Goal: Task Accomplishment & Management: Manage account settings

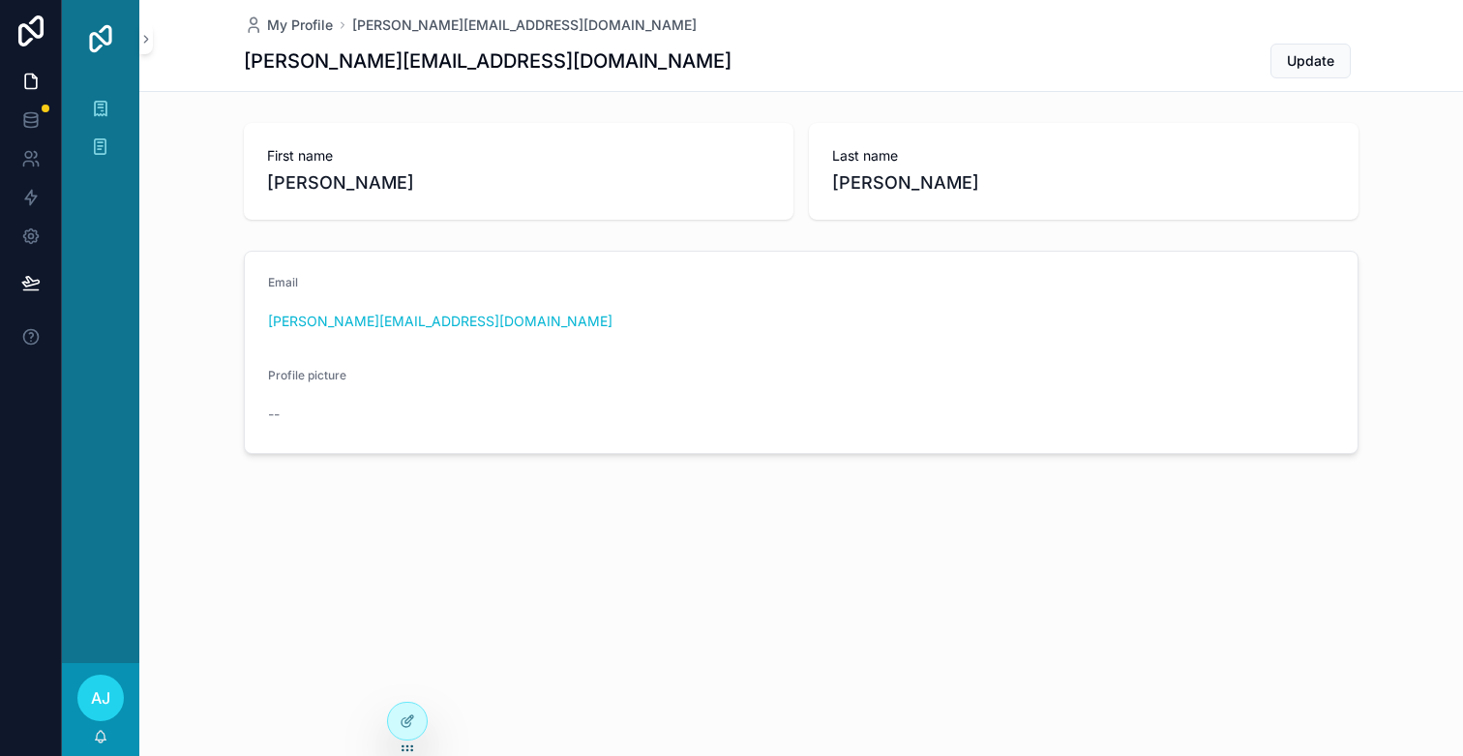
click at [89, 695] on div "AJ" at bounding box center [100, 697] width 46 height 46
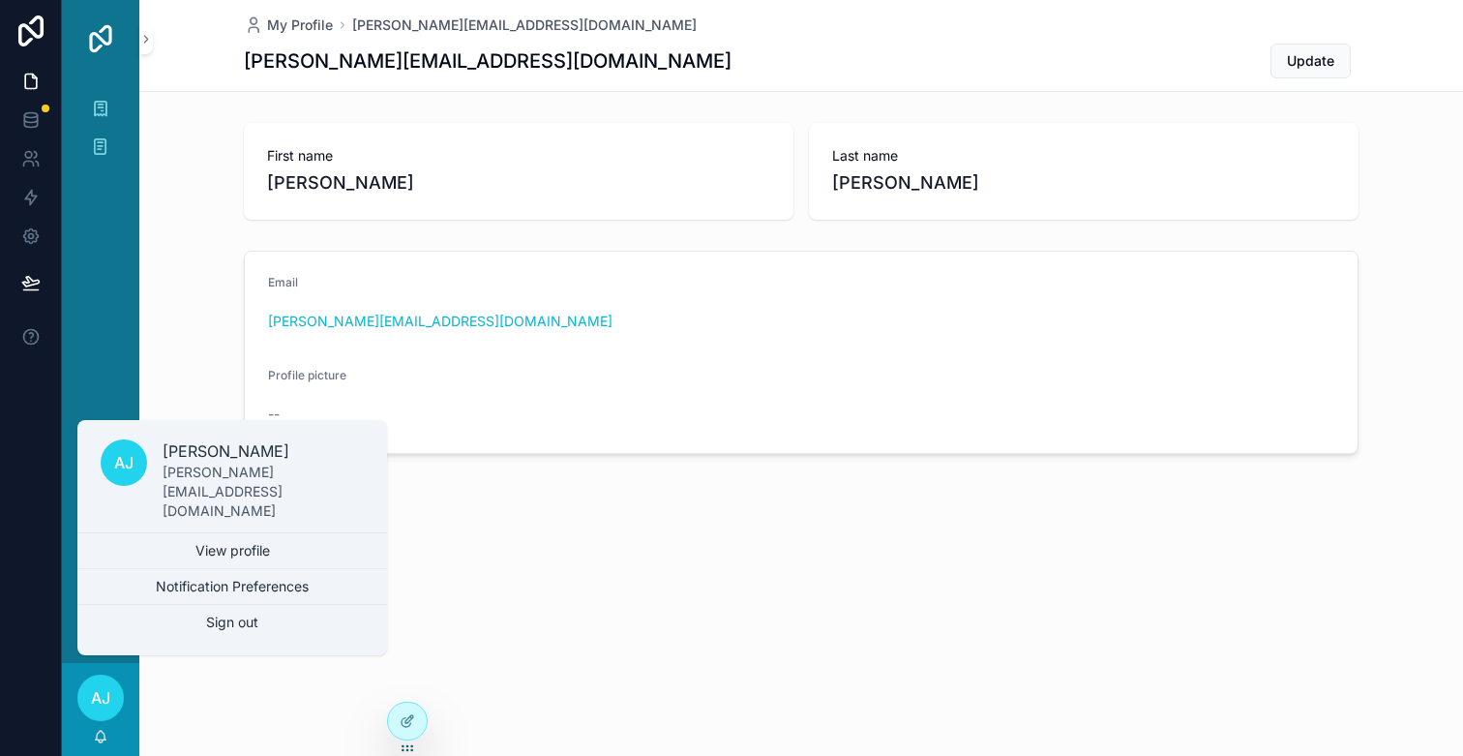
click at [166, 308] on div "Email [PERSON_NAME][EMAIL_ADDRESS][DOMAIN_NAME] Profile picture --" at bounding box center [801, 352] width 1324 height 219
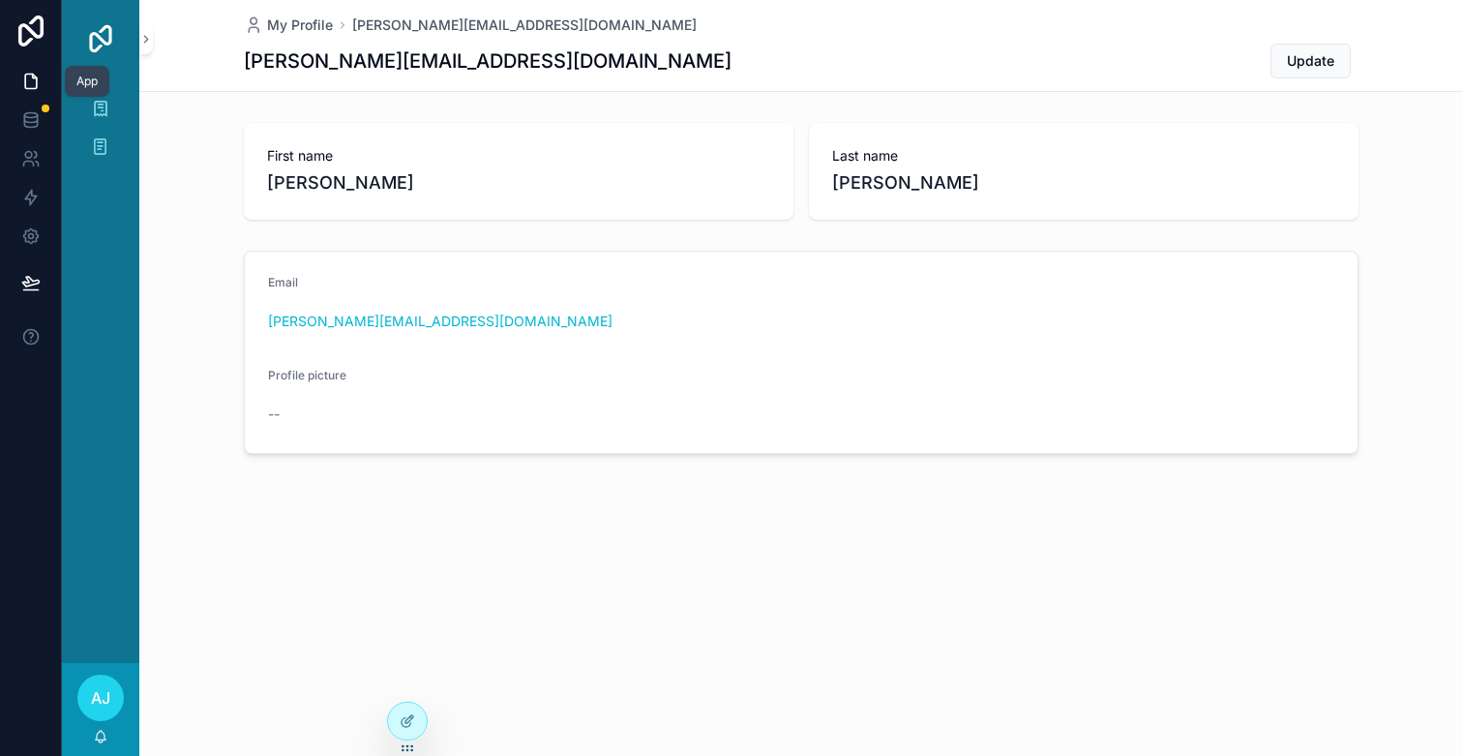
click at [45, 76] on link at bounding box center [30, 81] width 61 height 39
click at [400, 717] on icon at bounding box center [407, 720] width 15 height 15
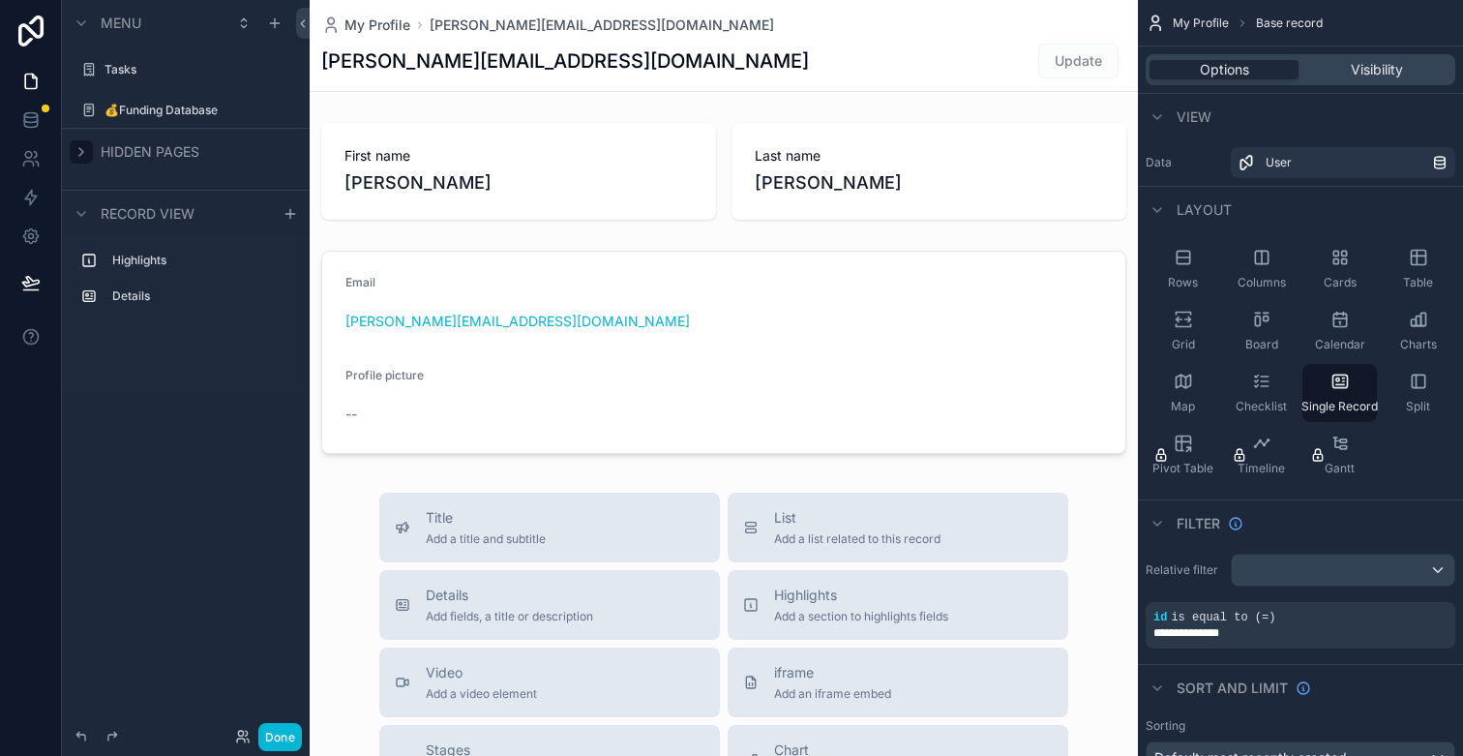
click at [78, 151] on icon "scrollable content" at bounding box center [81, 151] width 15 height 15
click at [284, 201] on icon "scrollable content" at bounding box center [282, 195] width 15 height 15
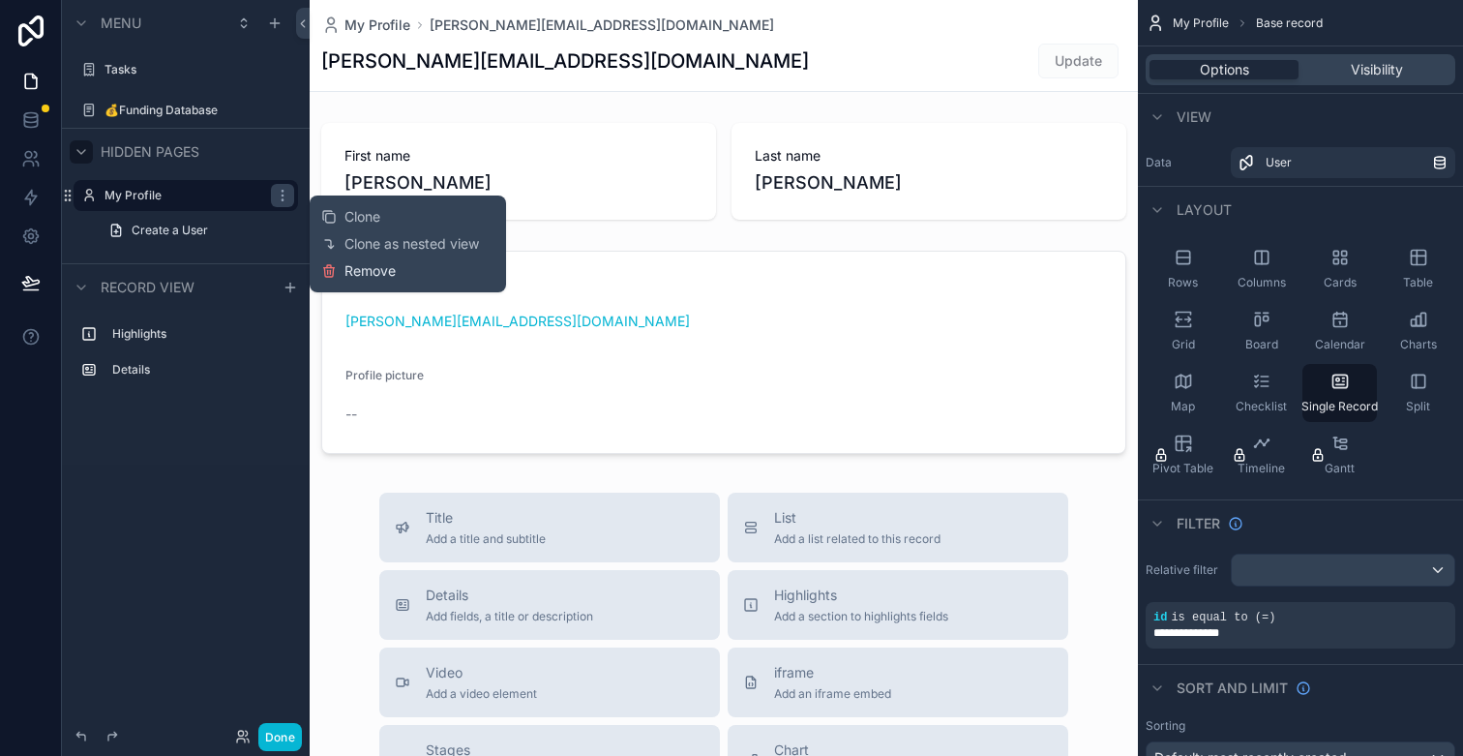
click at [373, 270] on span "Remove" at bounding box center [369, 270] width 51 height 19
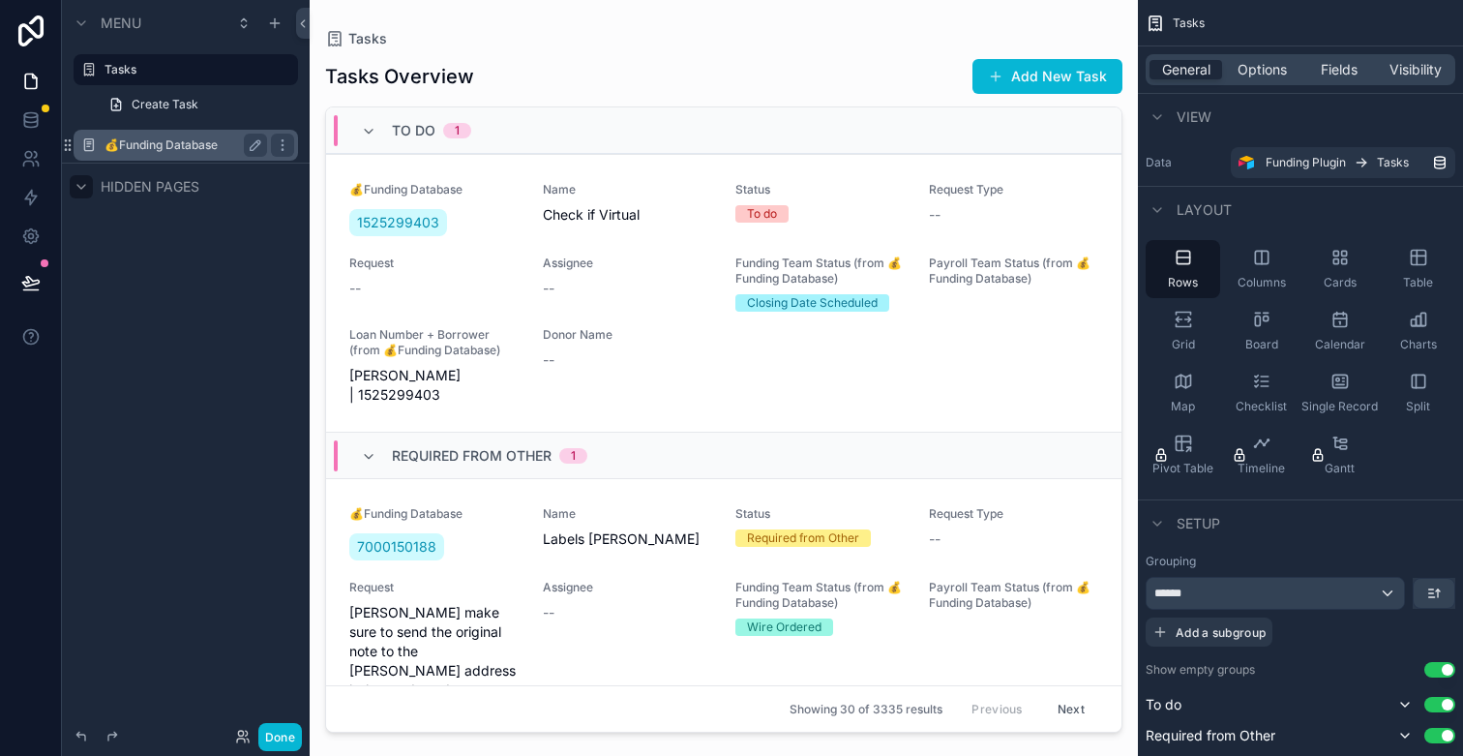
click at [221, 142] on label "💰Funding Database" at bounding box center [182, 144] width 155 height 15
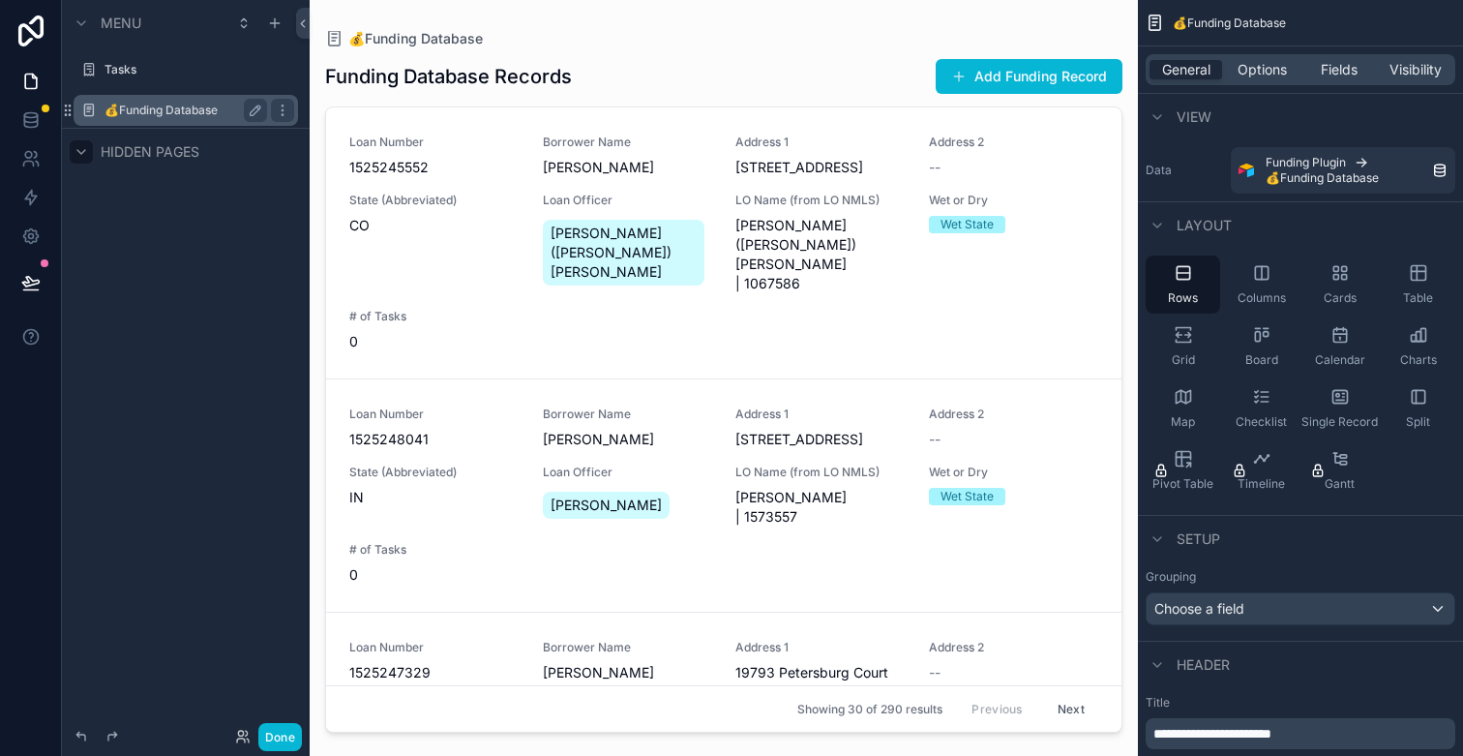
click at [732, 180] on div "scrollable content" at bounding box center [724, 366] width 828 height 733
click at [737, 152] on div "Address [STREET_ADDRESS]" at bounding box center [820, 156] width 170 height 43
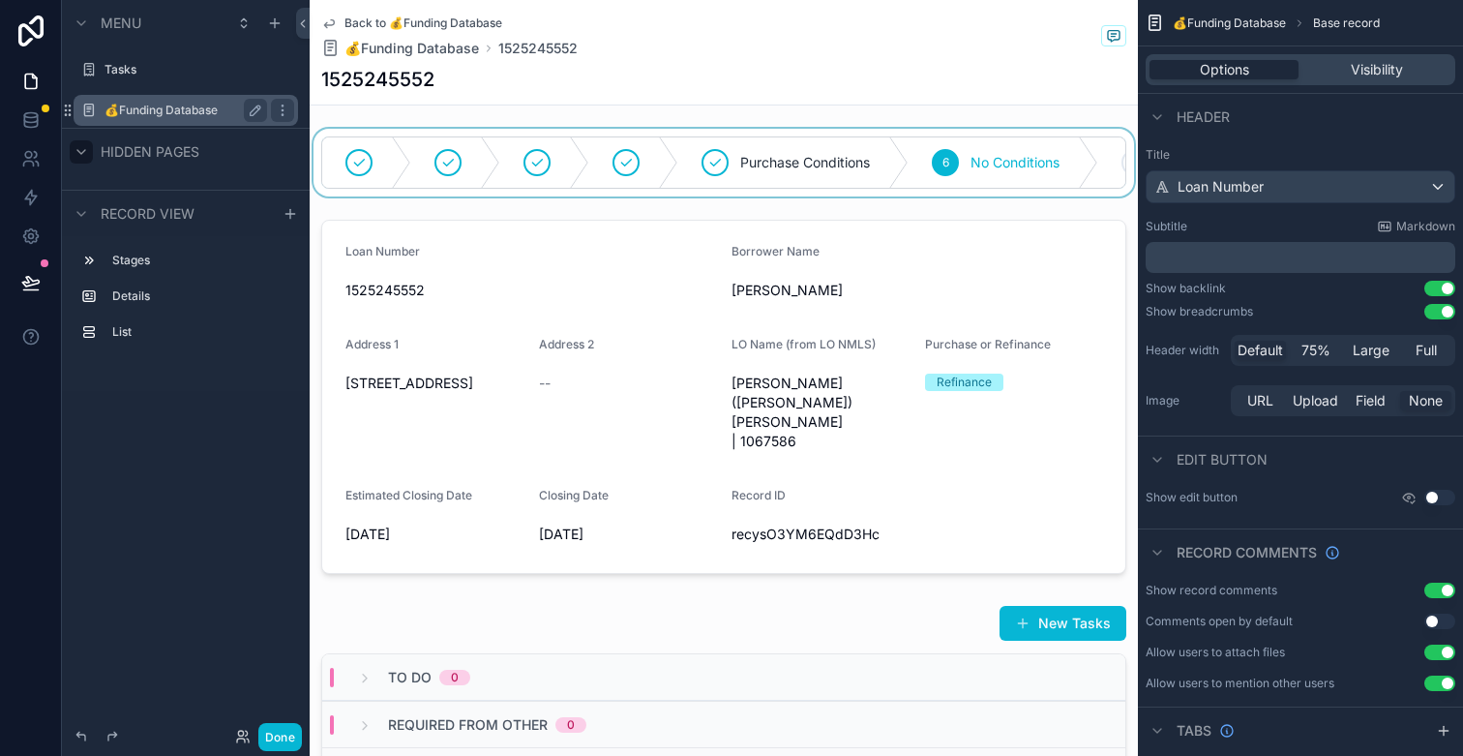
click at [1065, 144] on div "scrollable content" at bounding box center [724, 163] width 828 height 68
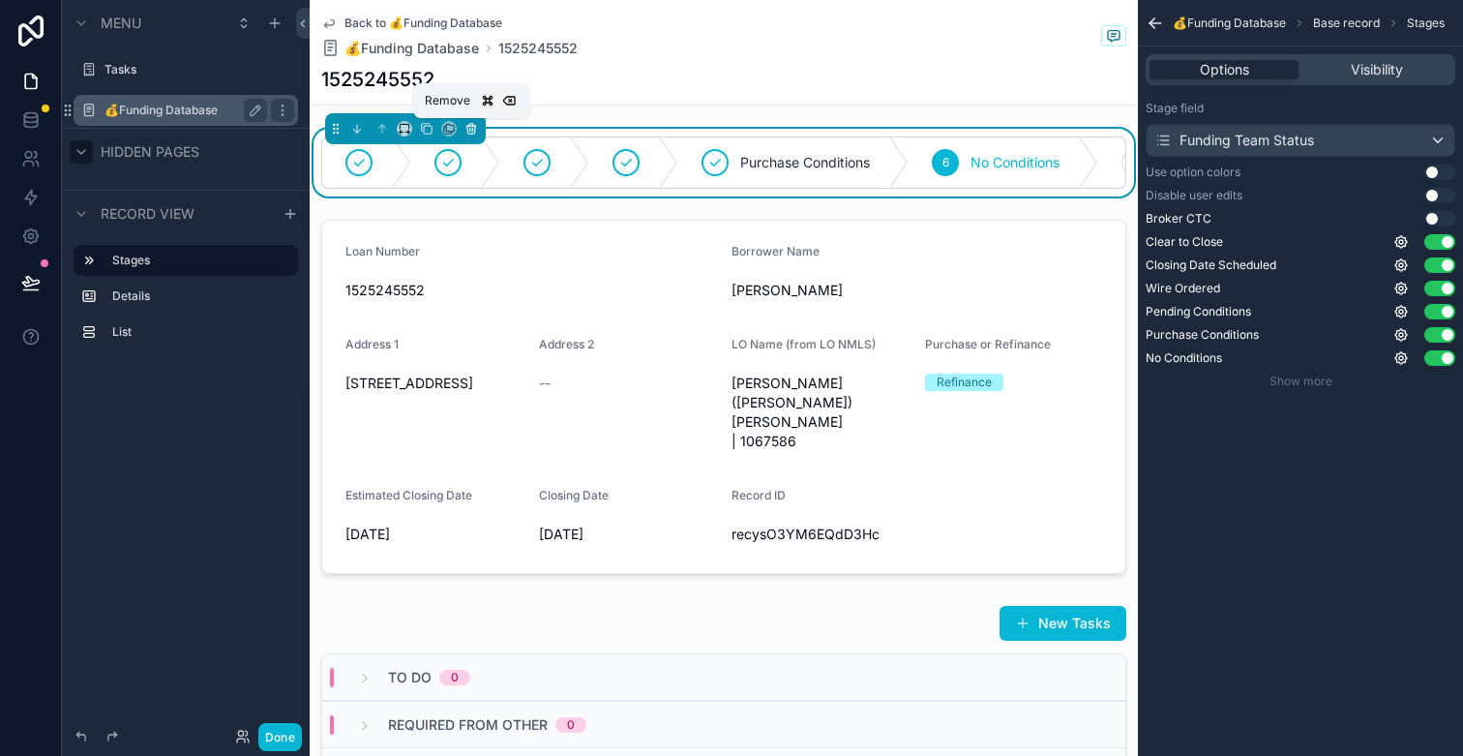
click at [472, 131] on icon "scrollable content" at bounding box center [472, 130] width 0 height 4
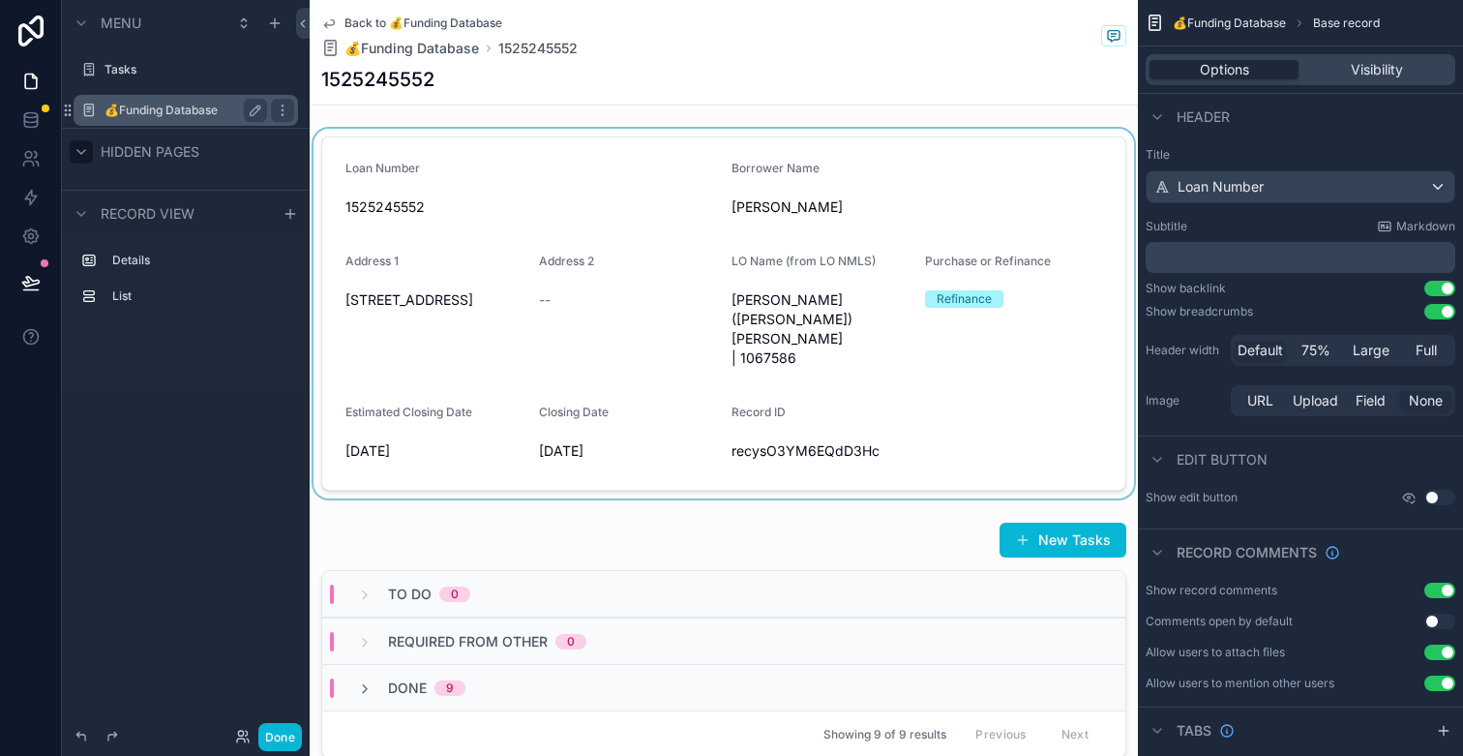
click at [832, 192] on div "scrollable content" at bounding box center [724, 314] width 828 height 370
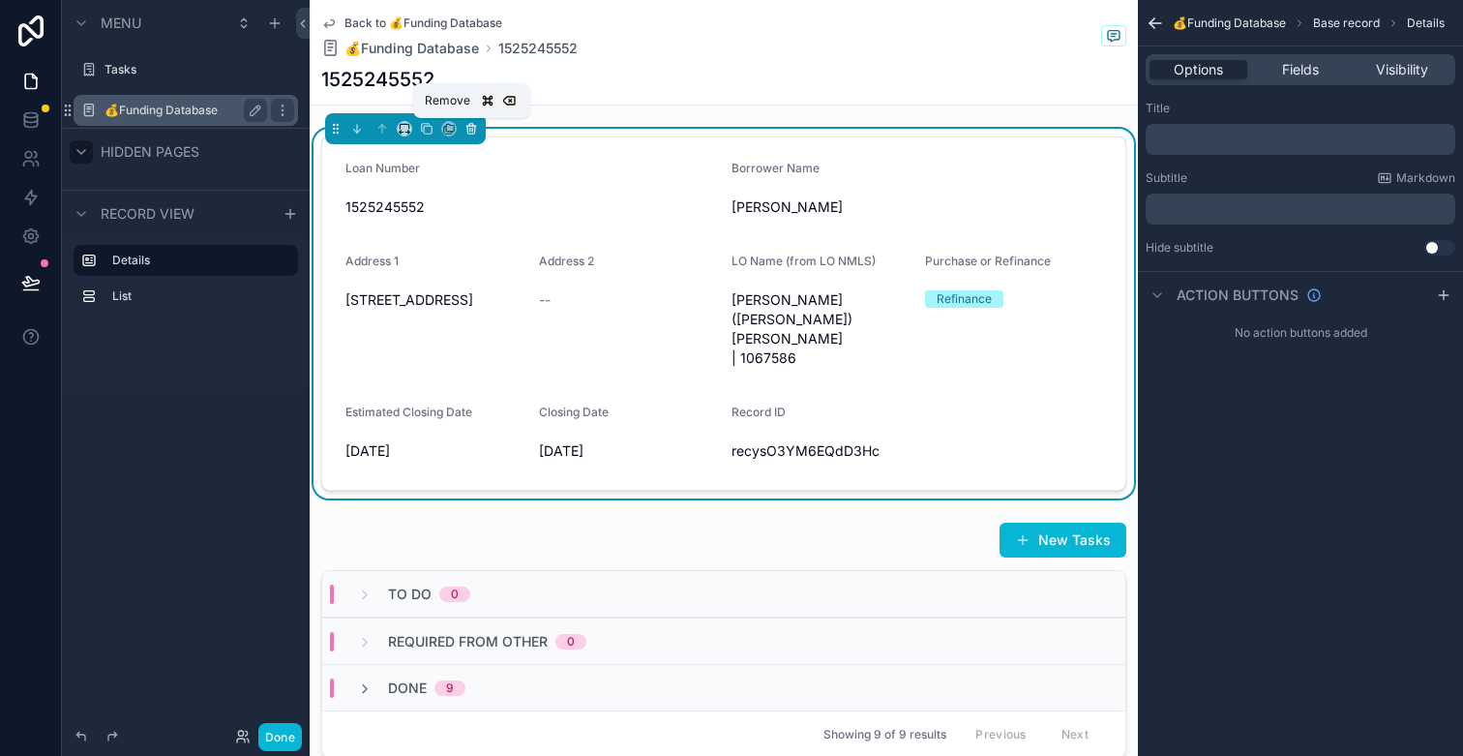
click at [479, 132] on button "scrollable content" at bounding box center [471, 128] width 21 height 21
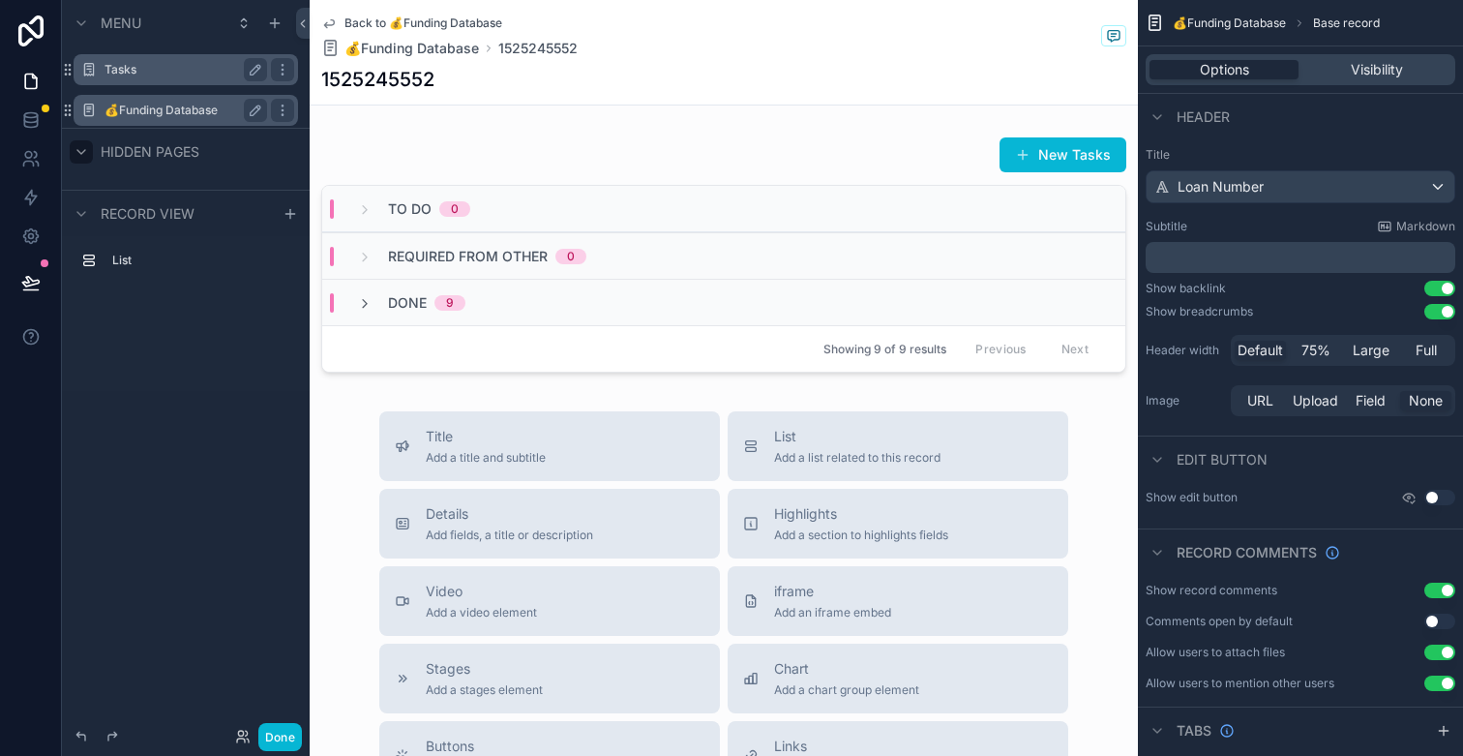
click at [195, 80] on div "Tasks" at bounding box center [185, 69] width 217 height 31
click at [279, 75] on icon "scrollable content" at bounding box center [282, 69] width 15 height 15
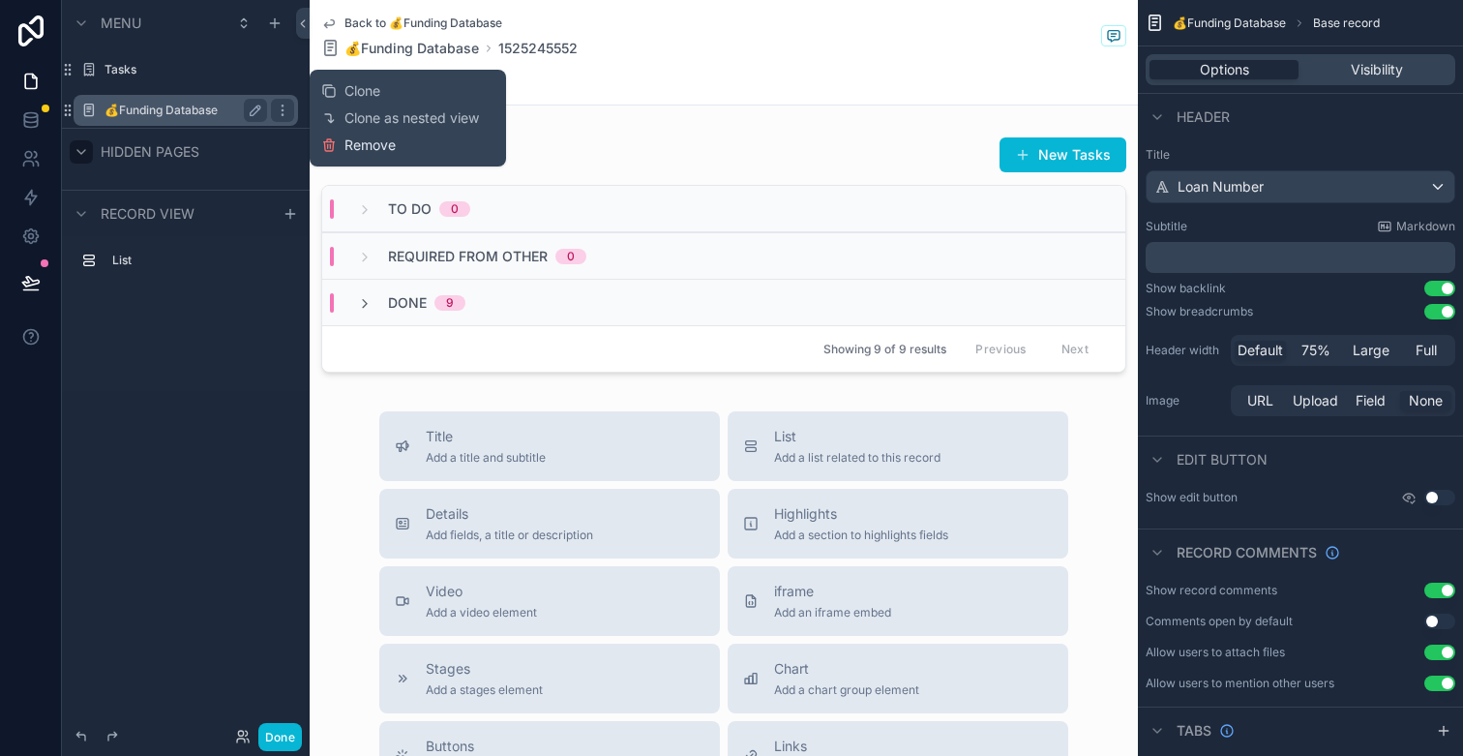
click at [373, 152] on span "Remove" at bounding box center [369, 144] width 51 height 19
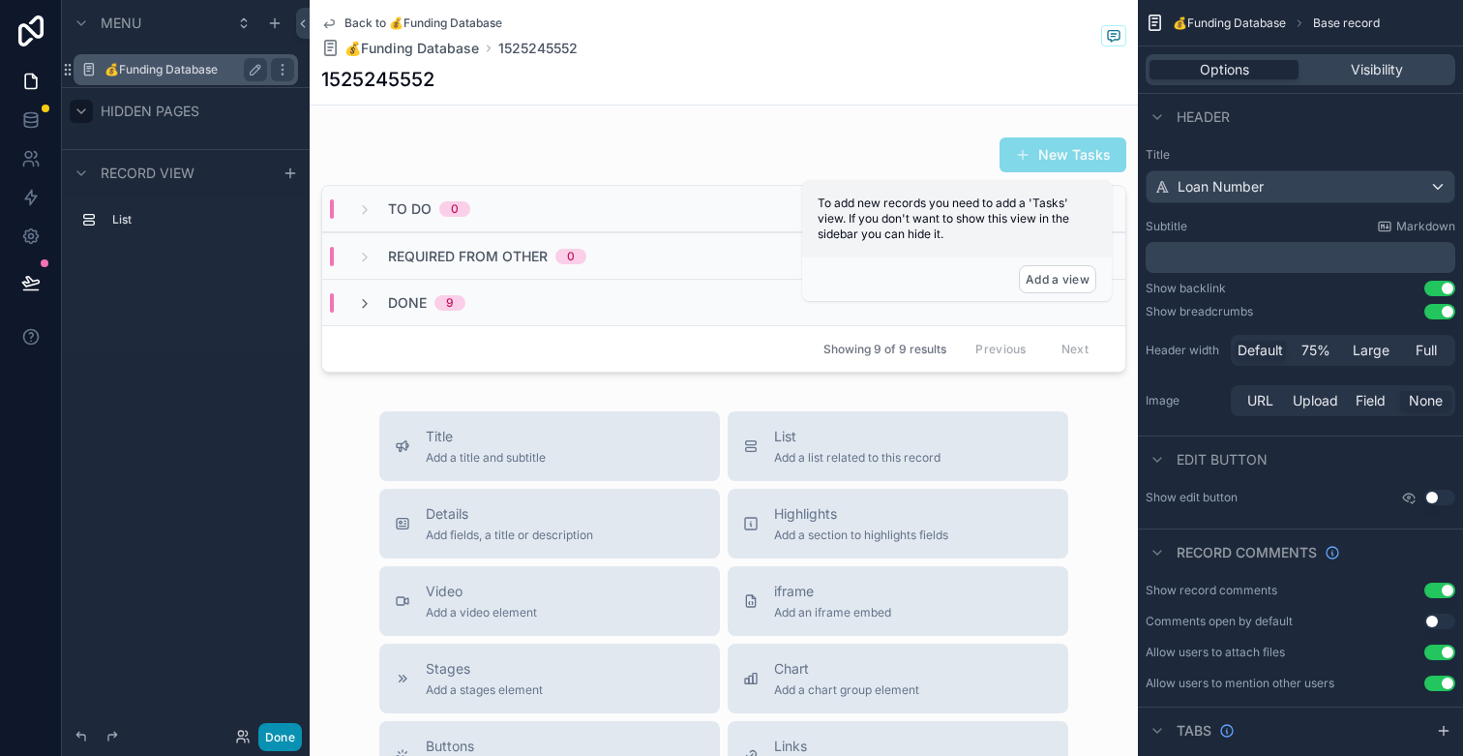
click at [284, 733] on button "Done" at bounding box center [280, 737] width 44 height 28
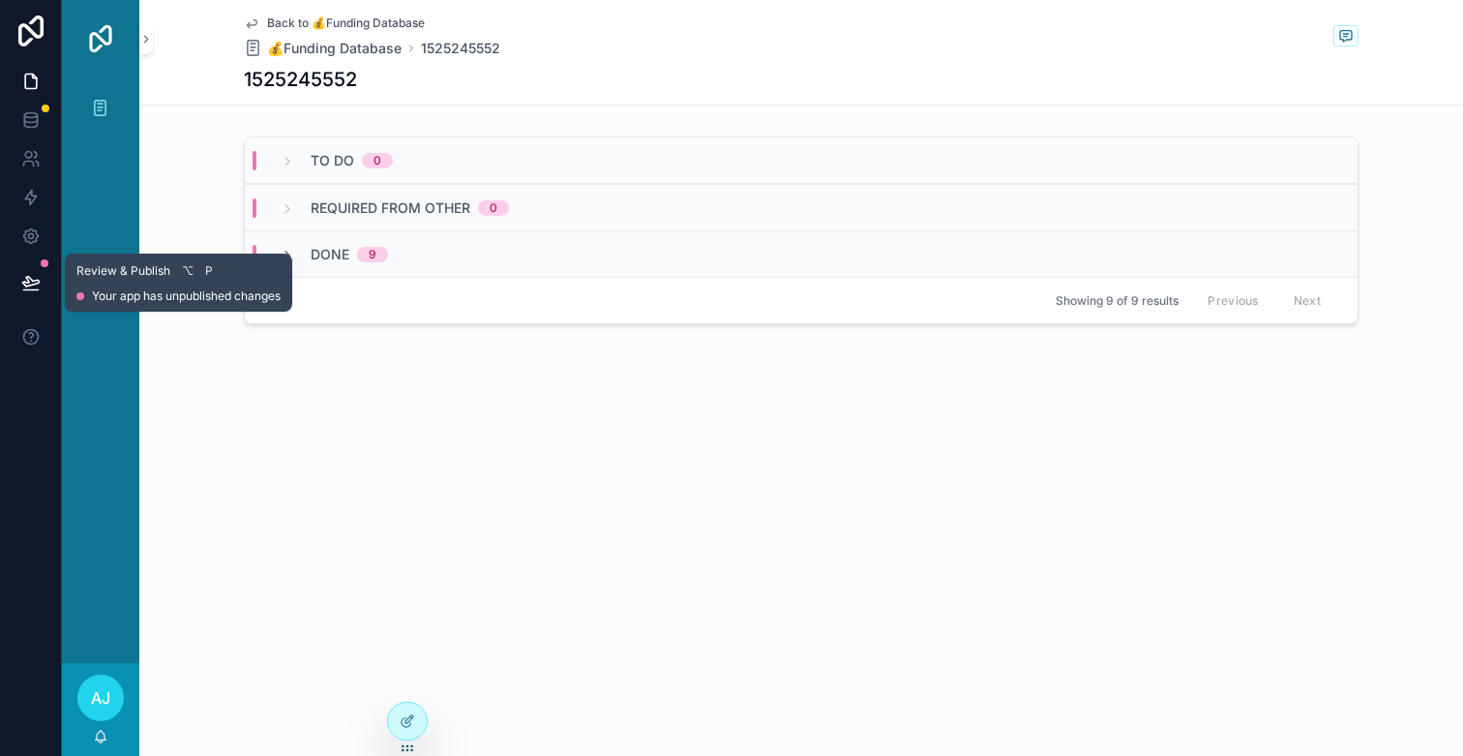
click at [45, 283] on button at bounding box center [31, 282] width 43 height 54
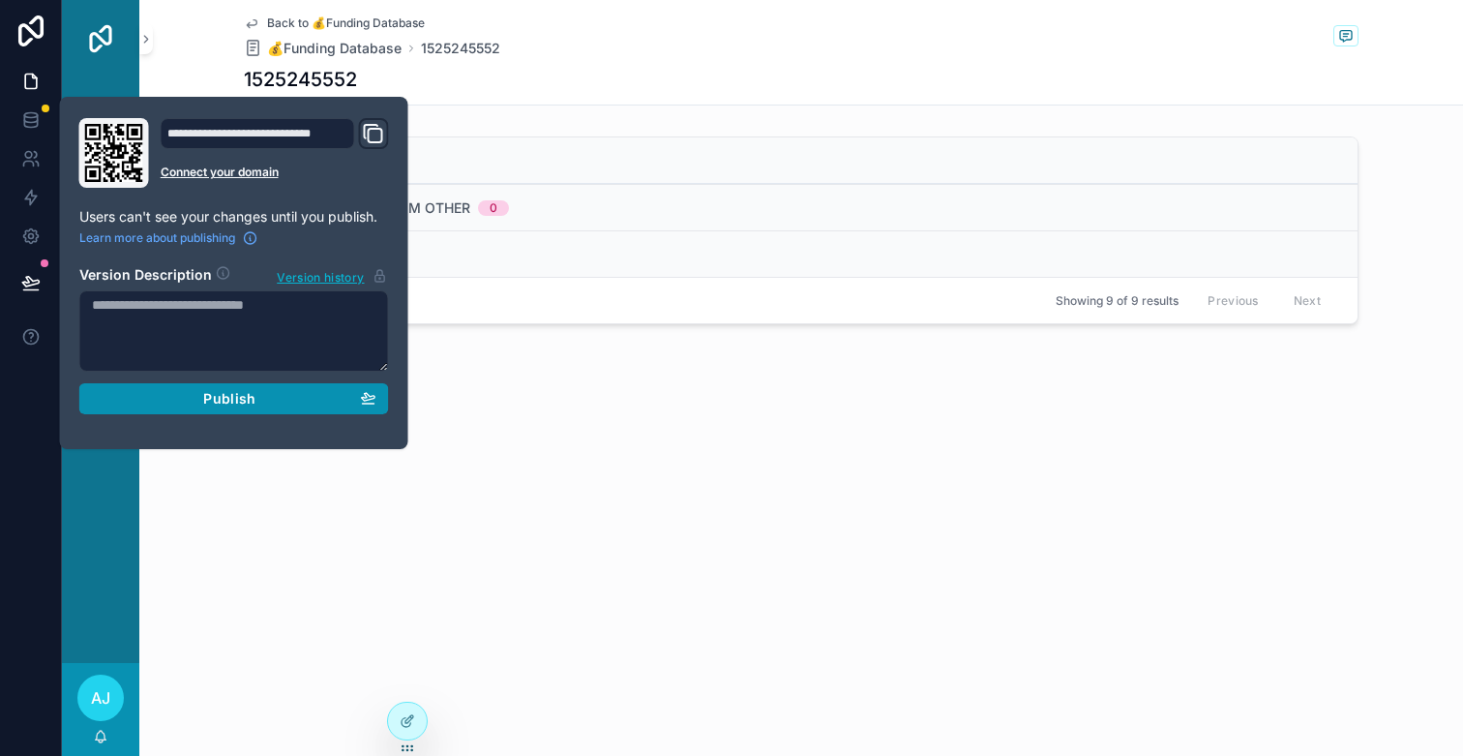
click at [216, 398] on span "Publish" at bounding box center [229, 398] width 52 height 17
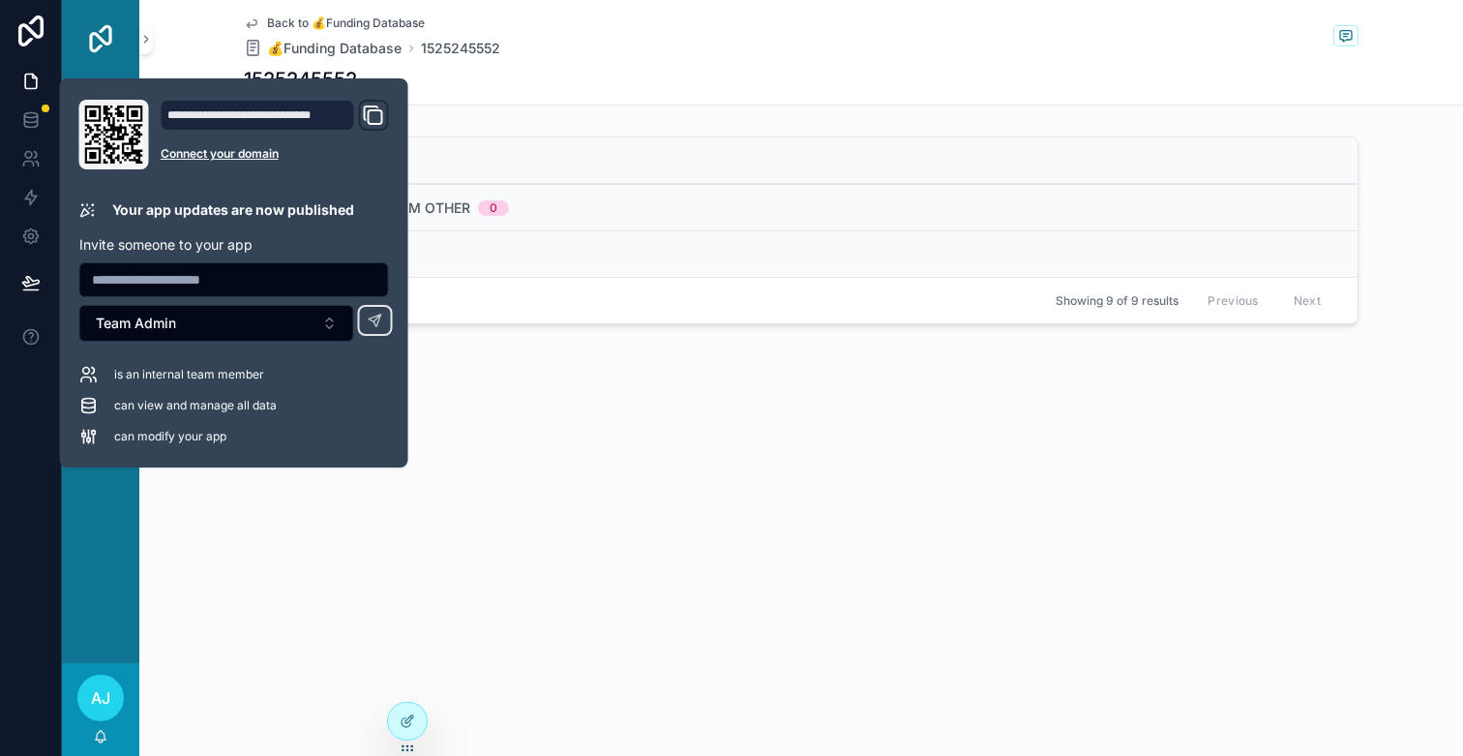
click at [494, 415] on div "Back to 💰Funding Database 💰Funding Database 1525245552 1525245552 To do 0 Requi…" at bounding box center [801, 232] width 1324 height 464
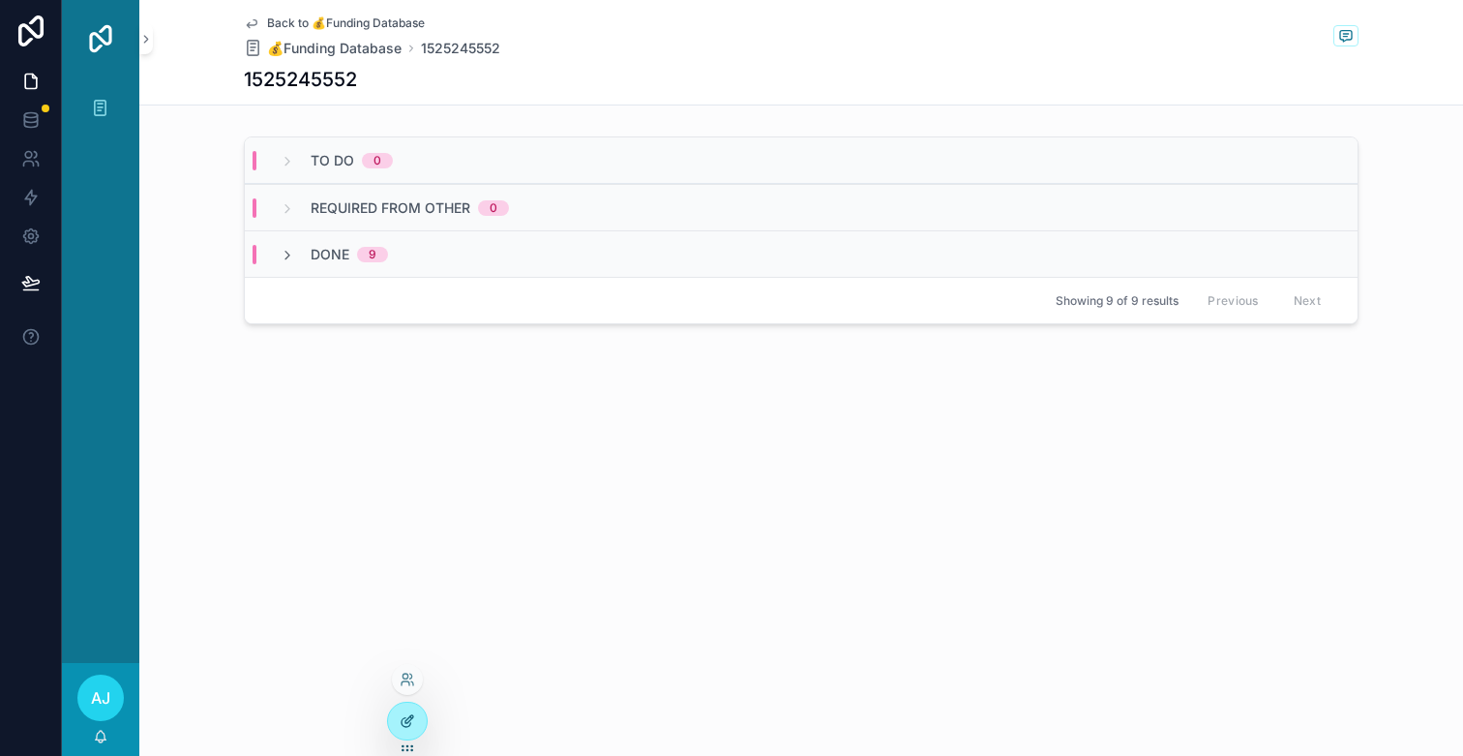
click at [407, 711] on div at bounding box center [407, 721] width 39 height 37
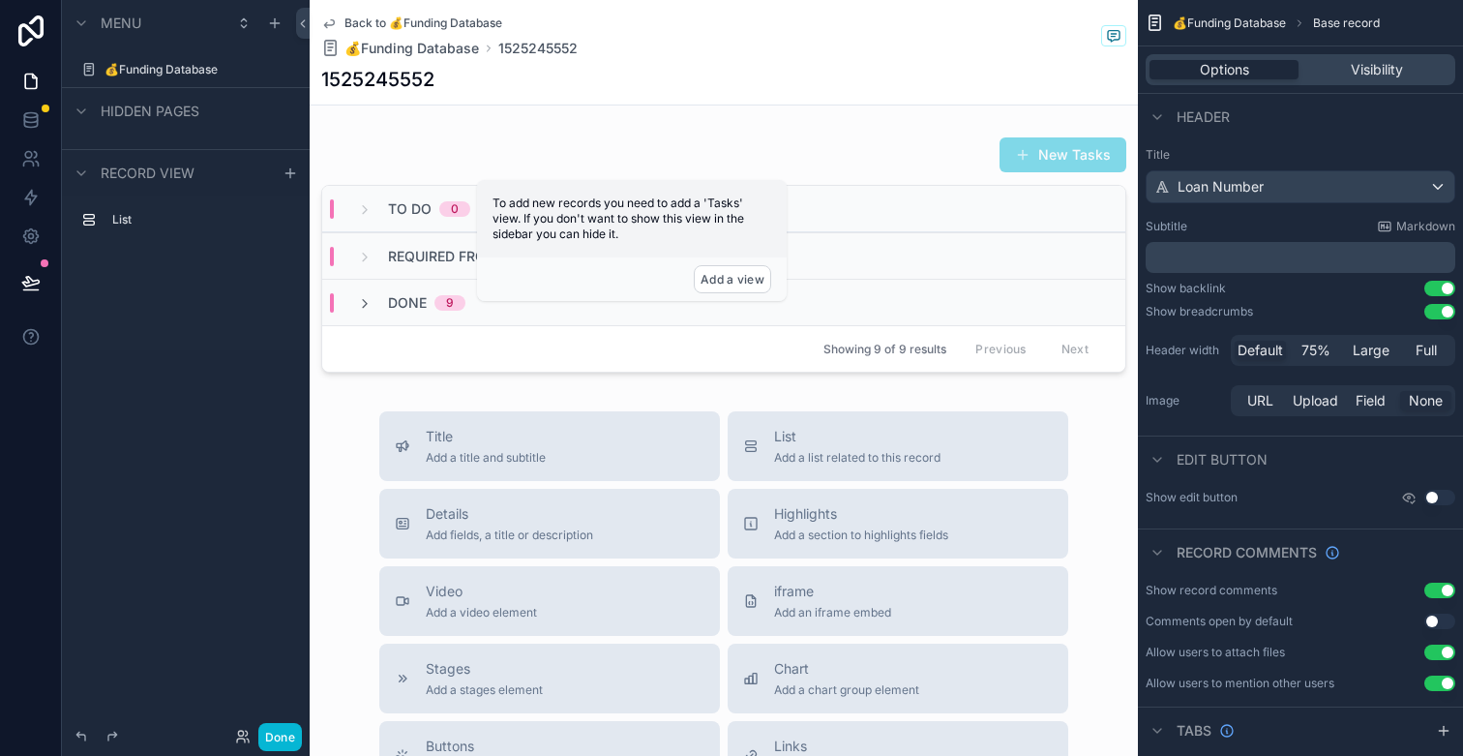
click at [800, 78] on div "1525245552" at bounding box center [723, 79] width 805 height 27
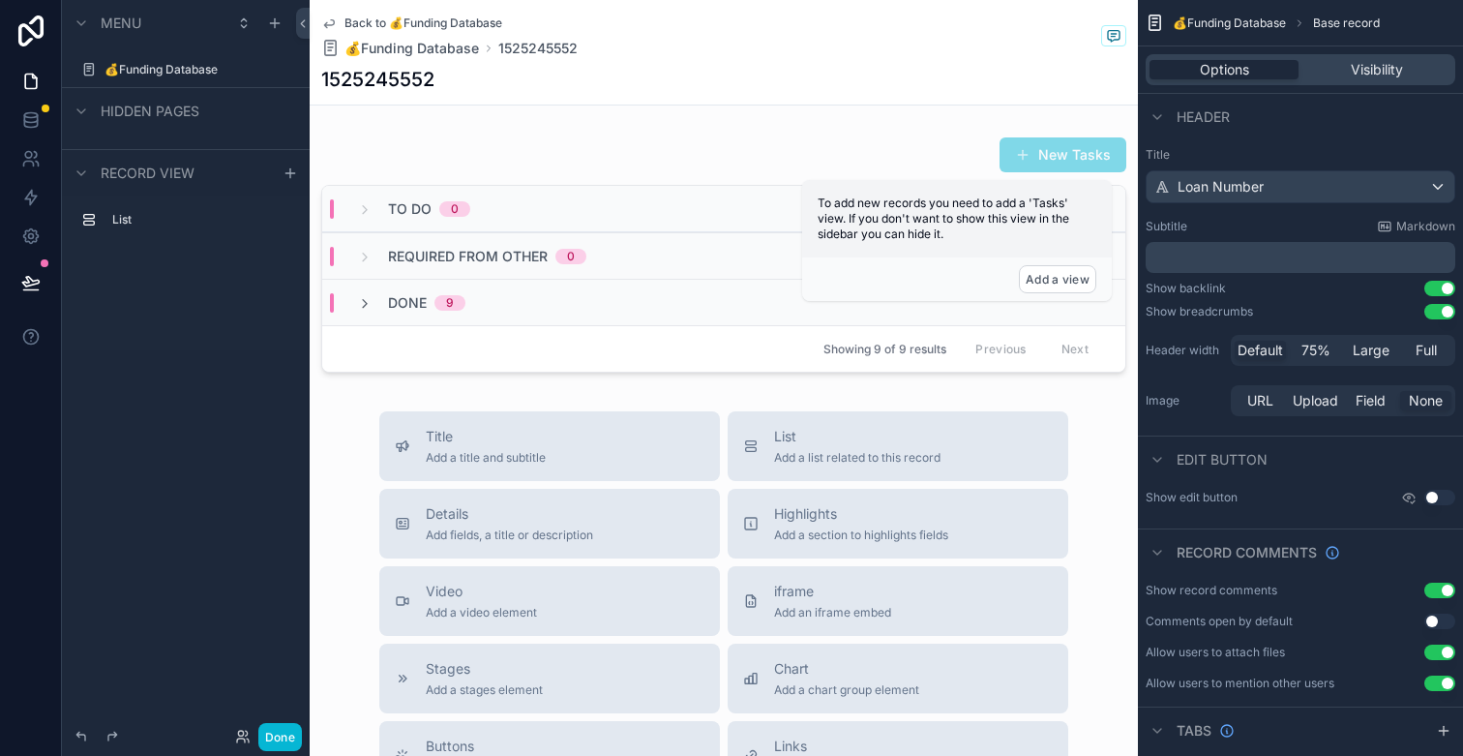
click at [766, 90] on div "1525245552" at bounding box center [723, 79] width 805 height 27
click at [1037, 282] on button "Add a view" at bounding box center [1057, 279] width 77 height 28
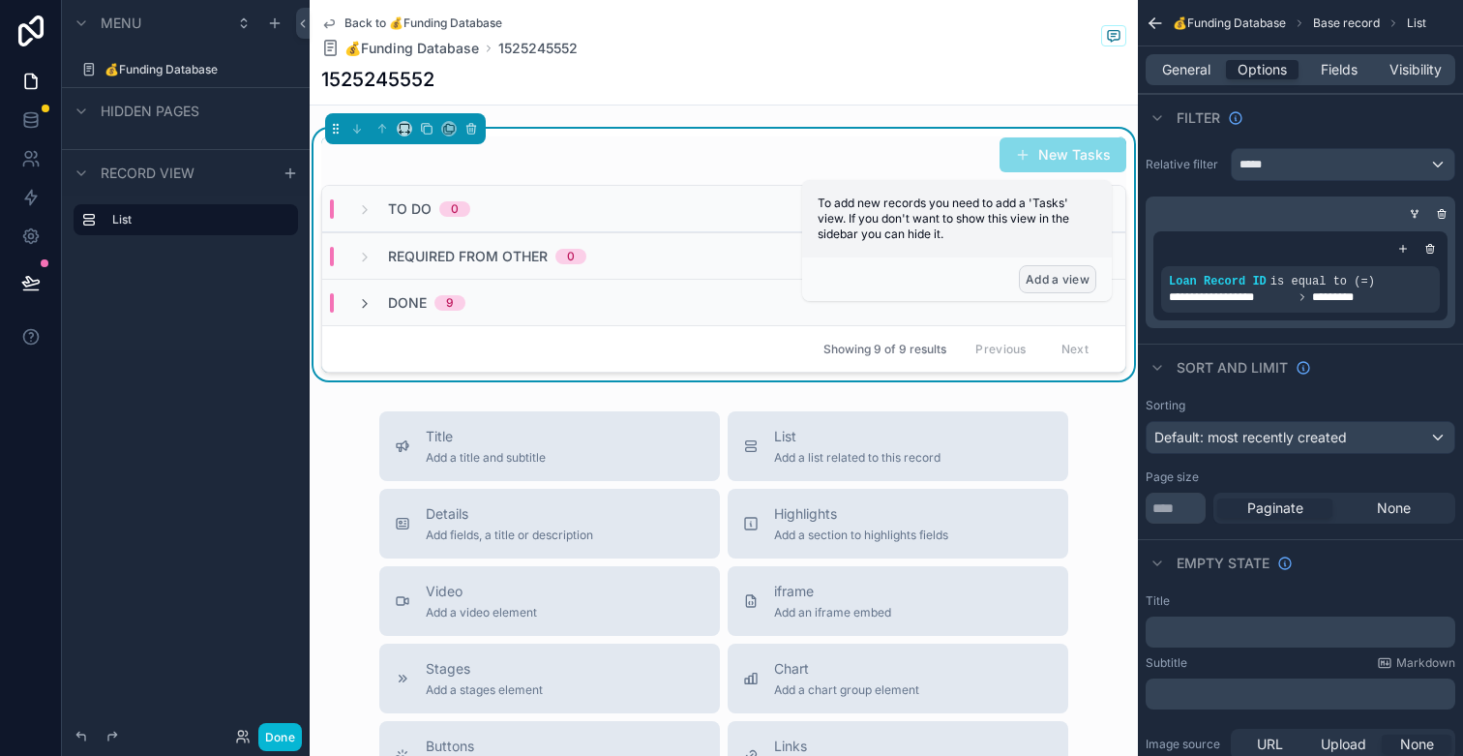
click at [1044, 286] on button "Add a view" at bounding box center [1057, 279] width 77 height 28
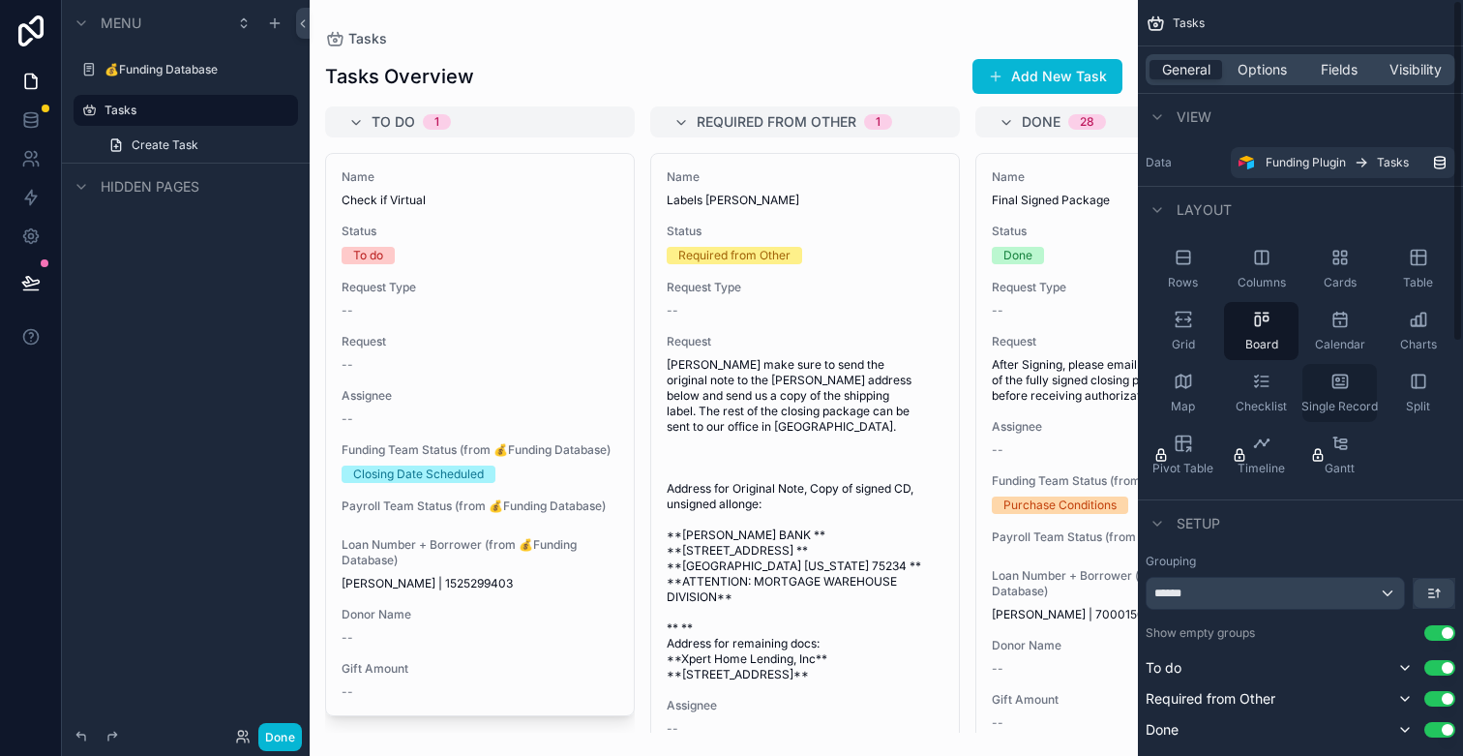
click at [1343, 384] on icon "scrollable content" at bounding box center [1339, 384] width 8 height 0
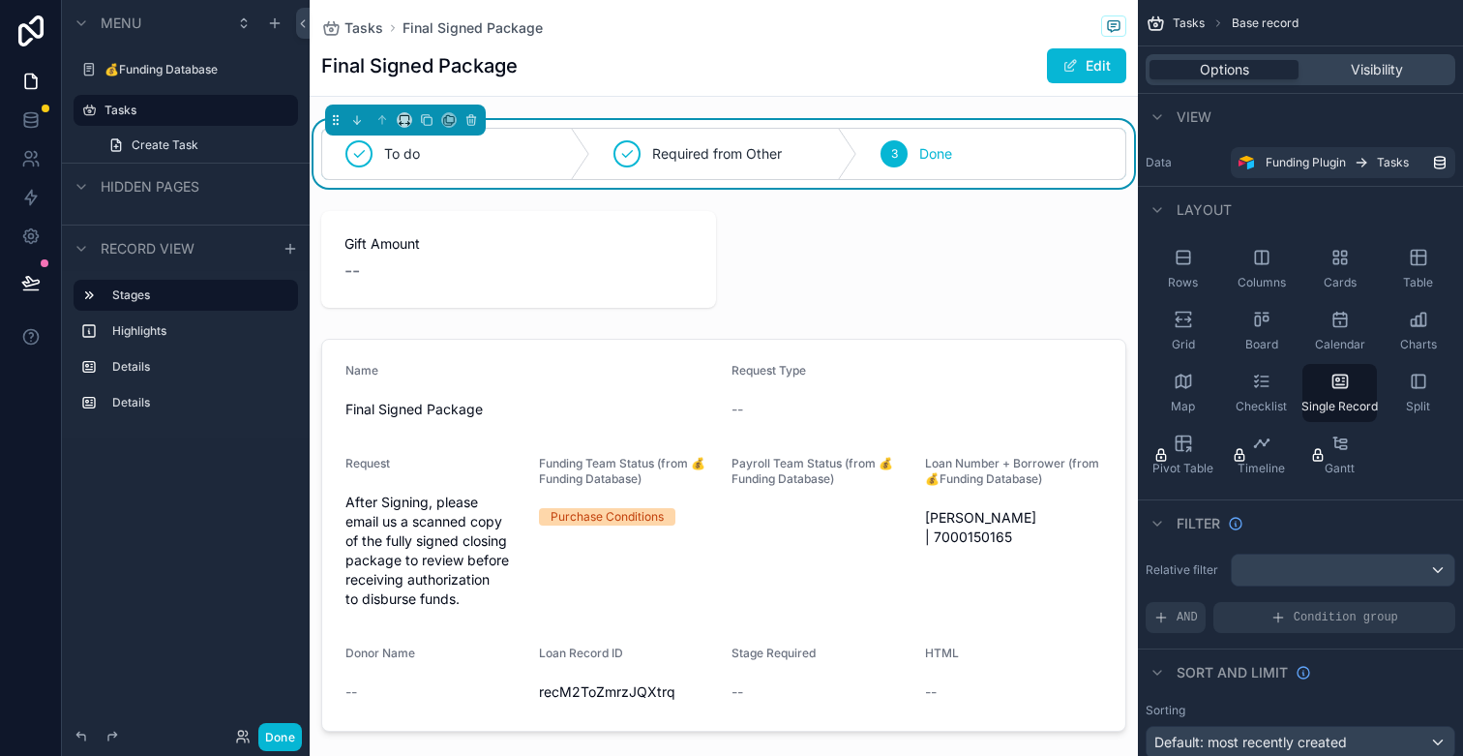
click at [1193, 275] on span "Rows" at bounding box center [1183, 282] width 30 height 15
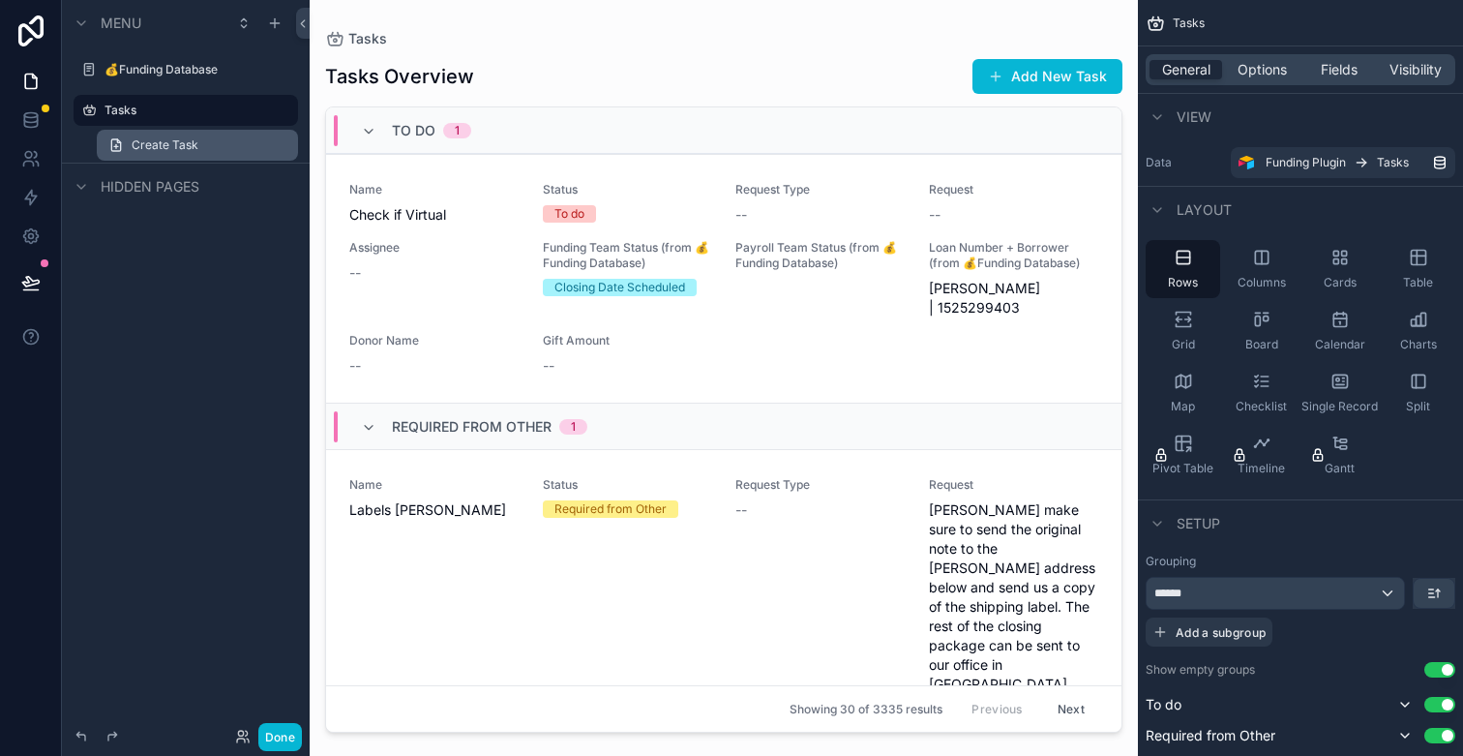
click at [163, 136] on link "Create Task" at bounding box center [197, 145] width 201 height 31
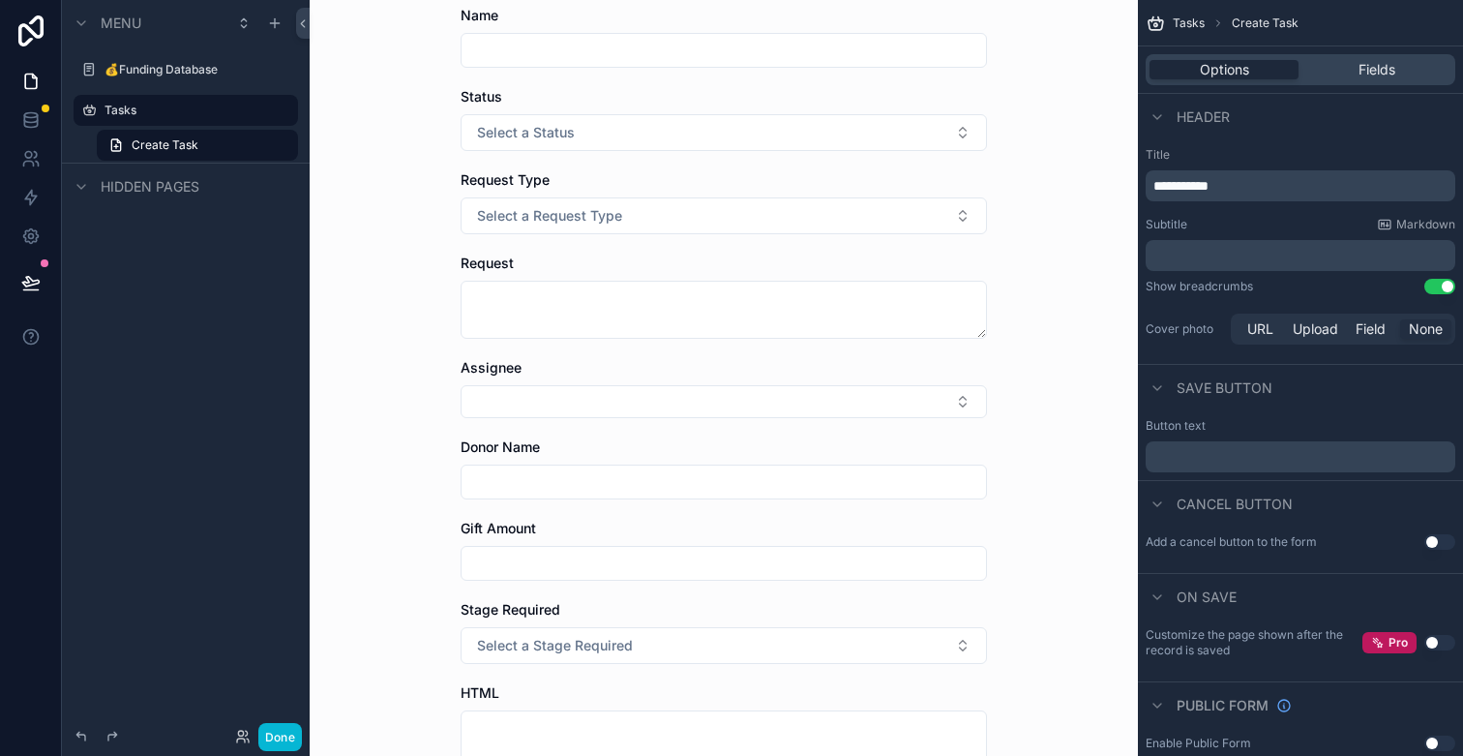
scroll to position [41, 0]
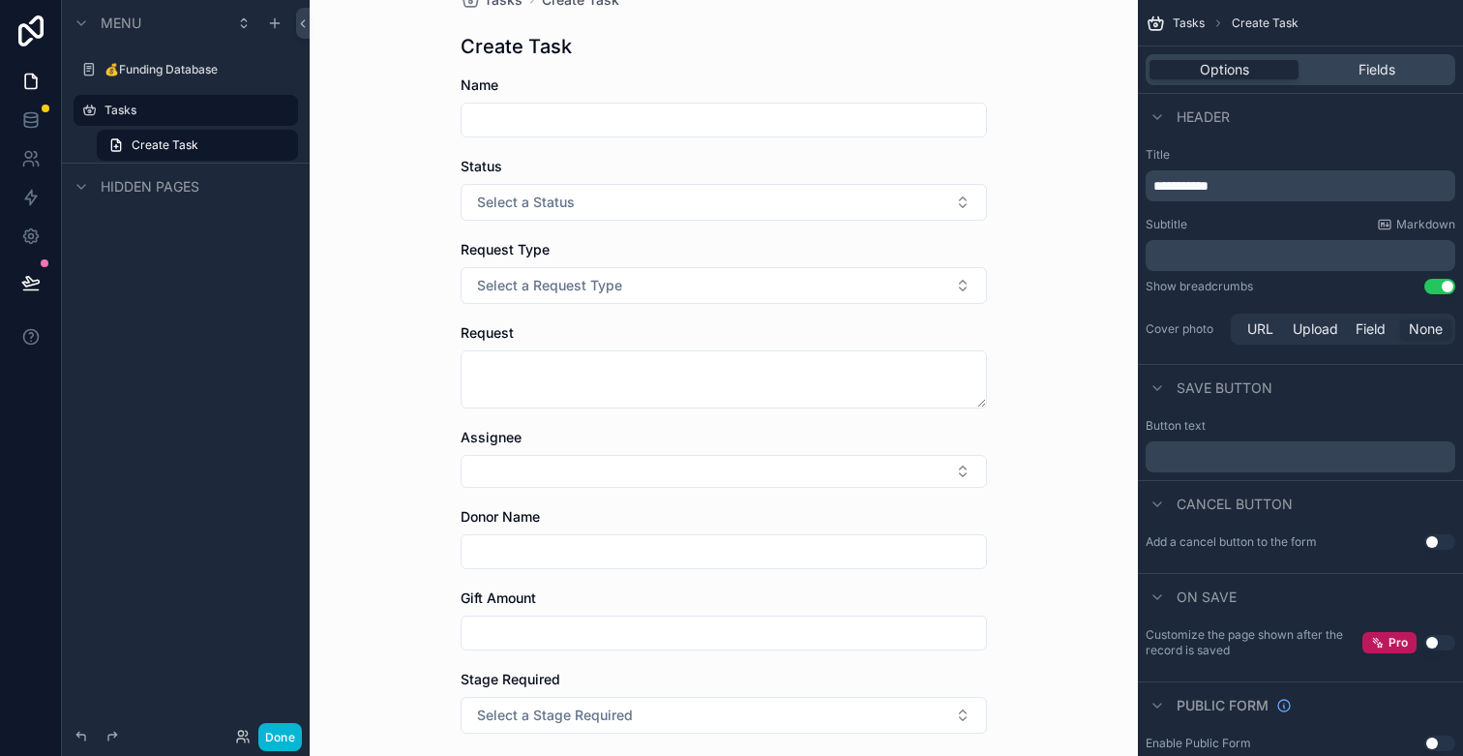
click at [646, 123] on input "scrollable content" at bounding box center [724, 119] width 524 height 27
click at [658, 193] on button "Select a Status" at bounding box center [724, 202] width 526 height 37
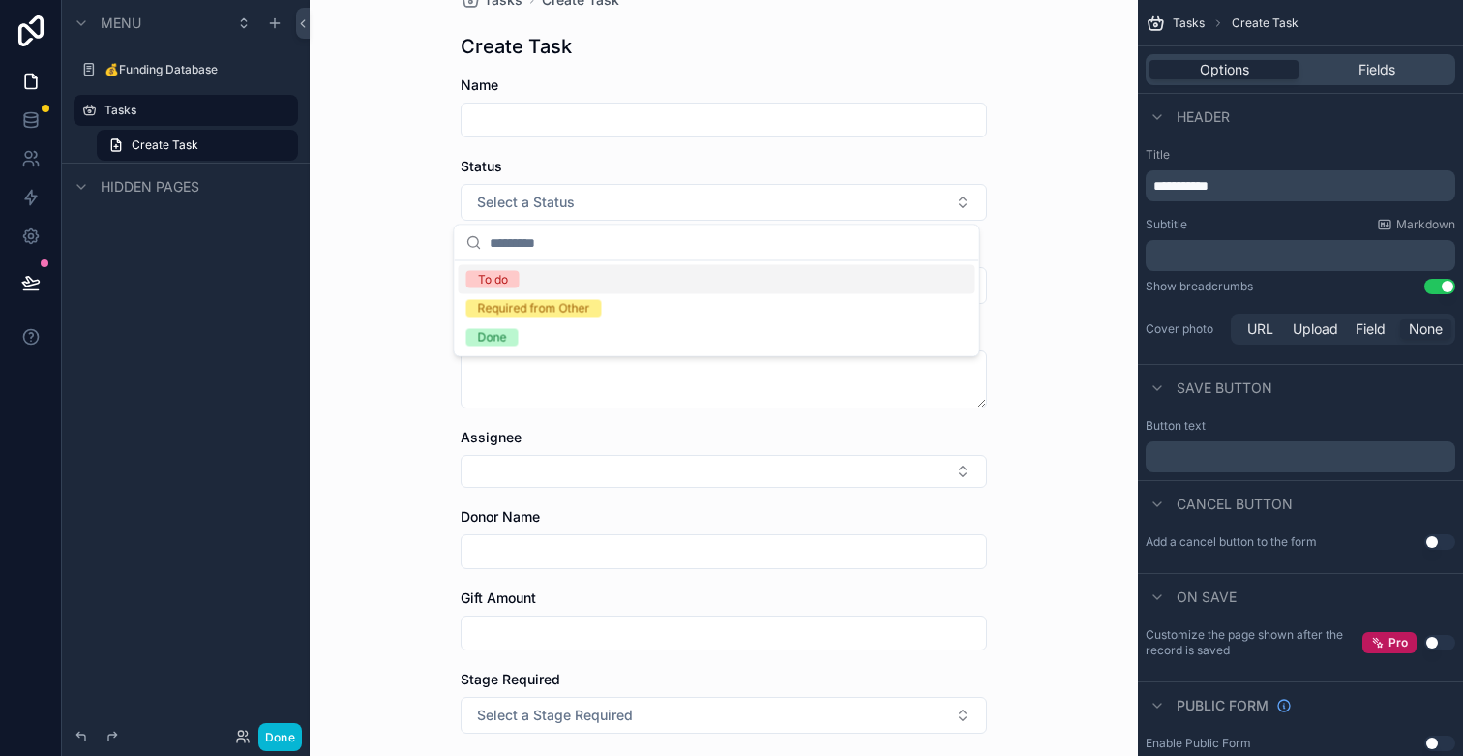
click at [669, 159] on div "Status" at bounding box center [724, 166] width 526 height 19
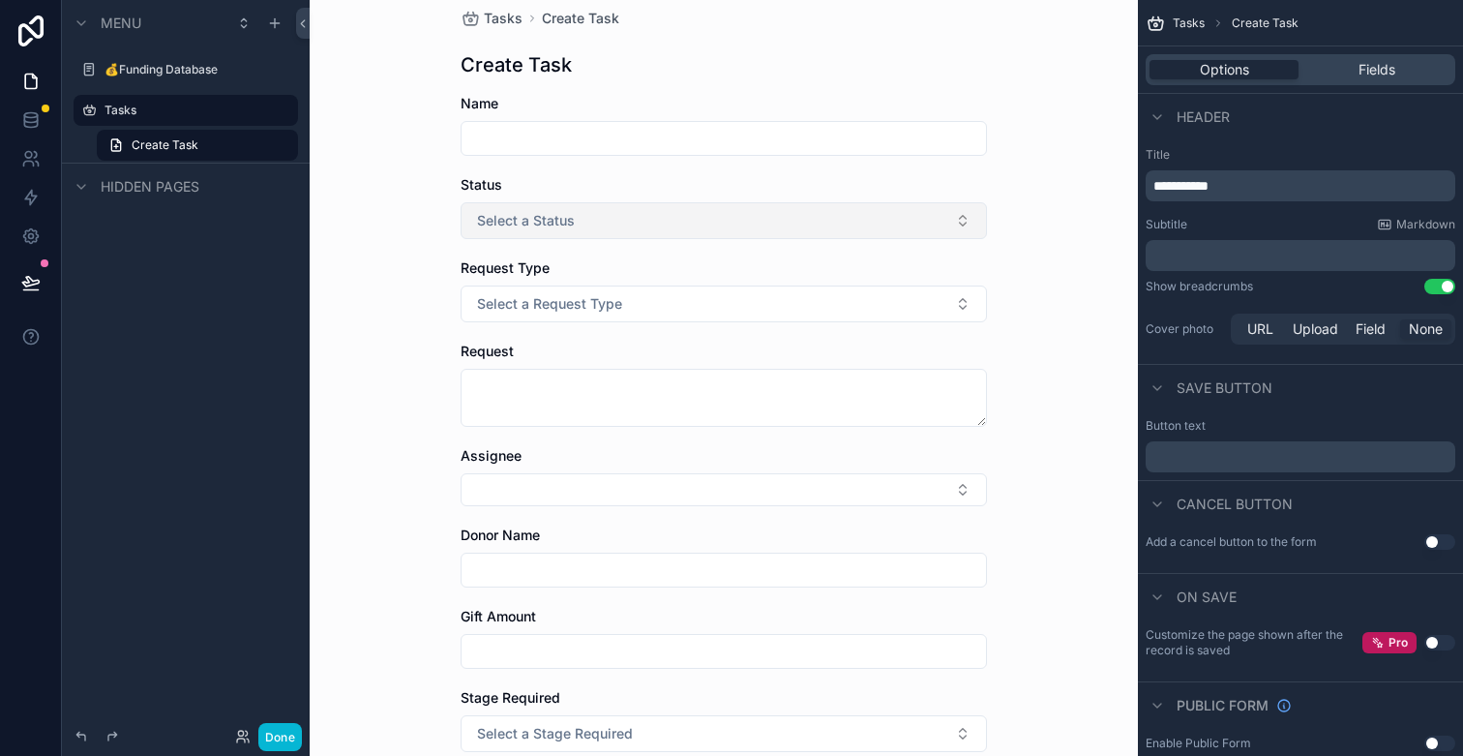
scroll to position [15, 0]
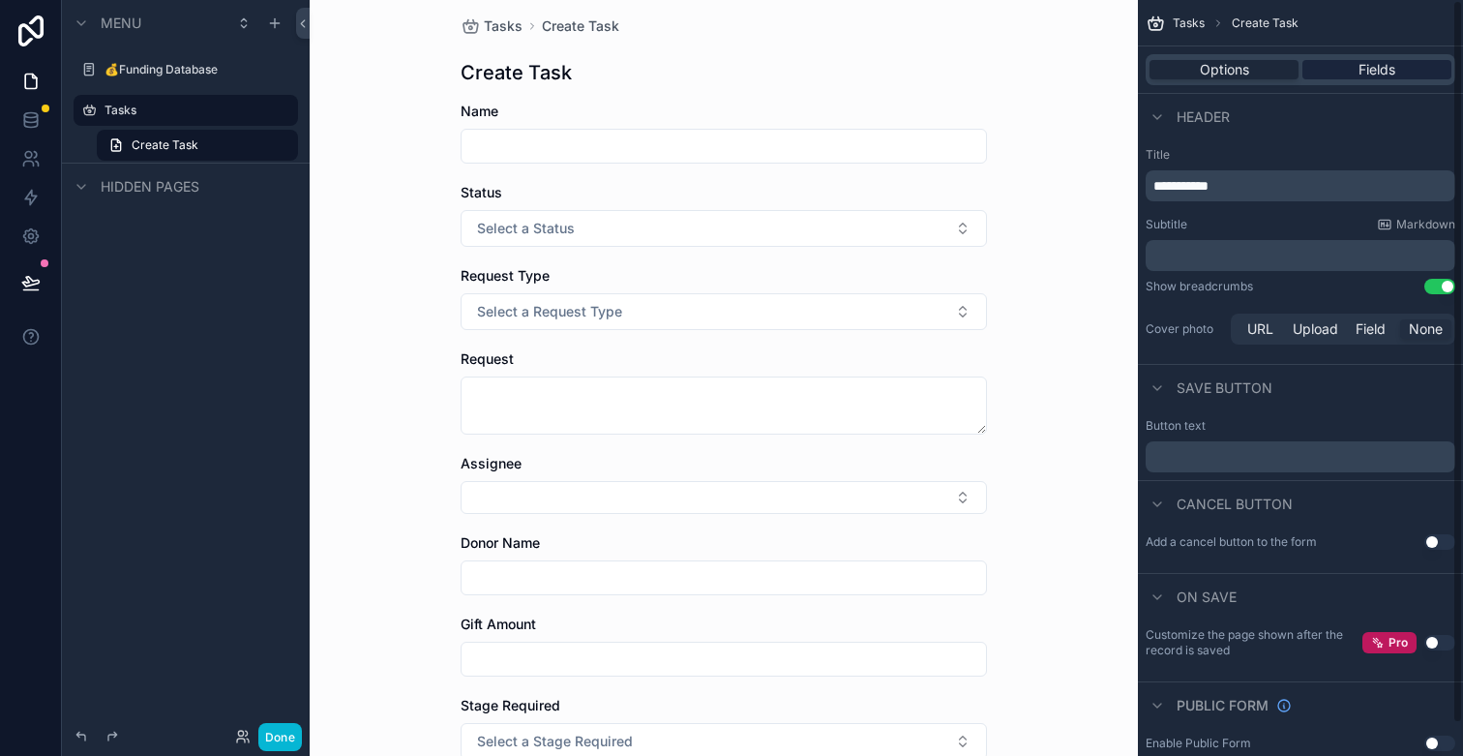
click at [1392, 73] on span "Fields" at bounding box center [1377, 69] width 37 height 19
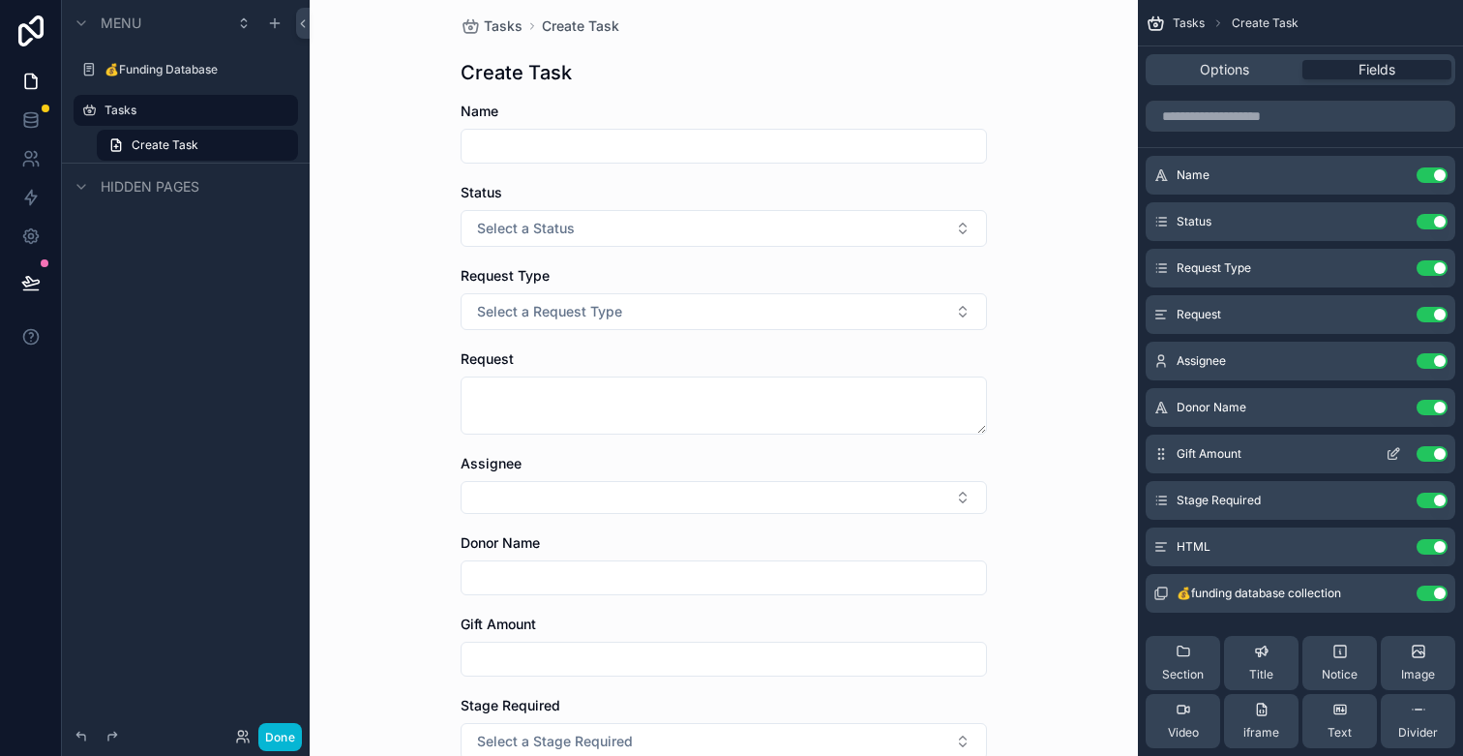
click at [1428, 411] on button "Use setting" at bounding box center [1432, 407] width 31 height 15
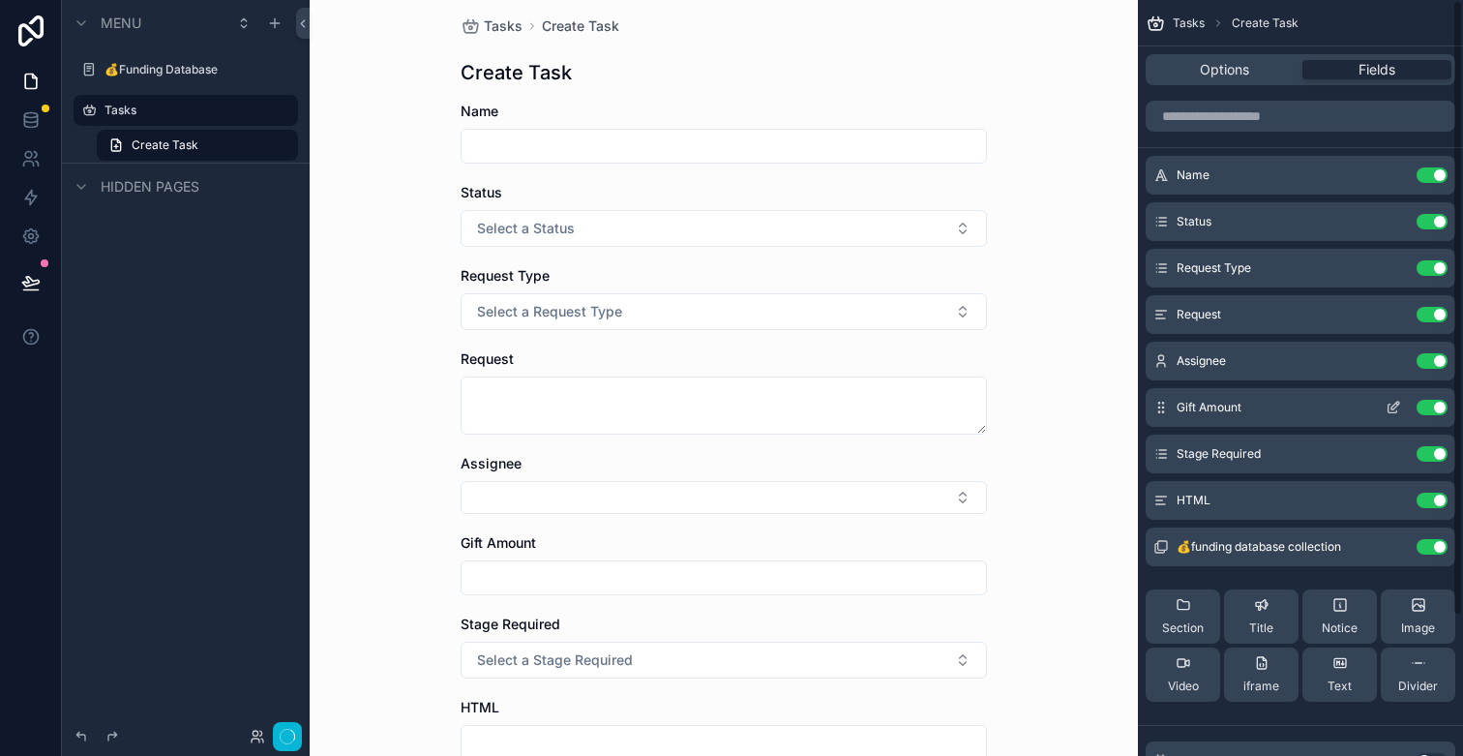
scroll to position [0, 0]
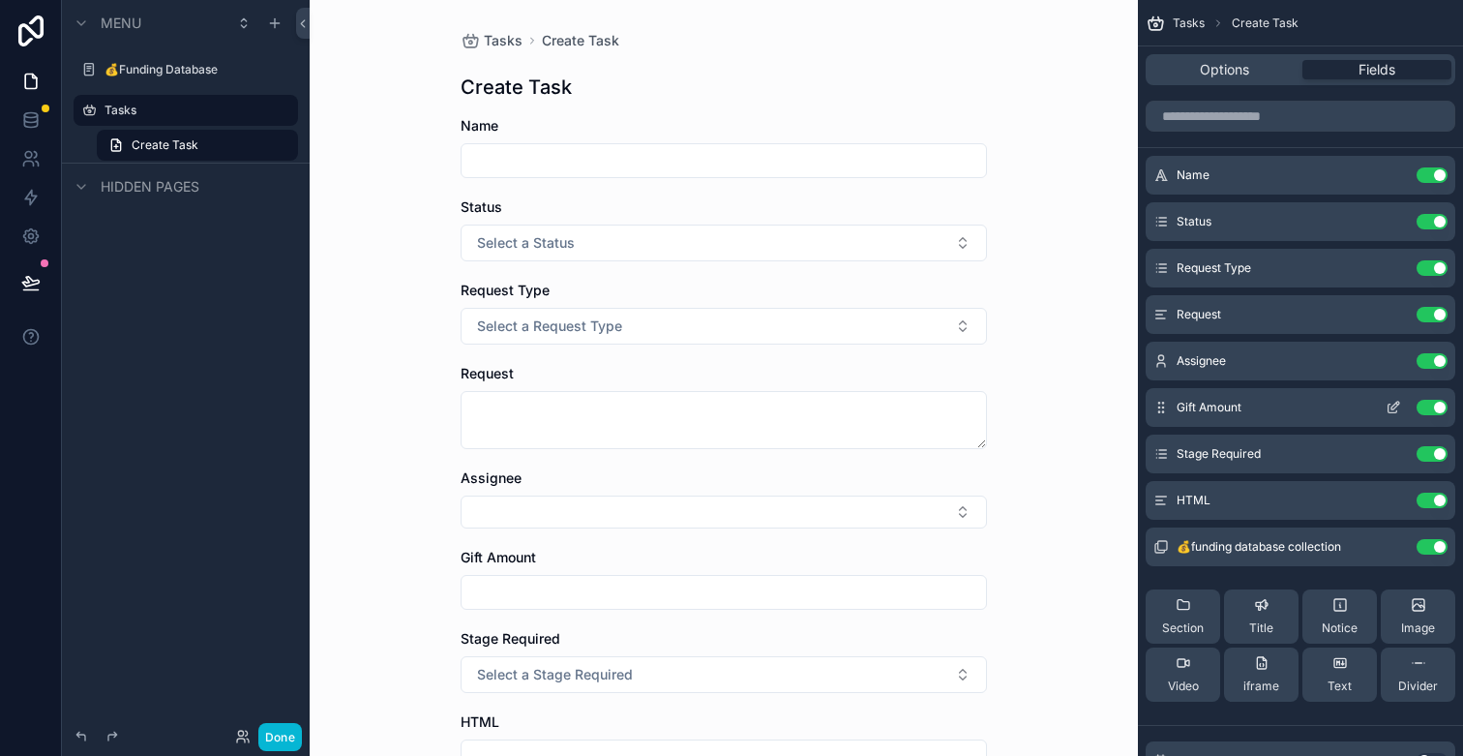
click at [1428, 412] on button "Use setting" at bounding box center [1432, 407] width 31 height 15
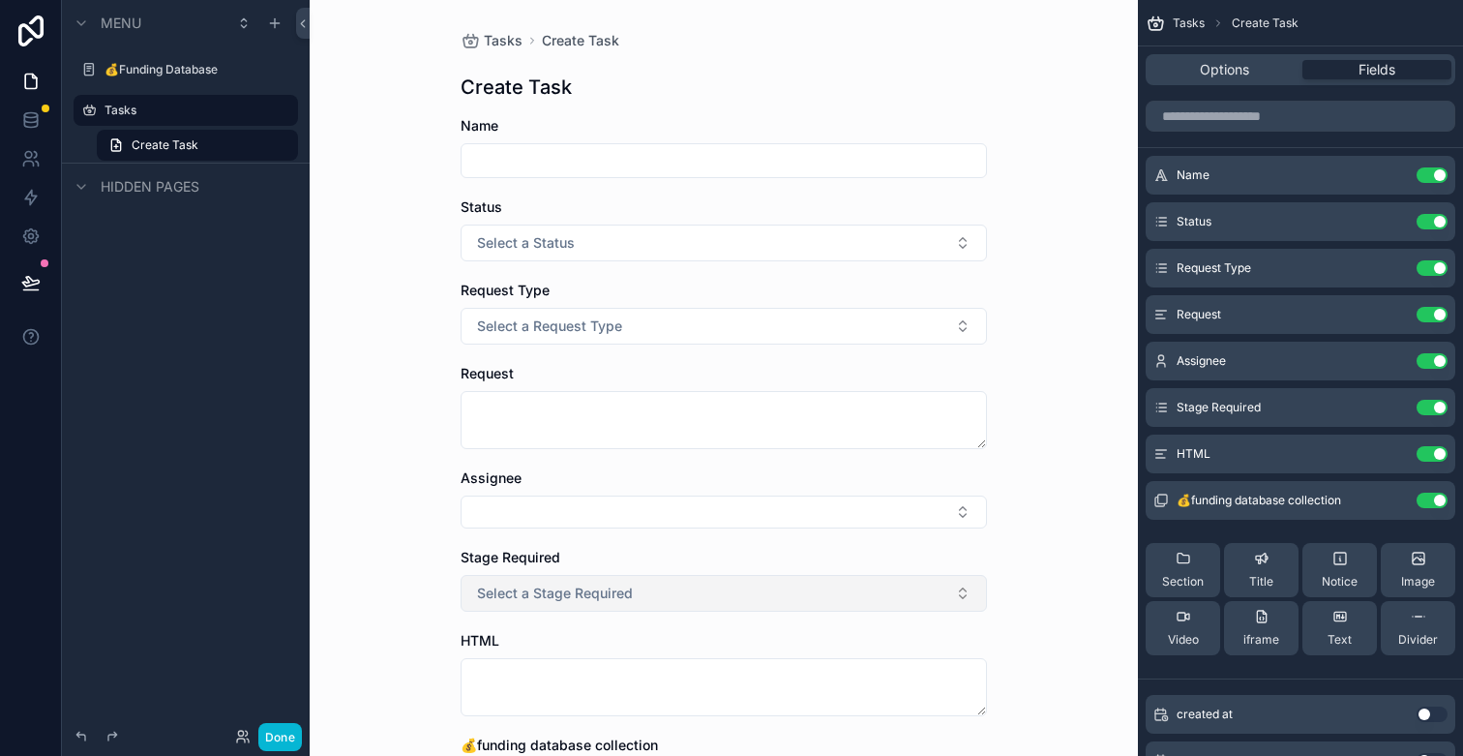
click at [843, 581] on button "Select a Stage Required" at bounding box center [724, 593] width 526 height 37
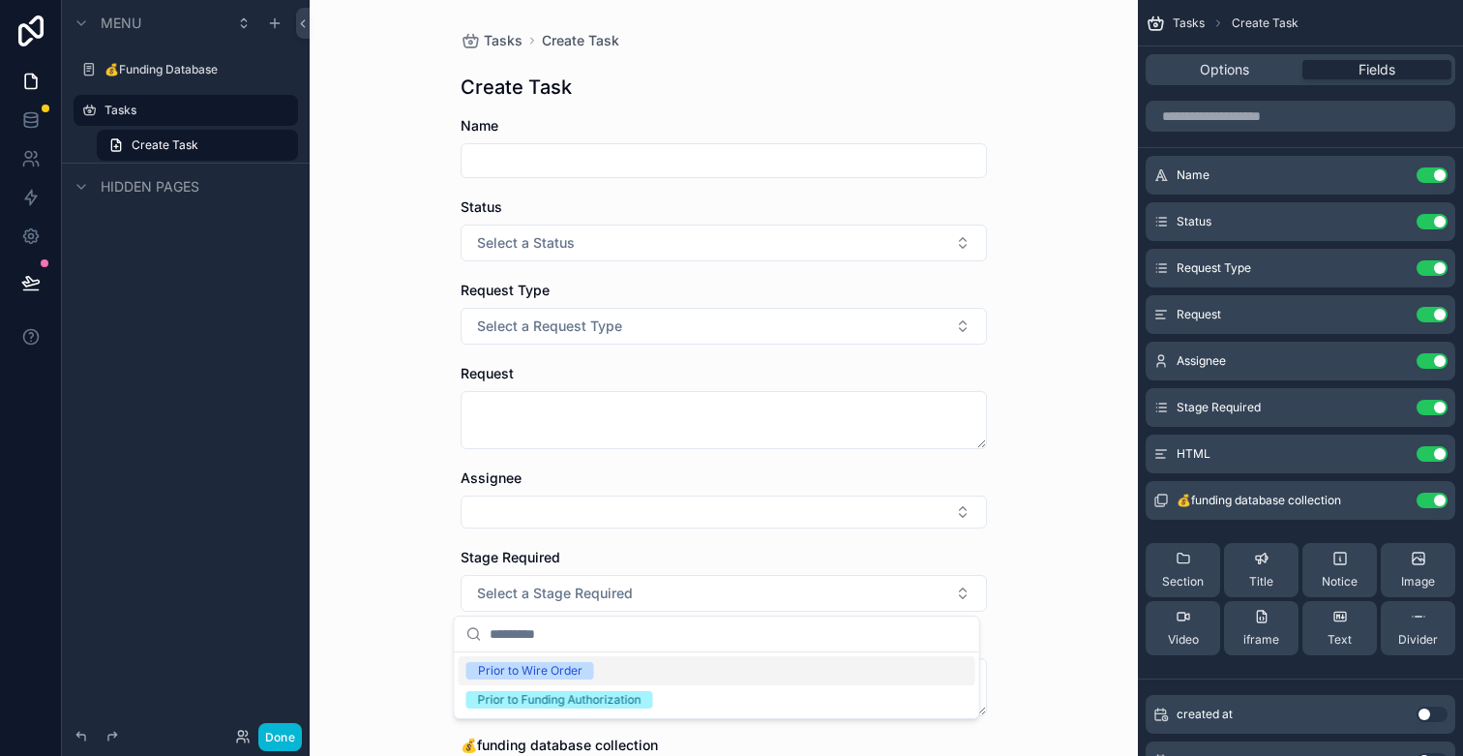
click at [1033, 536] on div "Tasks Create Task Create Task Name Status Select a Status Request Type Select a…" at bounding box center [724, 378] width 828 height 756
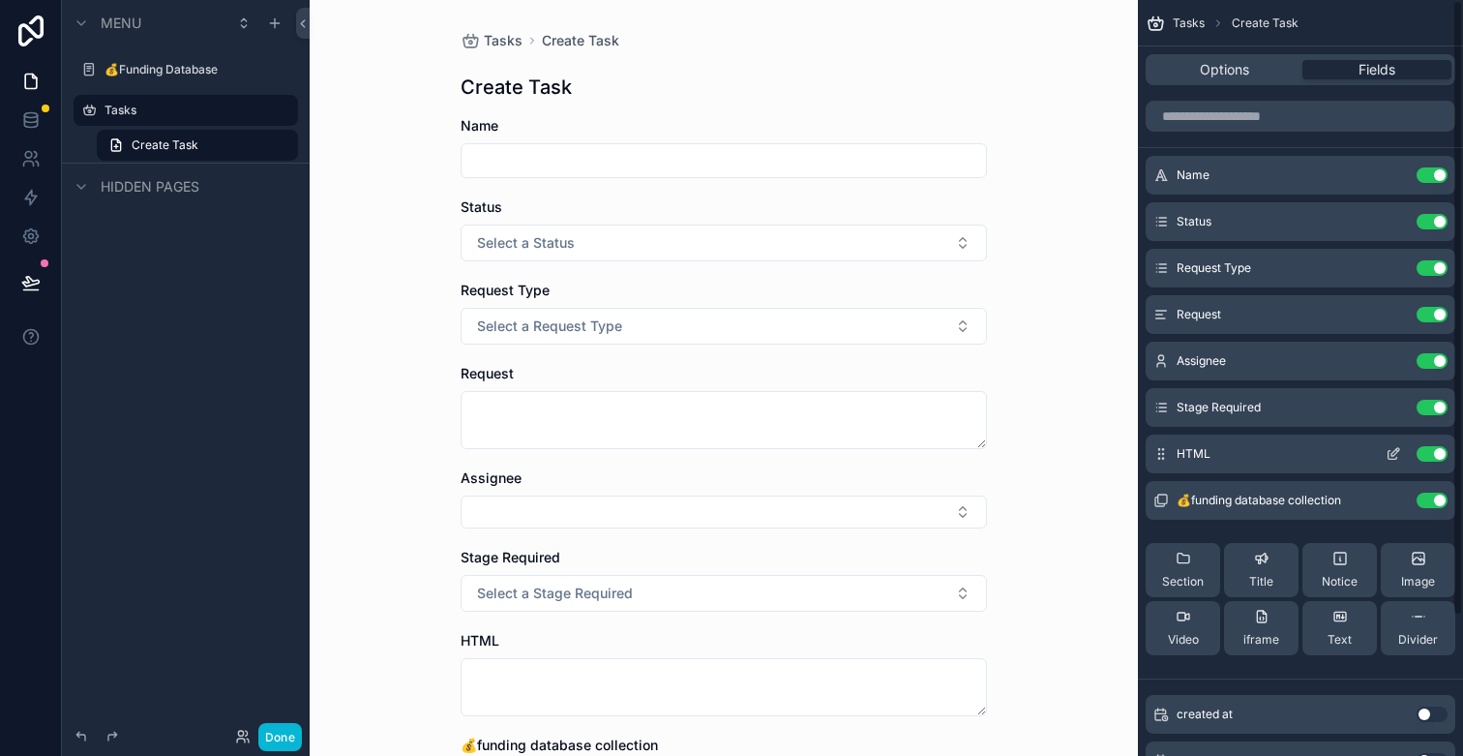
click at [1429, 412] on button "Use setting" at bounding box center [1432, 407] width 31 height 15
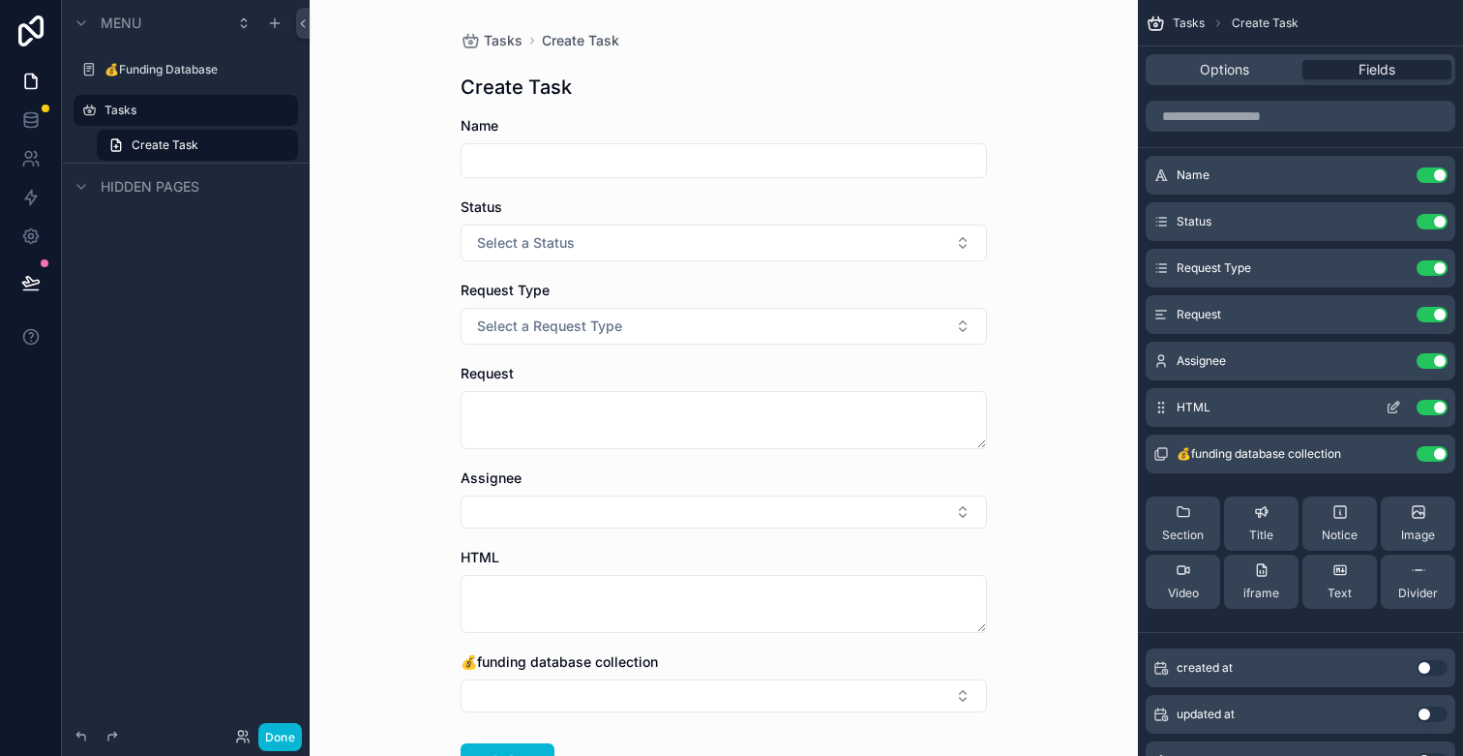
click at [1429, 412] on button "Use setting" at bounding box center [1432, 407] width 31 height 15
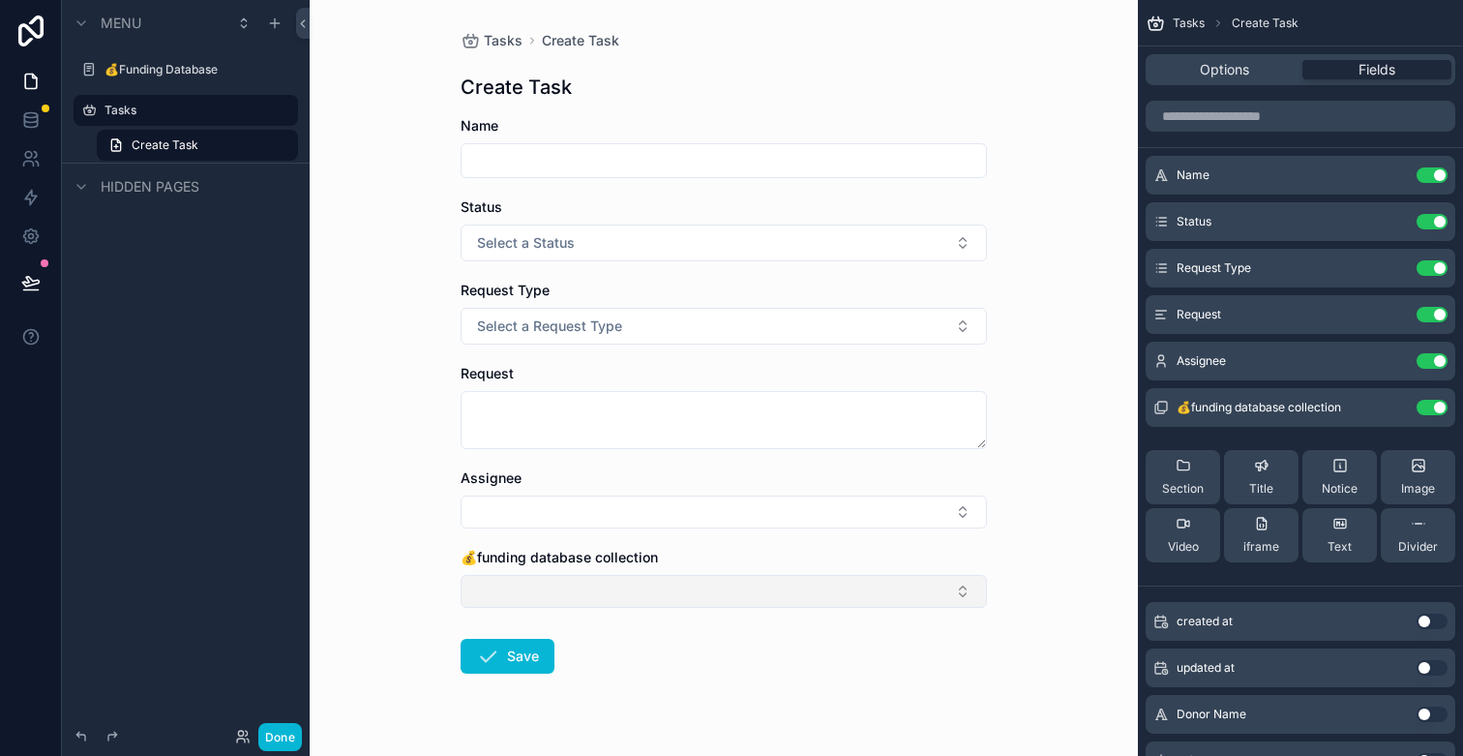
click at [924, 601] on button "Select Button" at bounding box center [724, 591] width 526 height 33
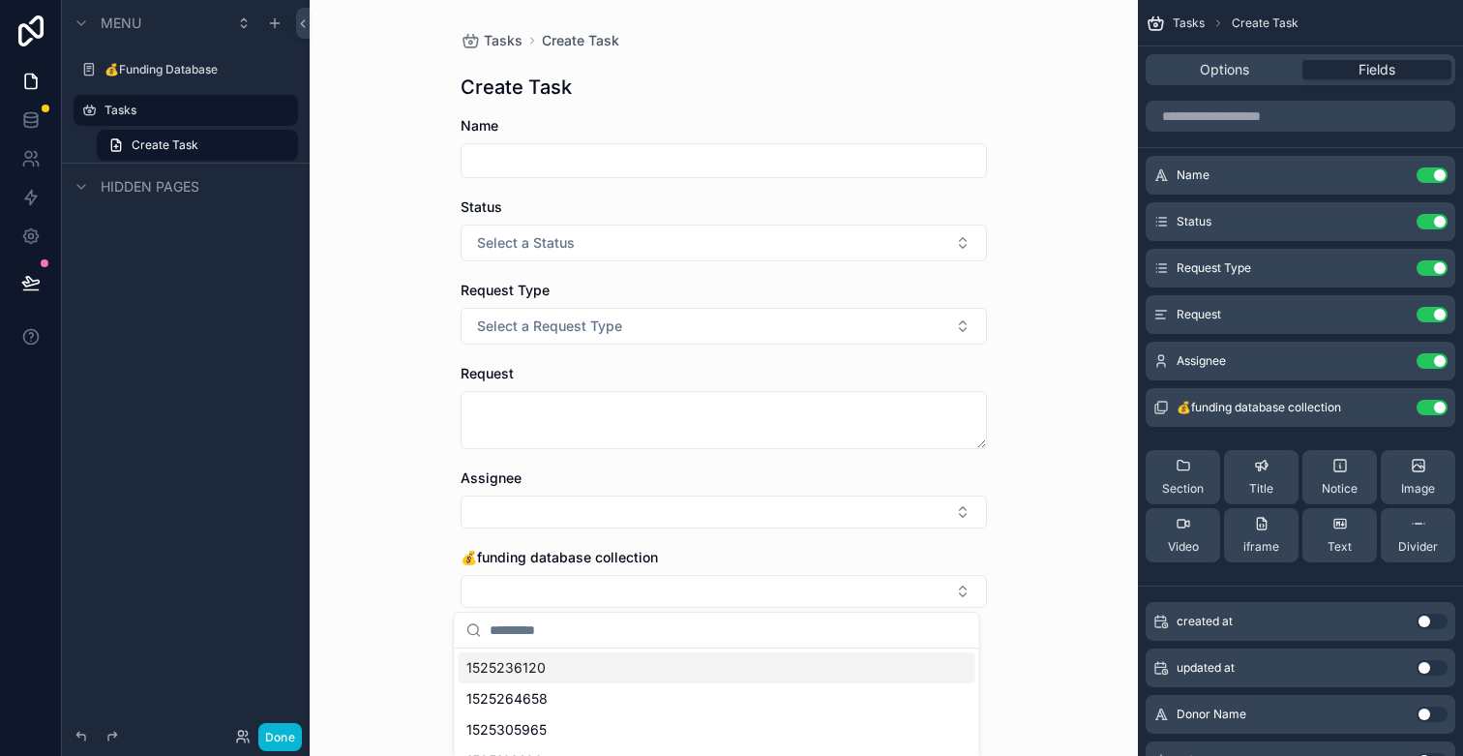
click at [1028, 537] on div "Tasks Create Task Create Task Name Status Select a Status Request Type Select a…" at bounding box center [724, 378] width 828 height 756
click at [1443, 270] on button "Use setting" at bounding box center [1432, 267] width 31 height 15
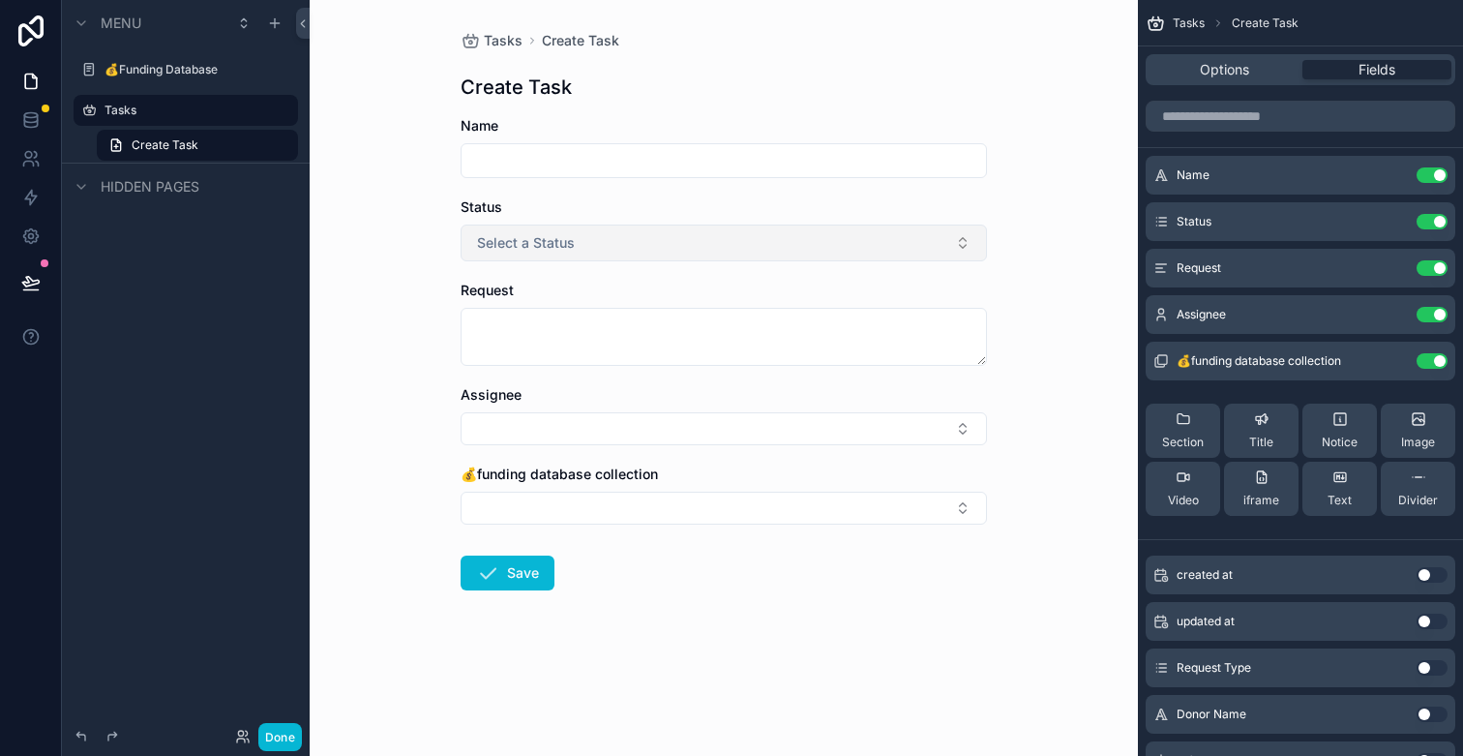
click at [873, 250] on button "Select a Status" at bounding box center [724, 242] width 526 height 37
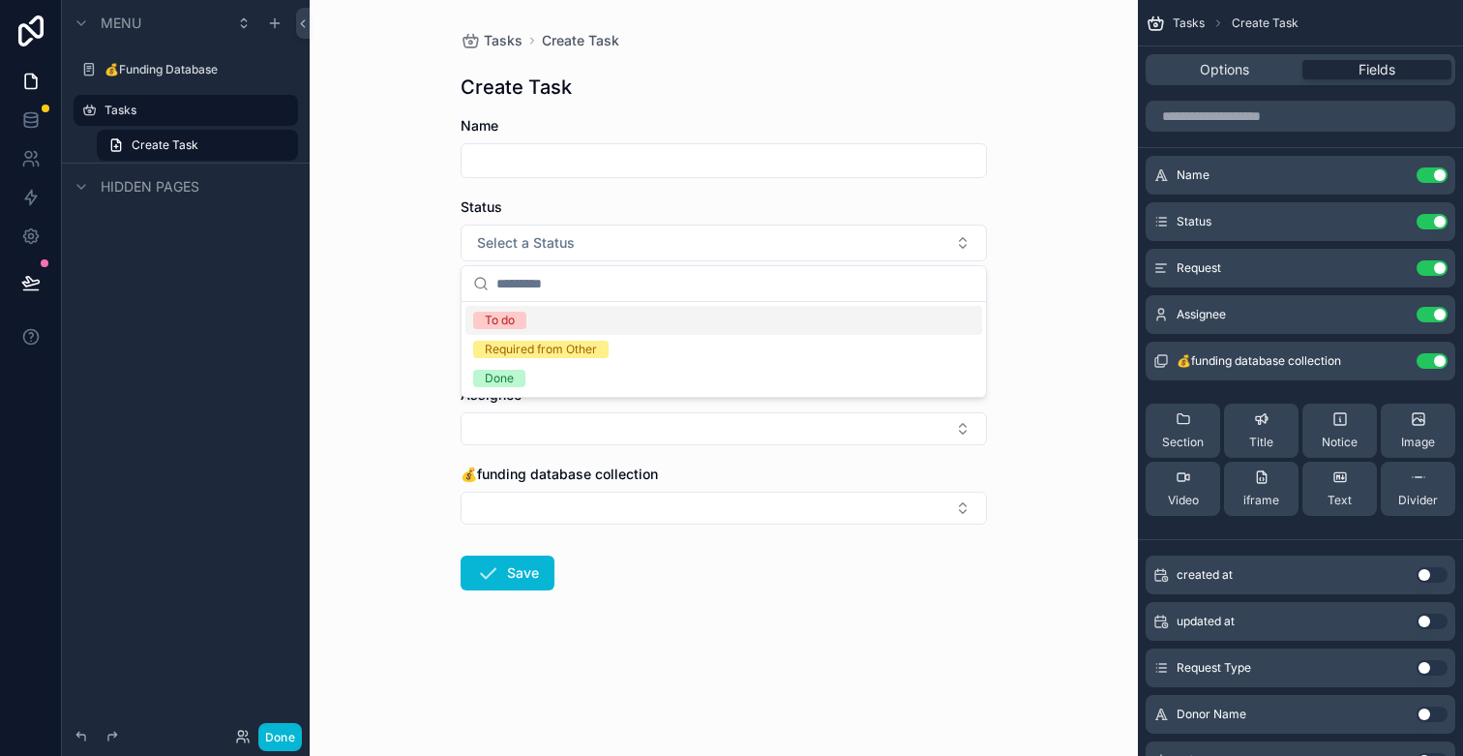
click at [1008, 207] on div "Tasks Create Task Create Task Name Status Select a Status Request Assignee 💰fun…" at bounding box center [724, 378] width 828 height 756
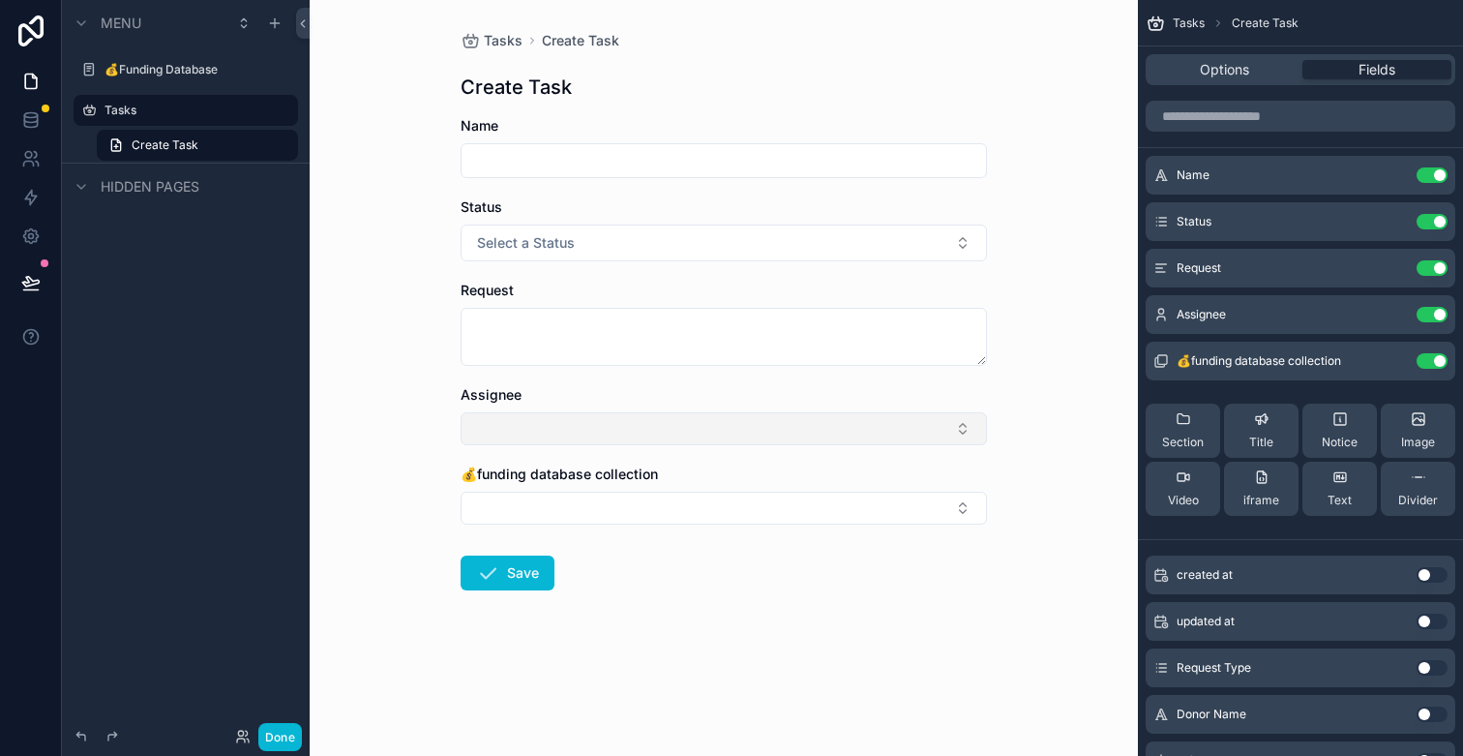
click at [916, 425] on button "Select Button" at bounding box center [724, 428] width 526 height 33
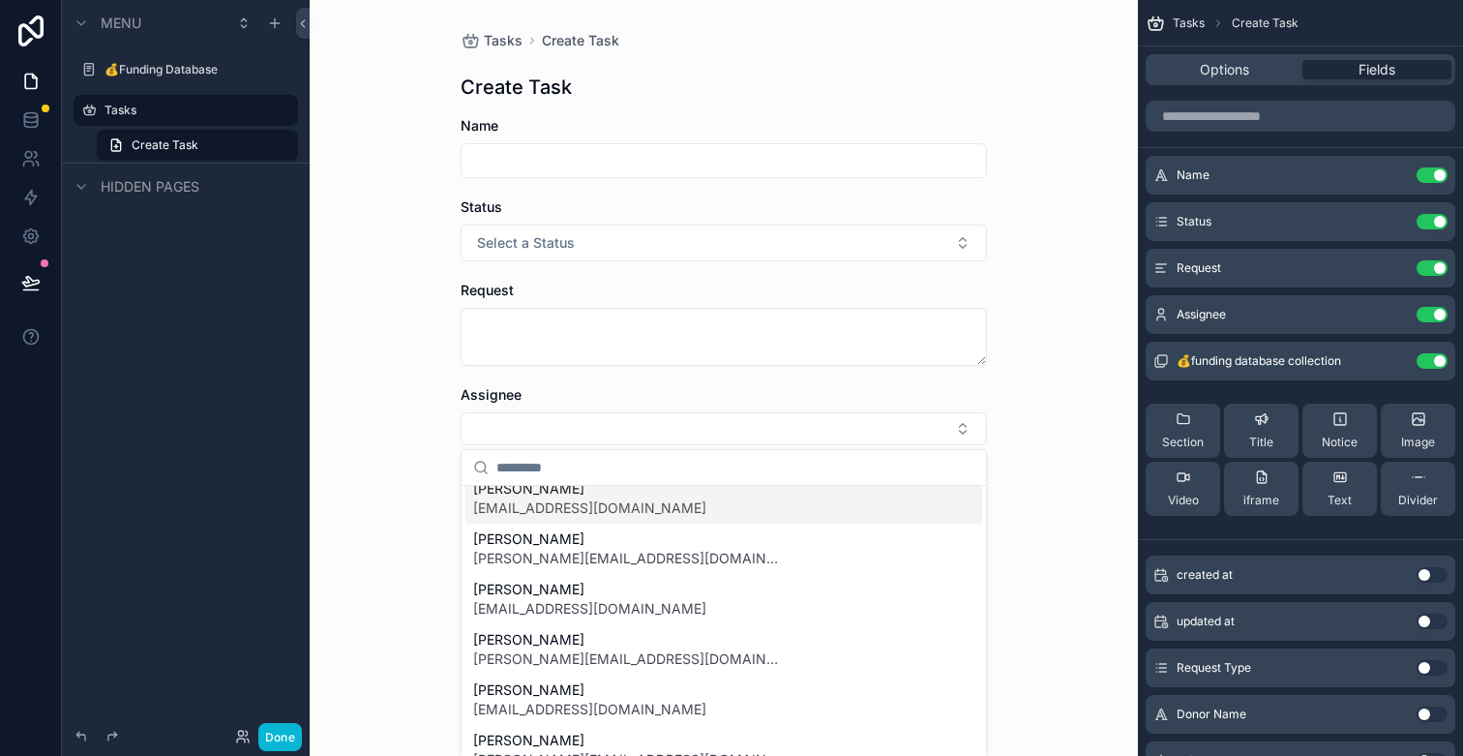
scroll to position [15, 0]
click at [1025, 395] on div "Tasks Create Task Create Task Name Status Select a Status Request Assignee 💰fun…" at bounding box center [724, 378] width 828 height 756
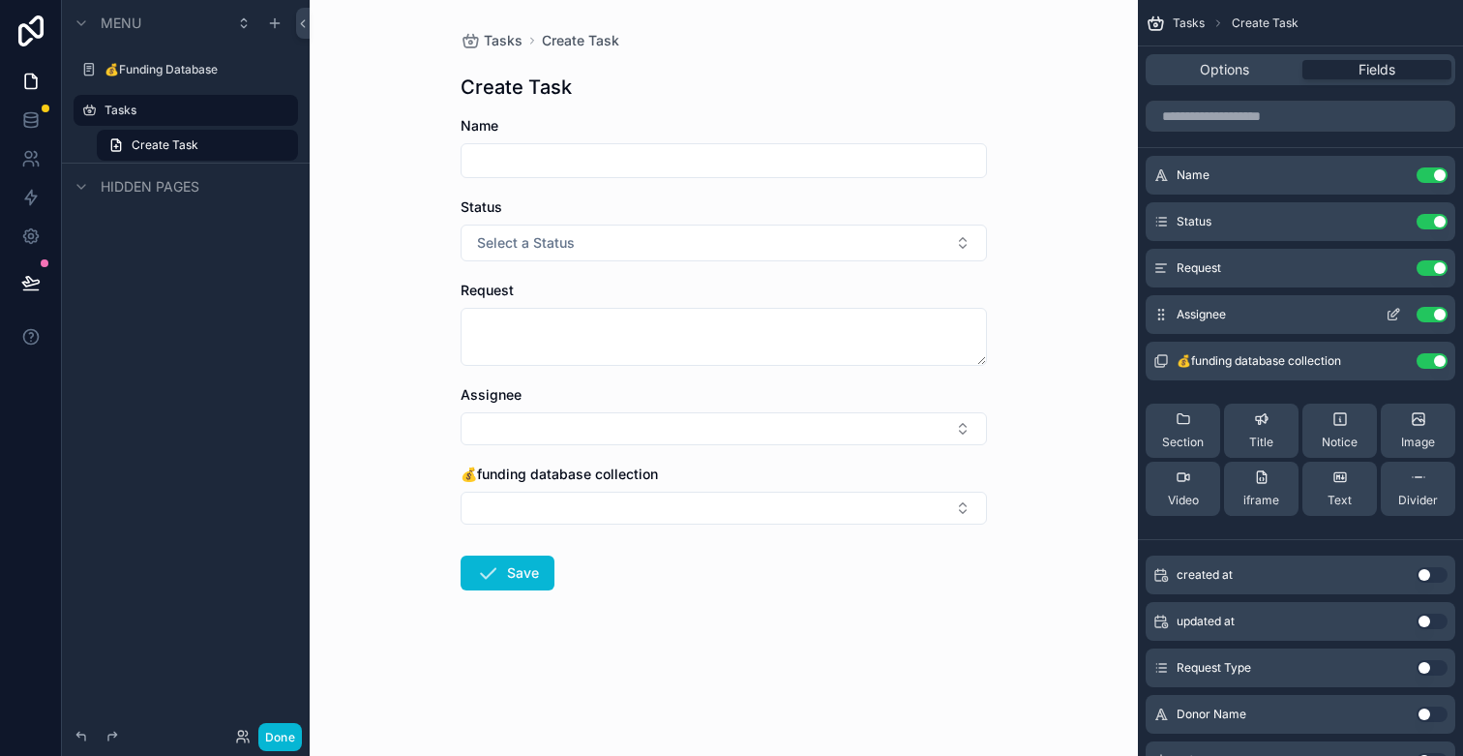
click at [1430, 318] on button "Use setting" at bounding box center [1432, 314] width 31 height 15
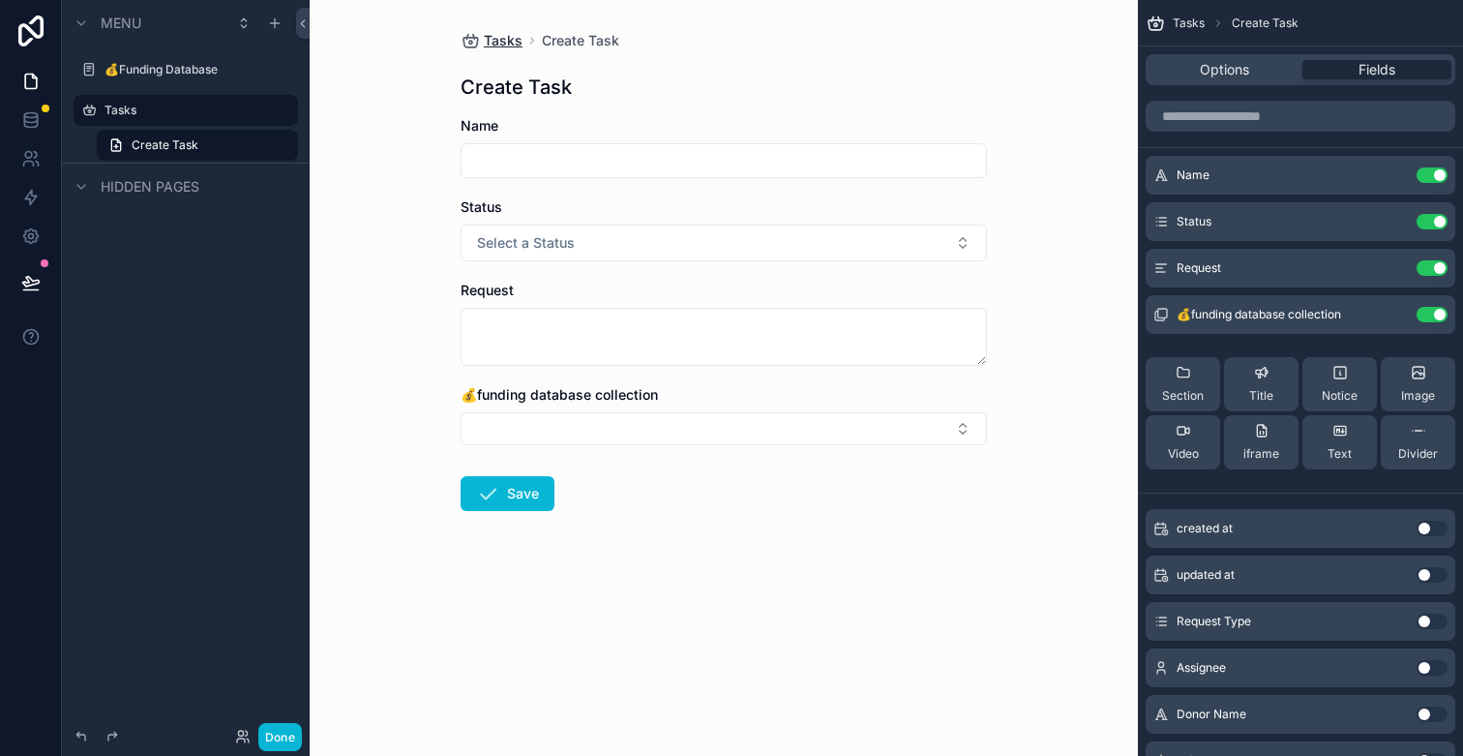
click at [477, 41] on icon "scrollable content" at bounding box center [470, 40] width 19 height 19
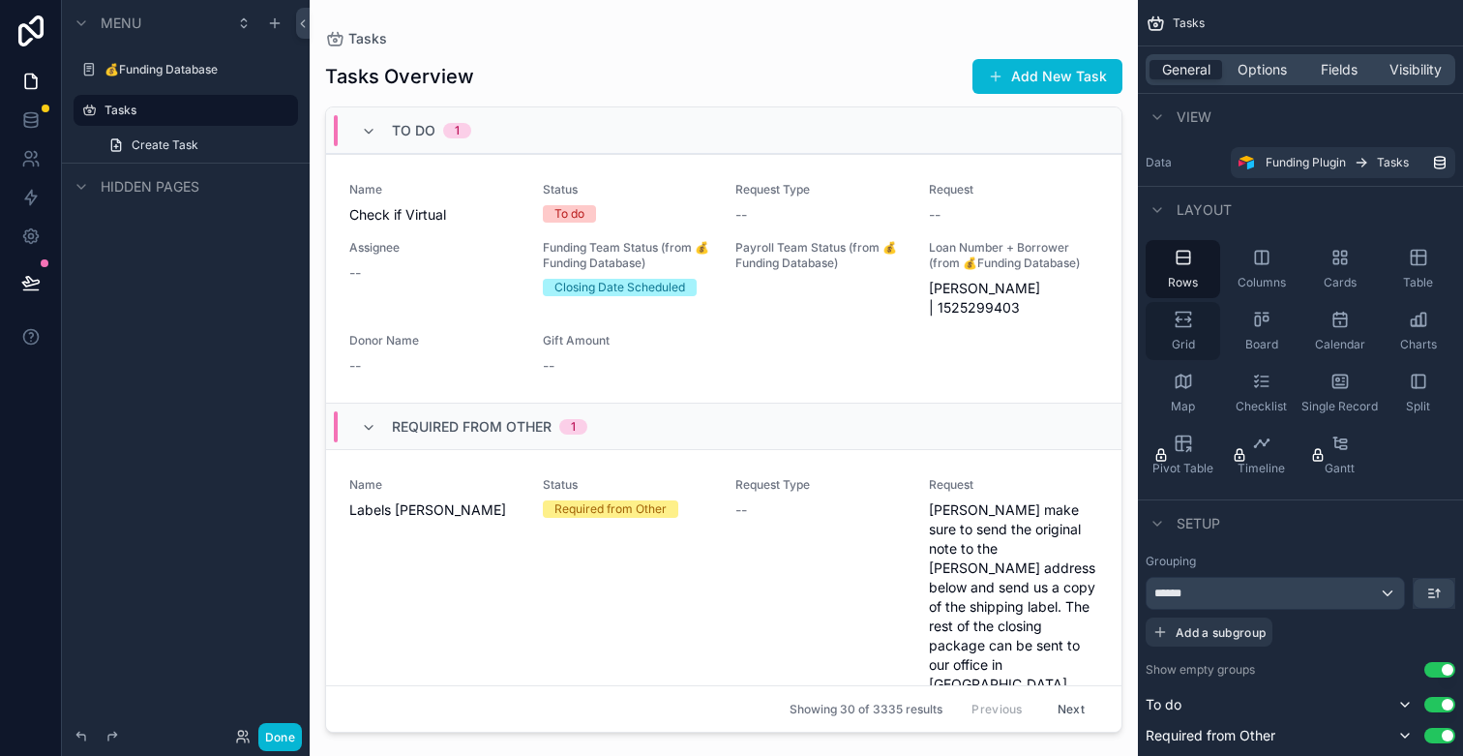
click at [1198, 341] on div "Grid" at bounding box center [1183, 331] width 75 height 58
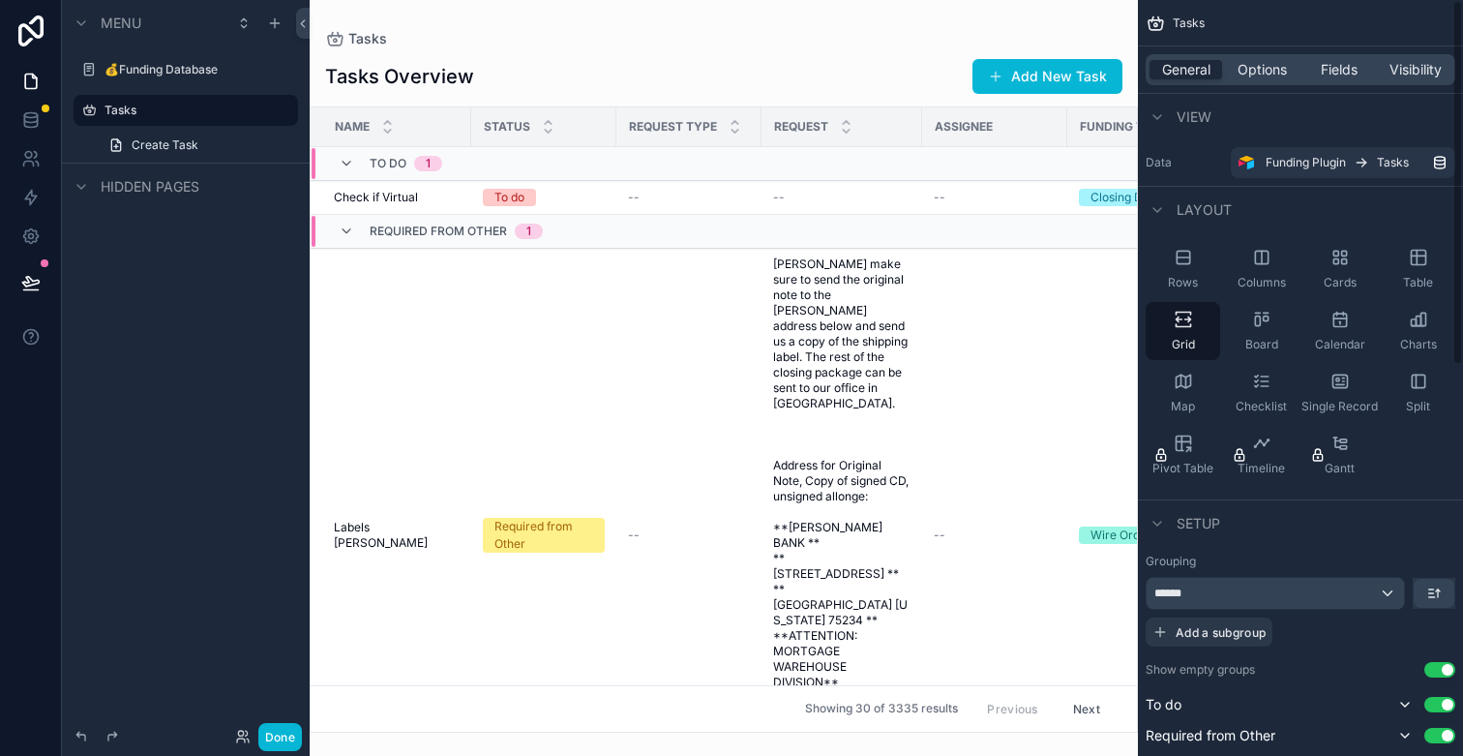
click at [1350, 80] on div "General Options Fields Visibility" at bounding box center [1301, 69] width 310 height 31
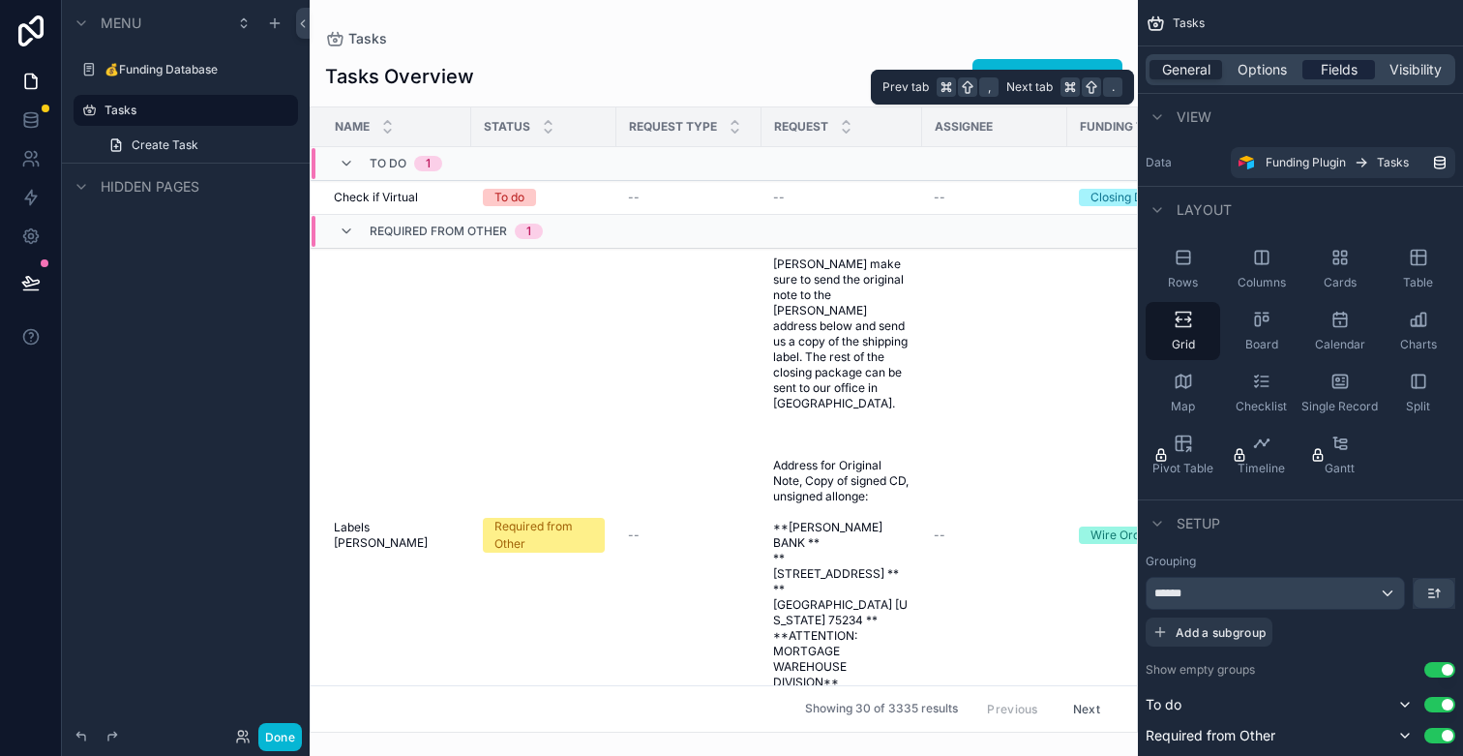
click at [1348, 75] on span "Fields" at bounding box center [1339, 69] width 37 height 19
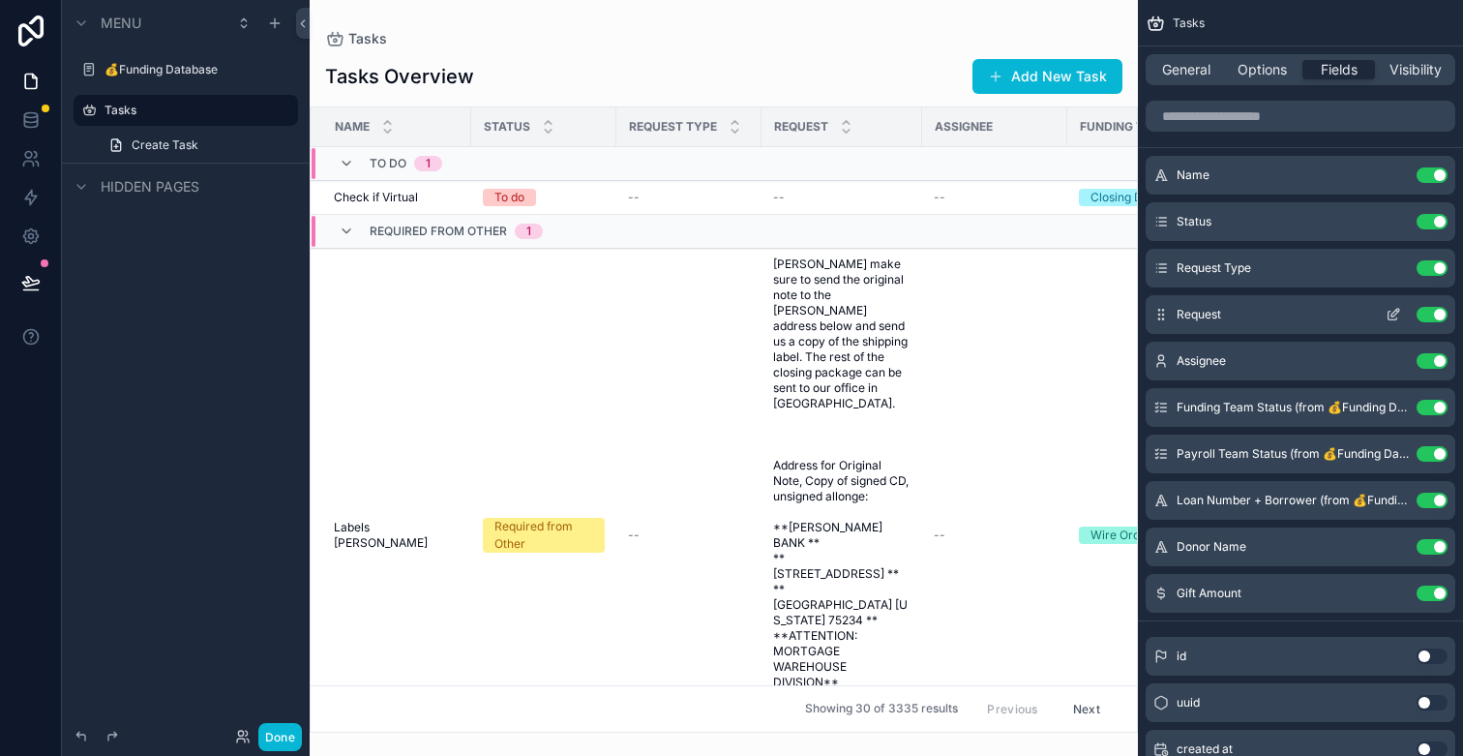
click at [1425, 317] on button "Use setting" at bounding box center [1432, 314] width 31 height 15
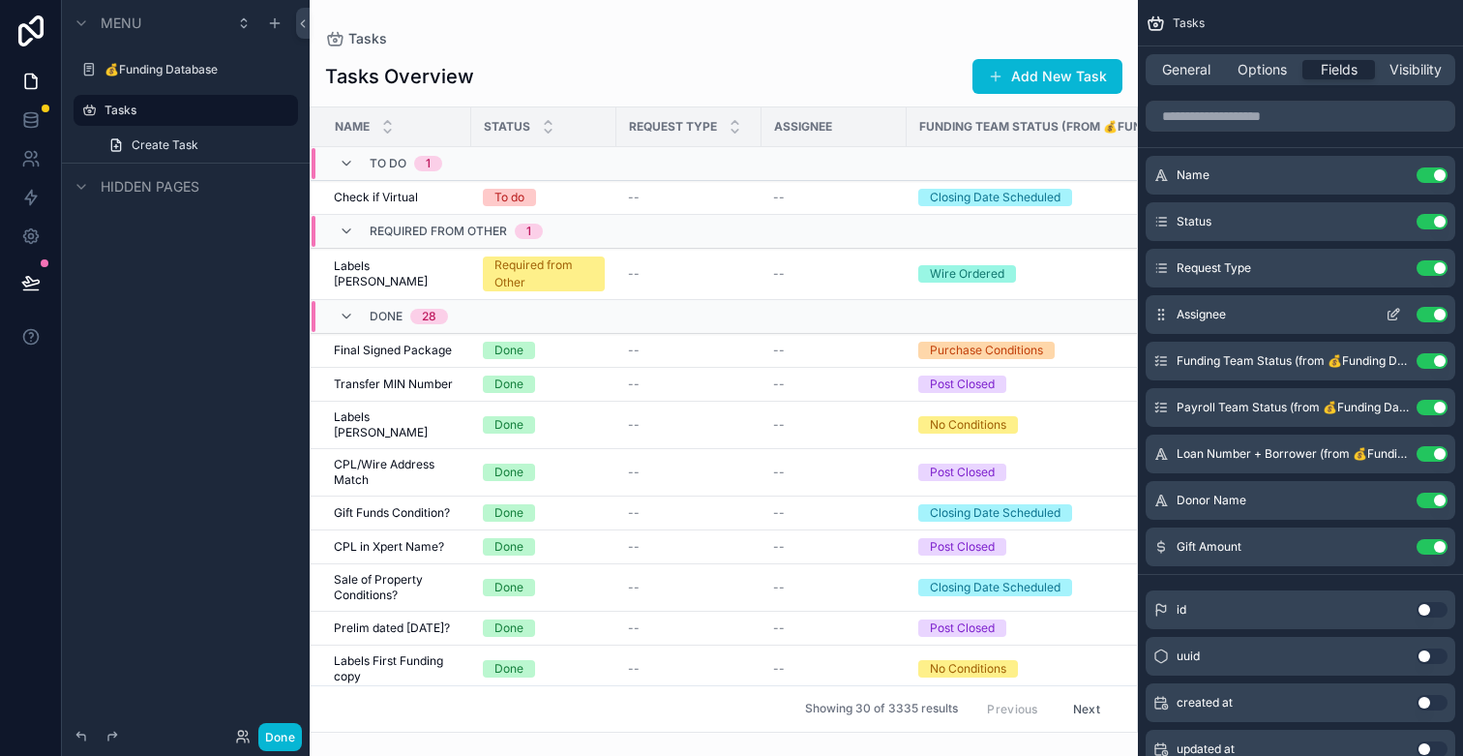
click at [1430, 315] on button "Use setting" at bounding box center [1432, 314] width 31 height 15
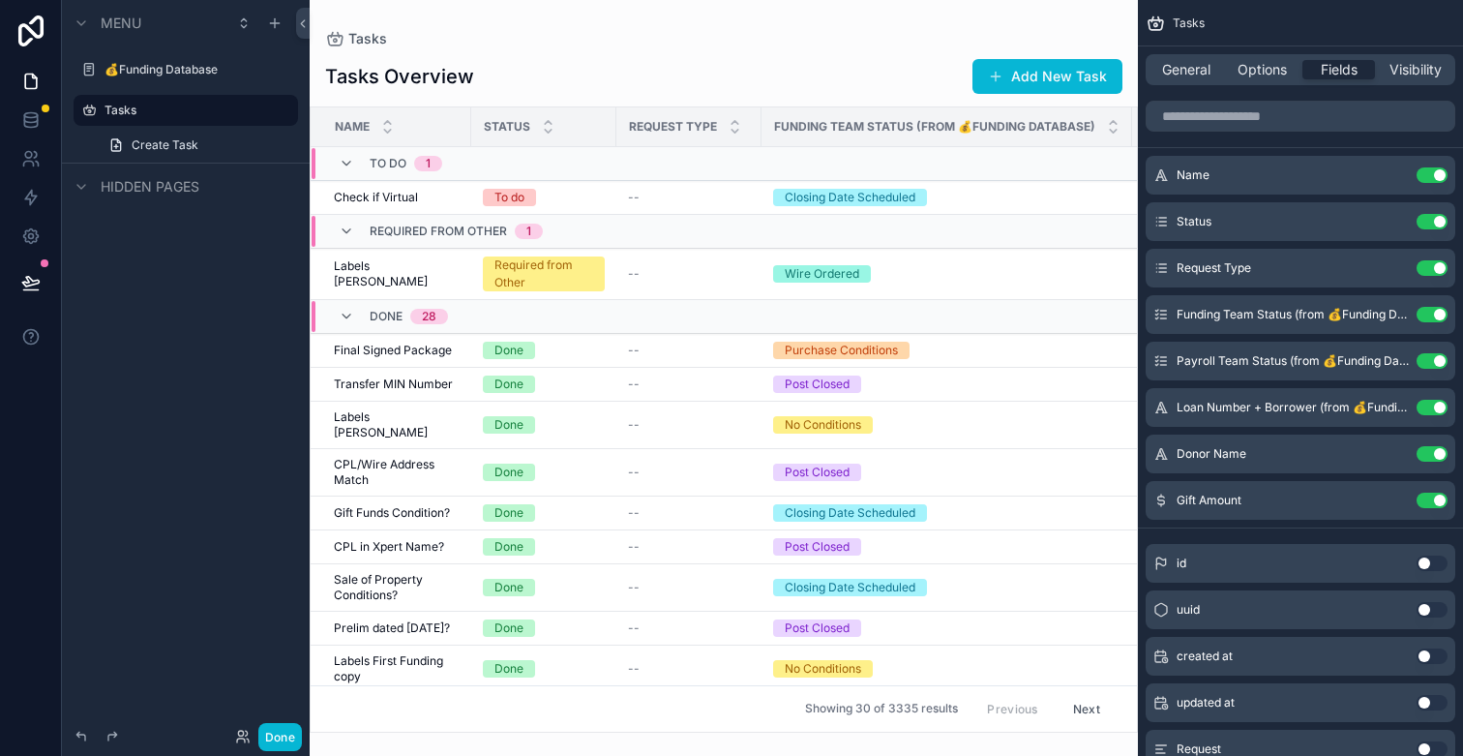
click at [1430, 315] on button "Use setting" at bounding box center [1432, 314] width 31 height 15
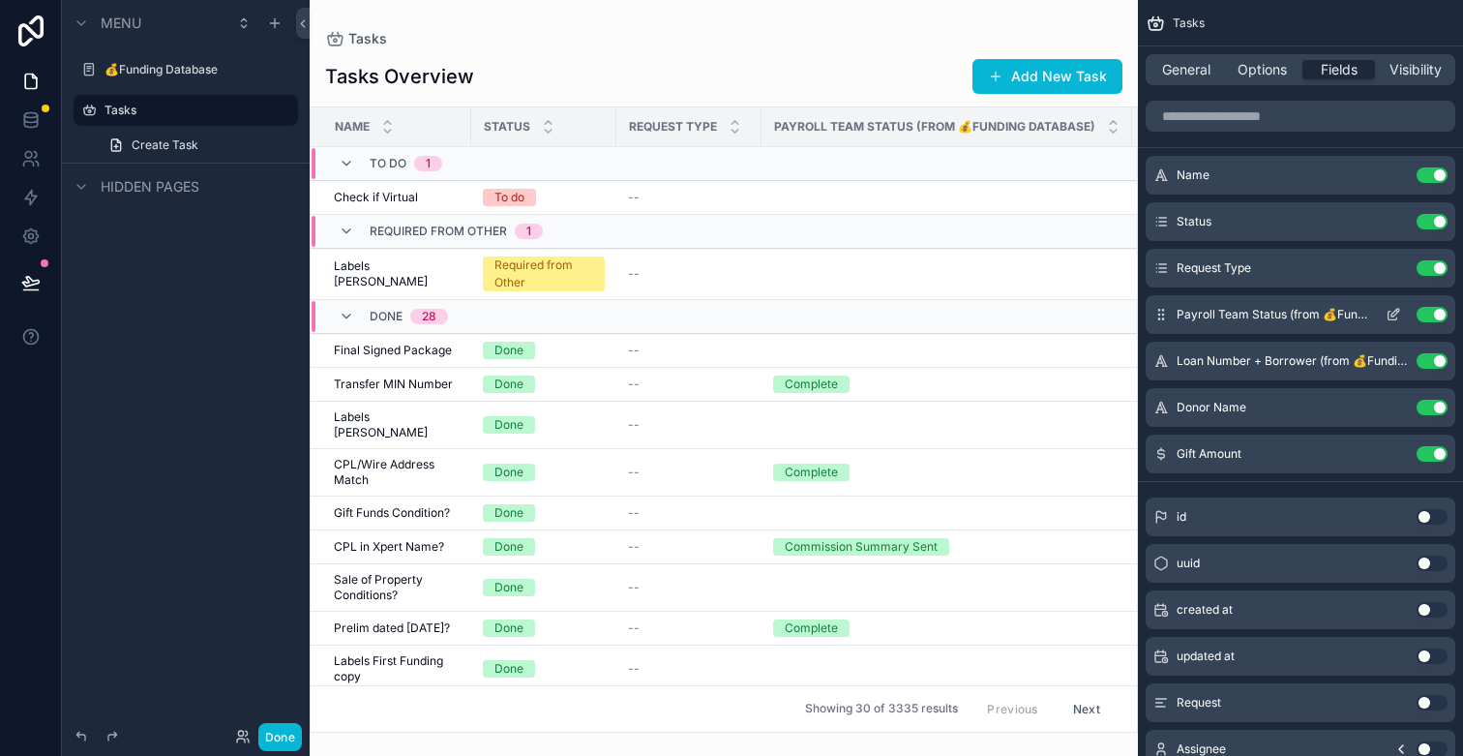
click at [1430, 315] on button "Use setting" at bounding box center [1432, 314] width 31 height 15
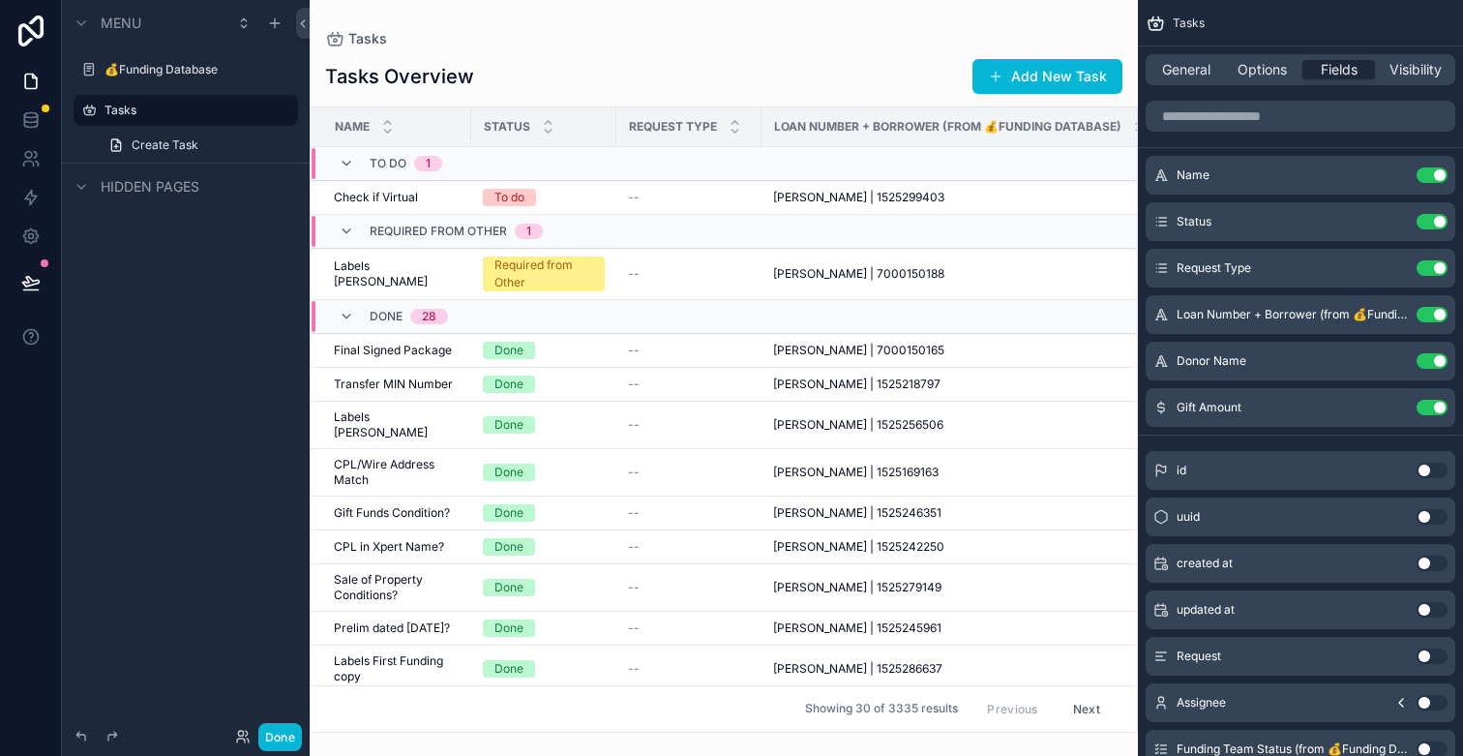
click at [1430, 315] on button "Use setting" at bounding box center [1432, 314] width 31 height 15
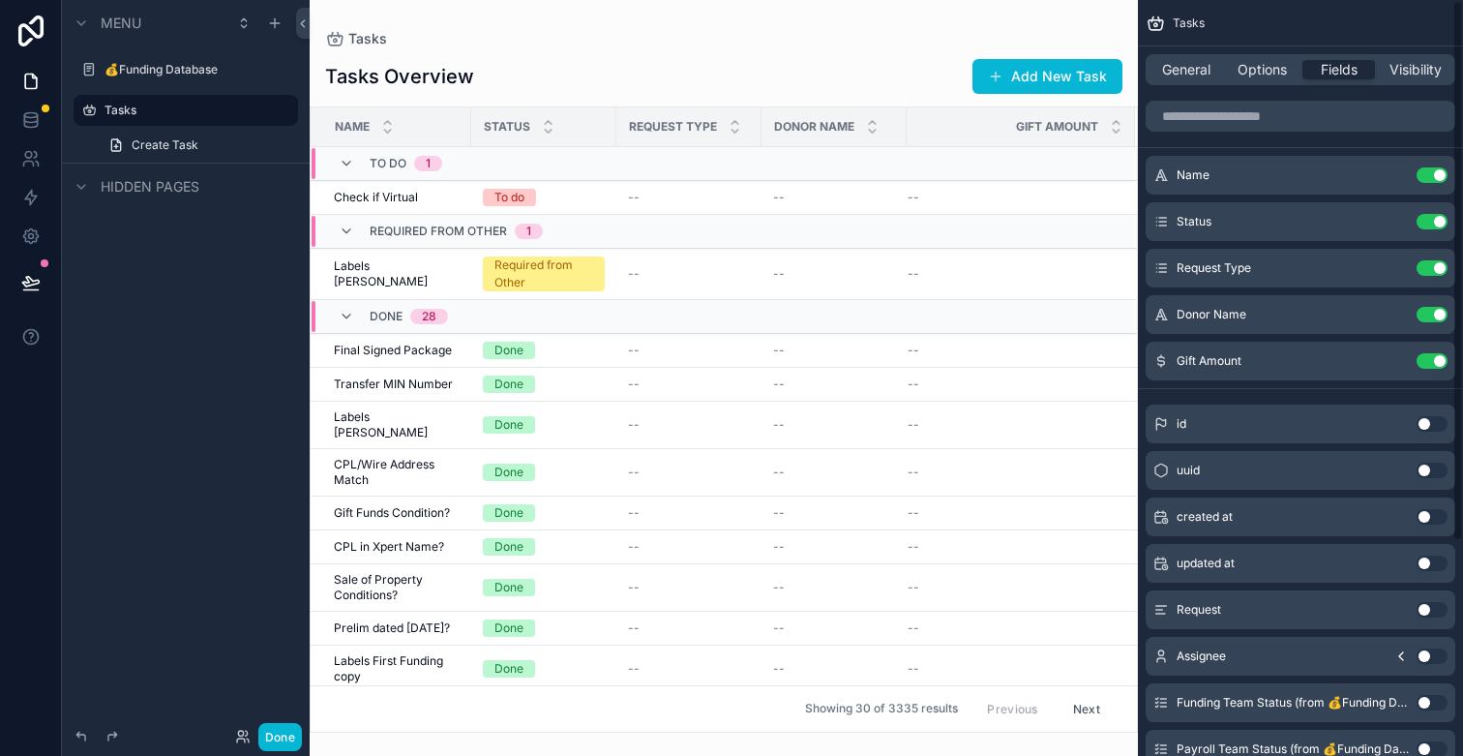
click at [1430, 315] on button "Use setting" at bounding box center [1432, 314] width 31 height 15
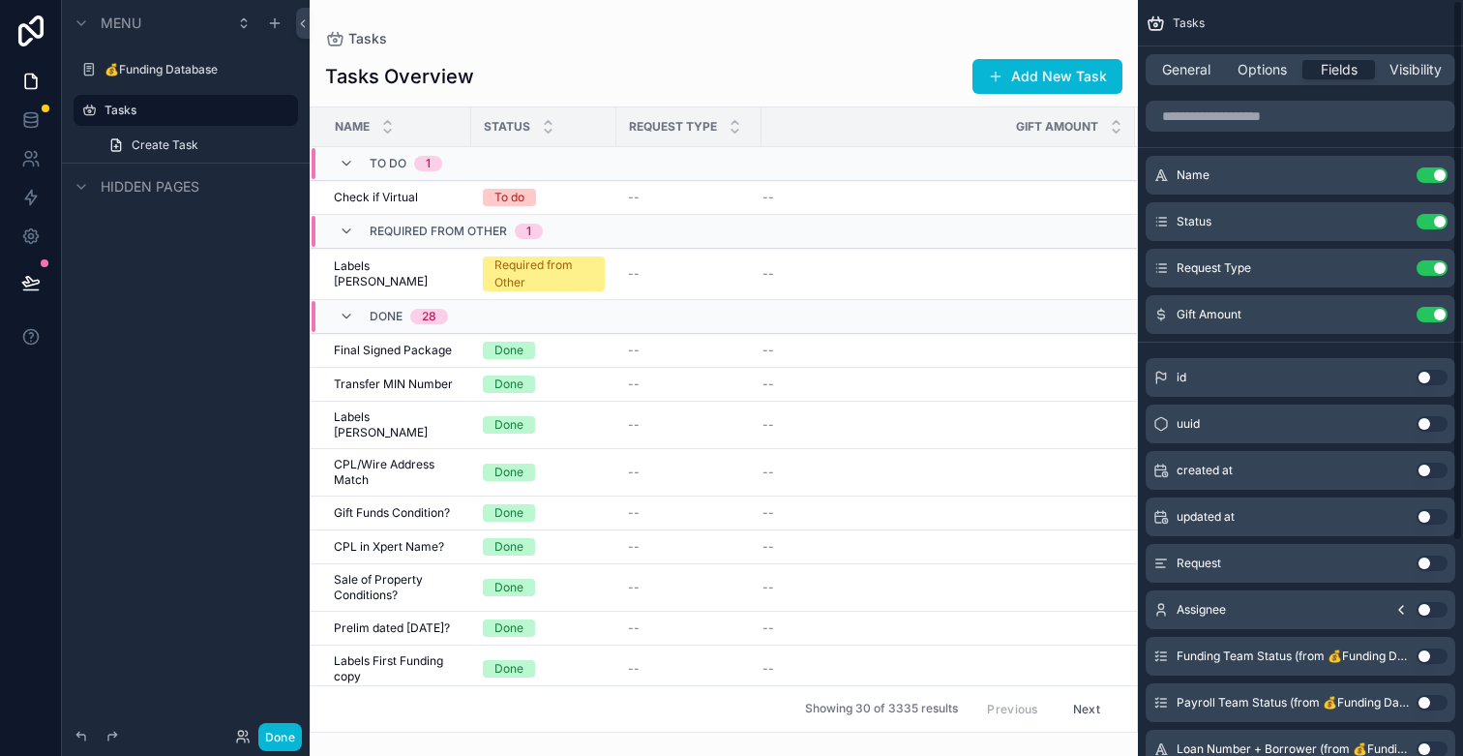
click at [1430, 315] on button "Use setting" at bounding box center [1432, 314] width 31 height 15
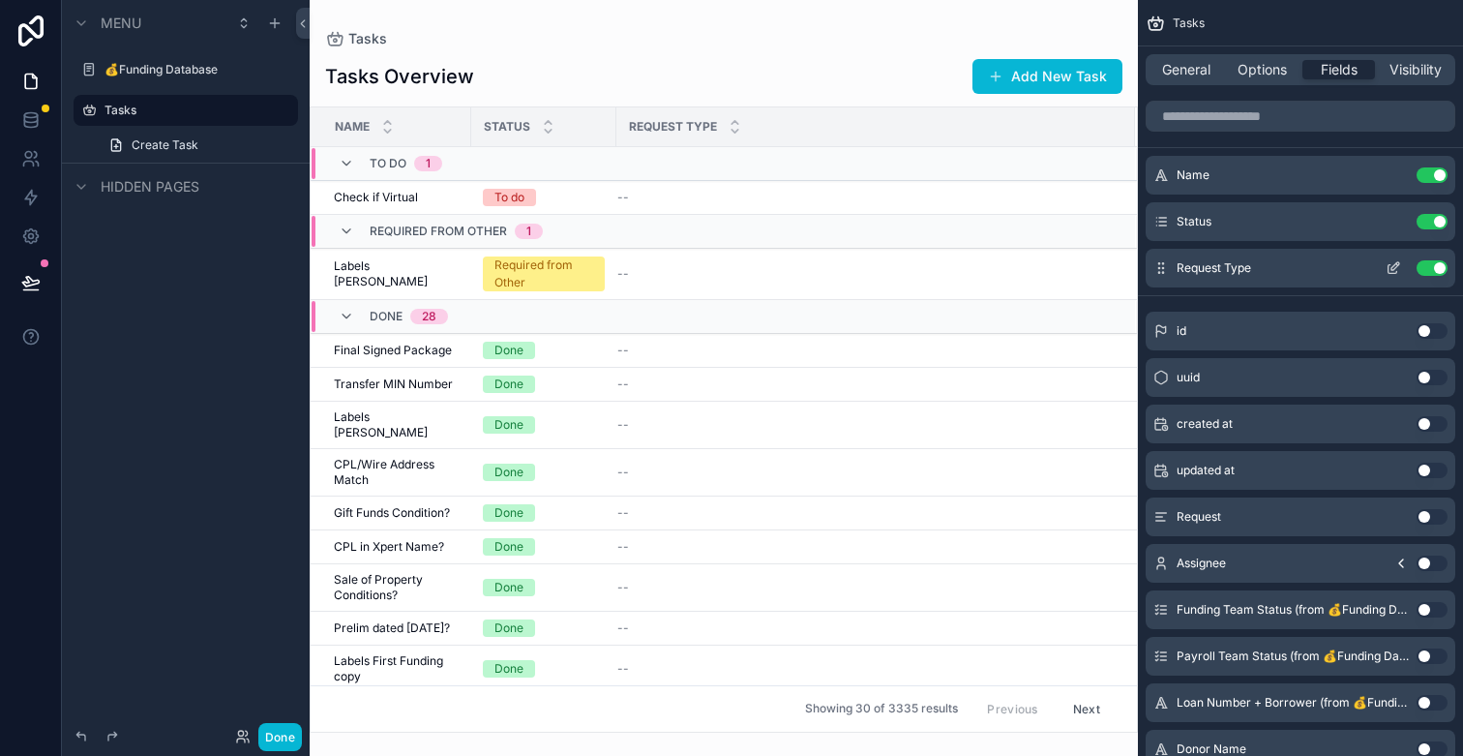
click at [1434, 271] on button "Use setting" at bounding box center [1432, 267] width 31 height 15
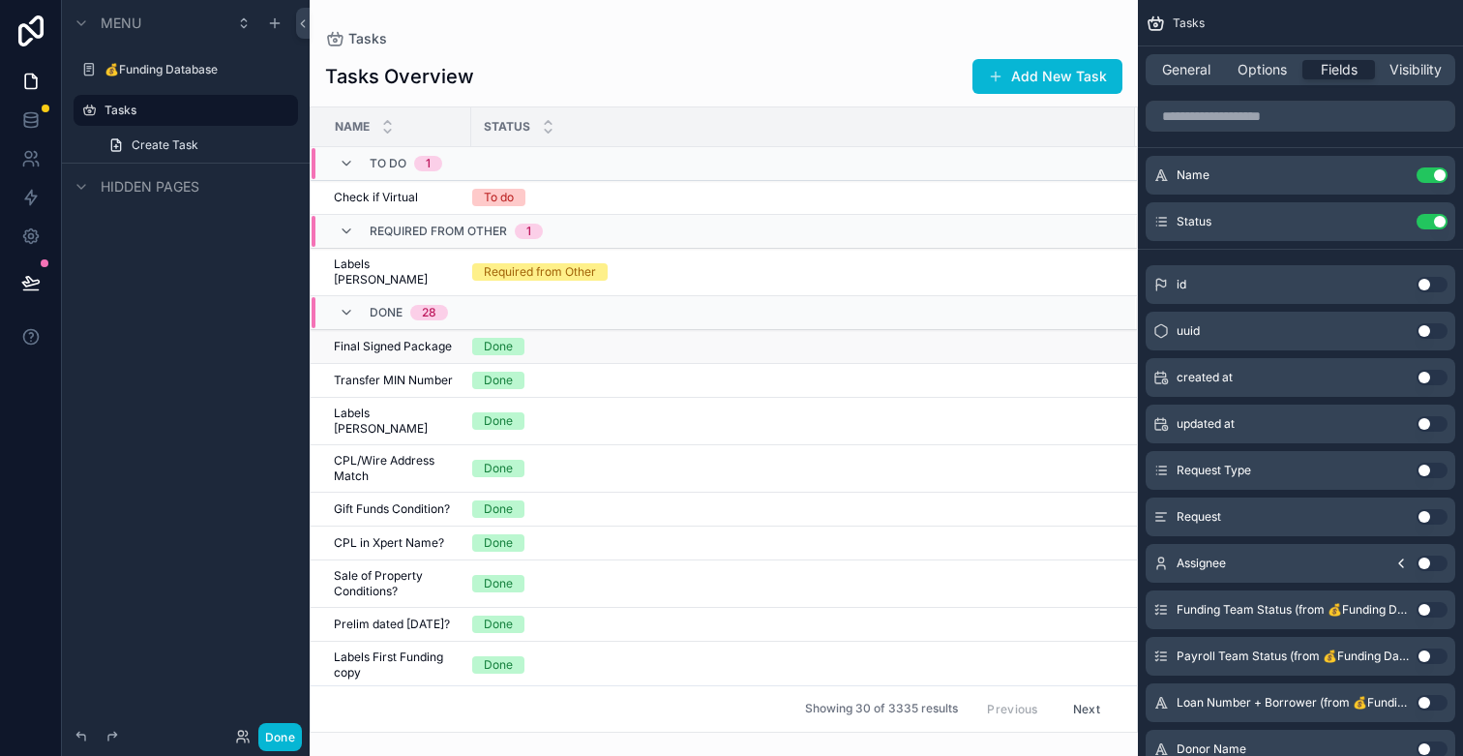
click at [520, 338] on span "Done" at bounding box center [498, 346] width 52 height 17
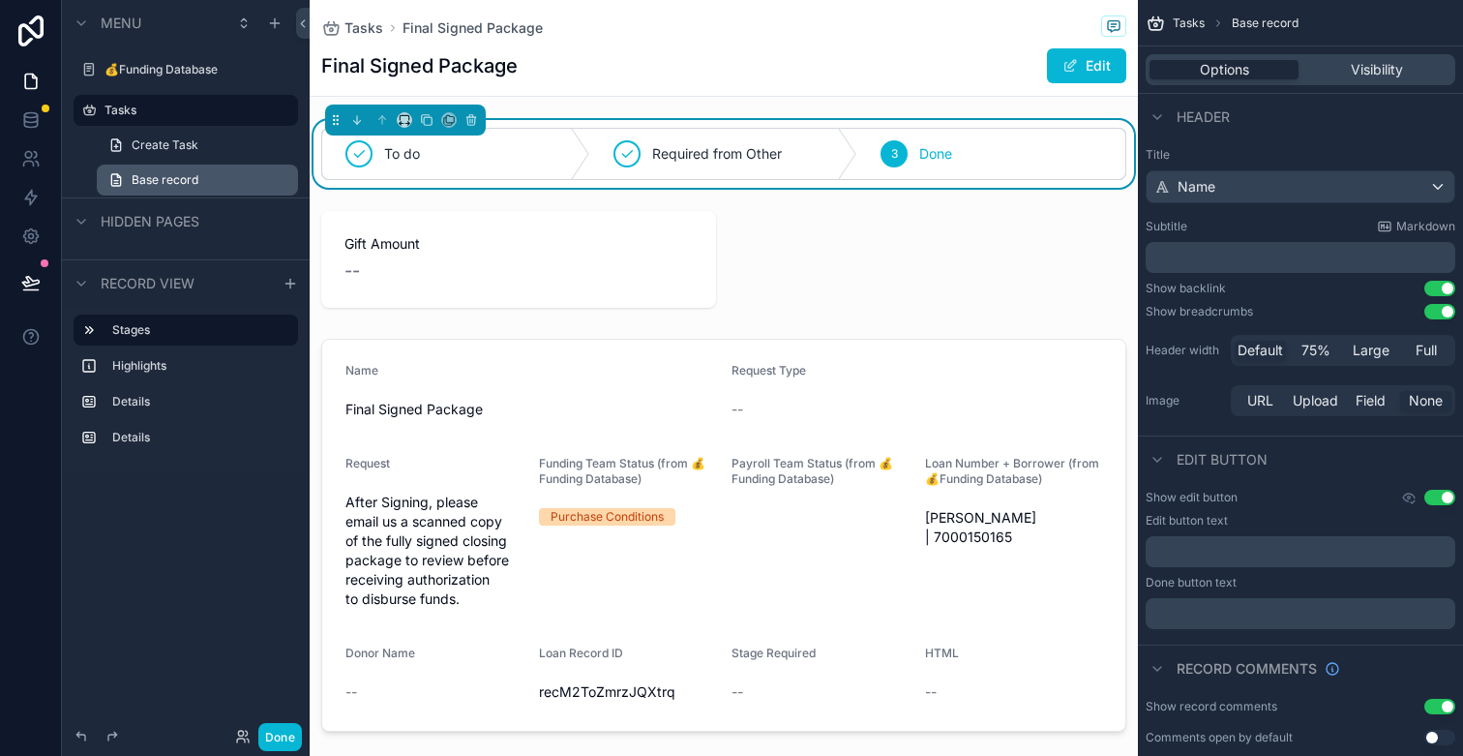
click at [275, 185] on link "Base record" at bounding box center [197, 180] width 201 height 31
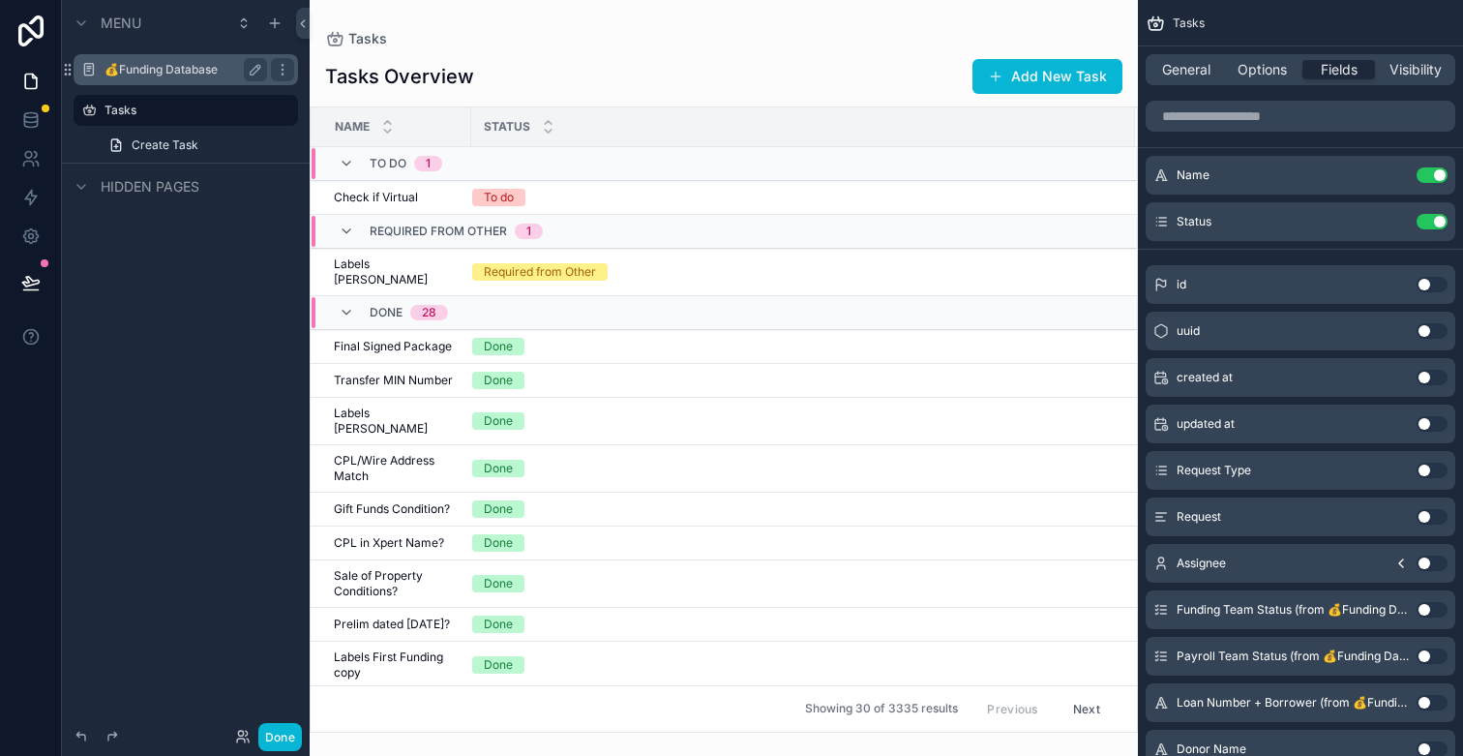
click at [195, 74] on label "💰Funding Database" at bounding box center [182, 69] width 155 height 15
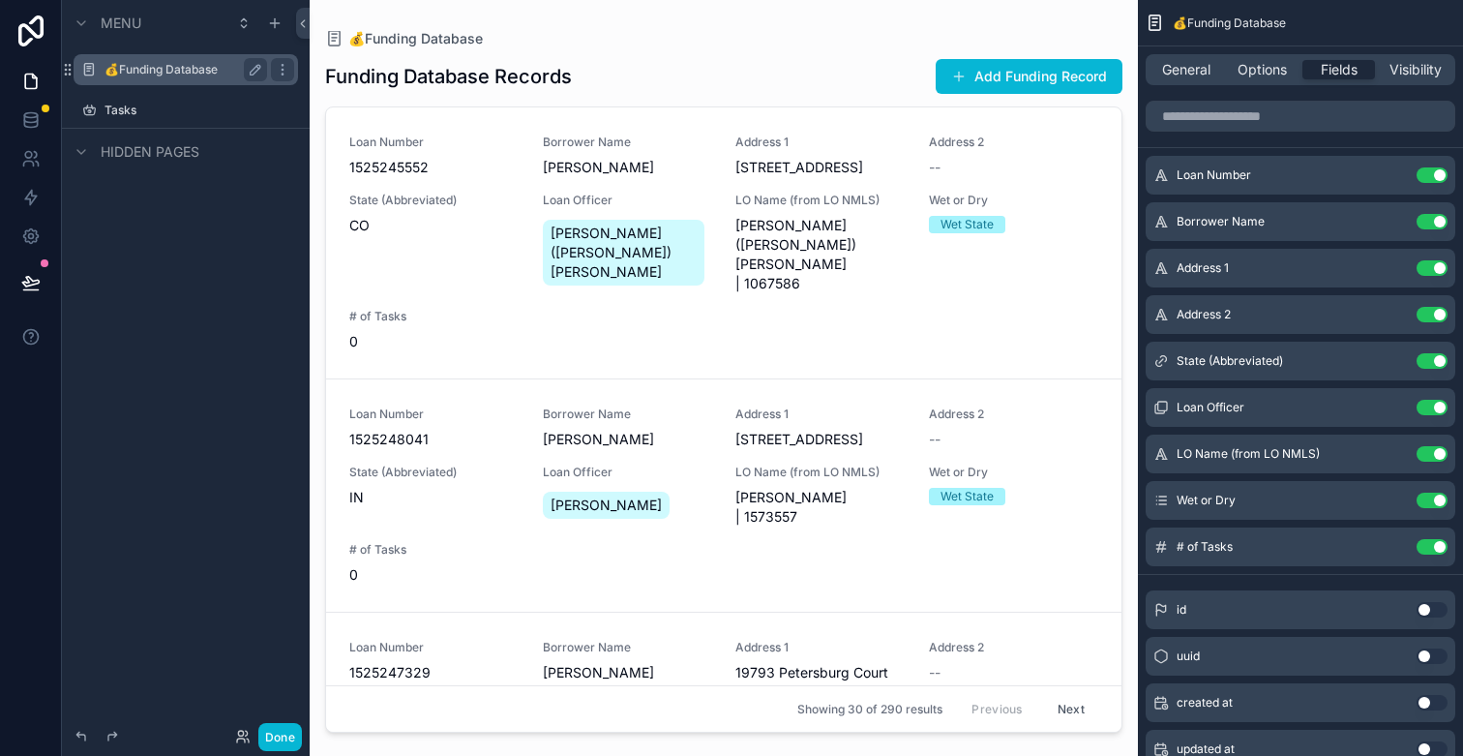
click at [554, 197] on div "scrollable content" at bounding box center [724, 366] width 828 height 733
click at [584, 217] on div "[PERSON_NAME] ([PERSON_NAME]) [PERSON_NAME]" at bounding box center [628, 253] width 170 height 74
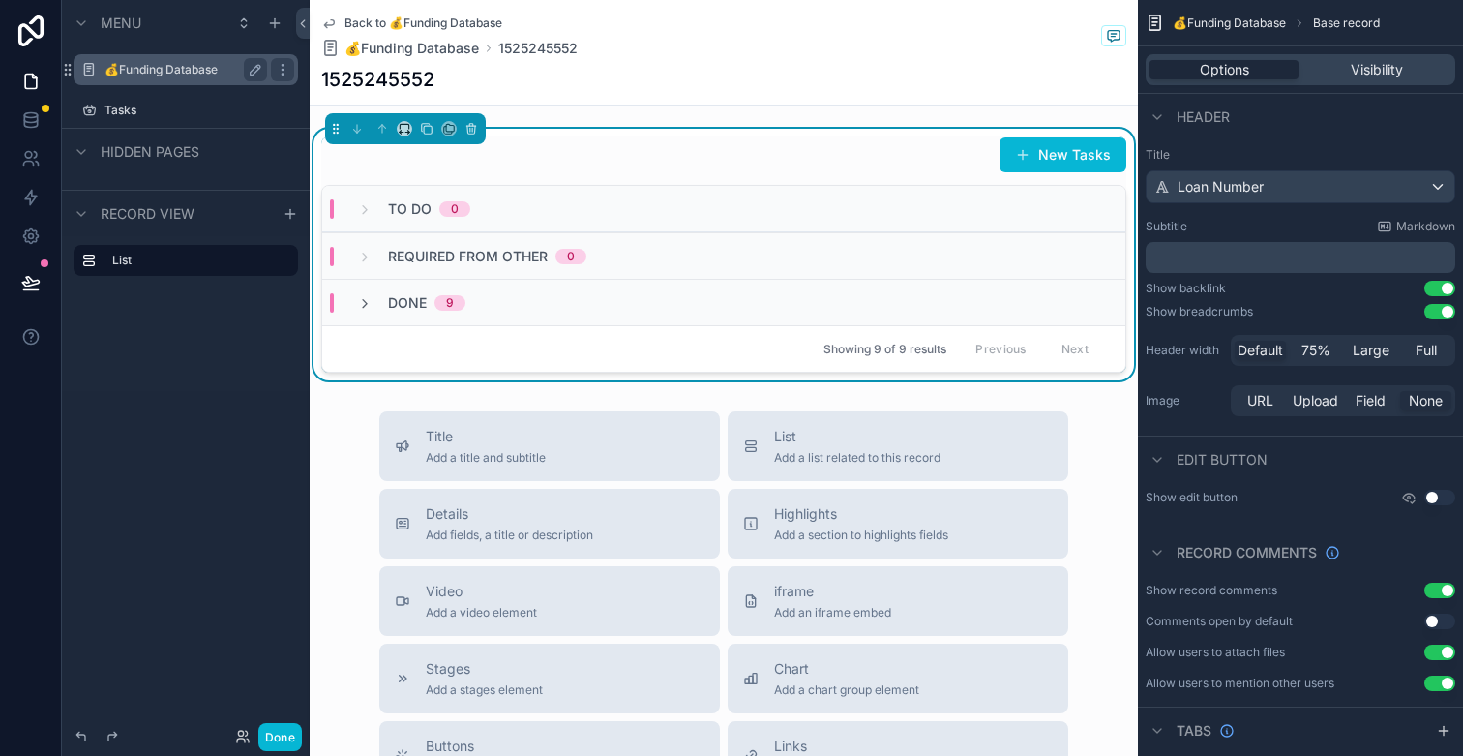
click at [916, 181] on div "New Tasks To do 0 Required from Other 0 Done 9 Showing 9 of 9 results Previous …" at bounding box center [723, 254] width 805 height 236
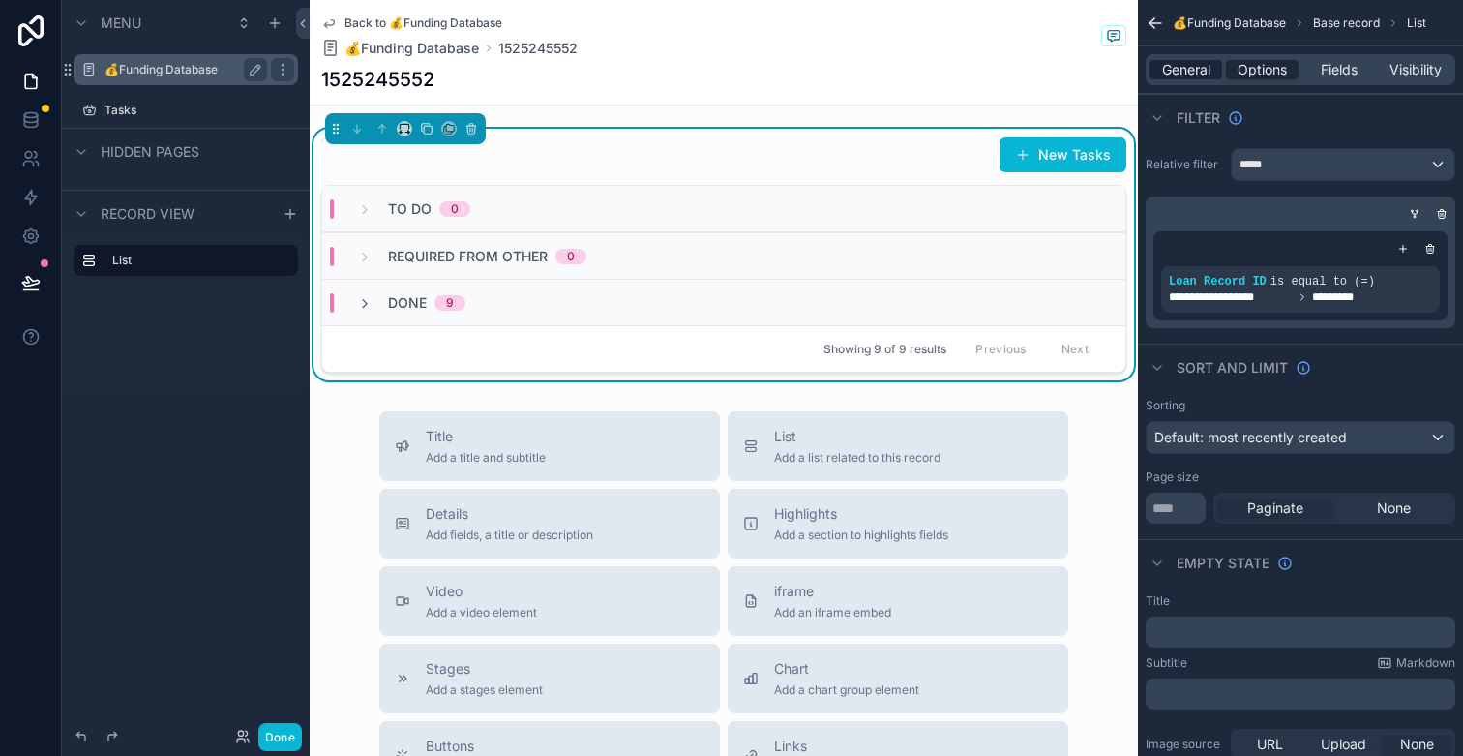
click at [1197, 73] on span "General" at bounding box center [1186, 69] width 48 height 19
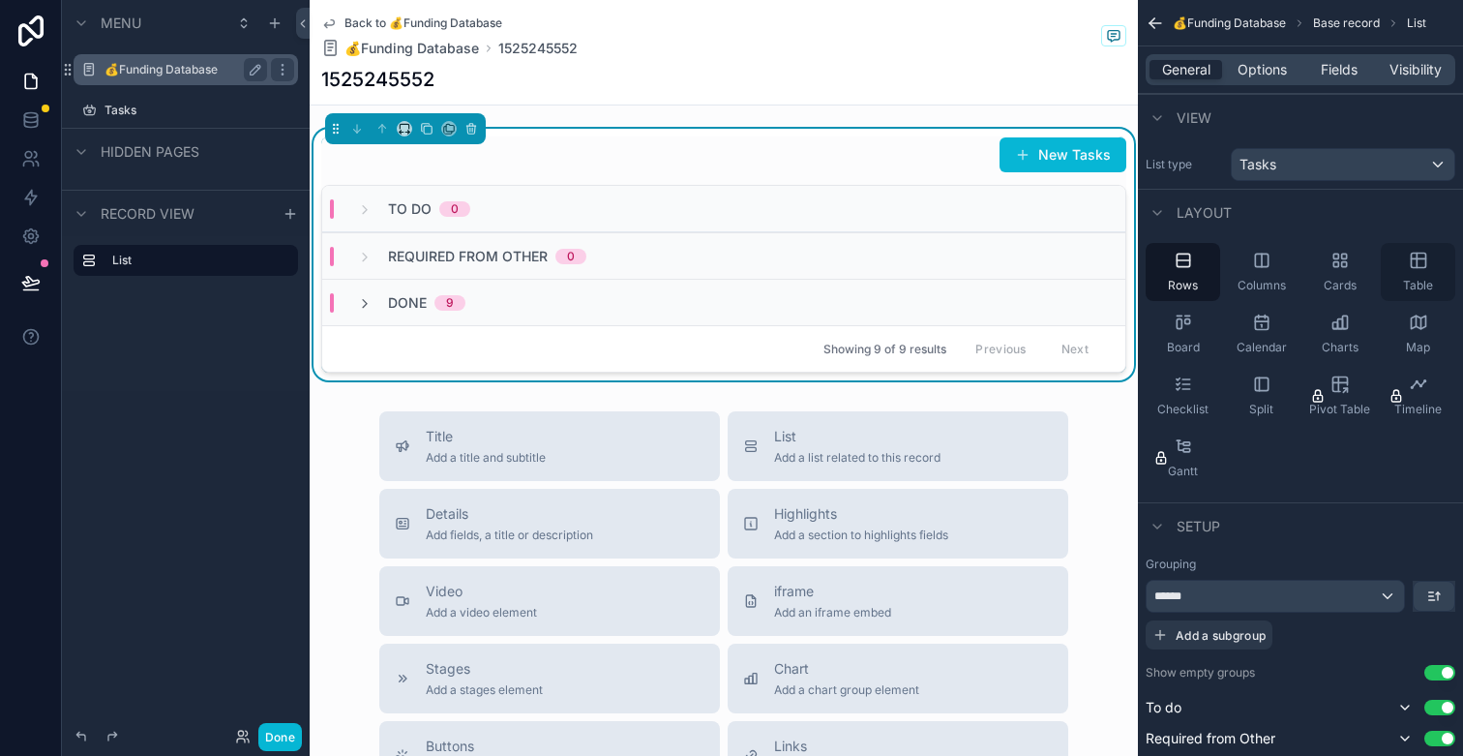
click at [1407, 267] on div "Table" at bounding box center [1418, 272] width 75 height 58
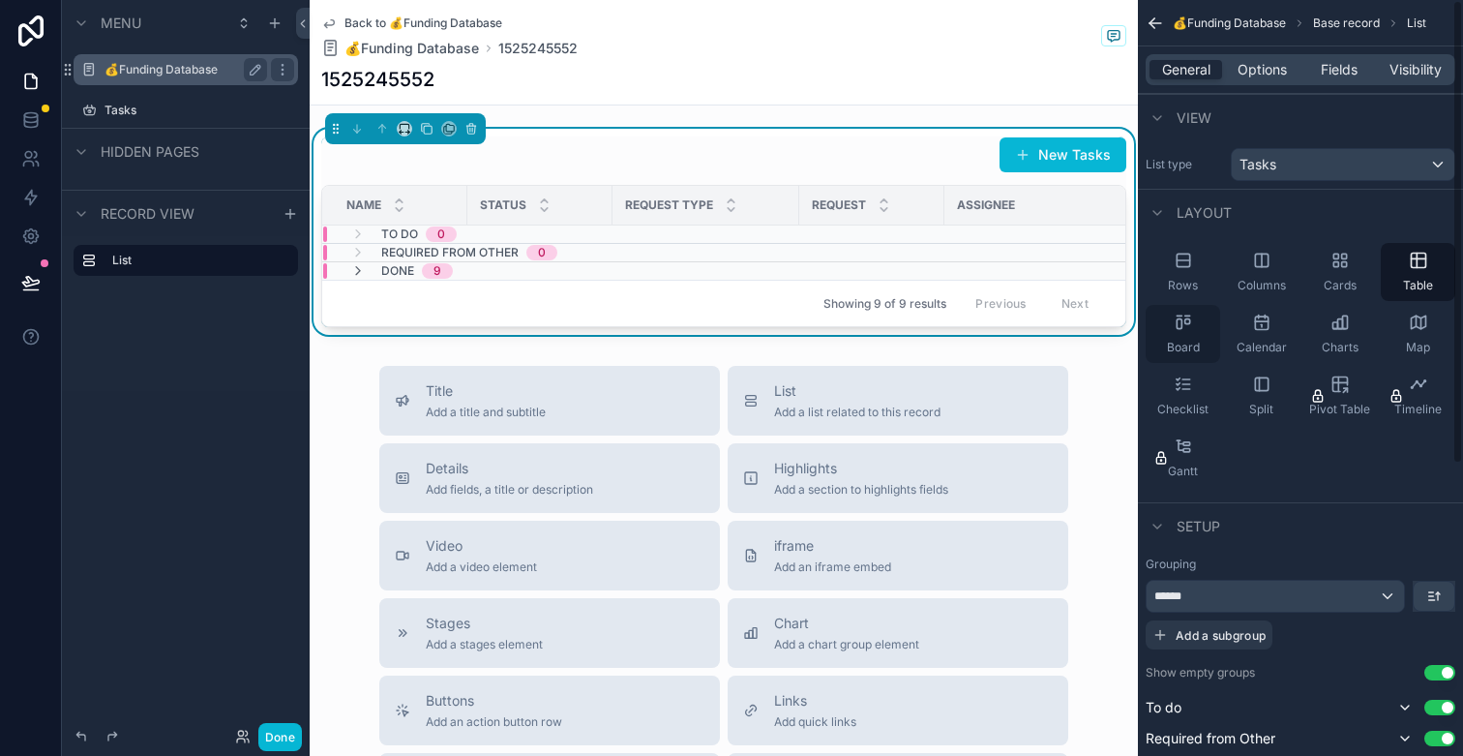
click at [1199, 323] on div "Board" at bounding box center [1183, 334] width 75 height 58
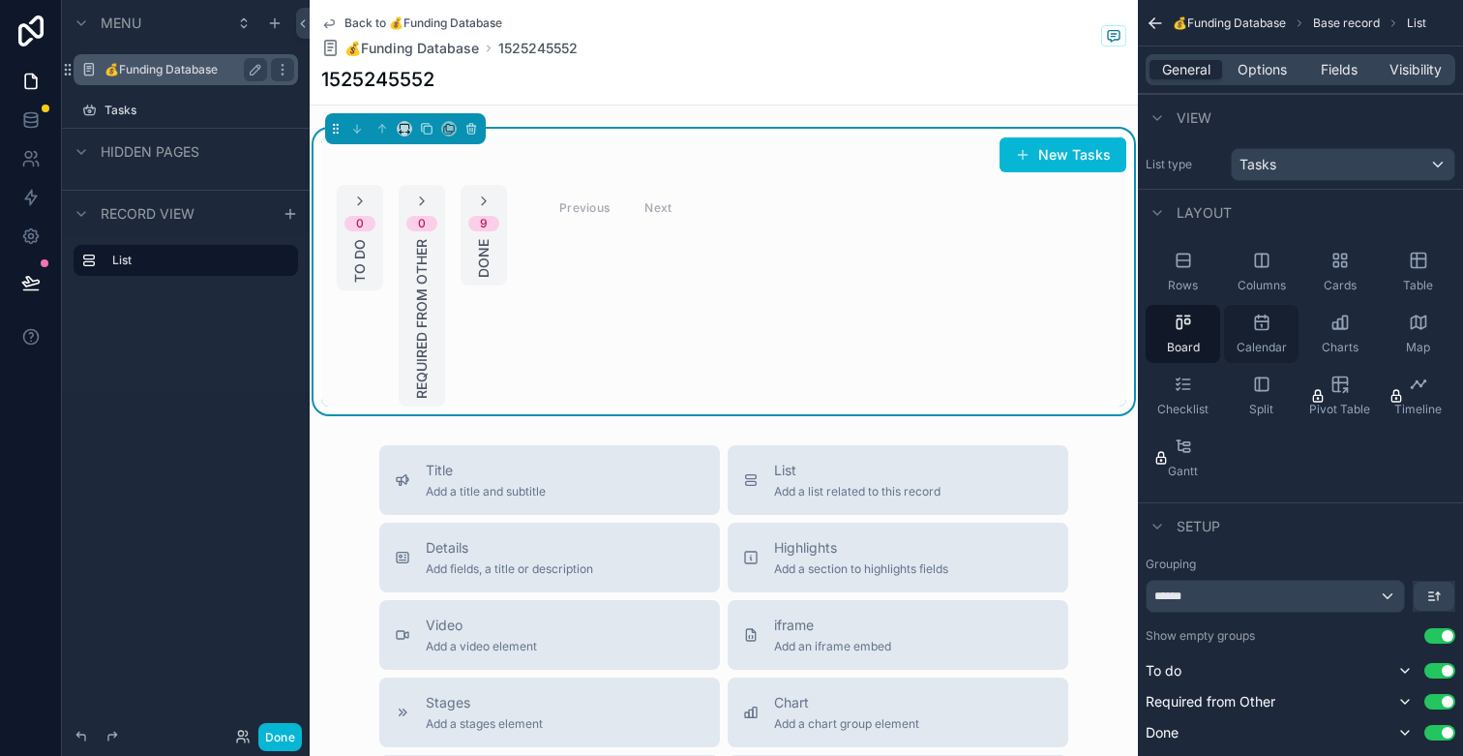
click at [1246, 326] on div "Calendar" at bounding box center [1261, 334] width 75 height 58
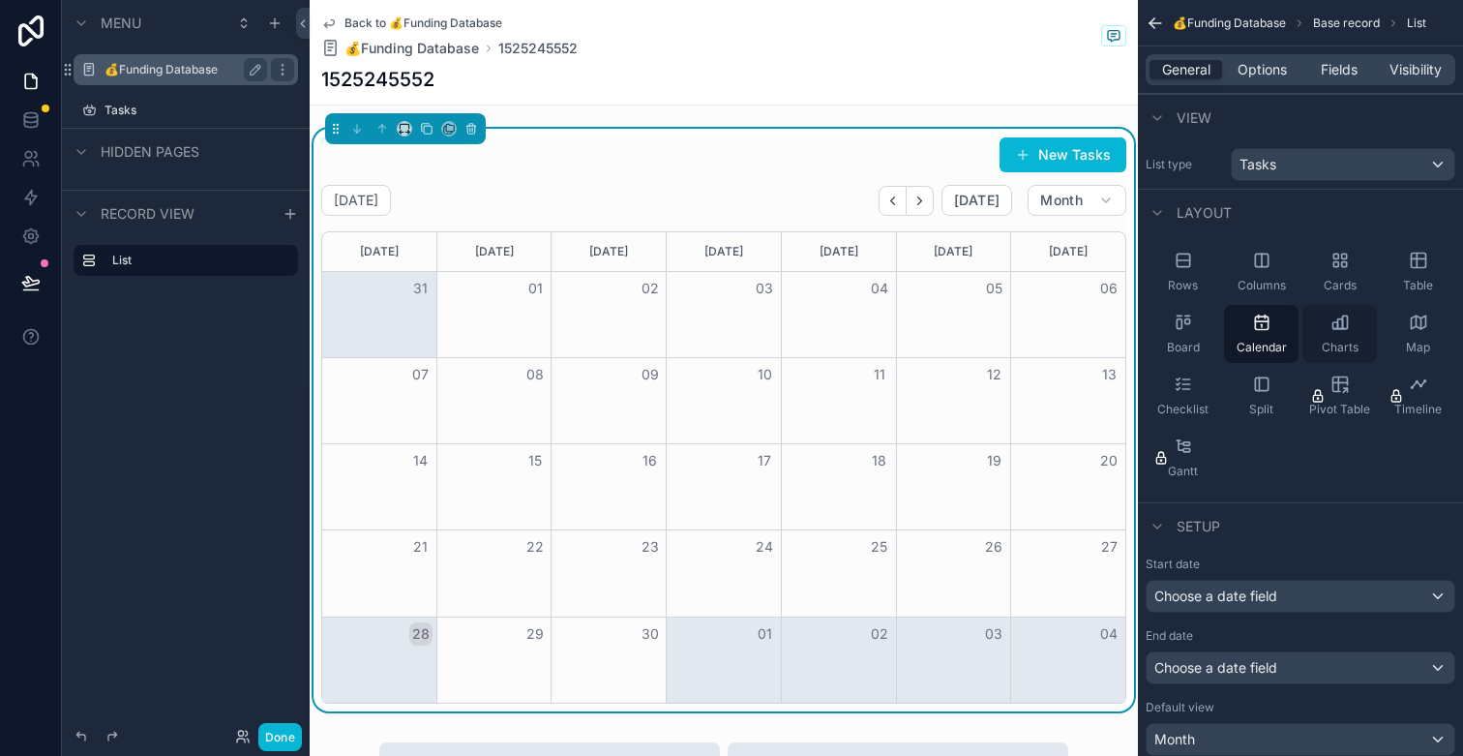
click at [1320, 320] on div "Charts" at bounding box center [1339, 334] width 75 height 58
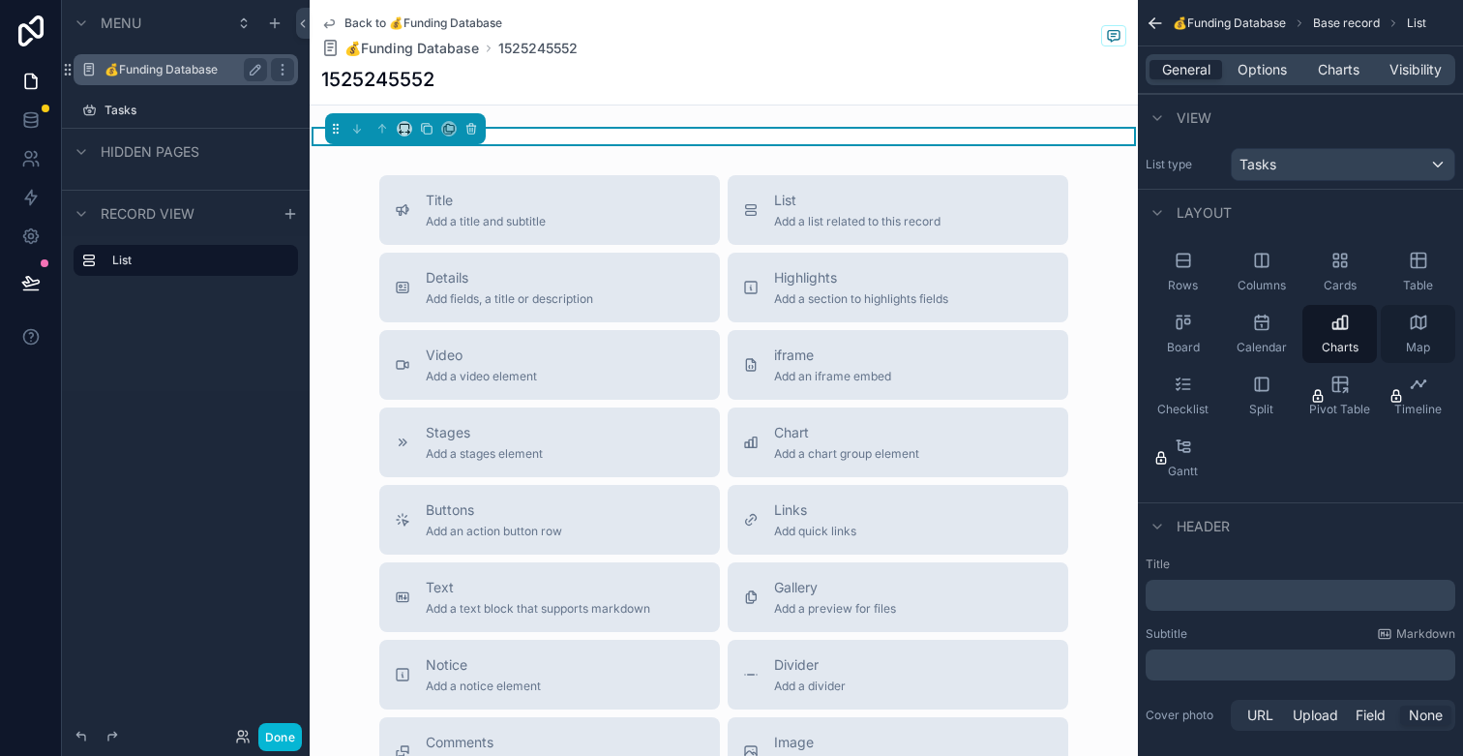
click at [1422, 321] on icon "scrollable content" at bounding box center [1418, 322] width 19 height 19
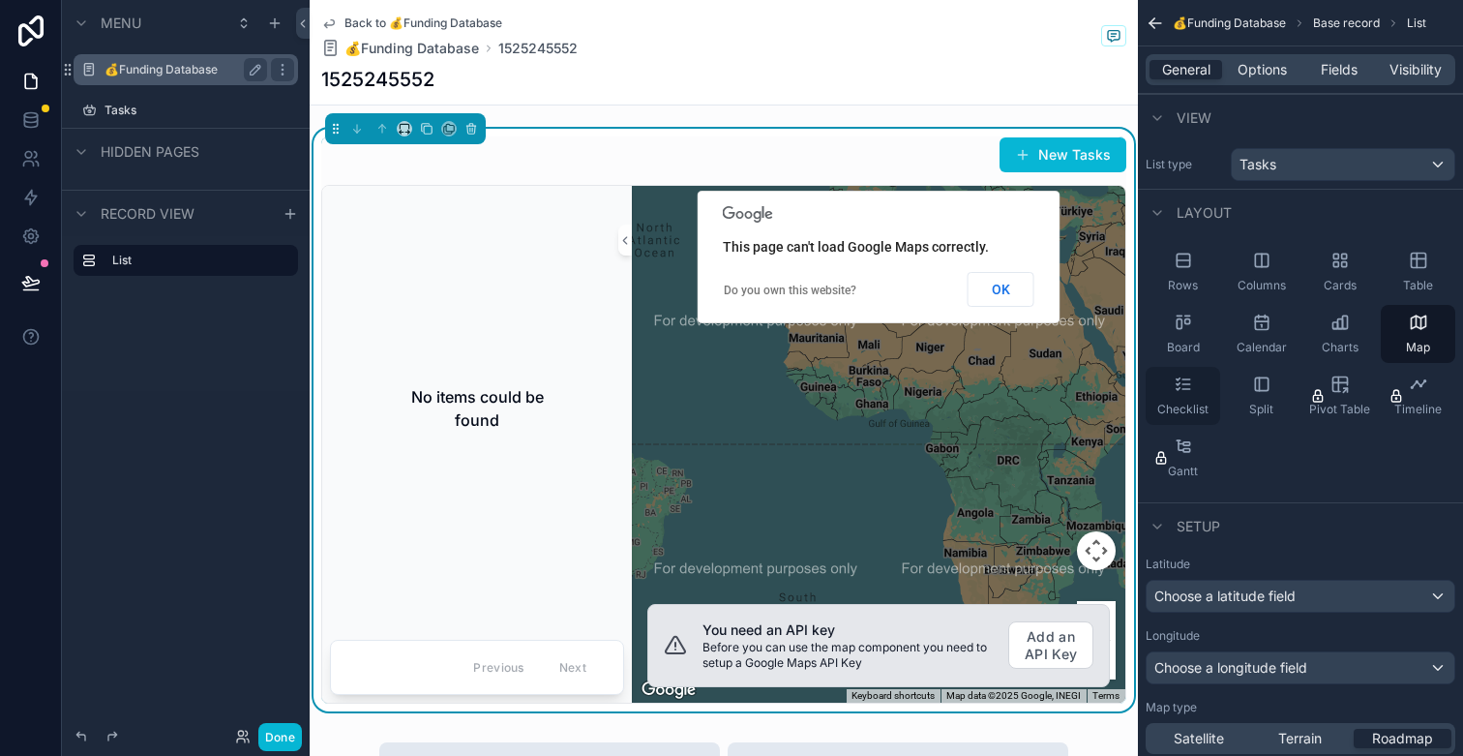
click at [1208, 378] on div "Checklist" at bounding box center [1183, 396] width 75 height 58
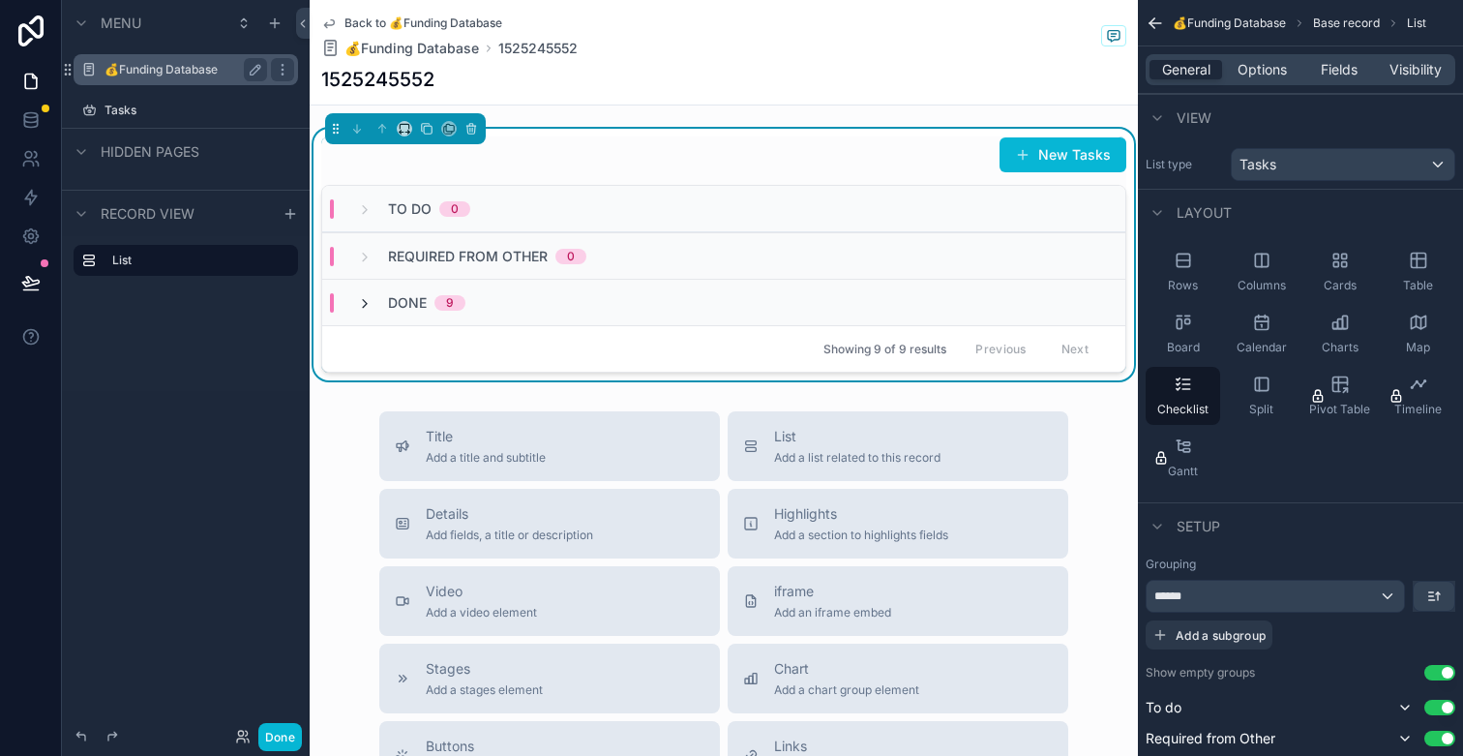
click at [371, 306] on icon "scrollable content" at bounding box center [364, 303] width 15 height 15
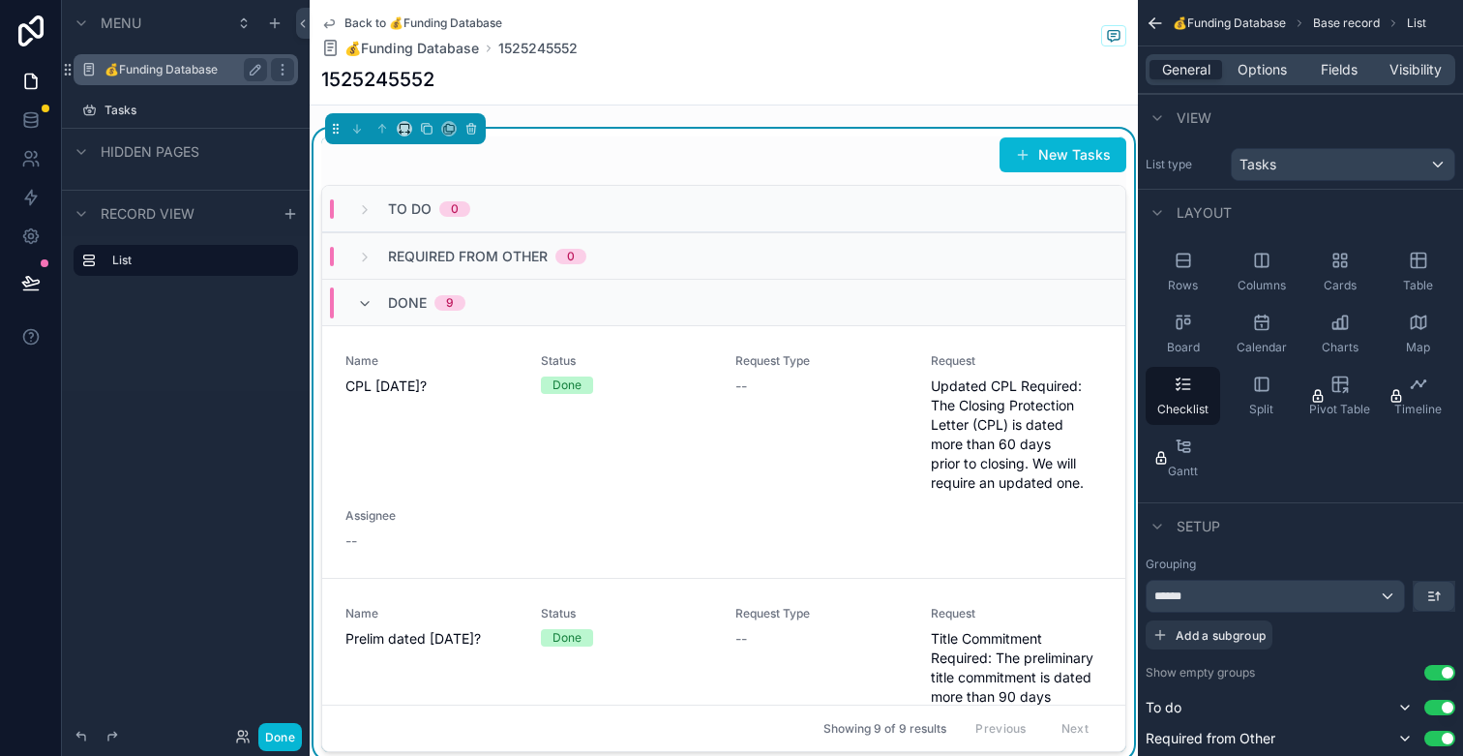
click at [371, 306] on icon "scrollable content" at bounding box center [364, 303] width 15 height 15
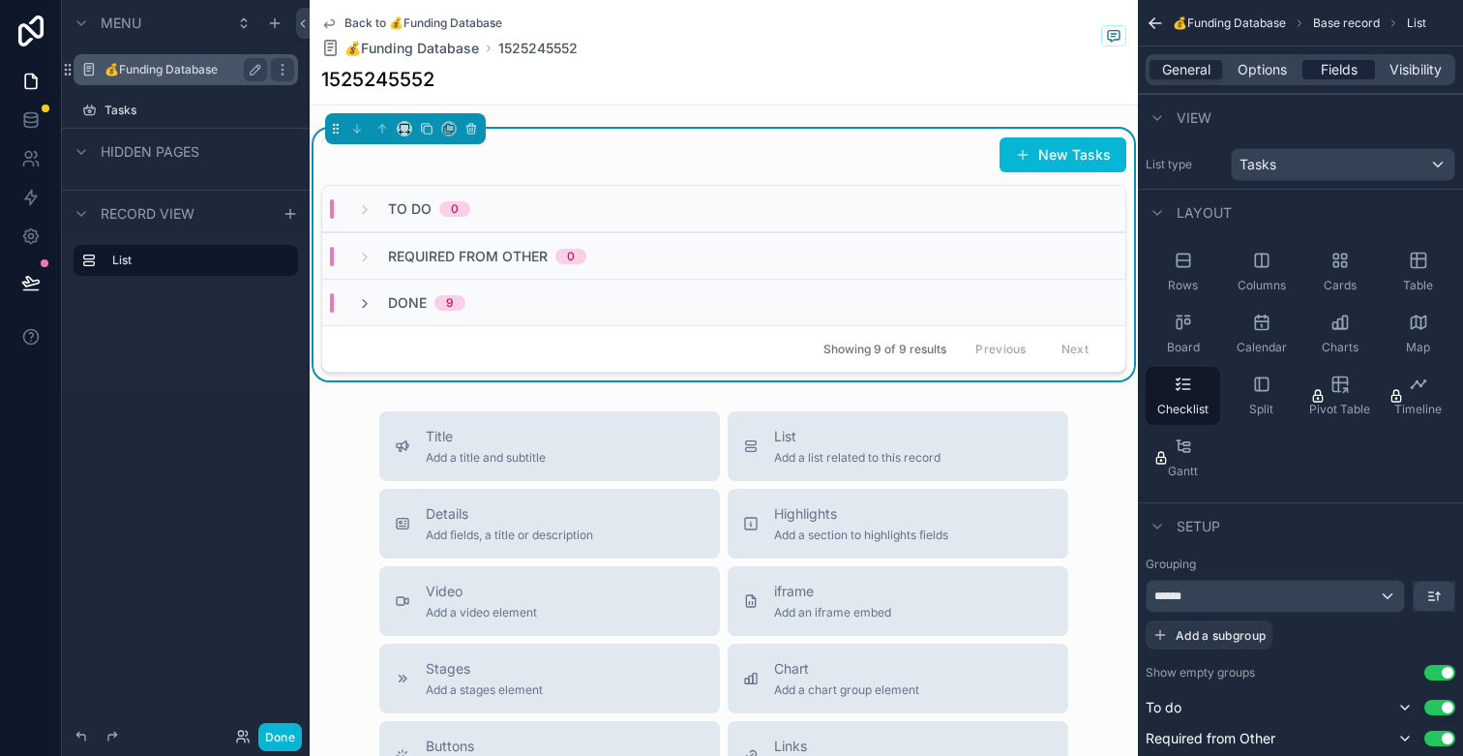
click at [1334, 75] on span "Fields" at bounding box center [1339, 69] width 37 height 19
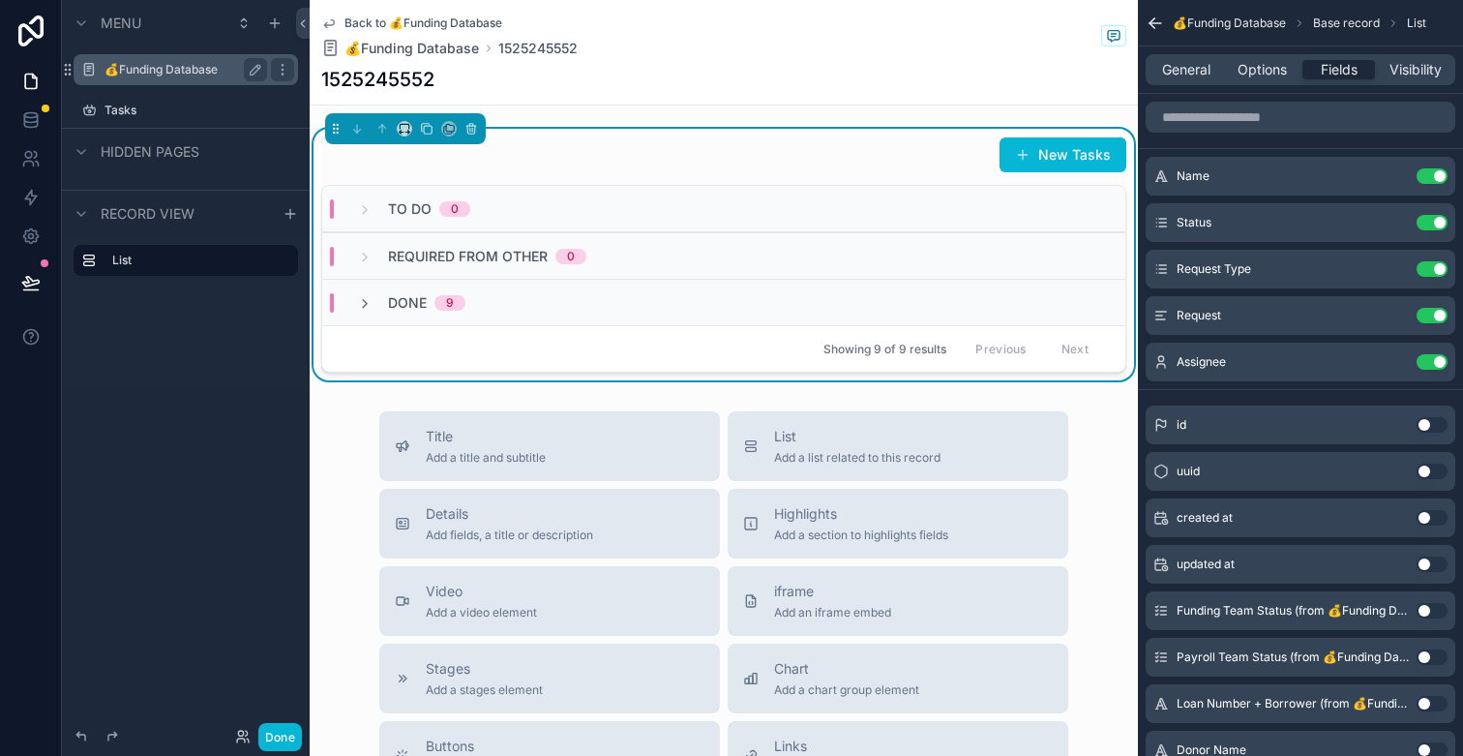
click at [1432, 360] on button "Use setting" at bounding box center [1432, 361] width 31 height 15
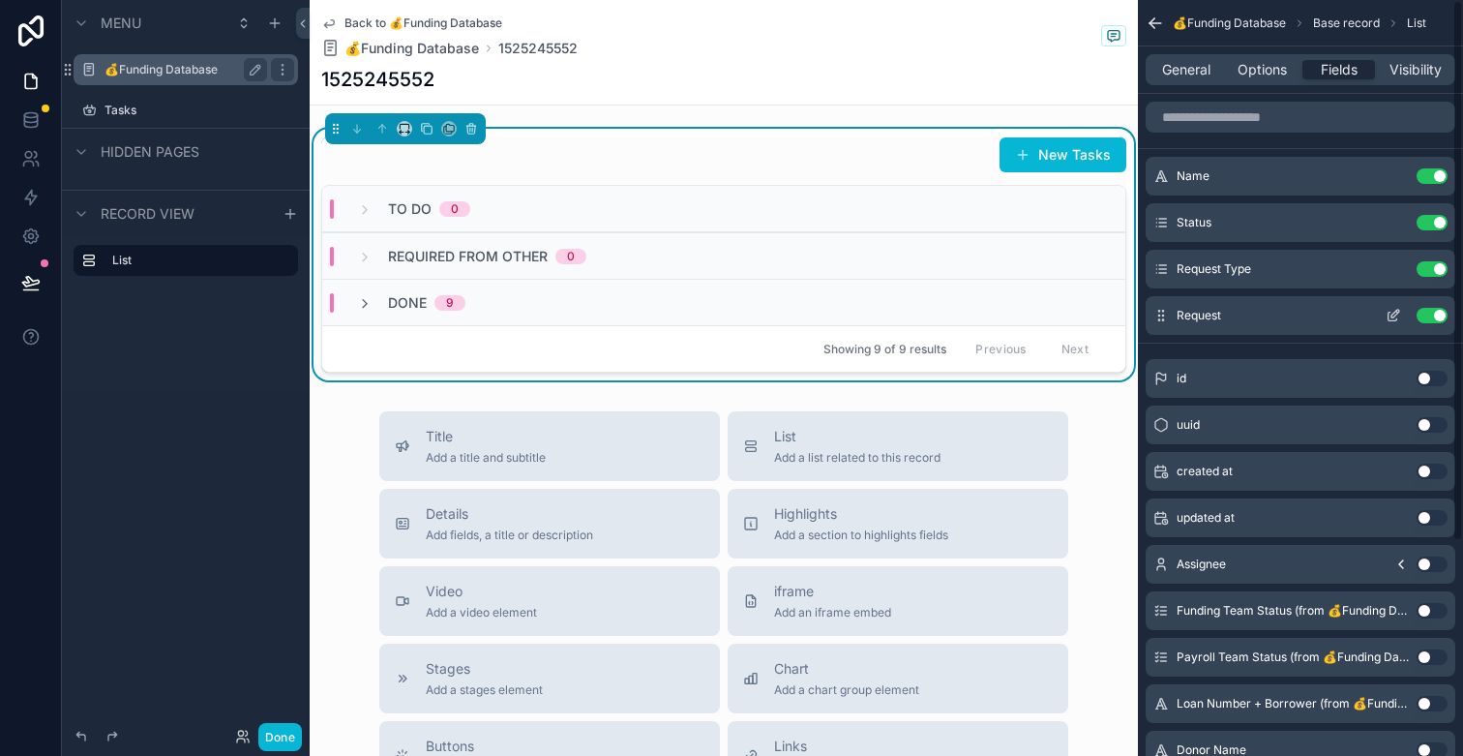
click at [1426, 319] on button "Use setting" at bounding box center [1432, 315] width 31 height 15
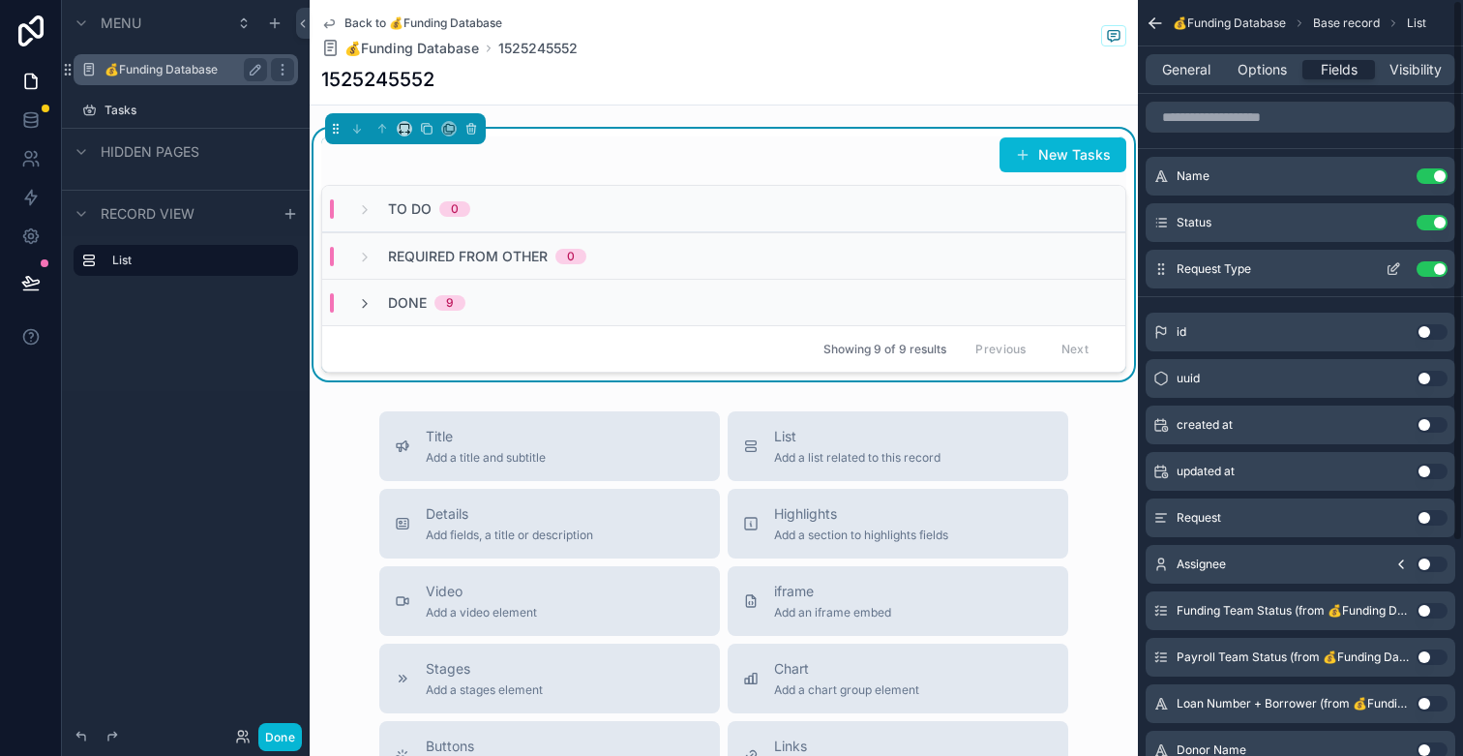
click at [1441, 271] on button "Use setting" at bounding box center [1432, 268] width 31 height 15
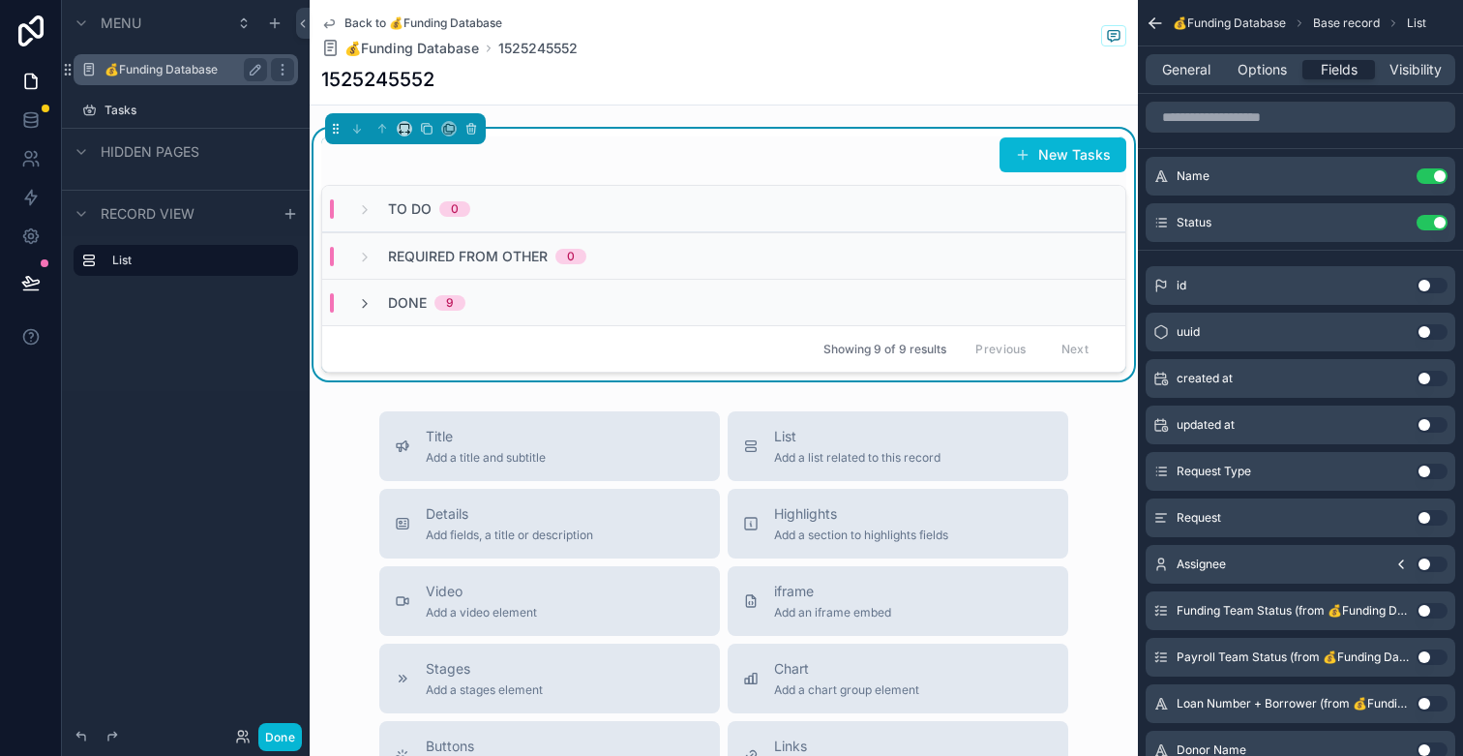
click at [378, 259] on div "Required from Other 0" at bounding box center [471, 256] width 229 height 19
click at [373, 258] on div "Required from Other 0" at bounding box center [471, 256] width 229 height 31
click at [370, 296] on icon "scrollable content" at bounding box center [364, 303] width 15 height 15
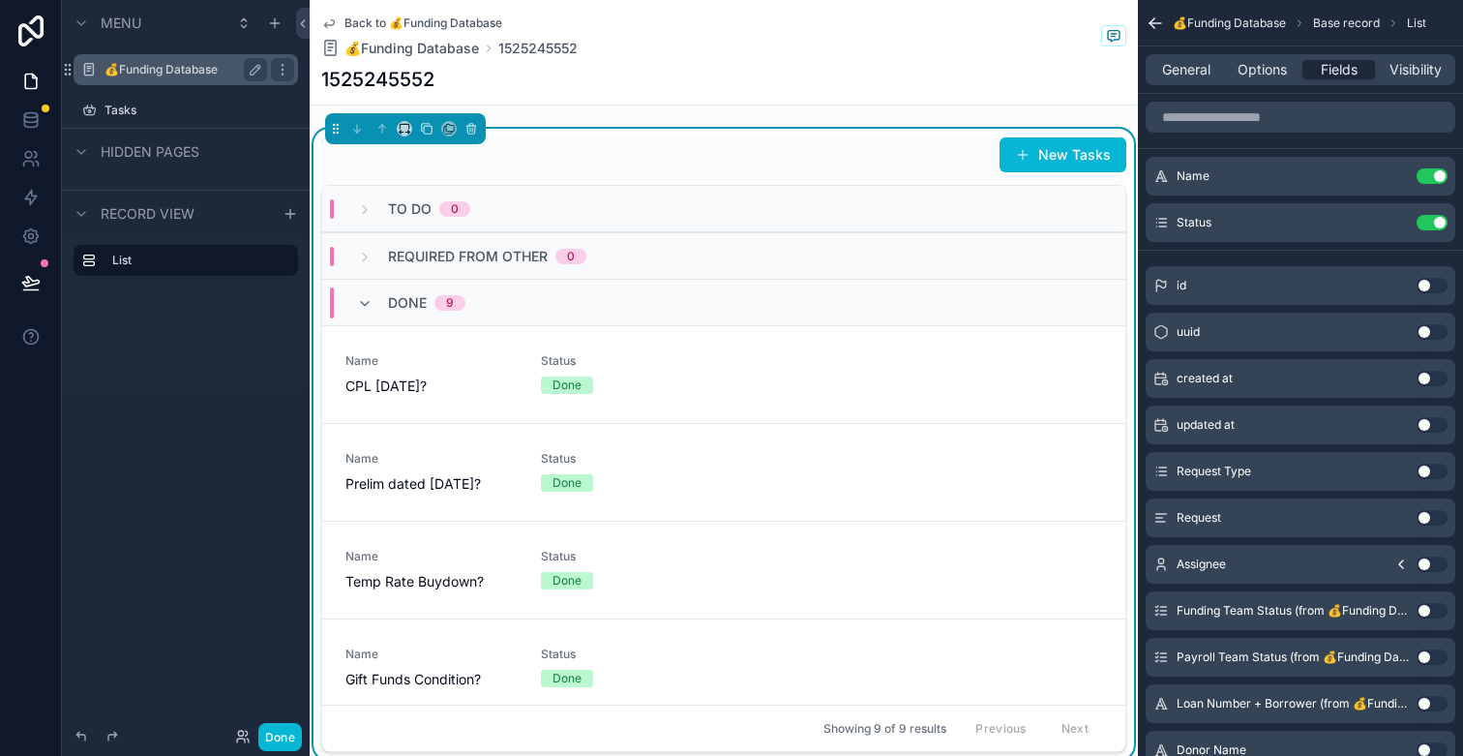
click at [370, 296] on icon "scrollable content" at bounding box center [364, 303] width 15 height 15
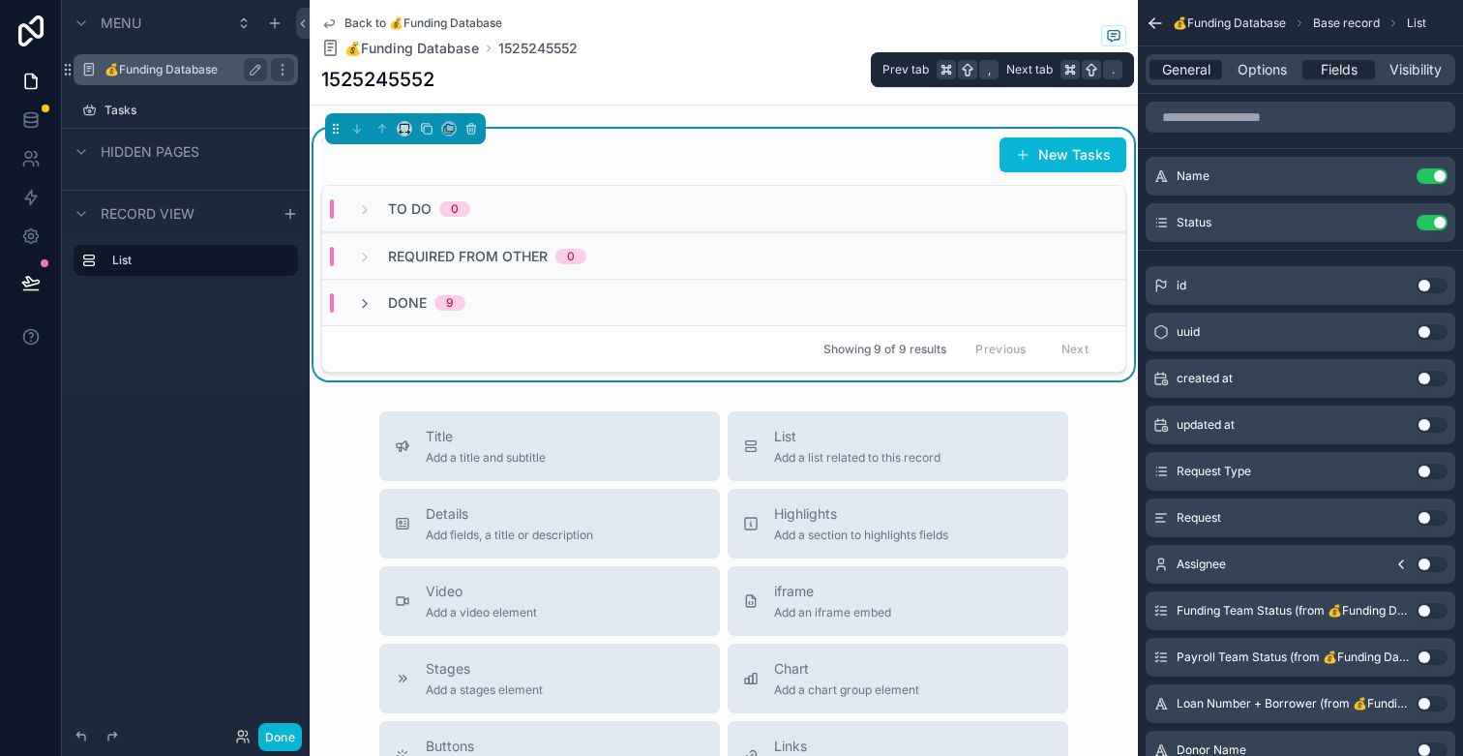
click at [1195, 68] on span "General" at bounding box center [1186, 69] width 48 height 19
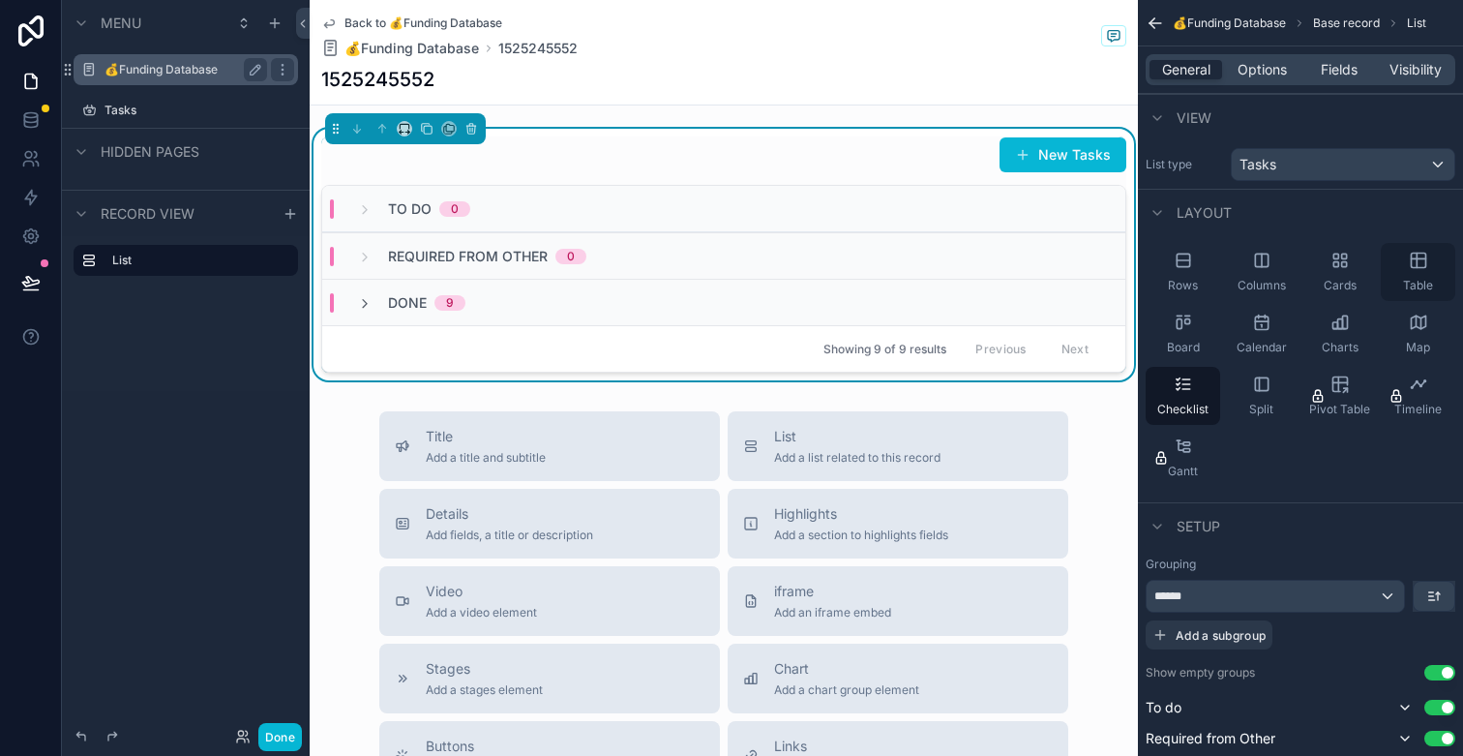
click at [1409, 270] on div "Table" at bounding box center [1418, 272] width 75 height 58
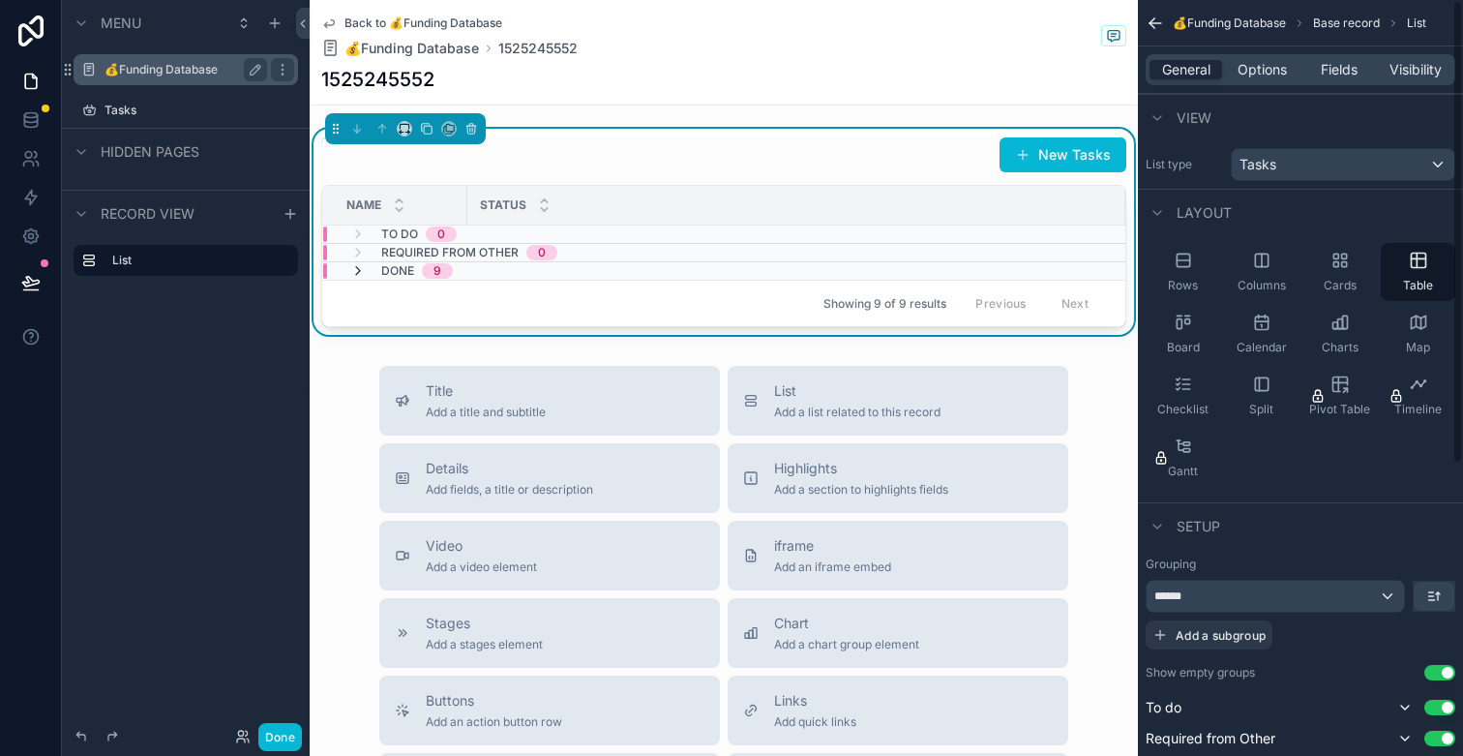
click at [362, 271] on icon "scrollable content" at bounding box center [357, 270] width 15 height 15
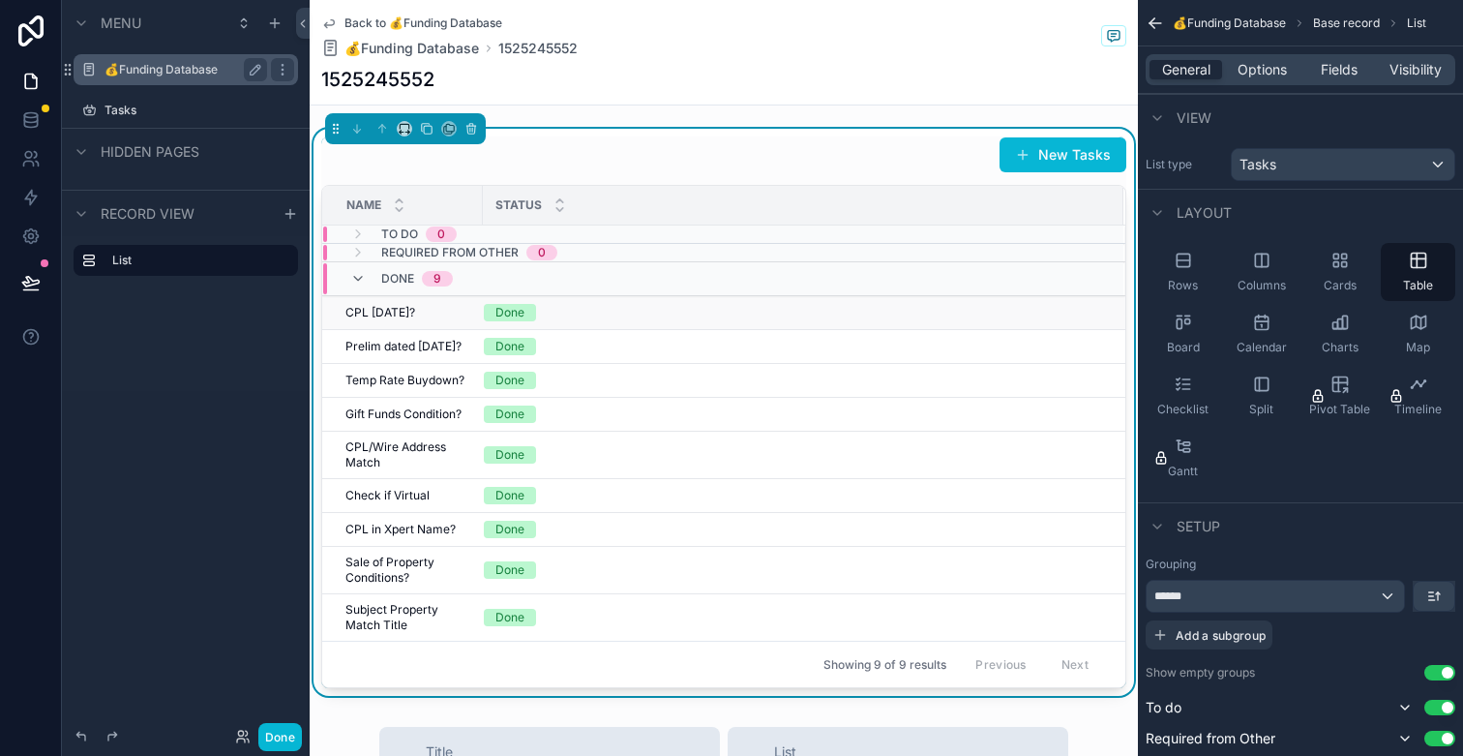
click at [525, 312] on span "Done" at bounding box center [510, 312] width 52 height 17
click at [524, 314] on span "Done" at bounding box center [510, 312] width 52 height 17
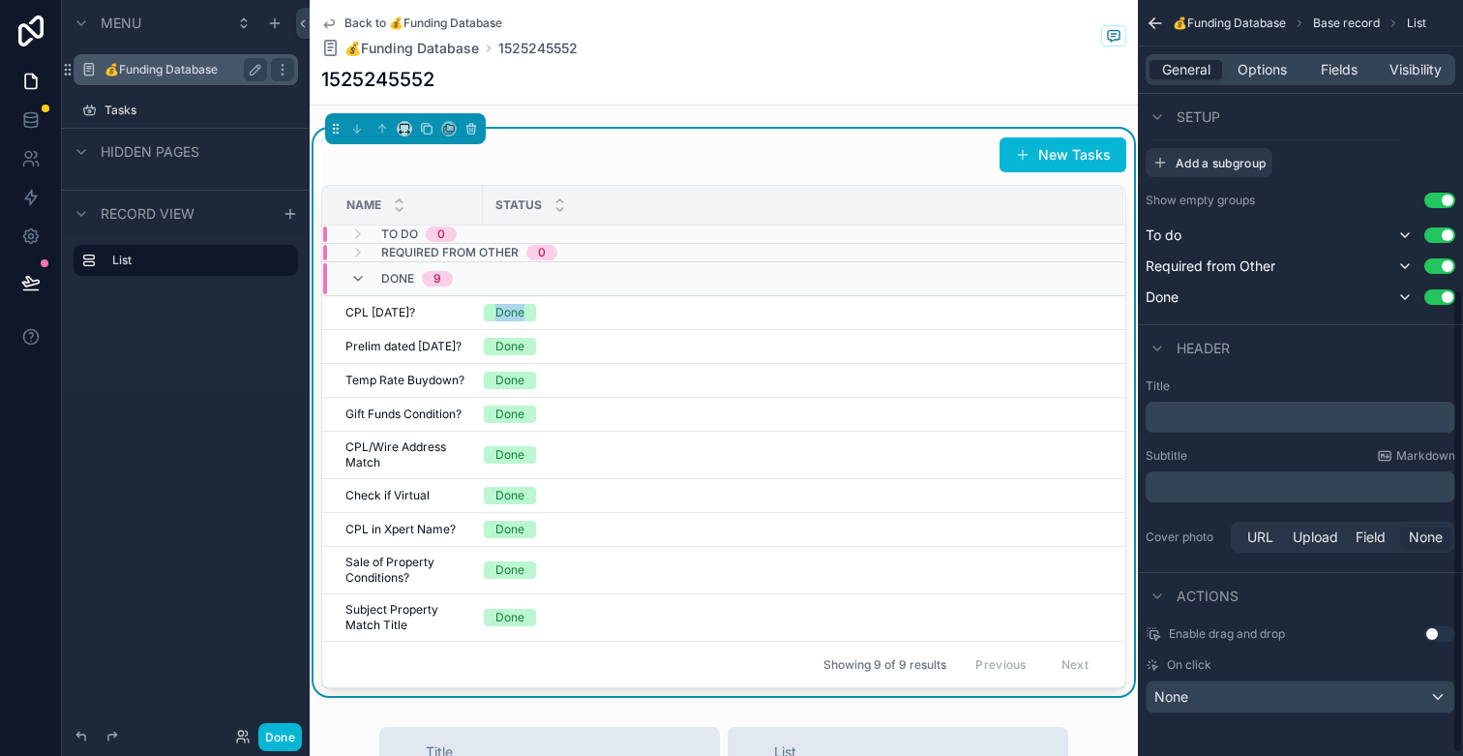
scroll to position [476, 0]
click at [1438, 628] on button "Use setting" at bounding box center [1439, 629] width 31 height 15
click at [521, 312] on div "Done" at bounding box center [509, 312] width 29 height 17
click at [1411, 696] on div "None" at bounding box center [1301, 692] width 308 height 31
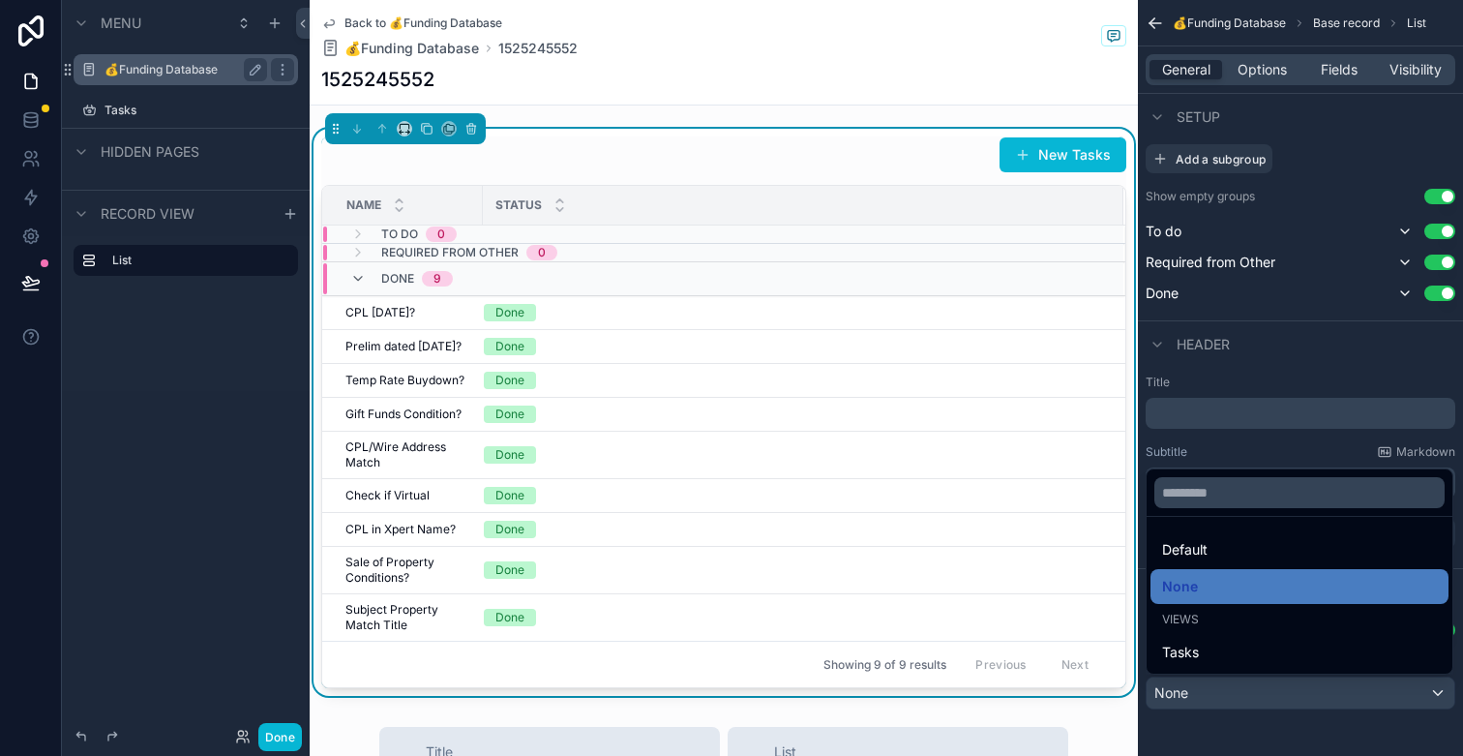
click at [1385, 722] on div "scrollable content" at bounding box center [731, 378] width 1463 height 756
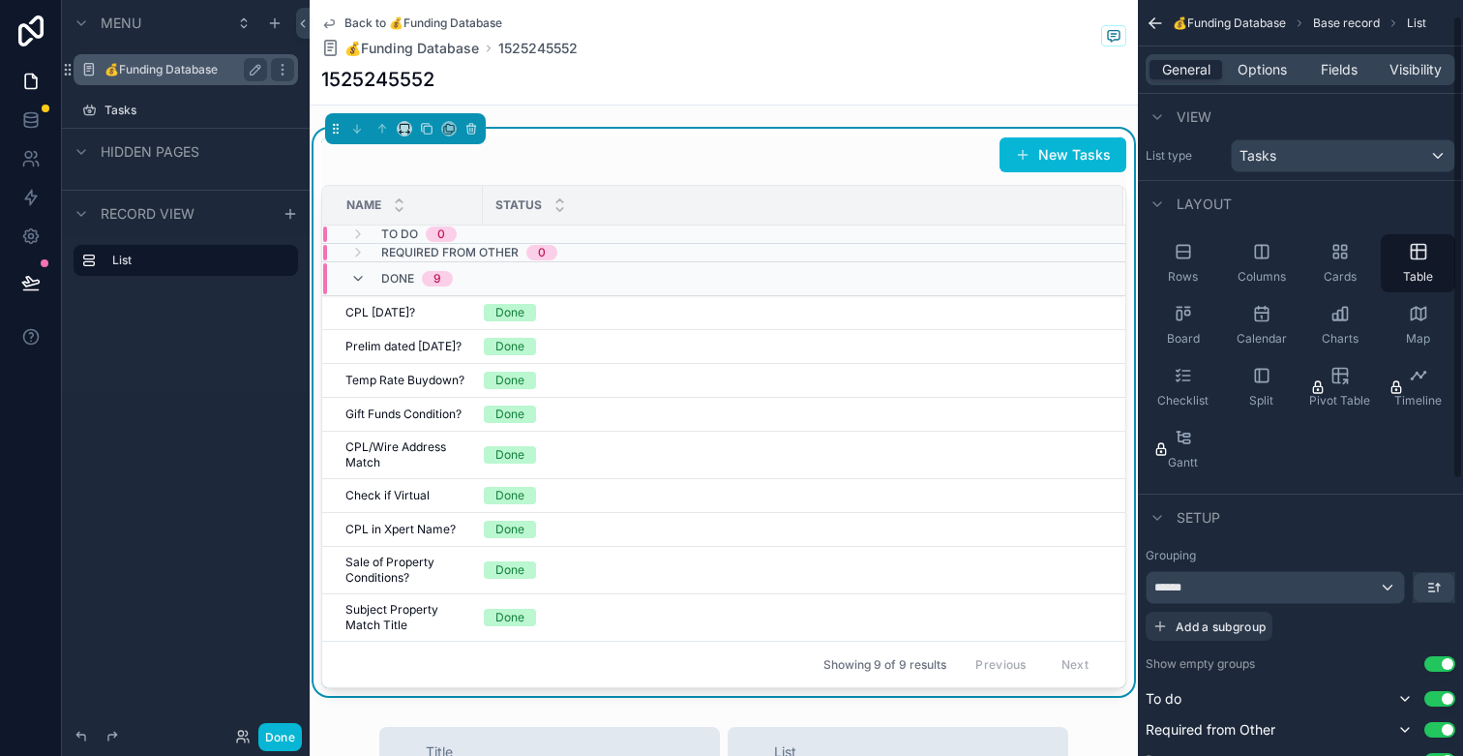
scroll to position [0, 0]
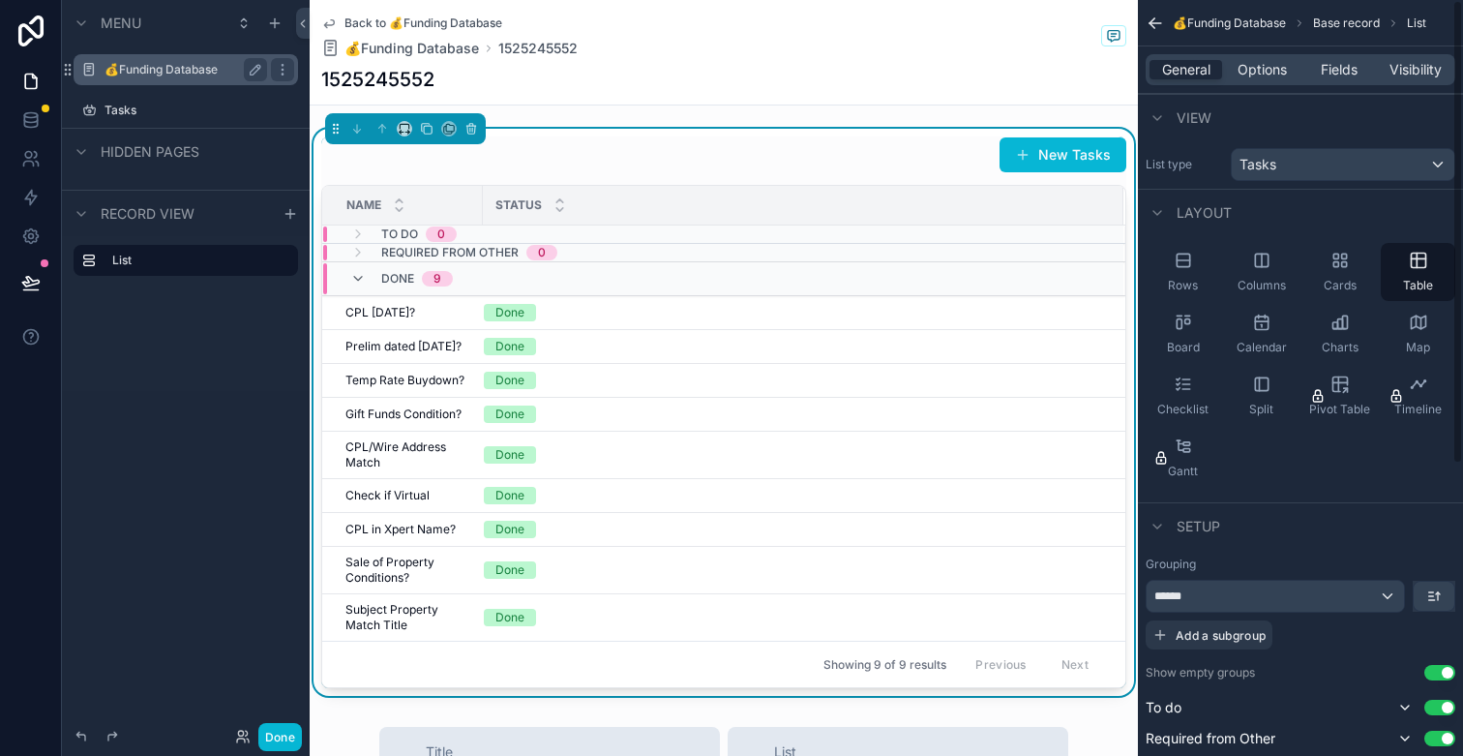
click at [1353, 79] on div "General Options Fields Visibility" at bounding box center [1301, 69] width 310 height 31
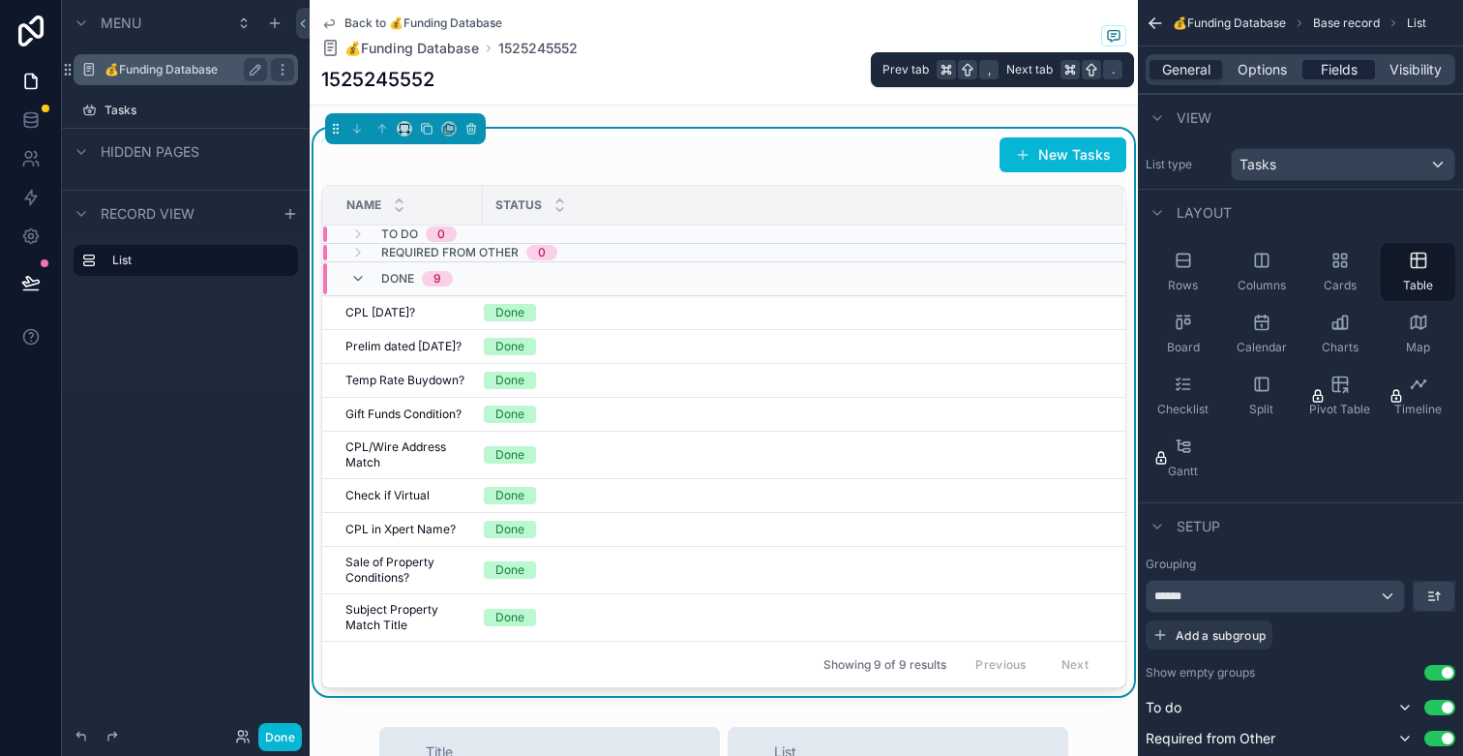
click at [1350, 78] on span "Fields" at bounding box center [1339, 69] width 37 height 19
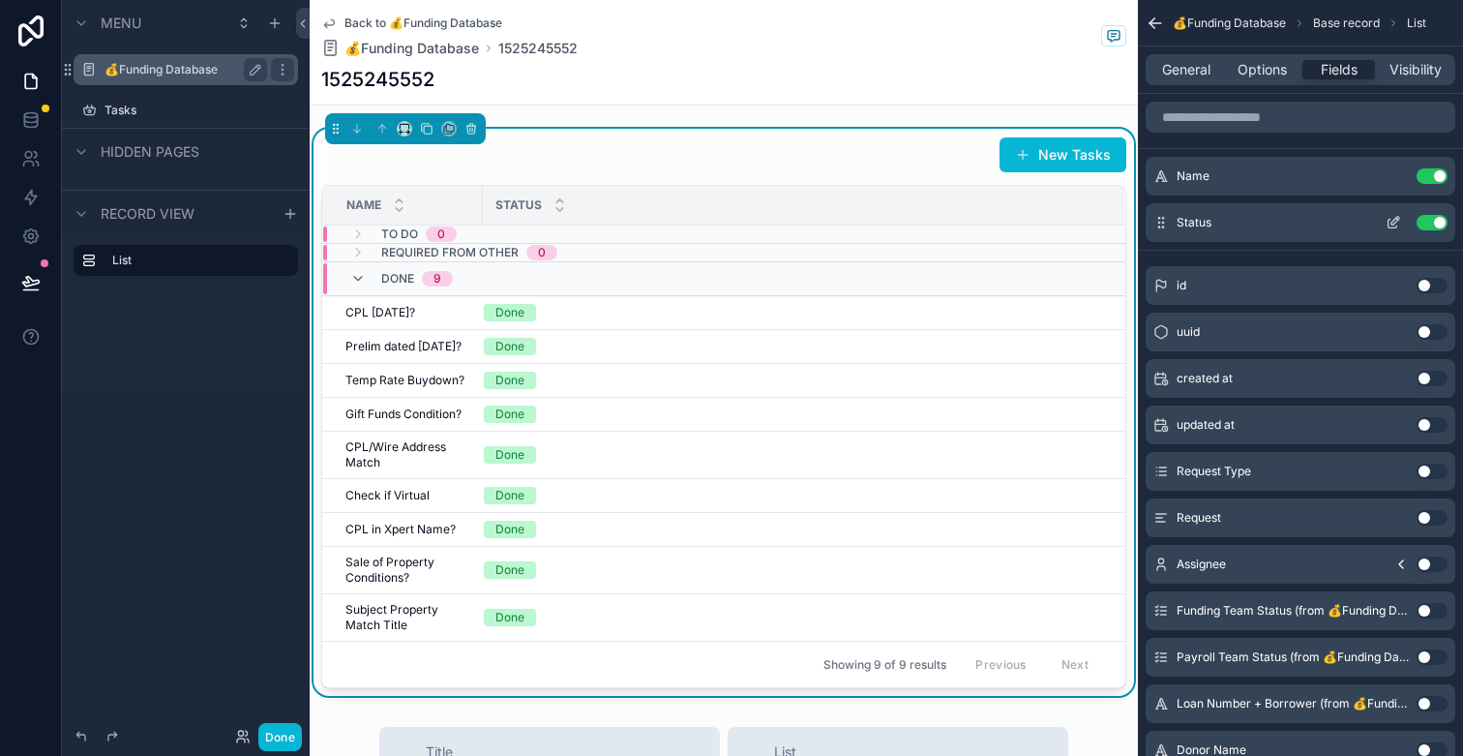
click at [1392, 226] on icon "scrollable content" at bounding box center [1393, 224] width 9 height 9
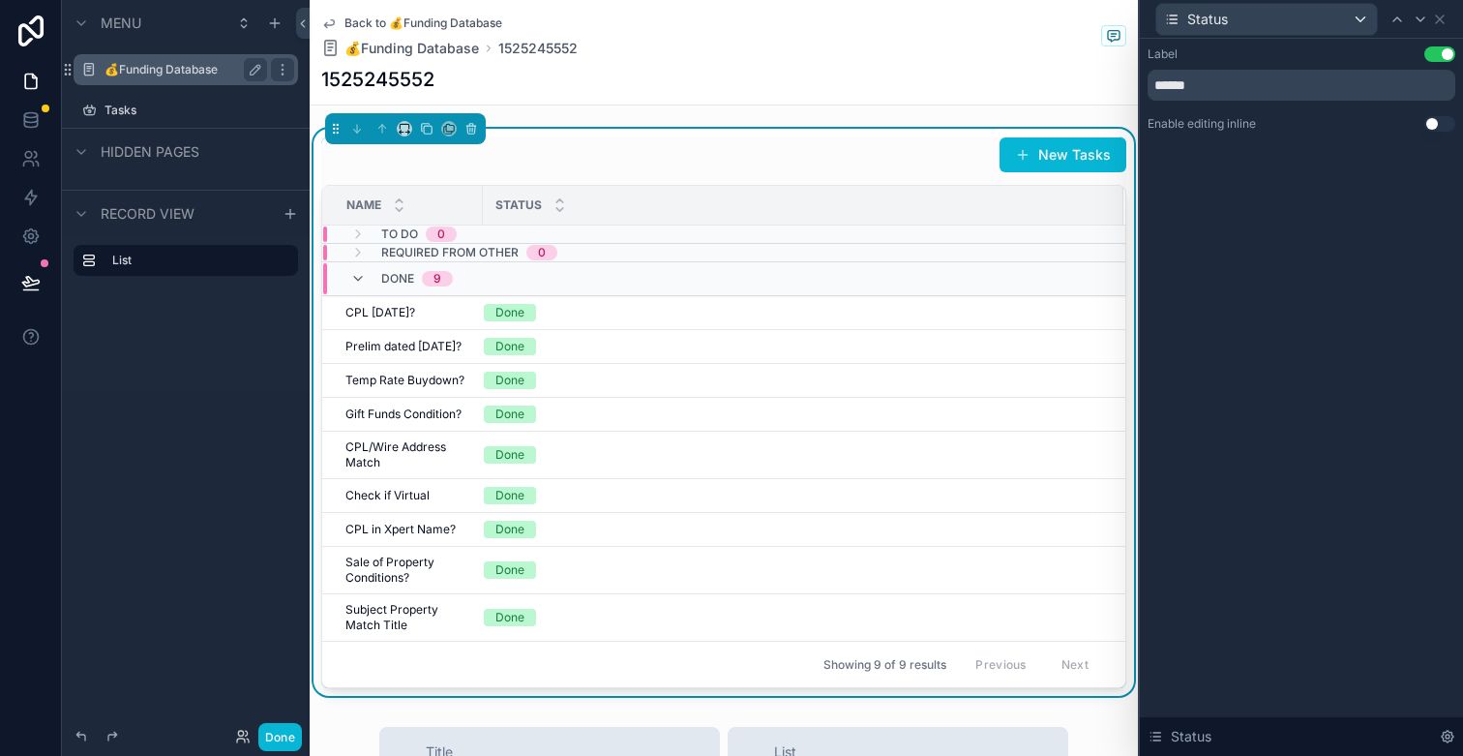
click at [1429, 129] on button "Use setting" at bounding box center [1439, 123] width 31 height 15
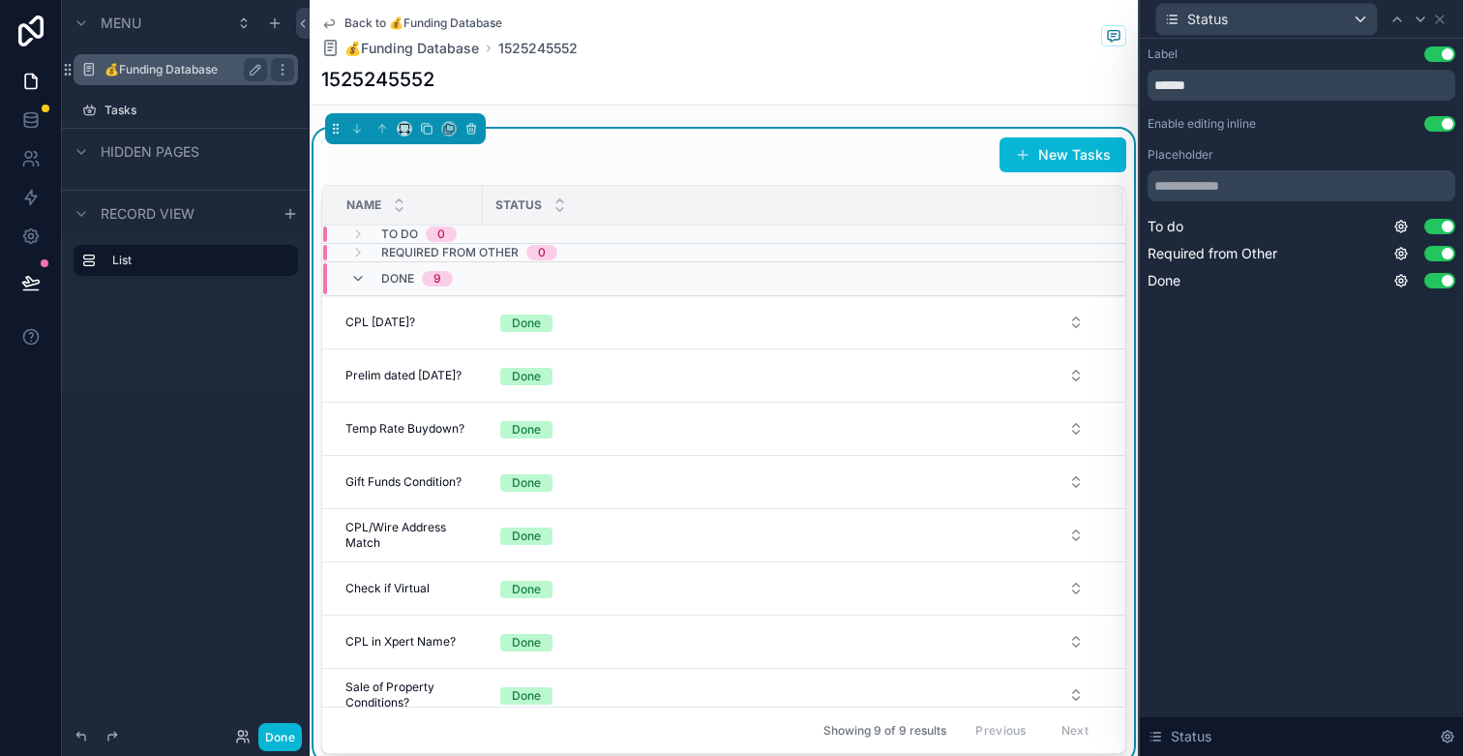
click at [1439, 26] on div "Status" at bounding box center [1302, 19] width 308 height 38
click at [1441, 22] on icon at bounding box center [1439, 19] width 15 height 15
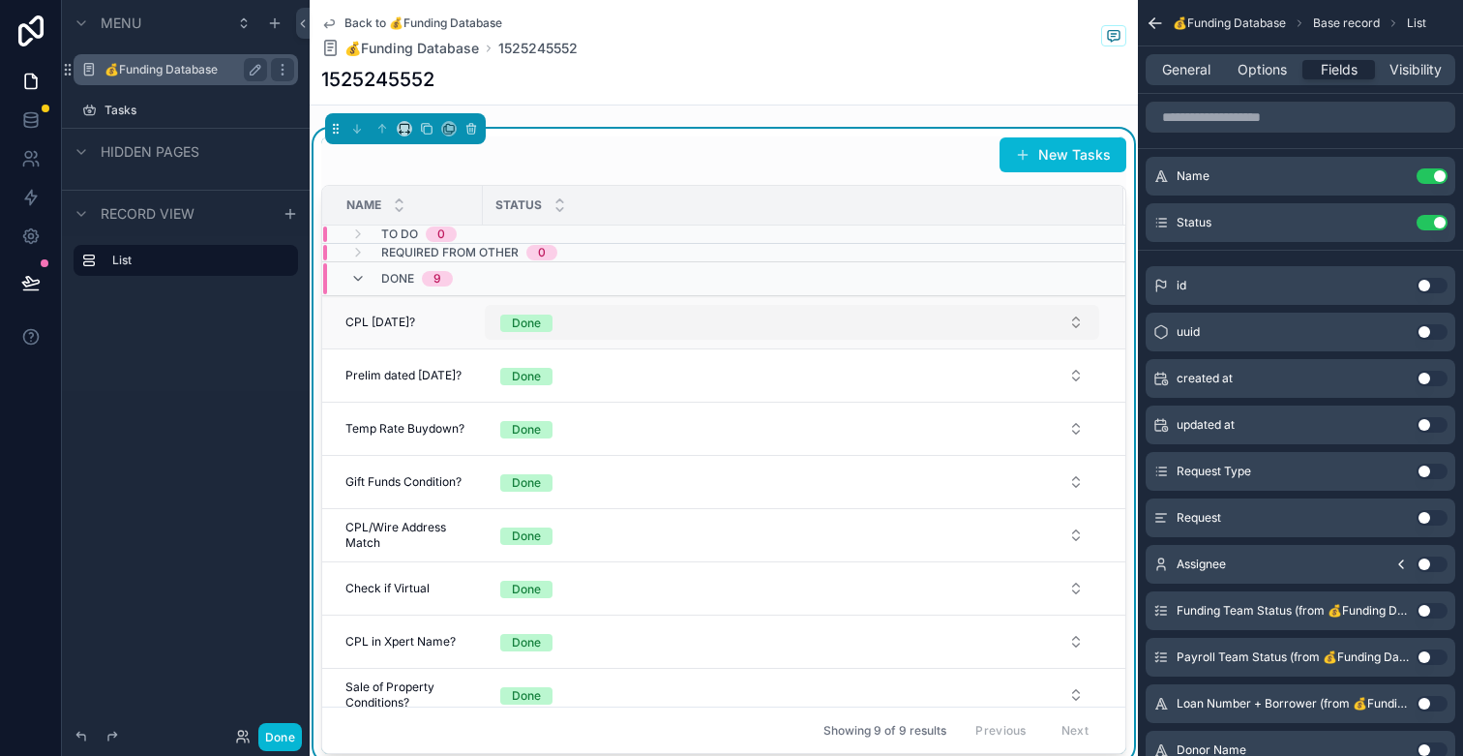
click at [537, 325] on div "Done" at bounding box center [526, 322] width 29 height 17
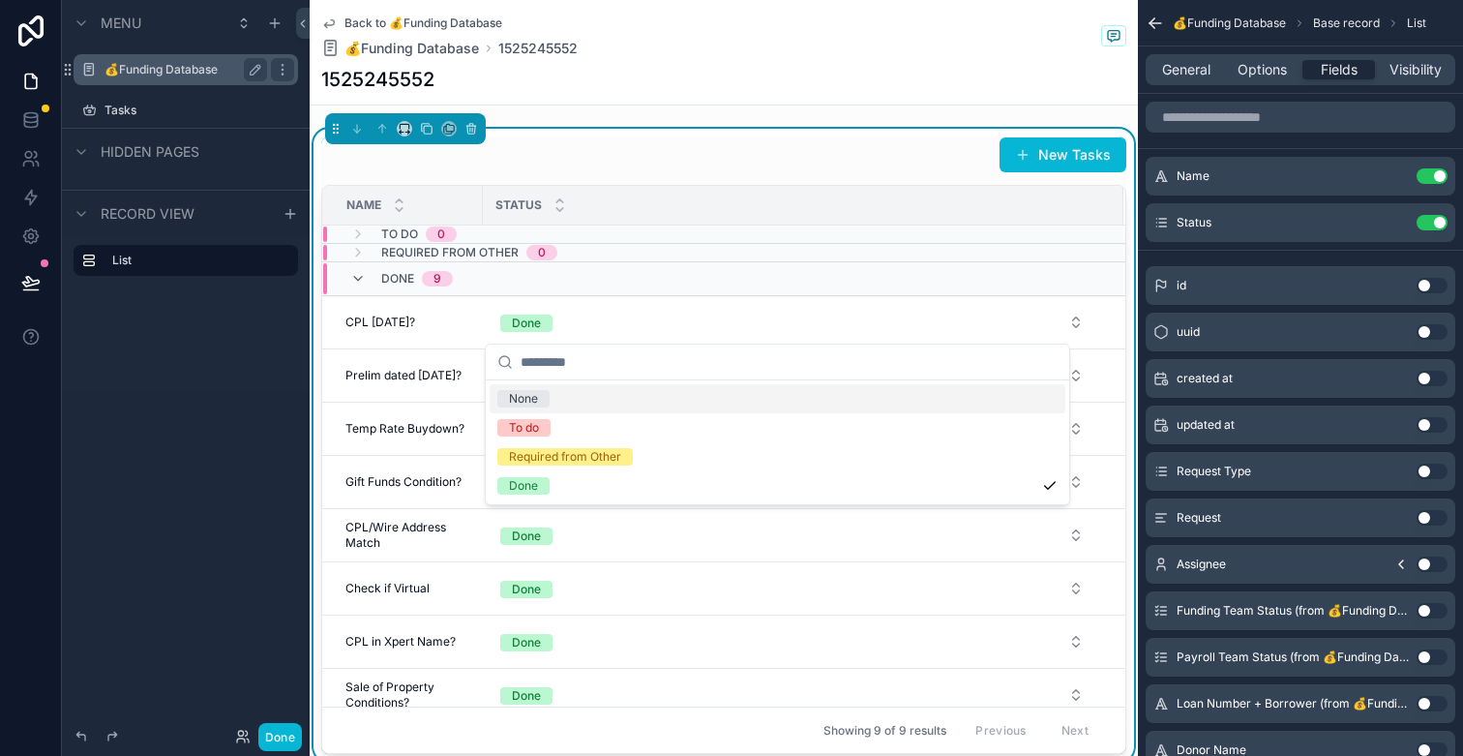
click at [633, 294] on td "Done 9" at bounding box center [722, 279] width 801 height 34
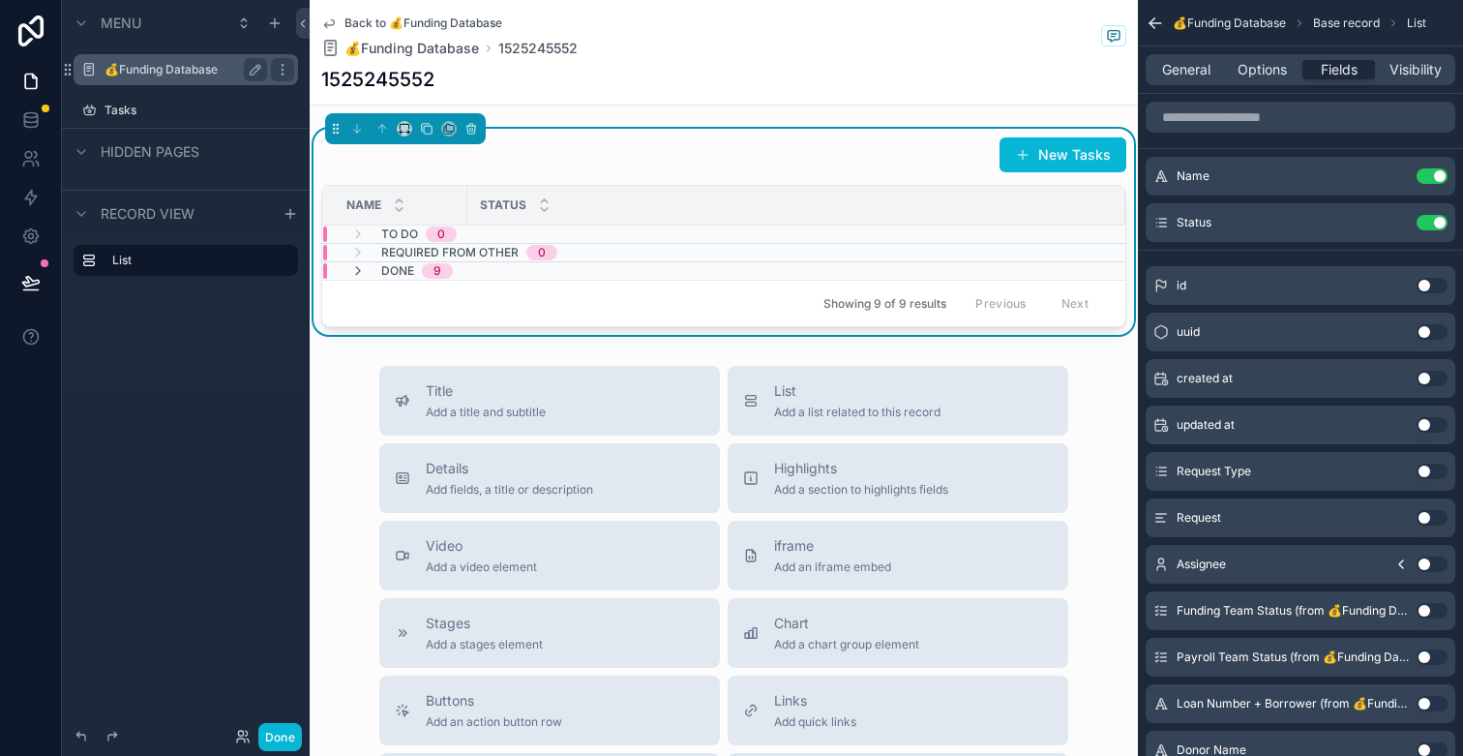
click at [528, 281] on div "Showing 9 of 9 results Previous Next" at bounding box center [723, 303] width 803 height 46
click at [532, 272] on div "Done 9" at bounding box center [723, 270] width 801 height 15
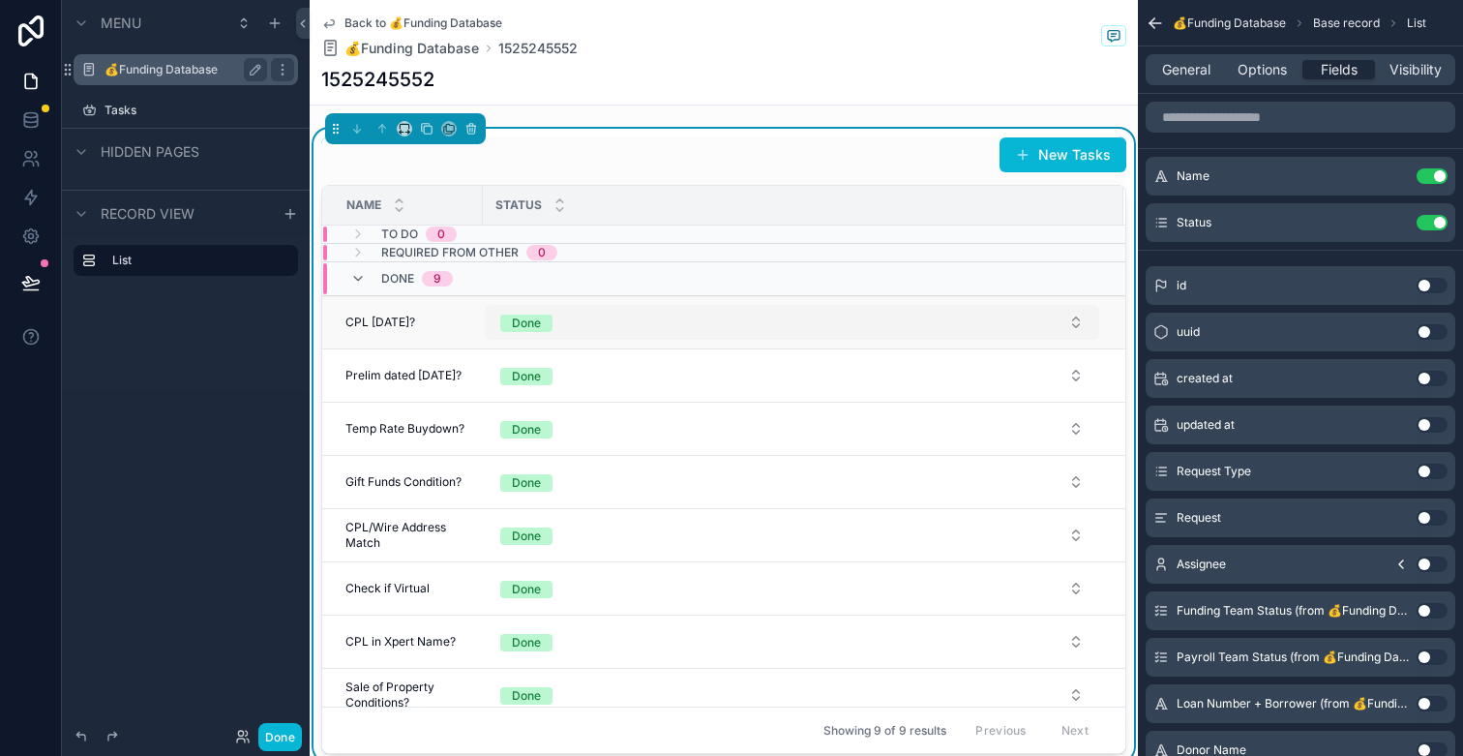
click at [533, 323] on div "Done" at bounding box center [526, 322] width 29 height 17
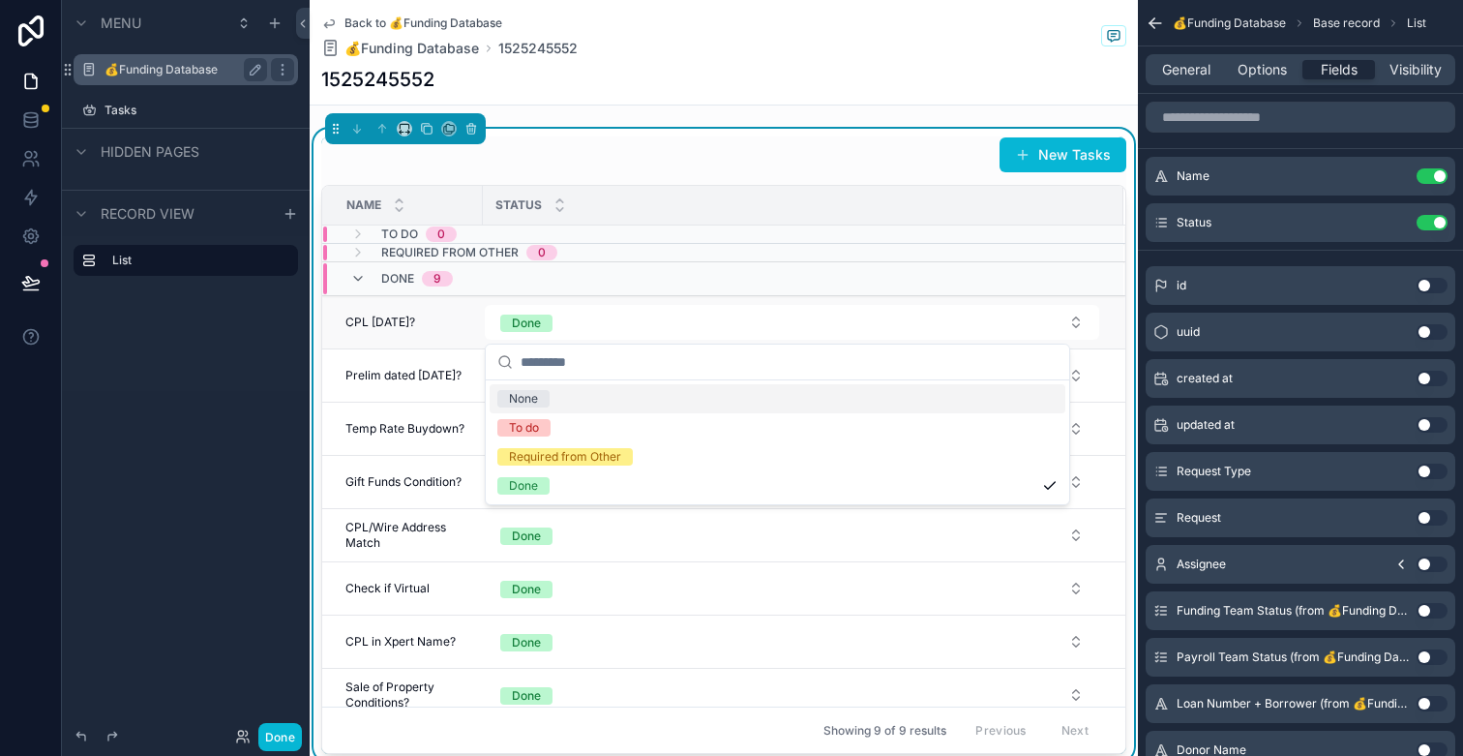
click at [415, 319] on span "CPL [DATE]?" at bounding box center [380, 321] width 70 height 15
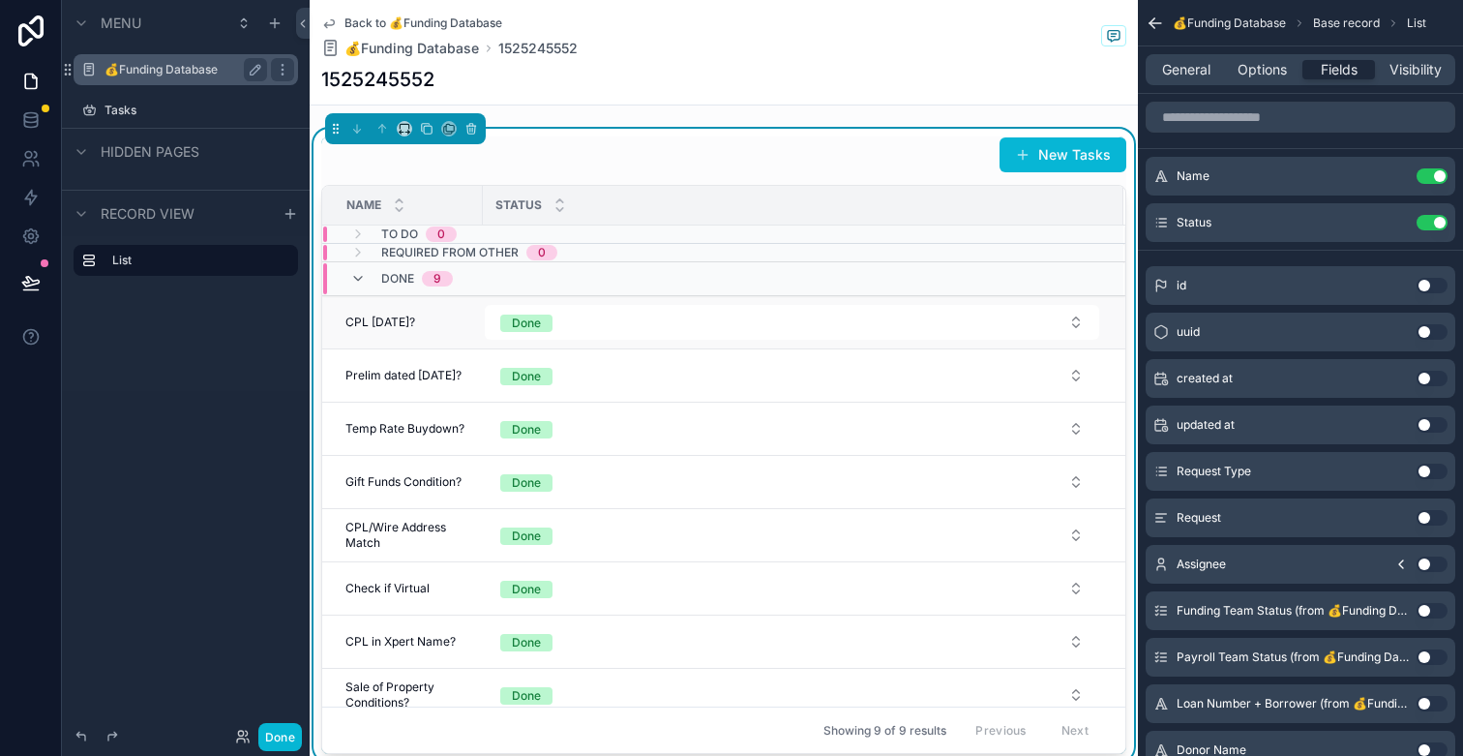
click at [415, 319] on span "CPL [DATE]?" at bounding box center [380, 321] width 70 height 15
click at [415, 320] on span "CPL [DATE]?" at bounding box center [380, 321] width 70 height 15
click at [592, 316] on button "Done" at bounding box center [792, 322] width 614 height 35
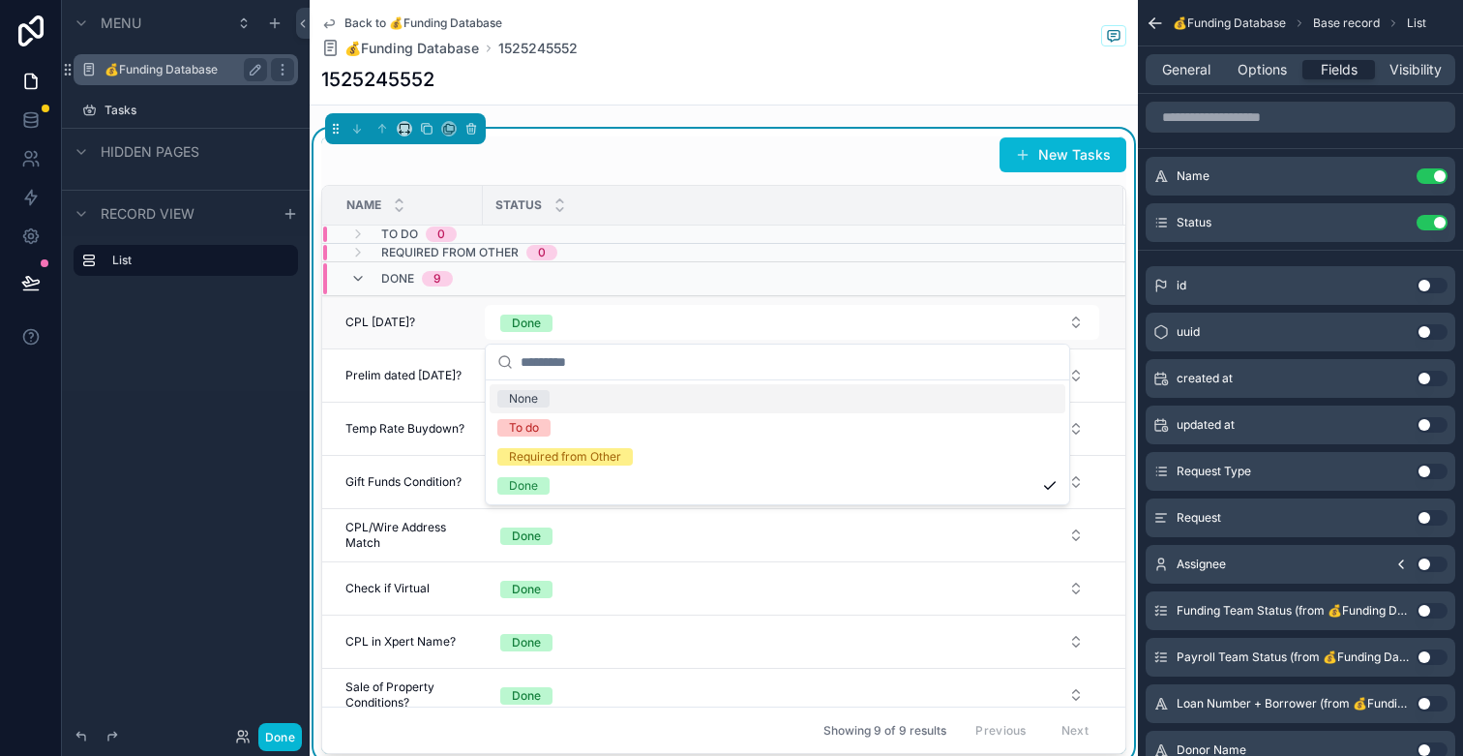
click at [415, 326] on span "CPL [DATE]?" at bounding box center [380, 321] width 70 height 15
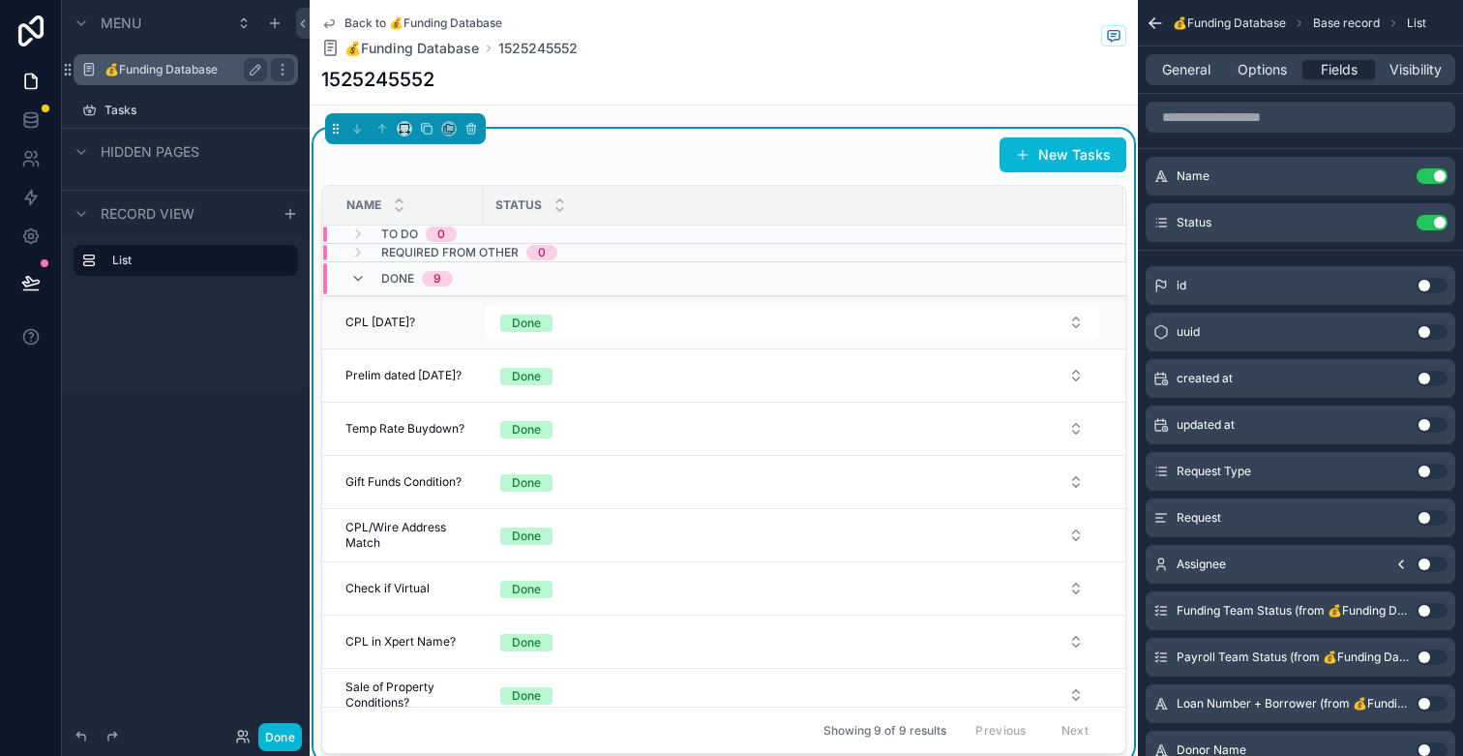
click at [415, 324] on span "CPL [DATE]?" at bounding box center [380, 321] width 70 height 15
click at [1411, 78] on span "Visibility" at bounding box center [1416, 69] width 52 height 19
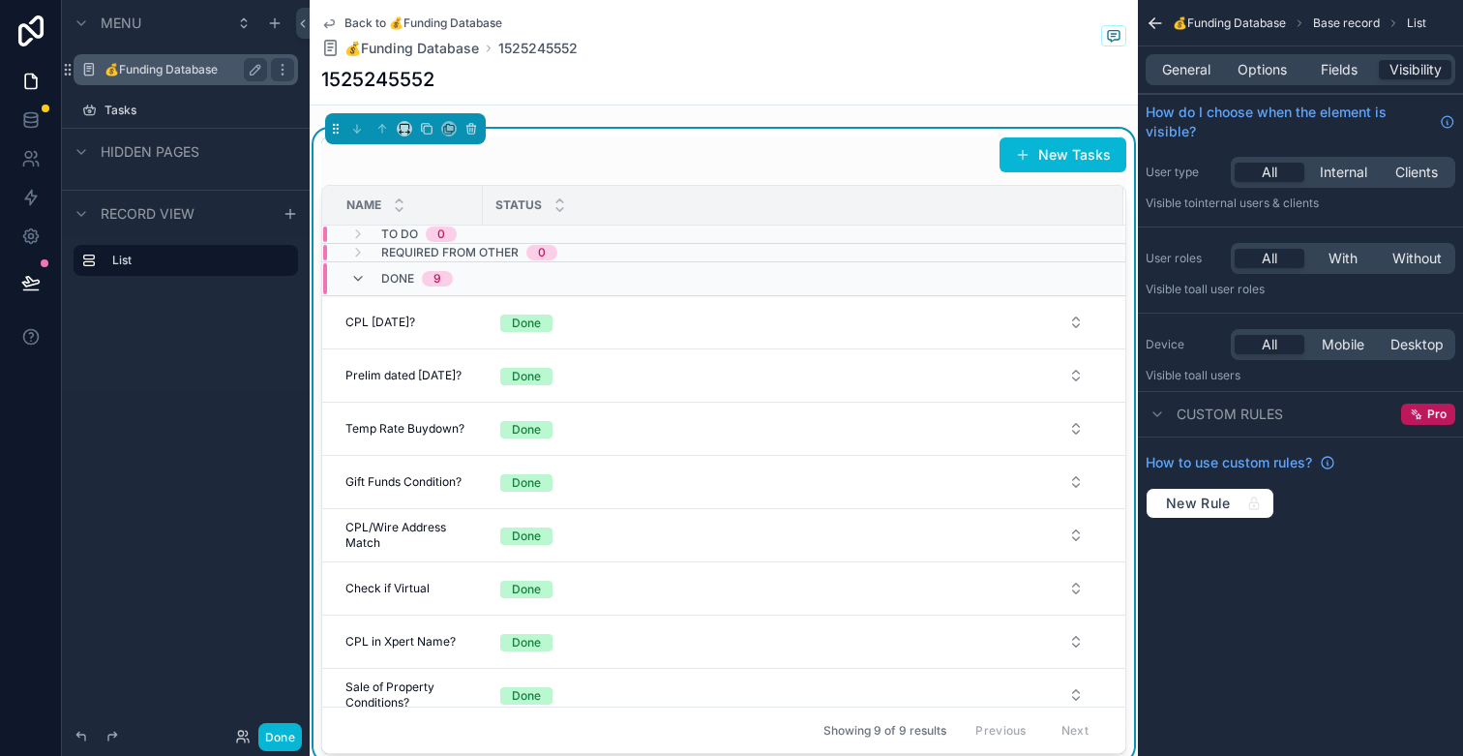
click at [1214, 80] on div "General Options Fields Visibility" at bounding box center [1301, 69] width 310 height 31
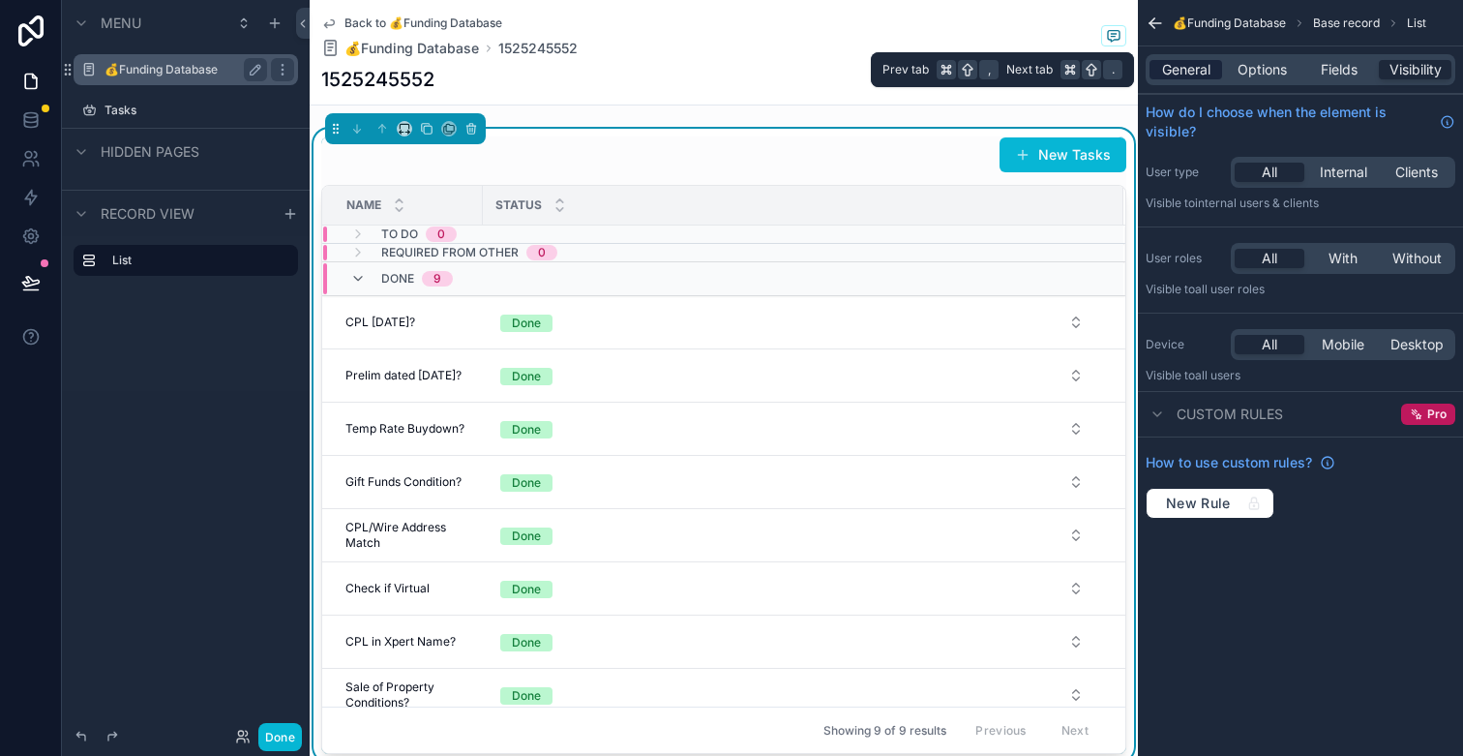
click at [1207, 76] on span "General" at bounding box center [1186, 69] width 48 height 19
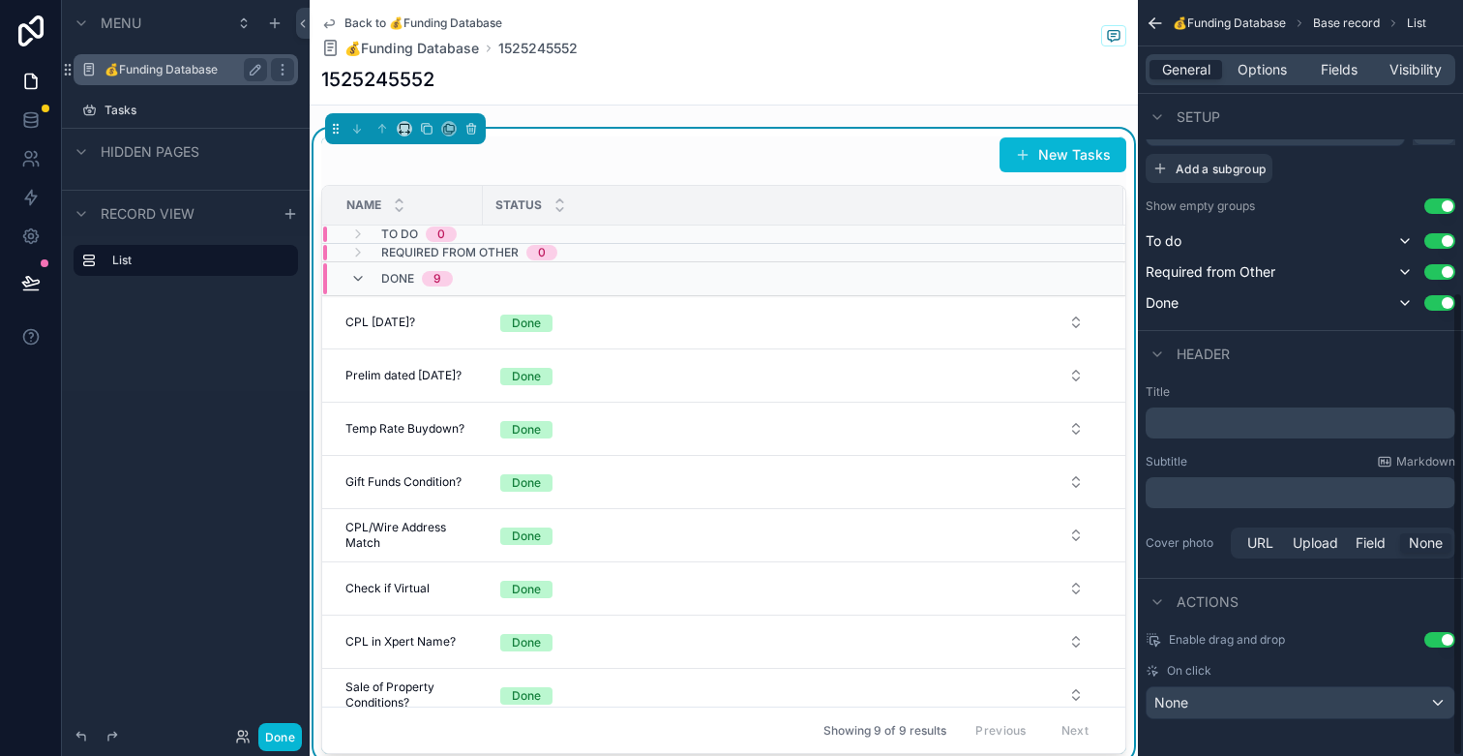
scroll to position [476, 0]
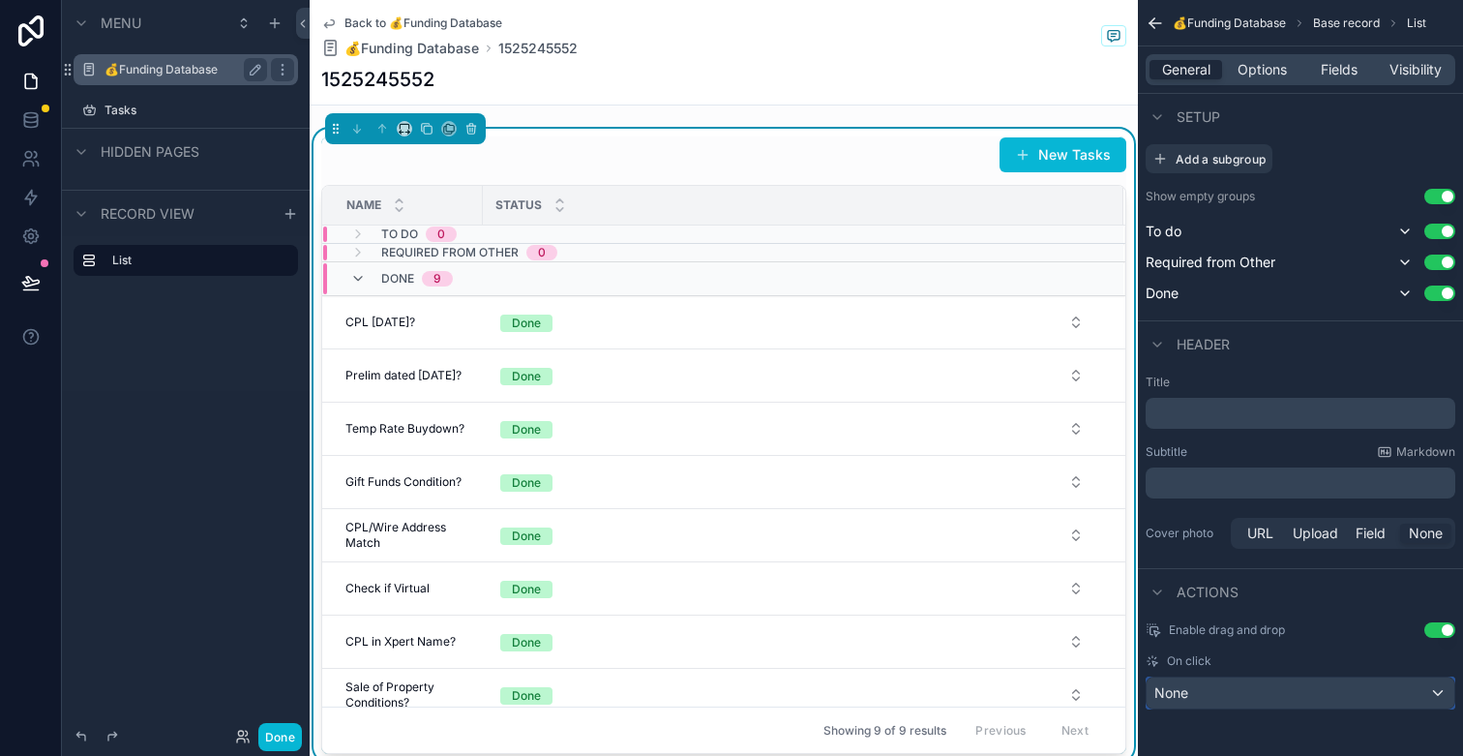
click at [1321, 686] on div "None" at bounding box center [1301, 692] width 308 height 31
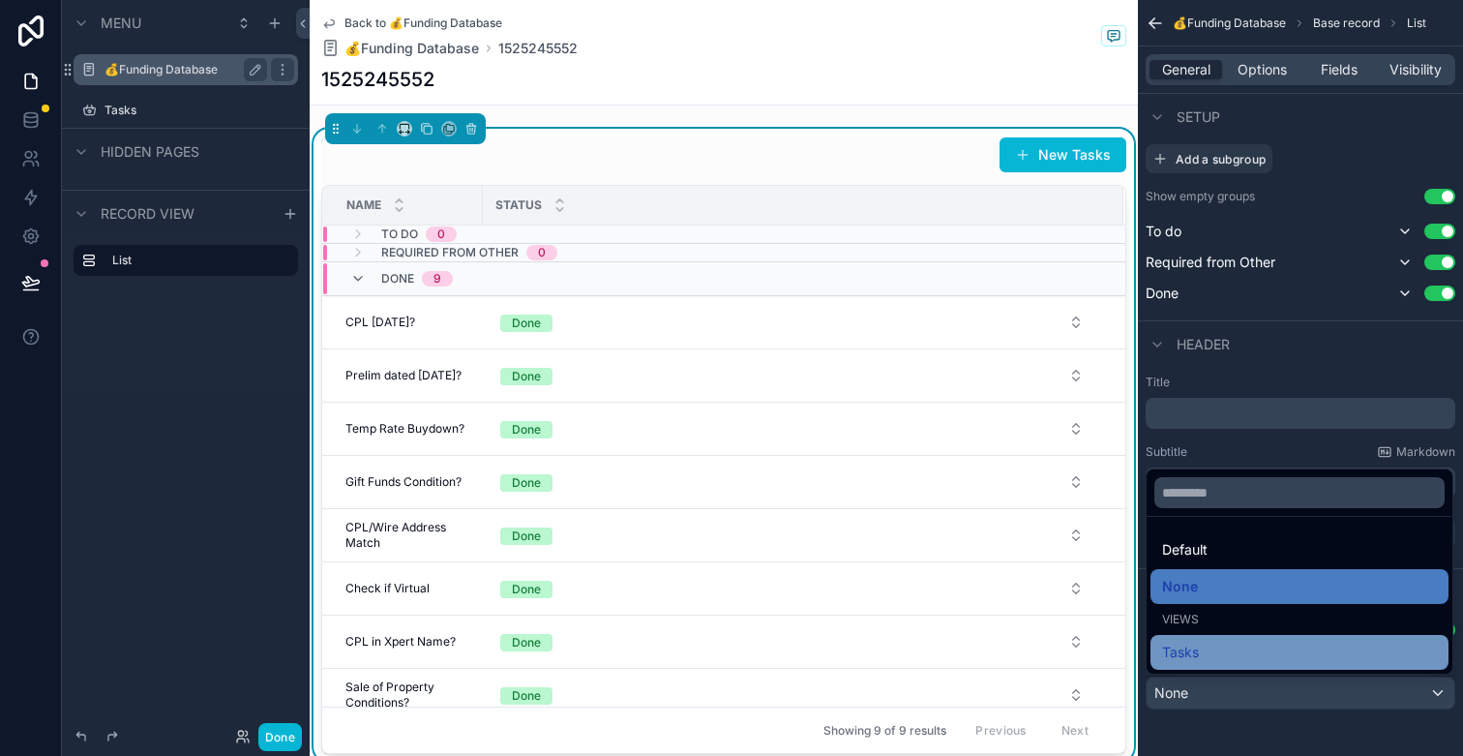
click at [1297, 639] on div "Tasks" at bounding box center [1300, 652] width 298 height 35
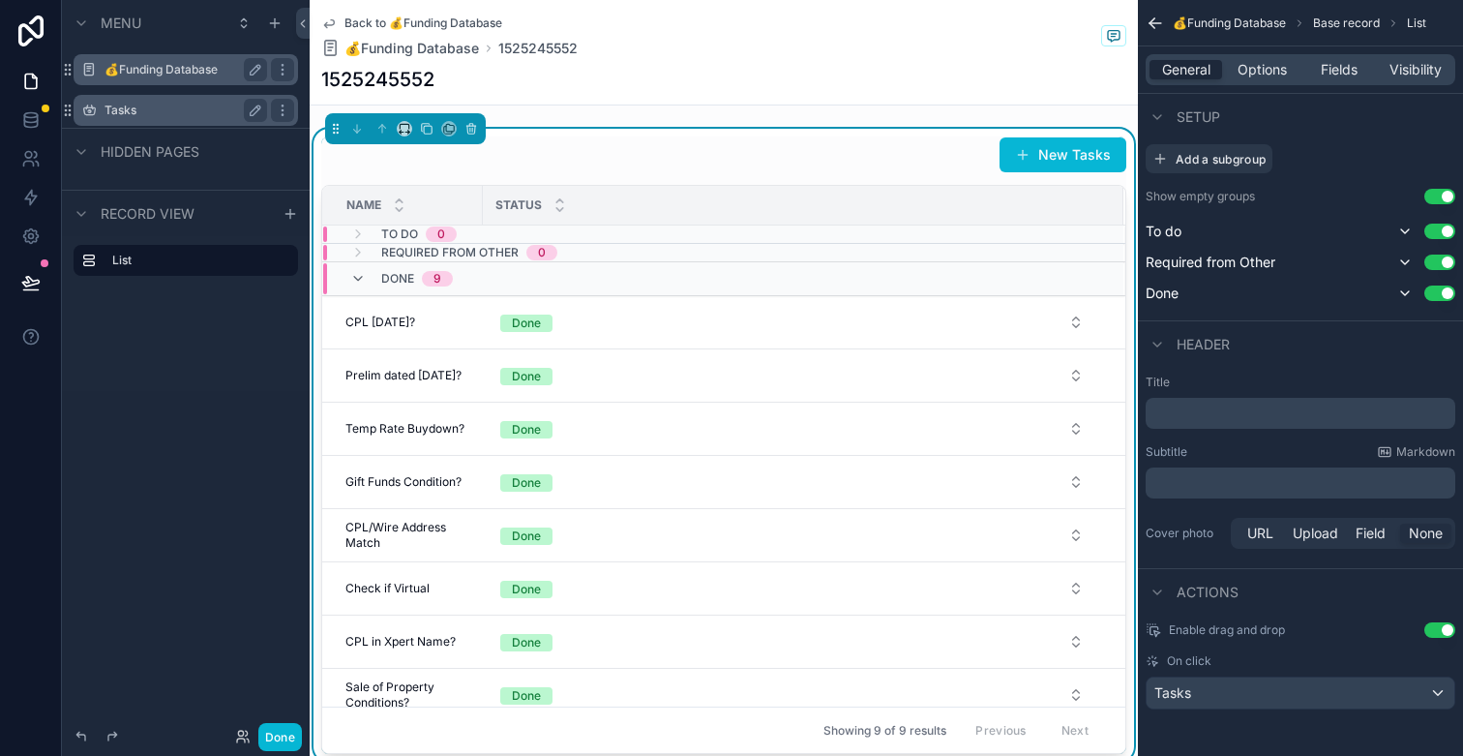
click at [154, 107] on label "Tasks" at bounding box center [182, 110] width 155 height 15
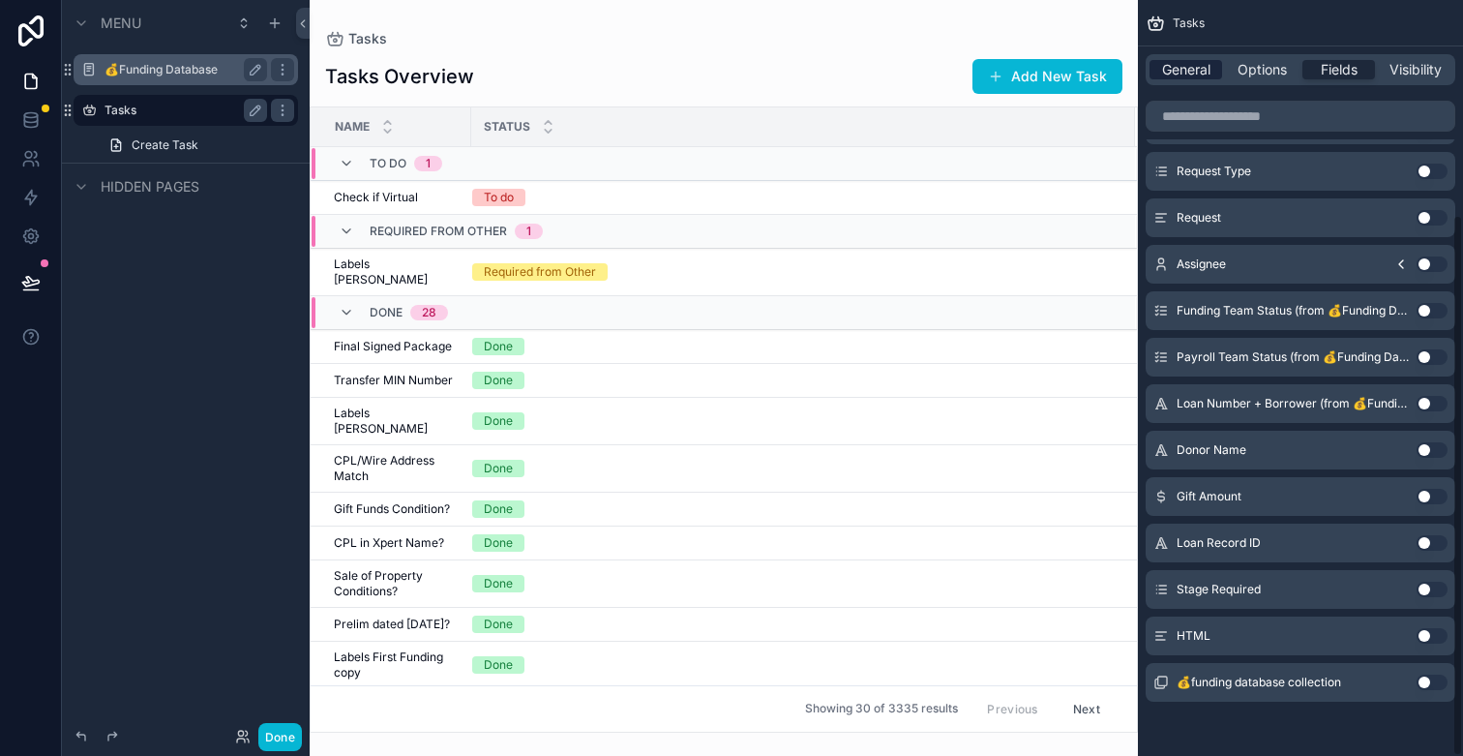
click at [1182, 67] on span "General" at bounding box center [1186, 69] width 48 height 19
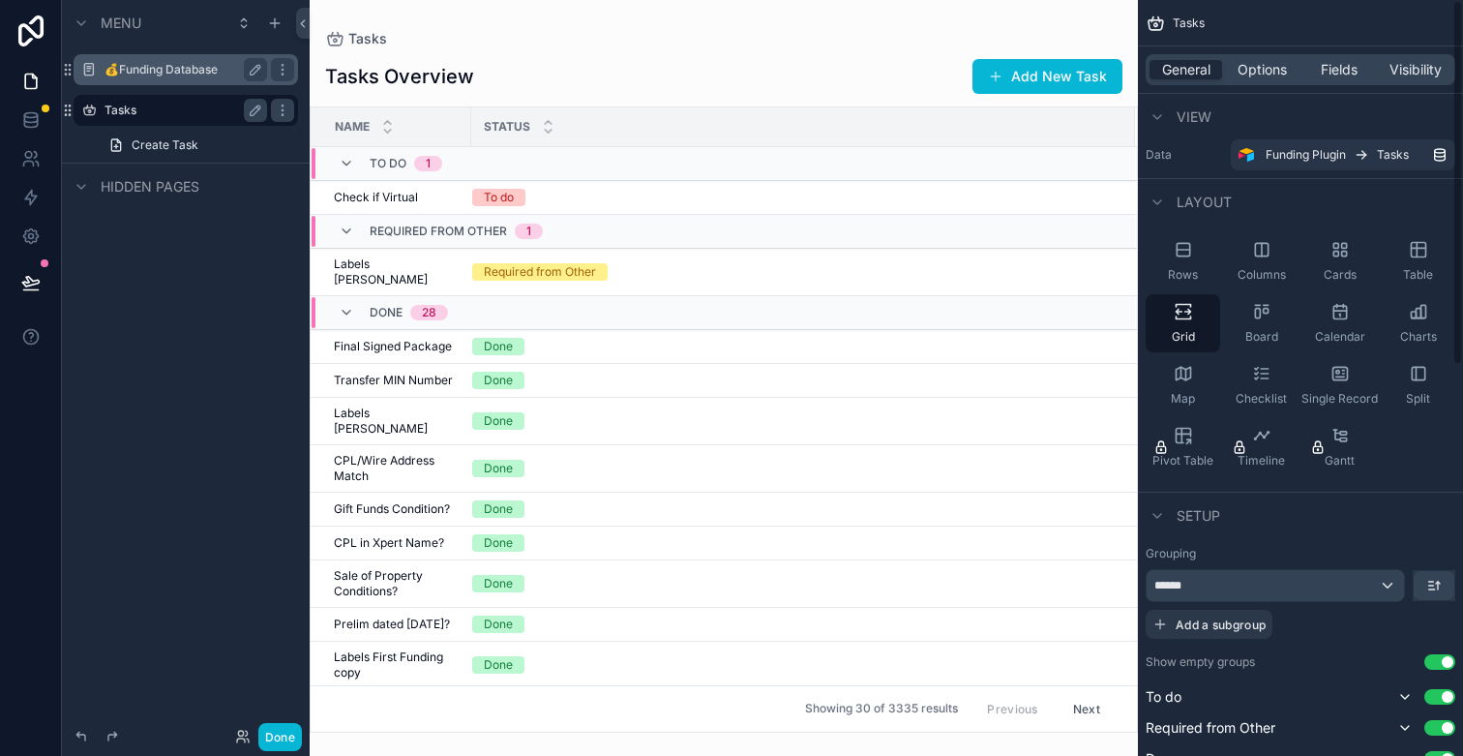
scroll to position [0, 0]
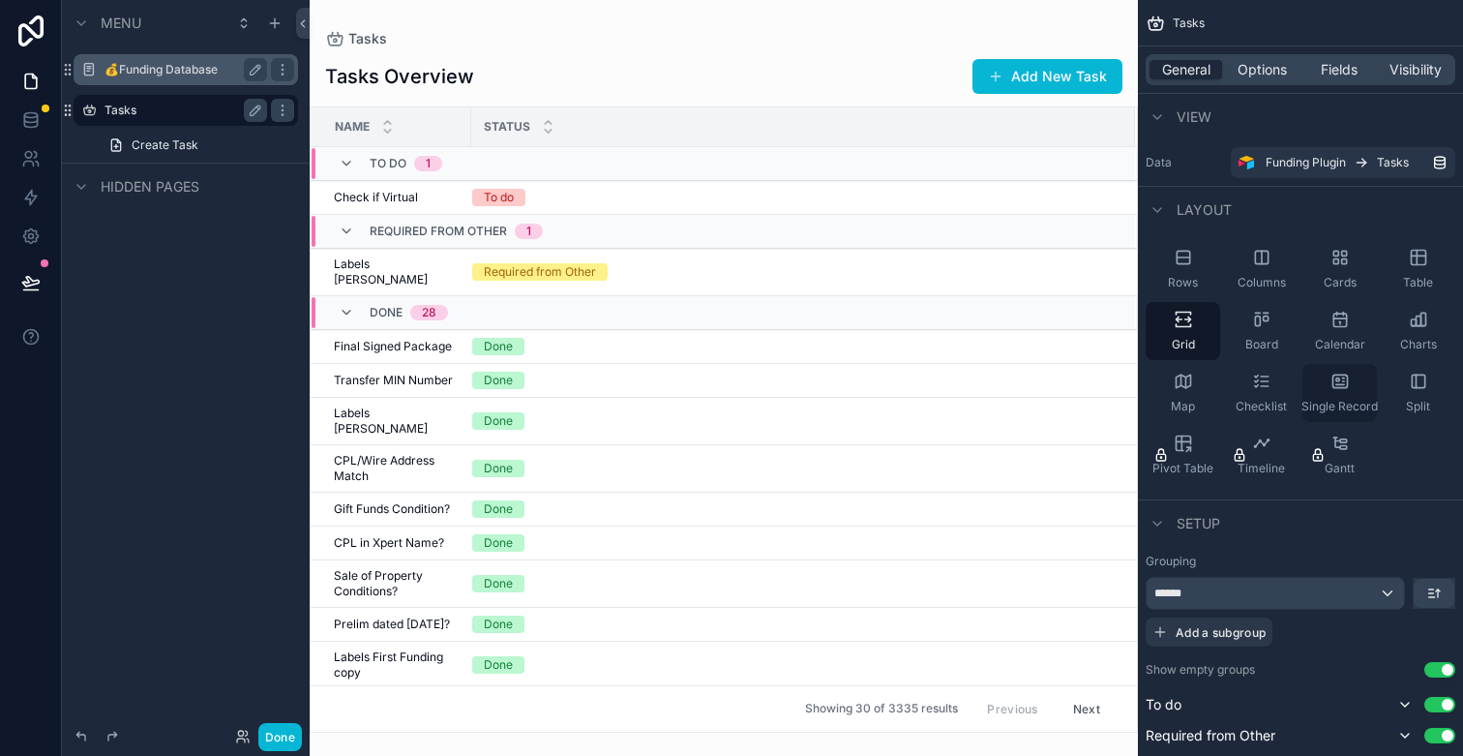
click at [1345, 397] on div "Single Record" at bounding box center [1339, 393] width 75 height 58
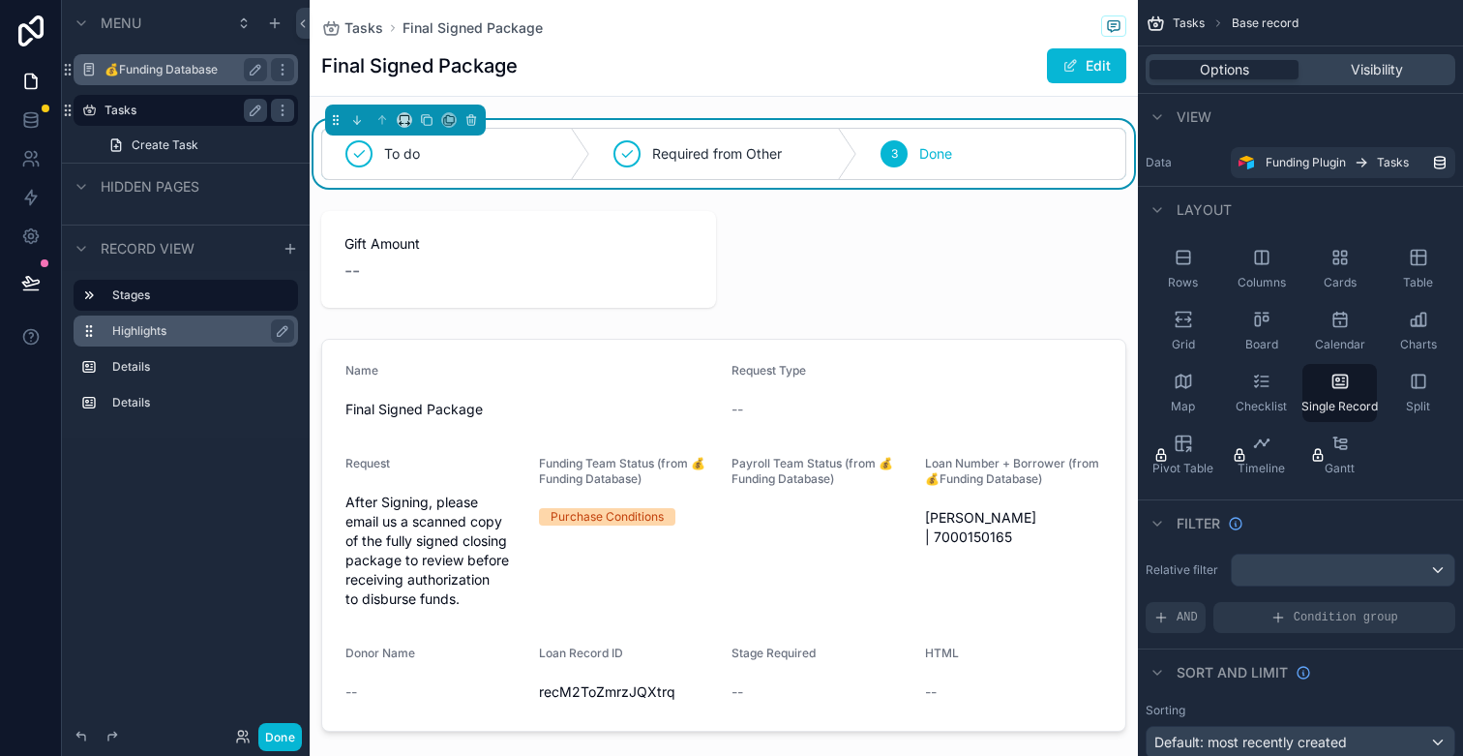
click at [184, 329] on label "Highlights" at bounding box center [197, 330] width 170 height 15
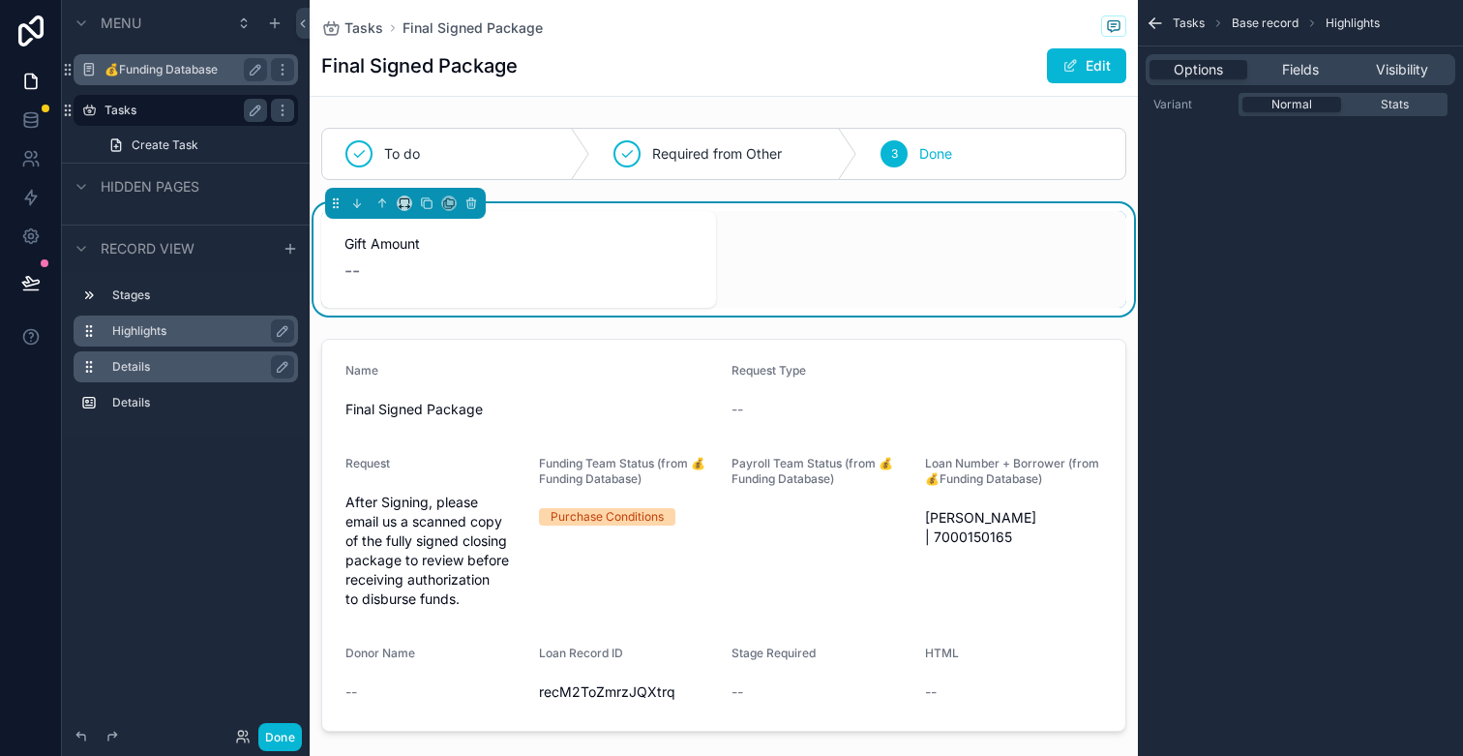
click at [204, 373] on label "Details" at bounding box center [197, 366] width 170 height 15
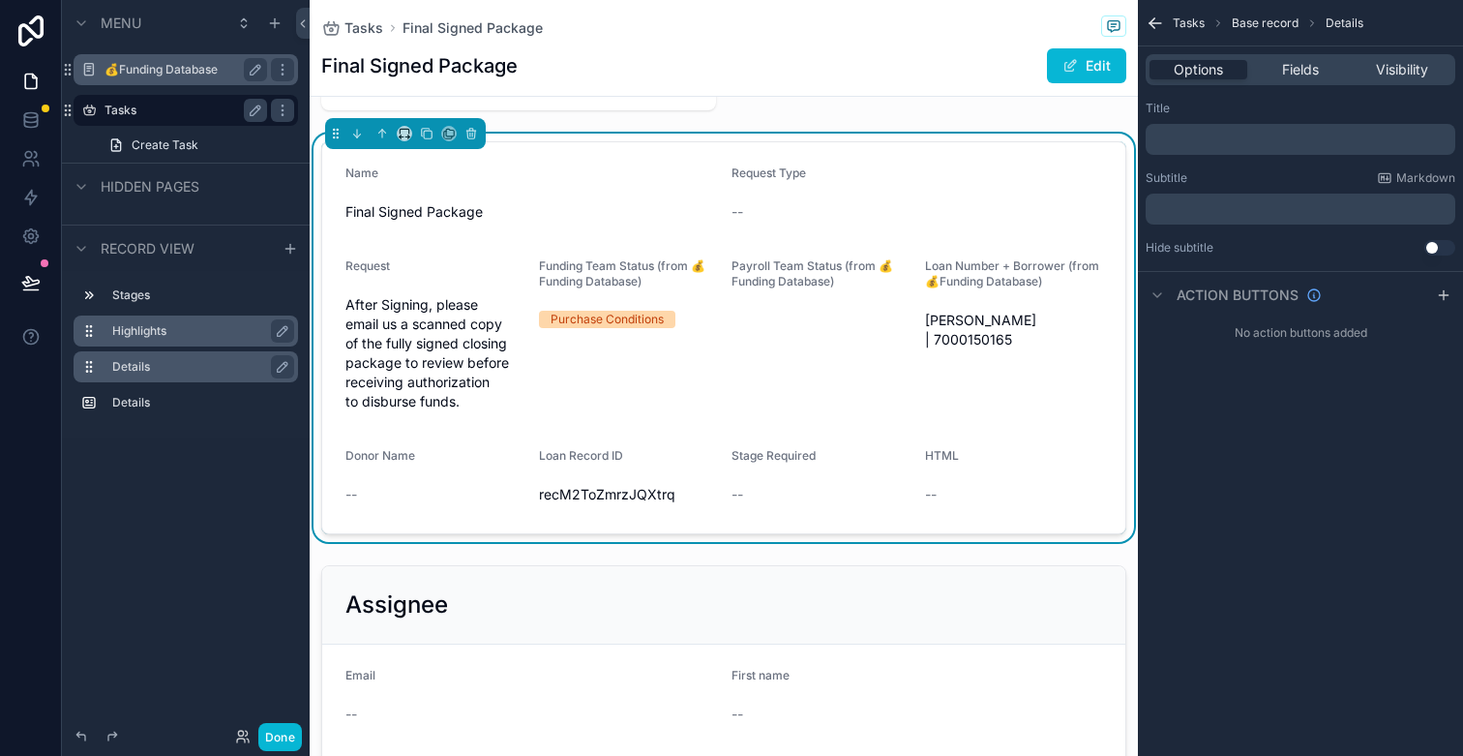
scroll to position [147, 0]
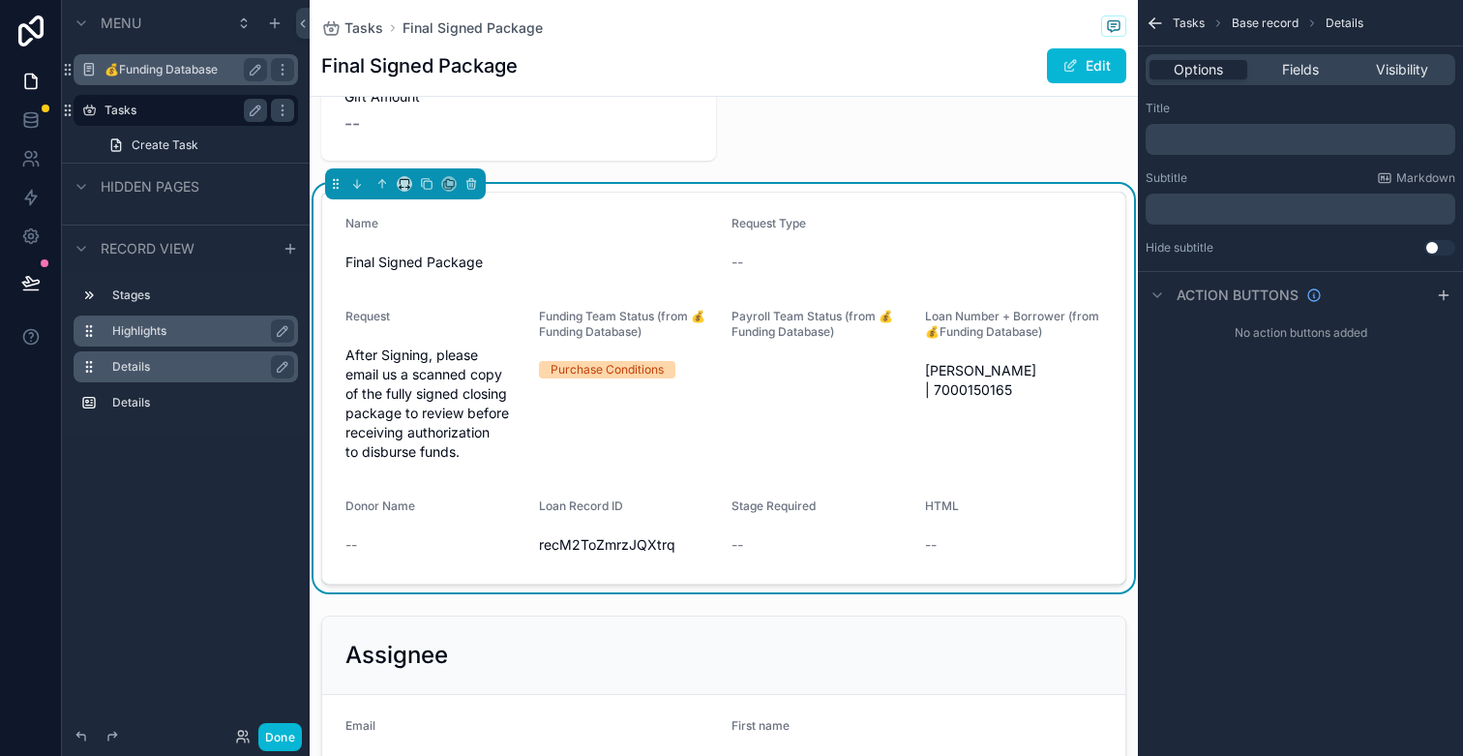
click at [1097, 200] on form "Name Final Signed Package Request Type -- Request After Signing, please email u…" at bounding box center [723, 388] width 803 height 391
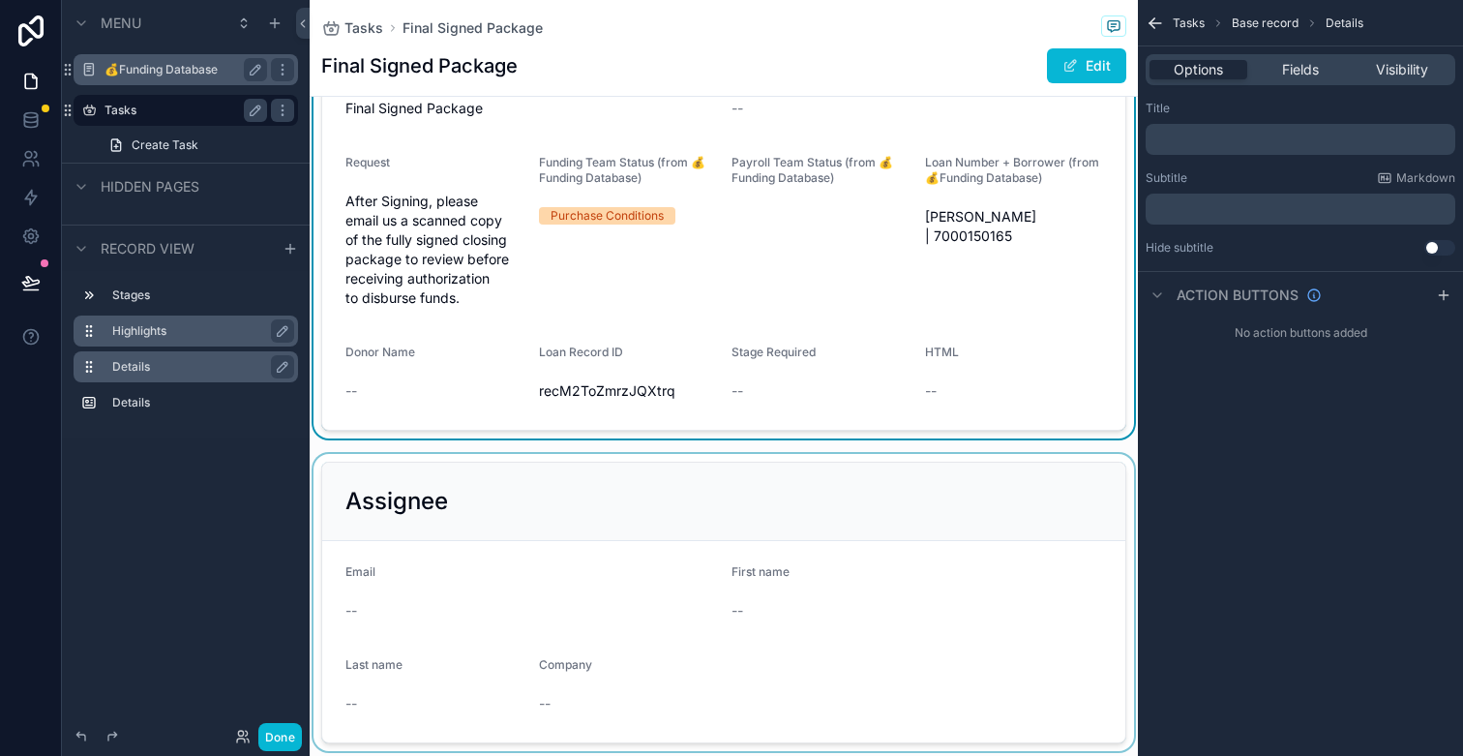
scroll to position [300, 0]
click at [1077, 548] on div "scrollable content" at bounding box center [724, 603] width 828 height 297
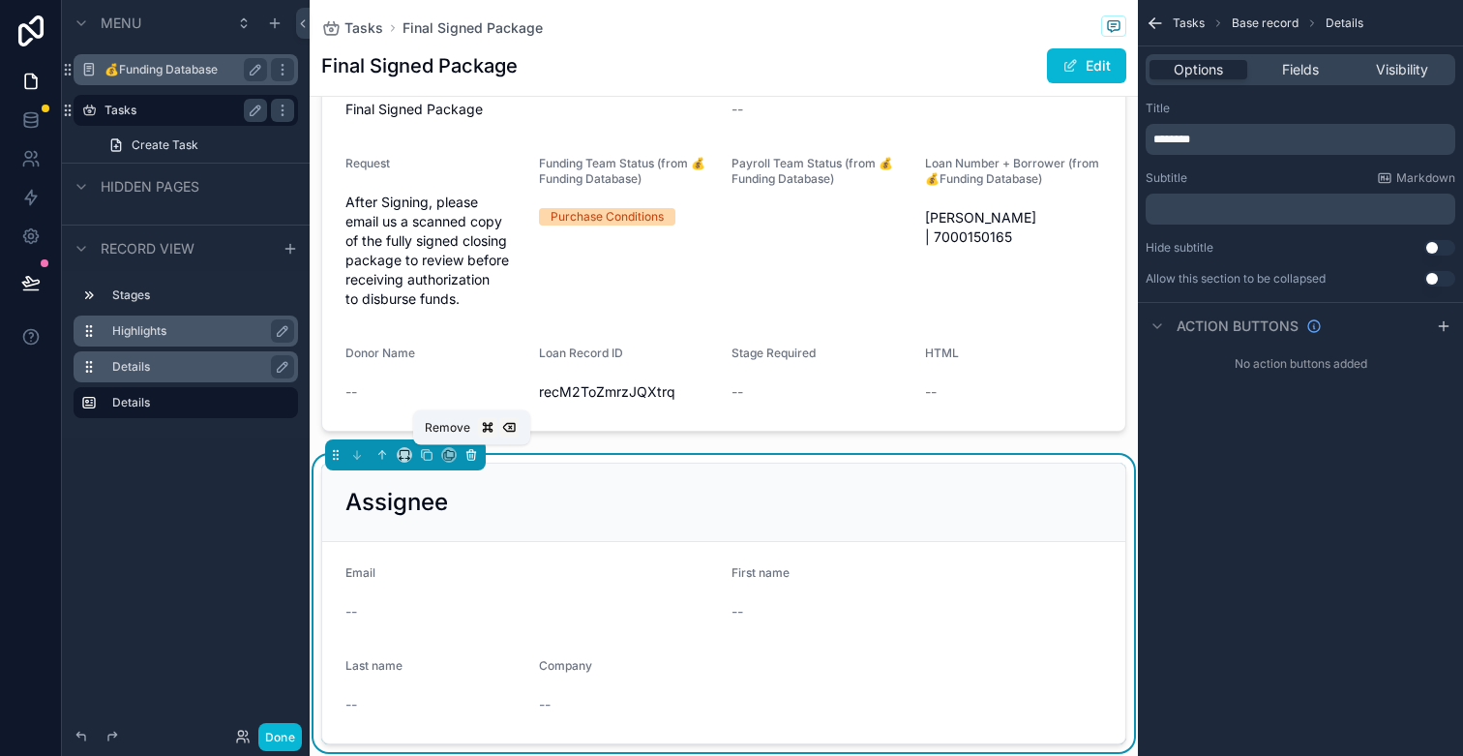
click at [476, 454] on icon "scrollable content" at bounding box center [471, 455] width 14 height 14
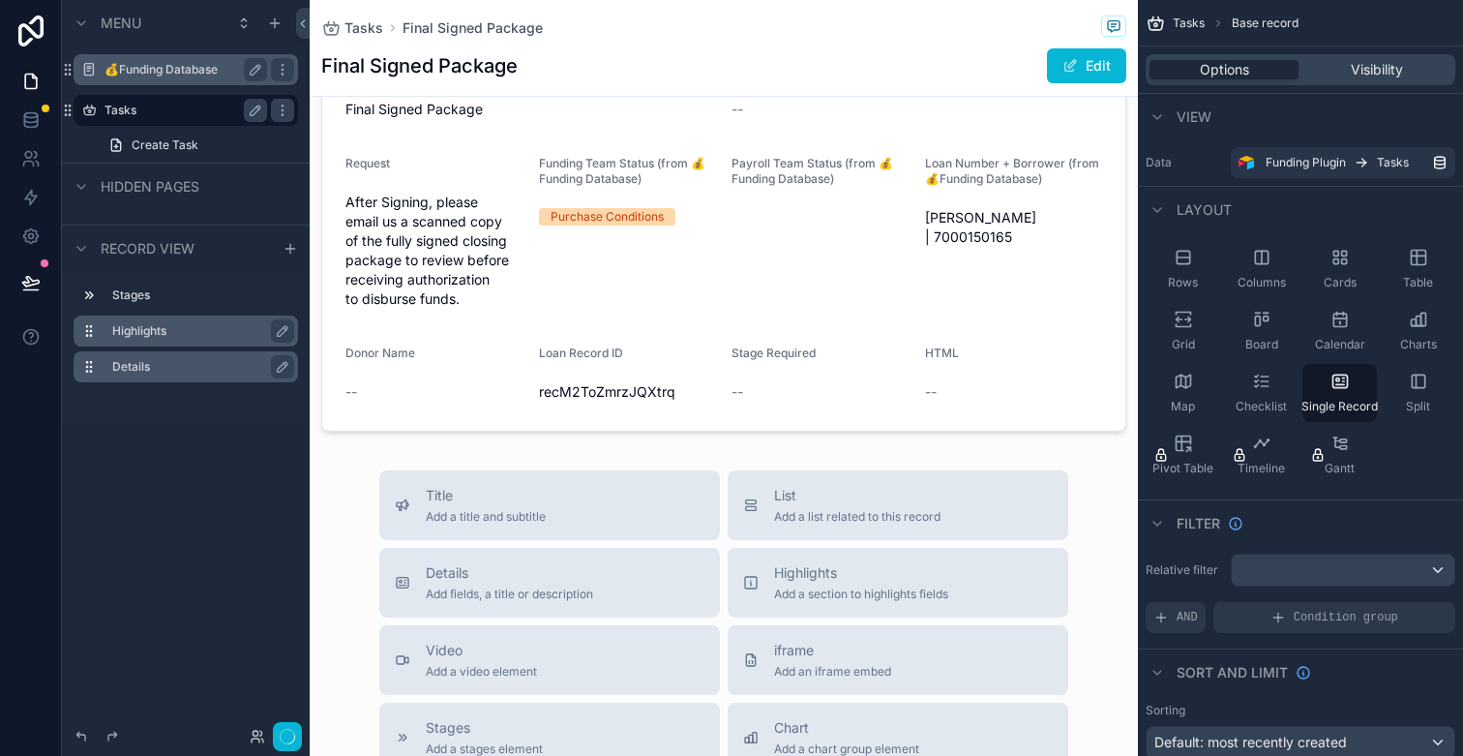
scroll to position [121, 0]
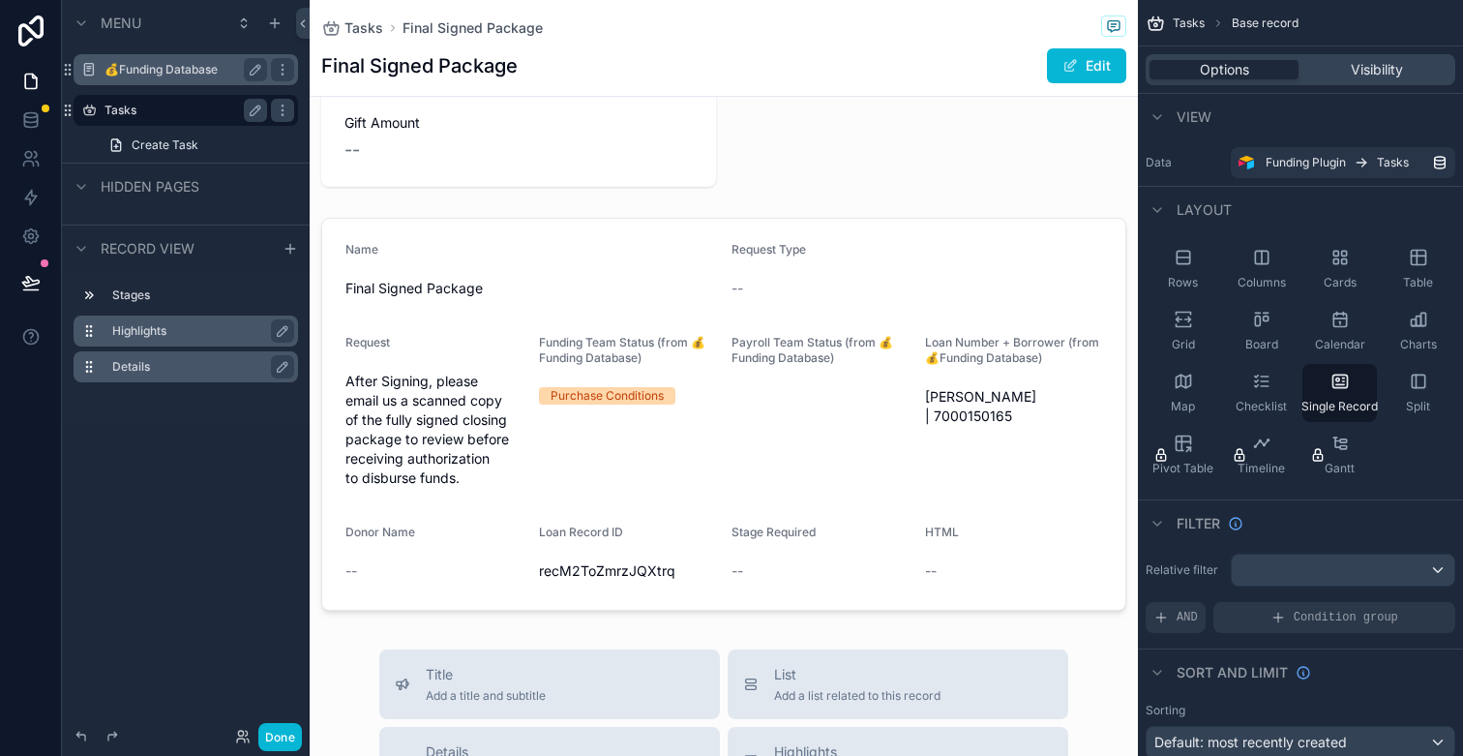
click at [879, 242] on div "scrollable content" at bounding box center [724, 686] width 828 height 1614
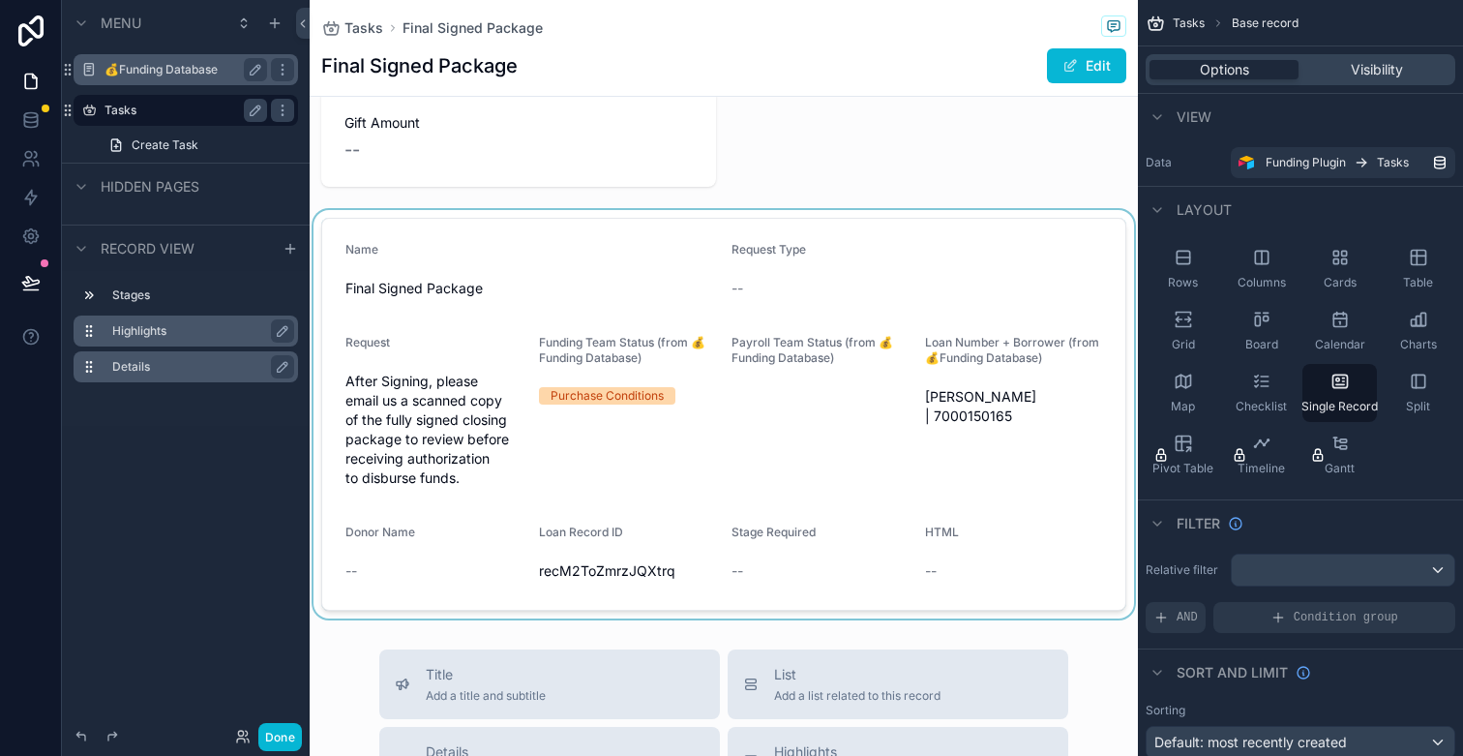
click at [839, 321] on div "scrollable content" at bounding box center [724, 414] width 828 height 408
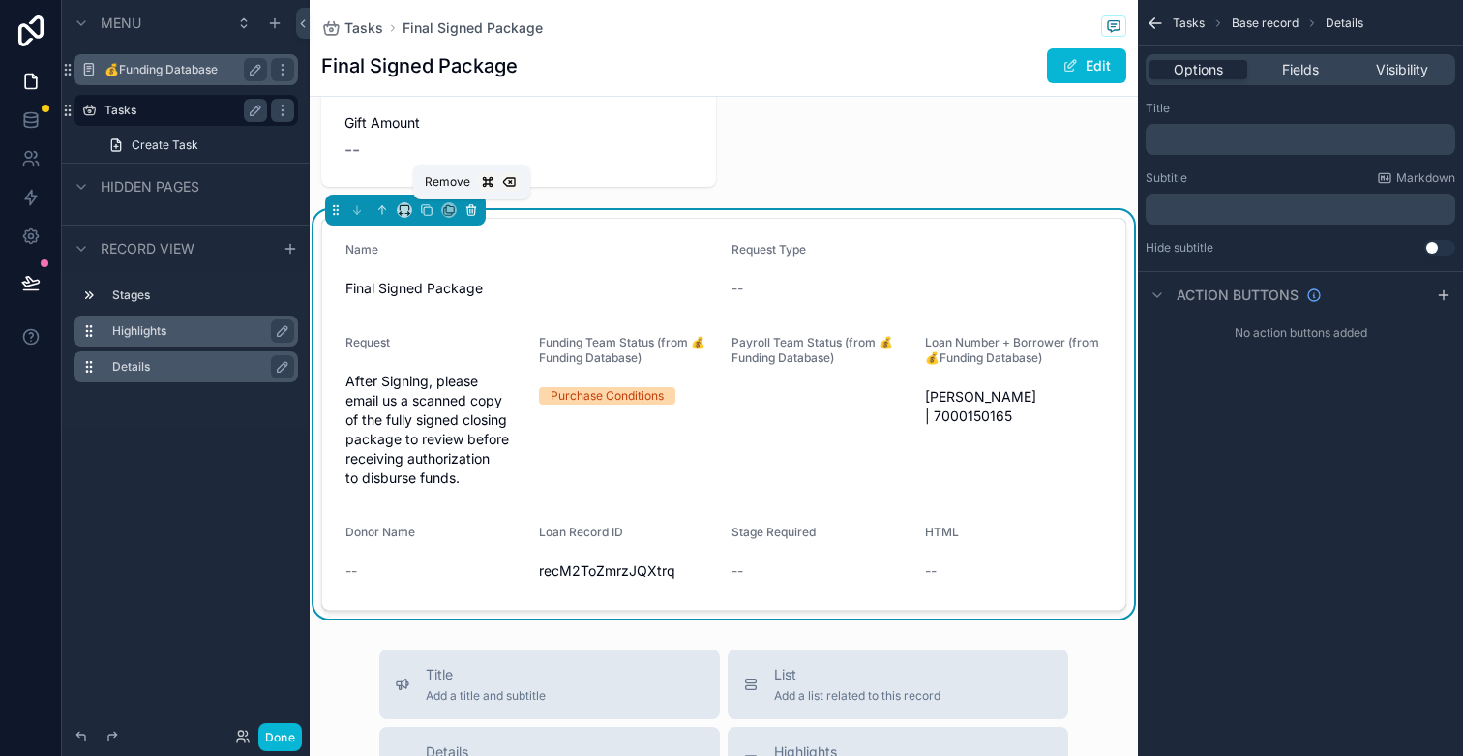
click at [466, 214] on icon "scrollable content" at bounding box center [471, 210] width 14 height 14
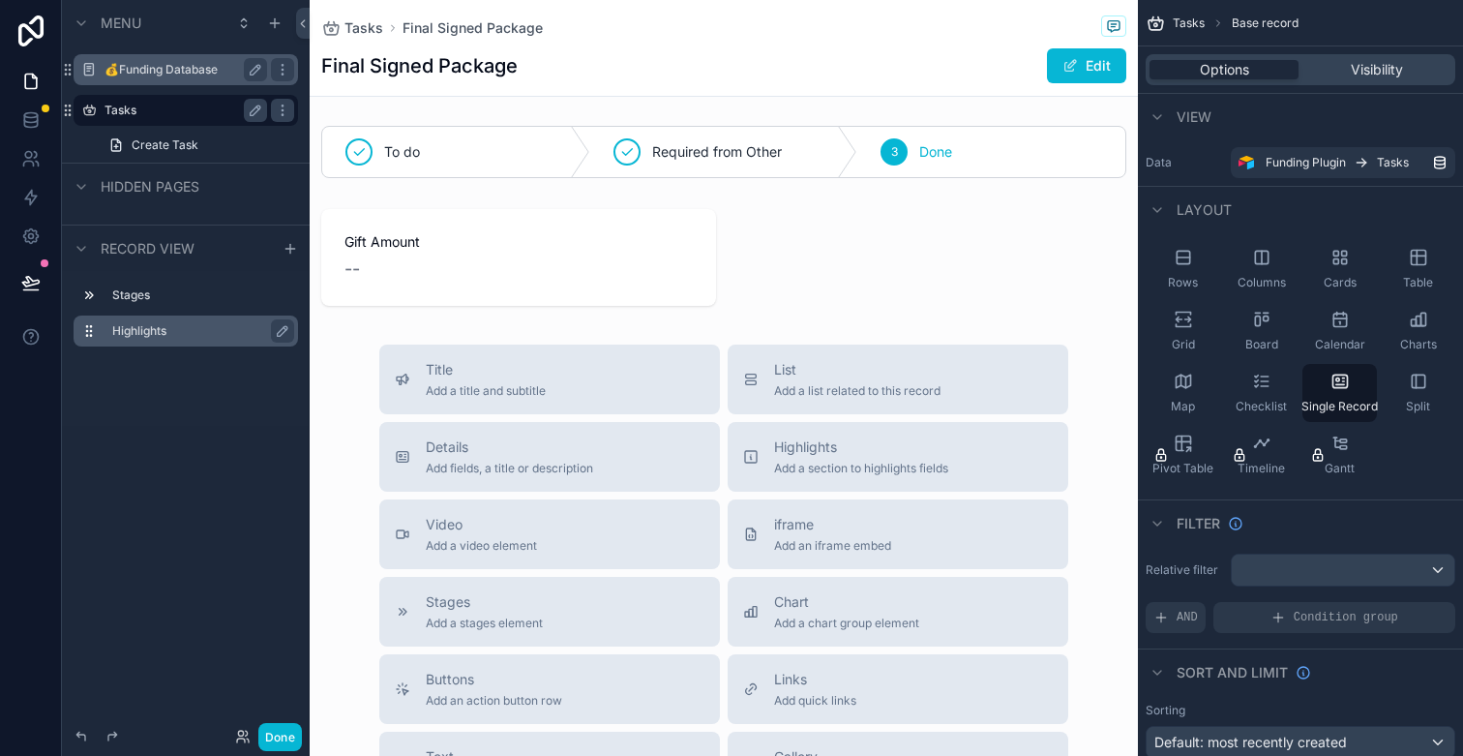
scroll to position [0, 0]
click at [928, 152] on div "scrollable content" at bounding box center [724, 595] width 828 height 1190
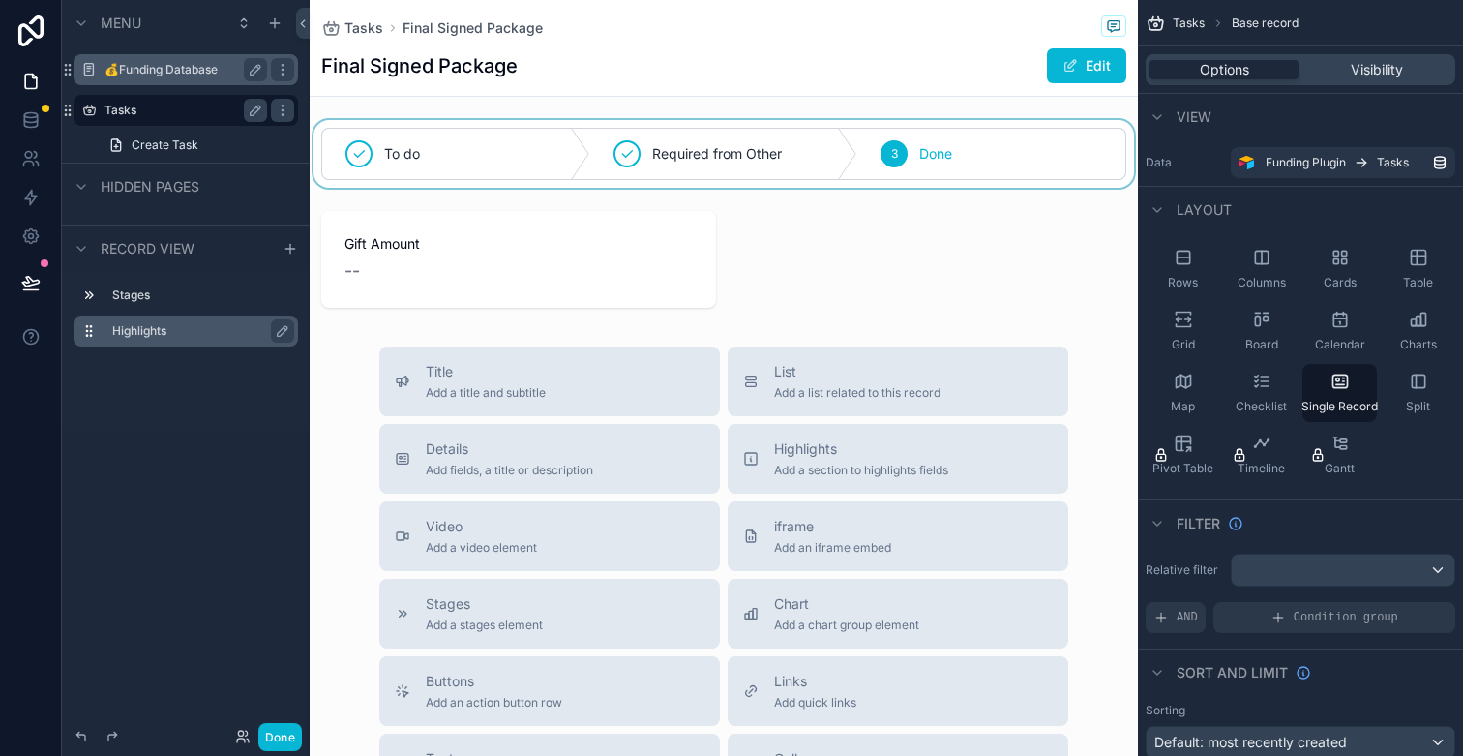
click at [928, 150] on div "scrollable content" at bounding box center [724, 154] width 828 height 68
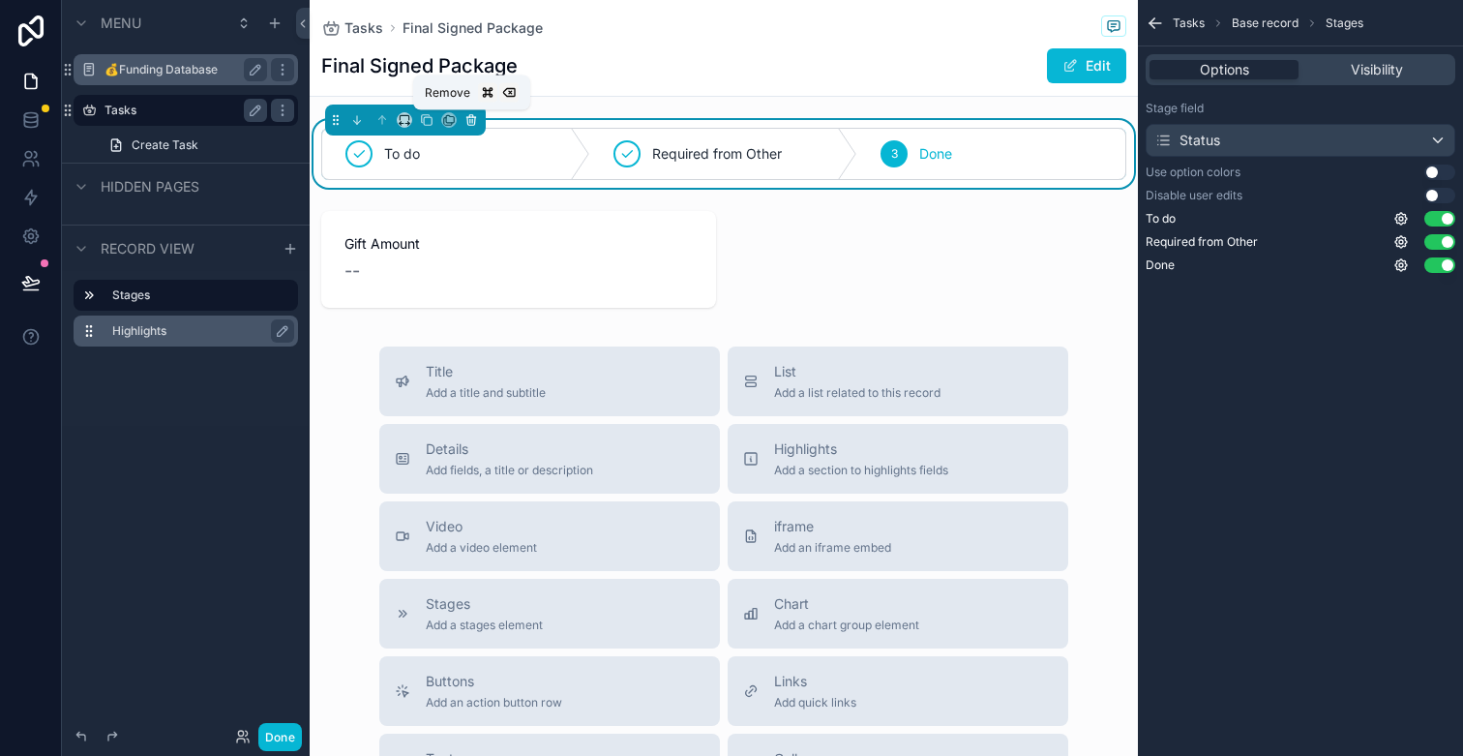
click at [477, 124] on icon "scrollable content" at bounding box center [471, 120] width 14 height 14
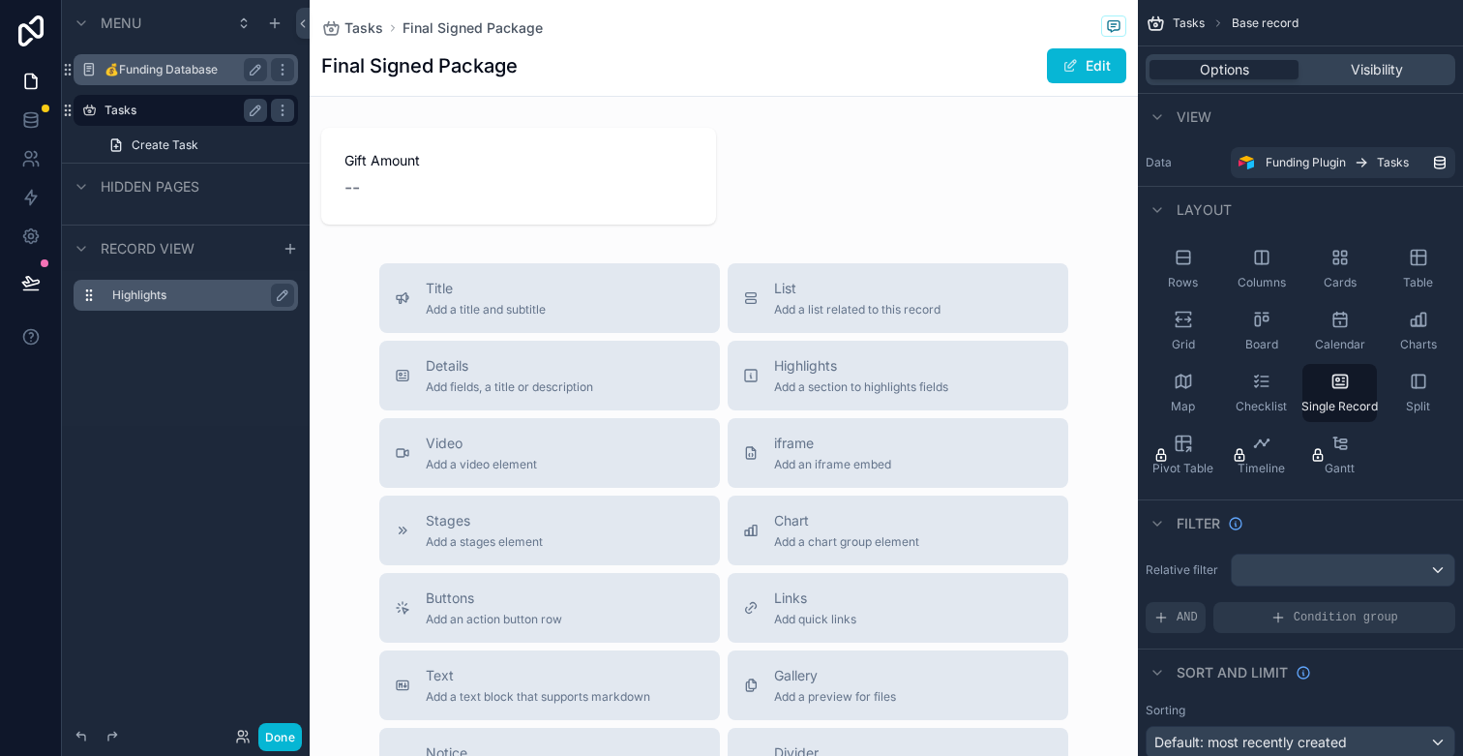
click at [589, 188] on div "scrollable content" at bounding box center [724, 553] width 828 height 1107
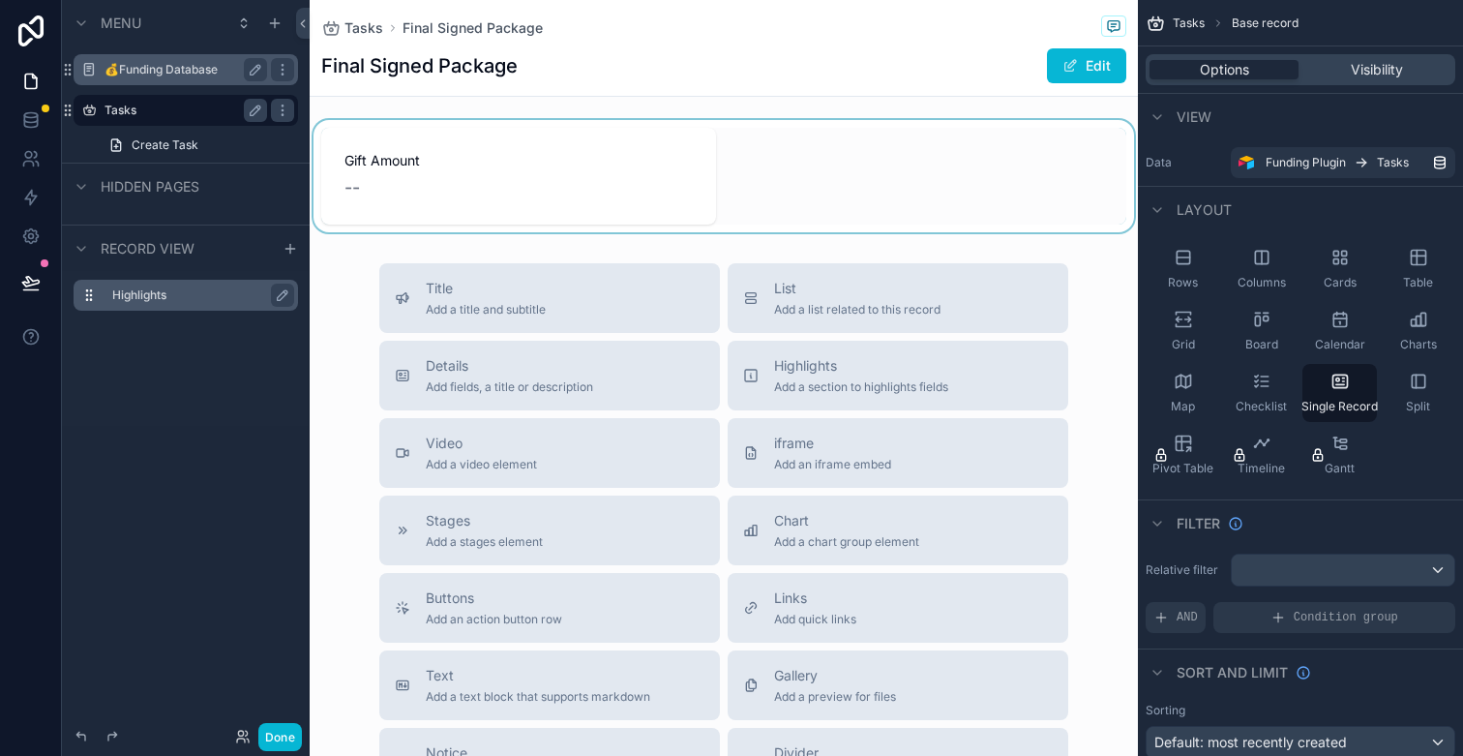
click at [622, 142] on div "scrollable content" at bounding box center [724, 176] width 828 height 112
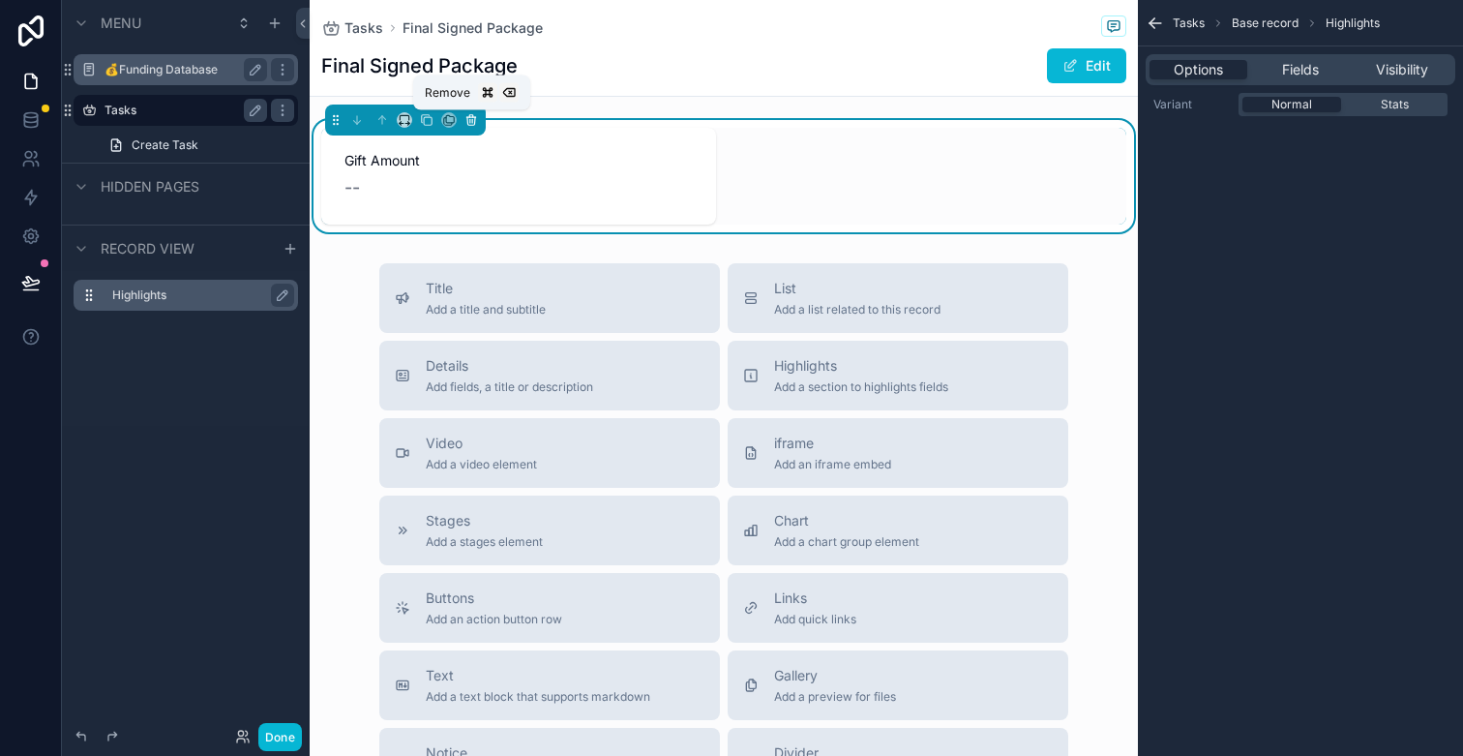
click at [476, 123] on icon "scrollable content" at bounding box center [471, 120] width 14 height 14
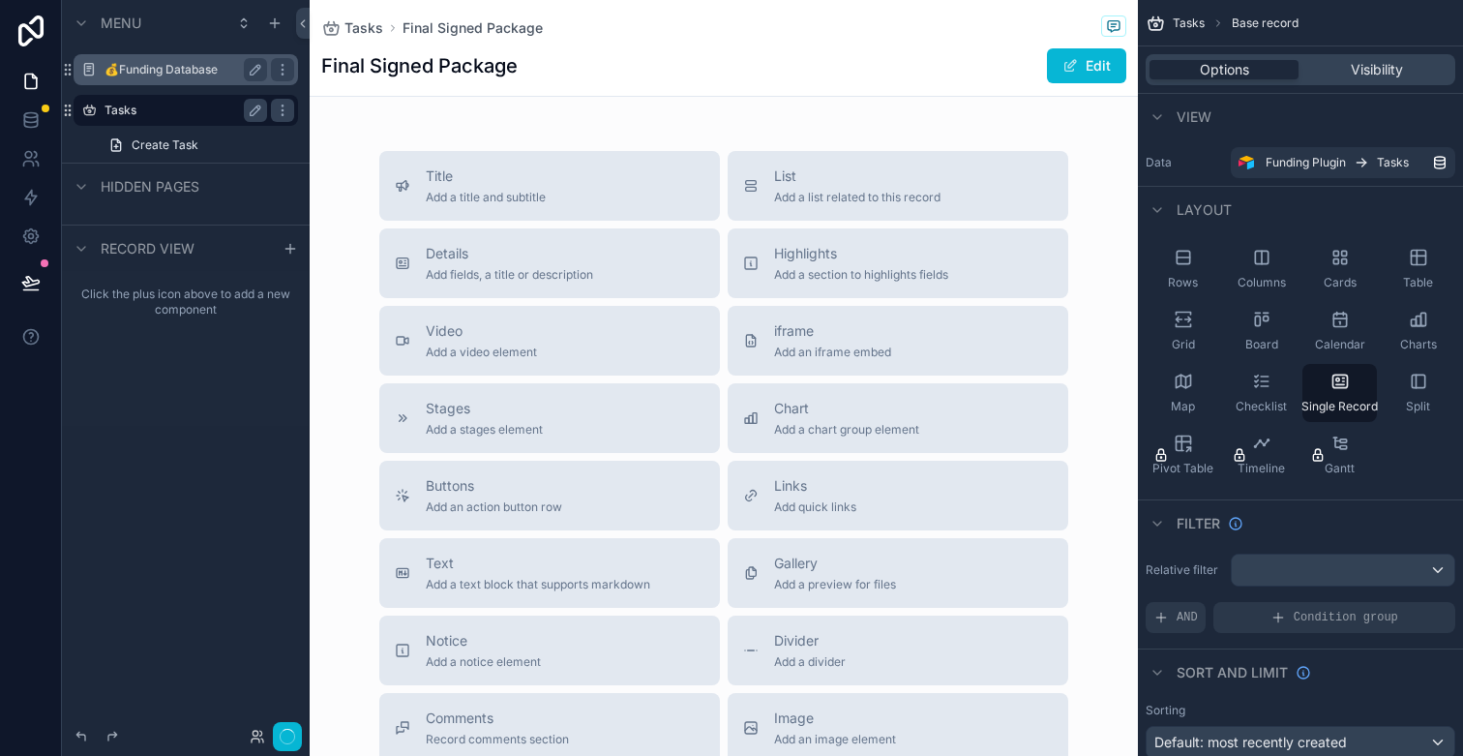
click at [524, 61] on div "Final Signed Package Edit" at bounding box center [723, 65] width 805 height 37
click at [622, 267] on div "Details Add fields, a title or description" at bounding box center [550, 263] width 310 height 39
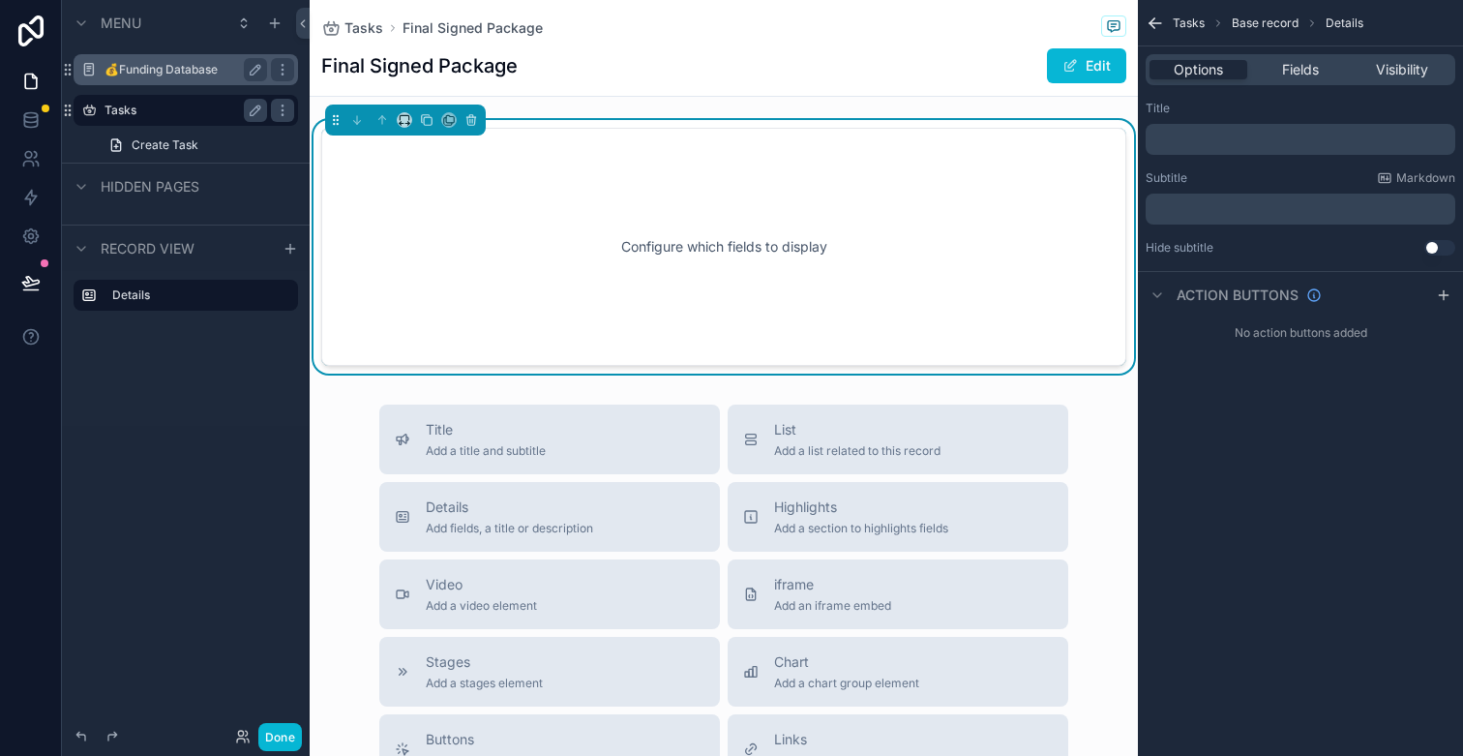
click at [673, 216] on div "Configure which fields to display" at bounding box center [723, 247] width 741 height 174
click at [1305, 80] on div "Options Fields Visibility" at bounding box center [1301, 69] width 310 height 31
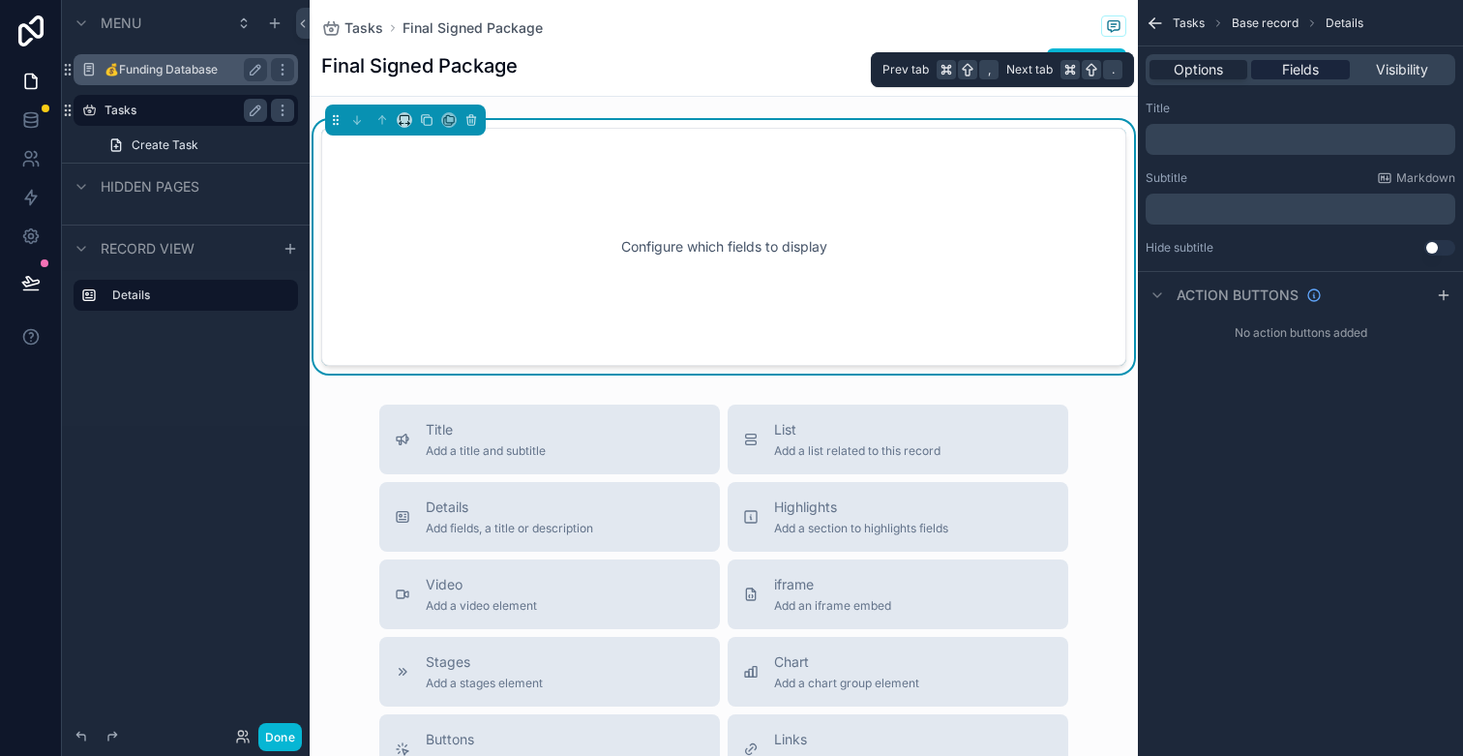
click at [1308, 75] on span "Fields" at bounding box center [1300, 69] width 37 height 19
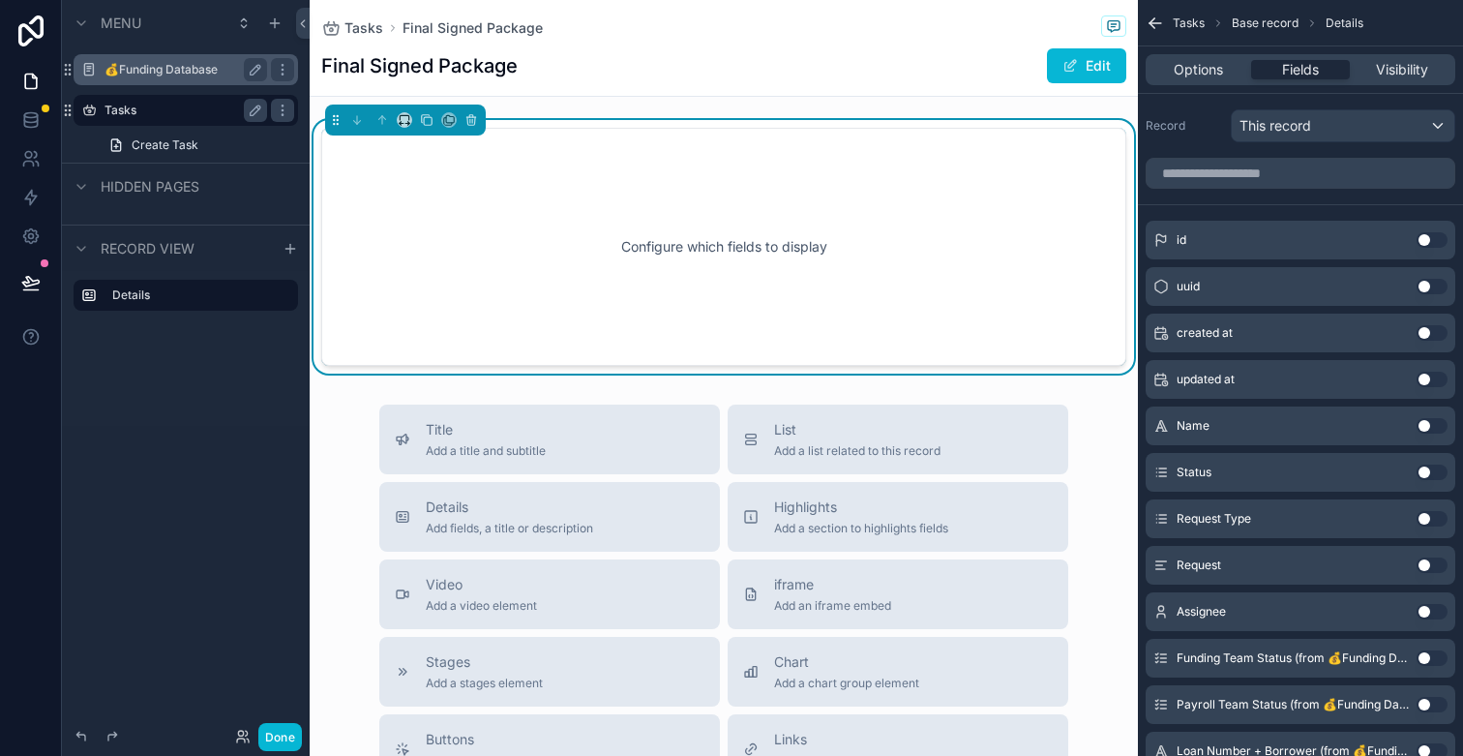
click at [1426, 475] on button "Use setting" at bounding box center [1432, 471] width 31 height 15
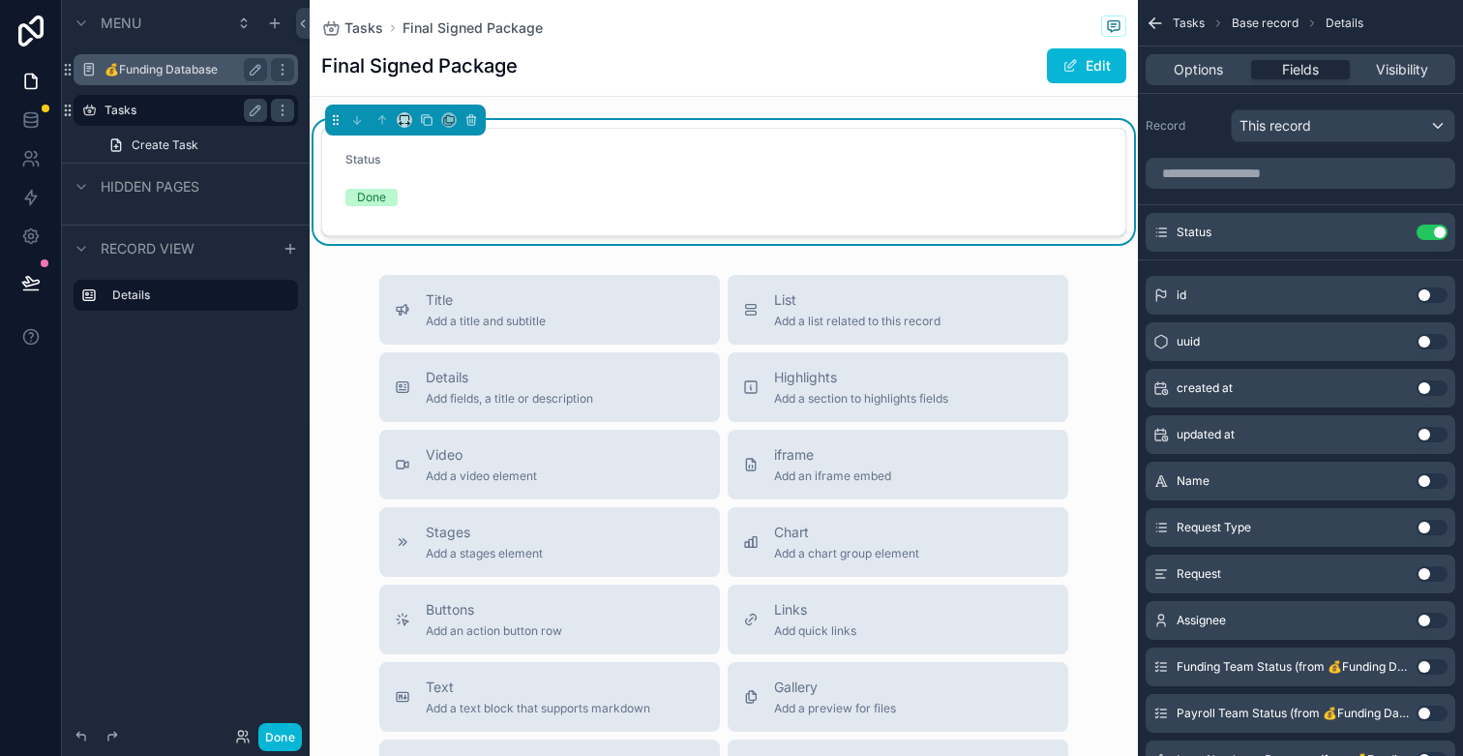
click at [1424, 573] on button "Use setting" at bounding box center [1432, 573] width 31 height 15
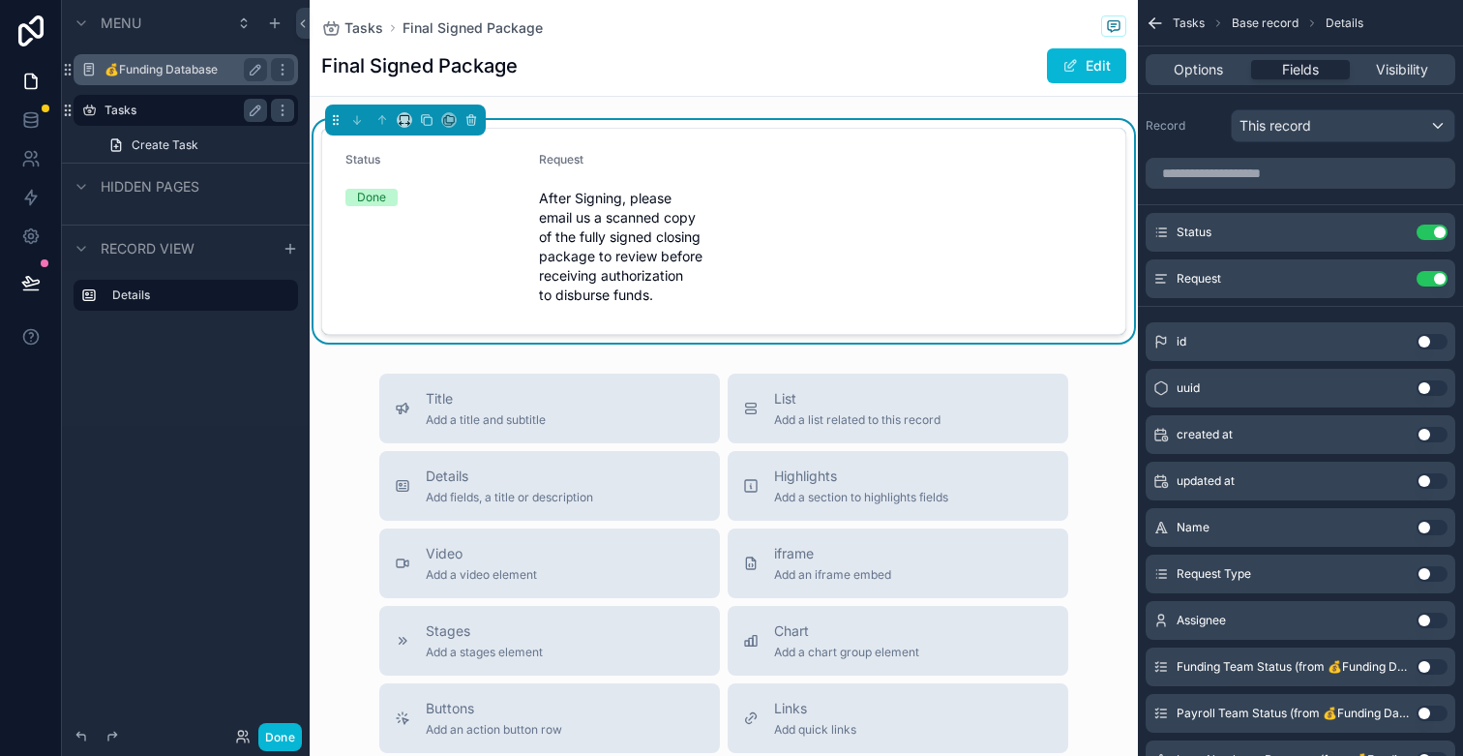
click at [1428, 530] on button "Use setting" at bounding box center [1432, 527] width 31 height 15
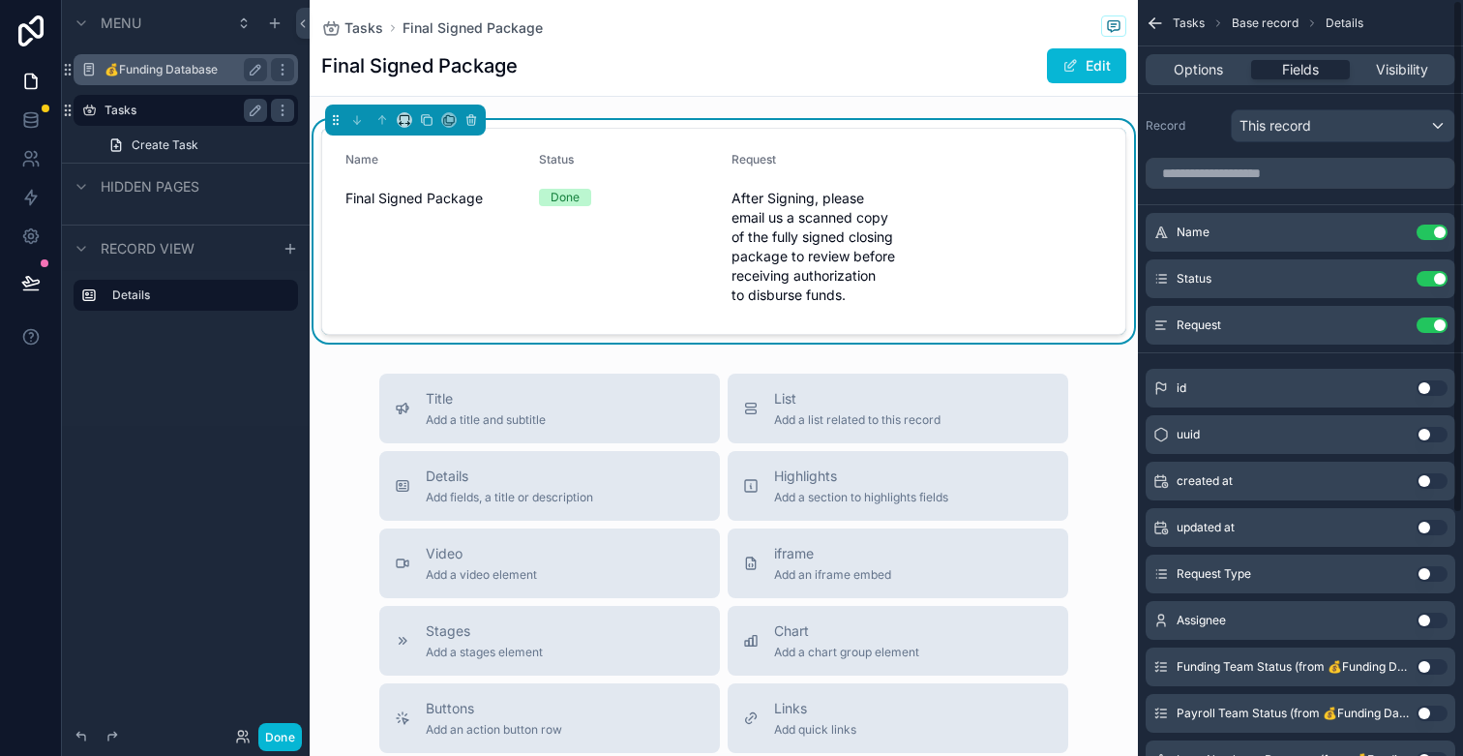
click at [1220, 80] on div "Options Fields Visibility" at bounding box center [1301, 69] width 310 height 31
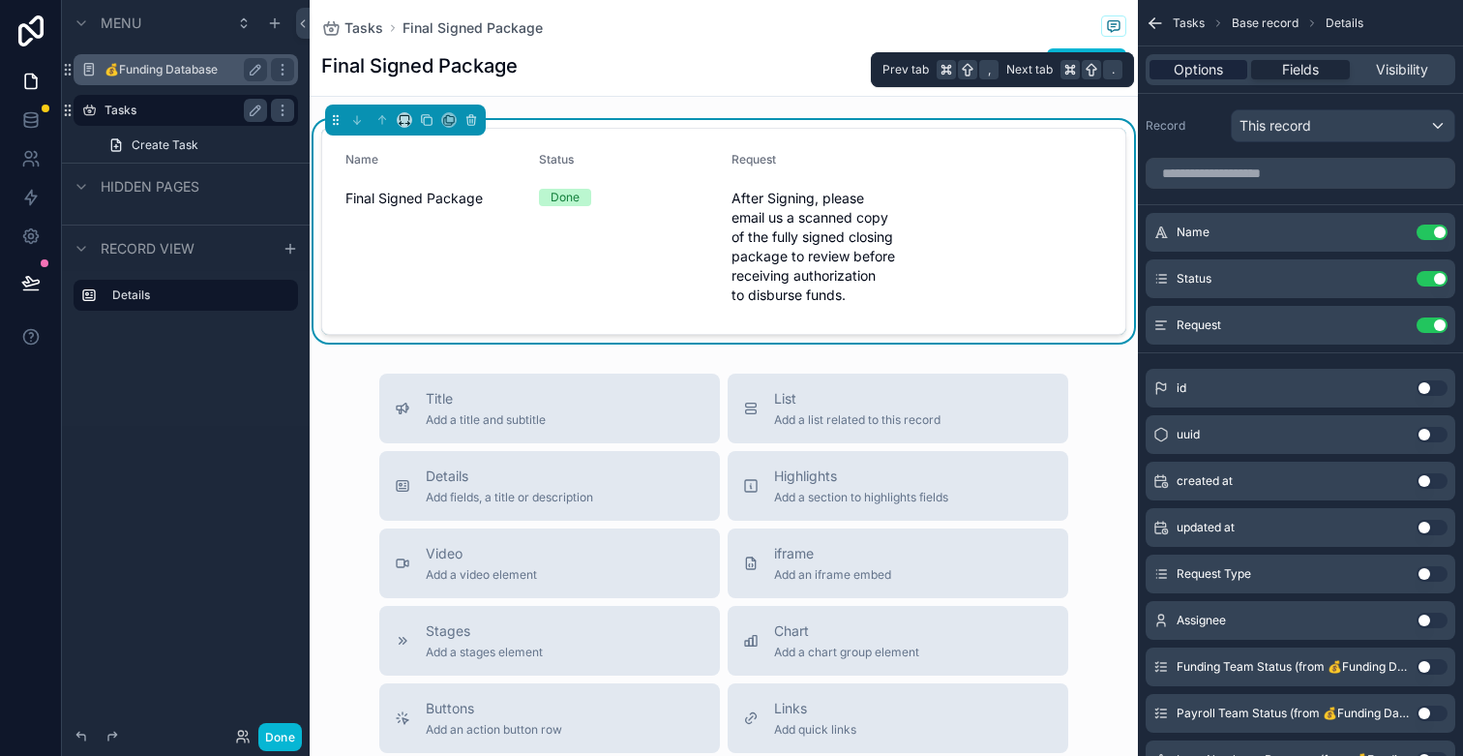
click at [1214, 75] on span "Options" at bounding box center [1198, 69] width 49 height 19
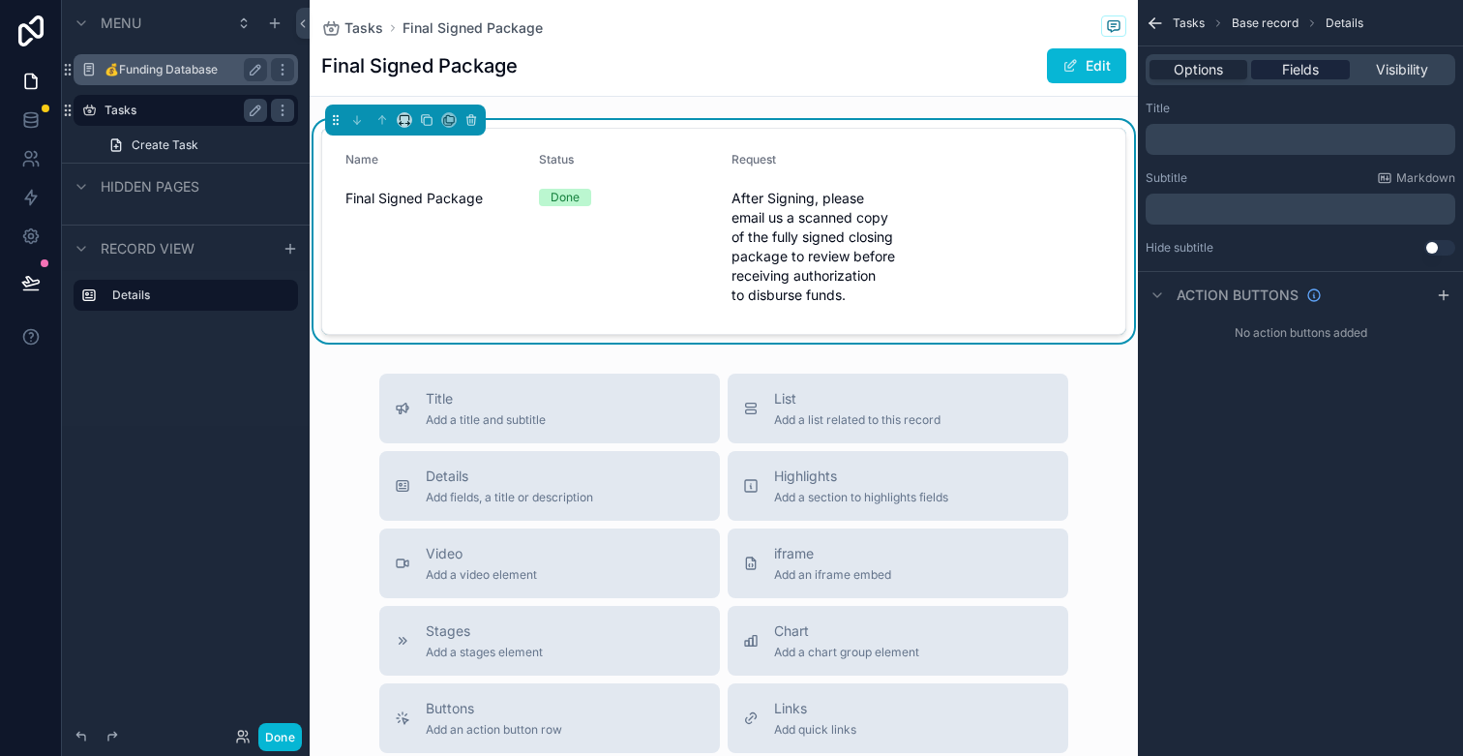
click at [1284, 68] on span "Fields" at bounding box center [1300, 69] width 37 height 19
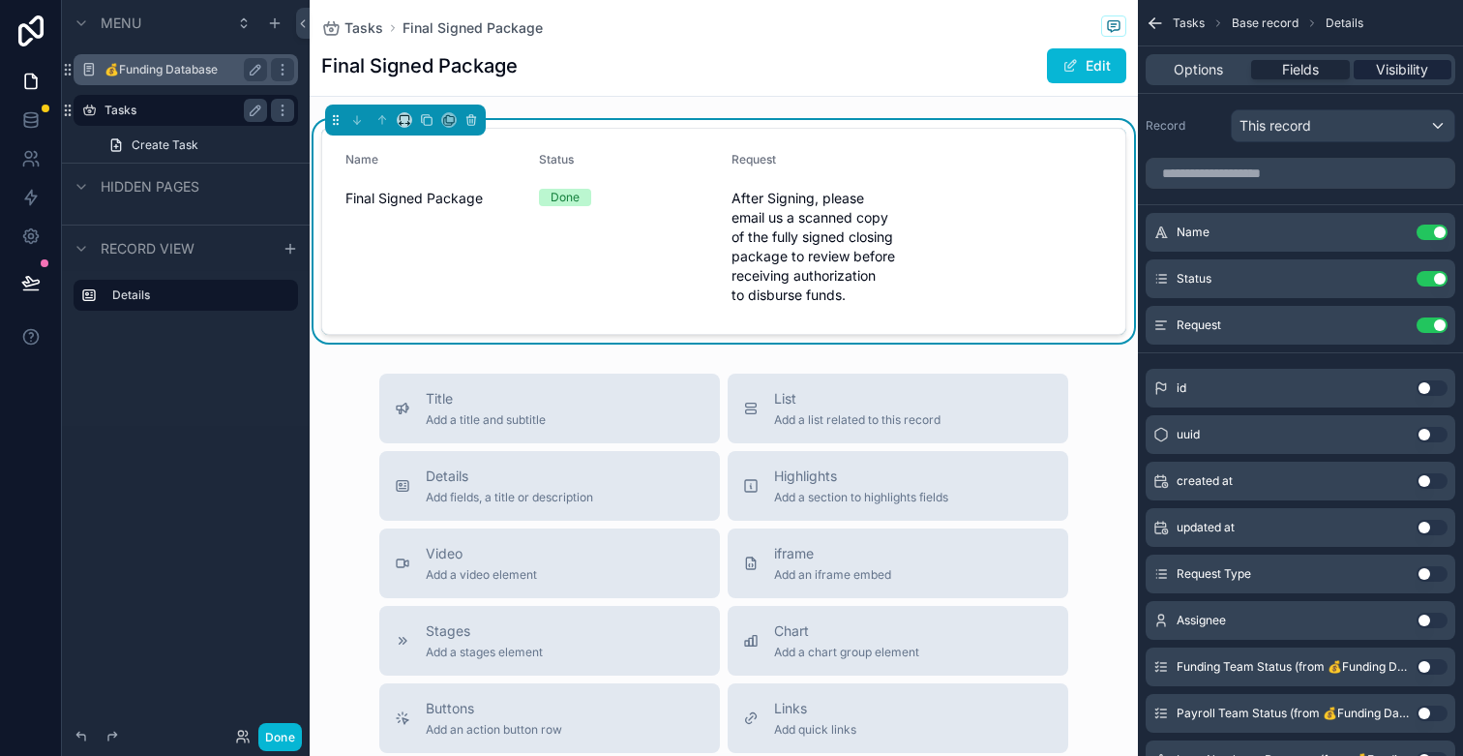
click at [1394, 71] on span "Visibility" at bounding box center [1402, 69] width 52 height 19
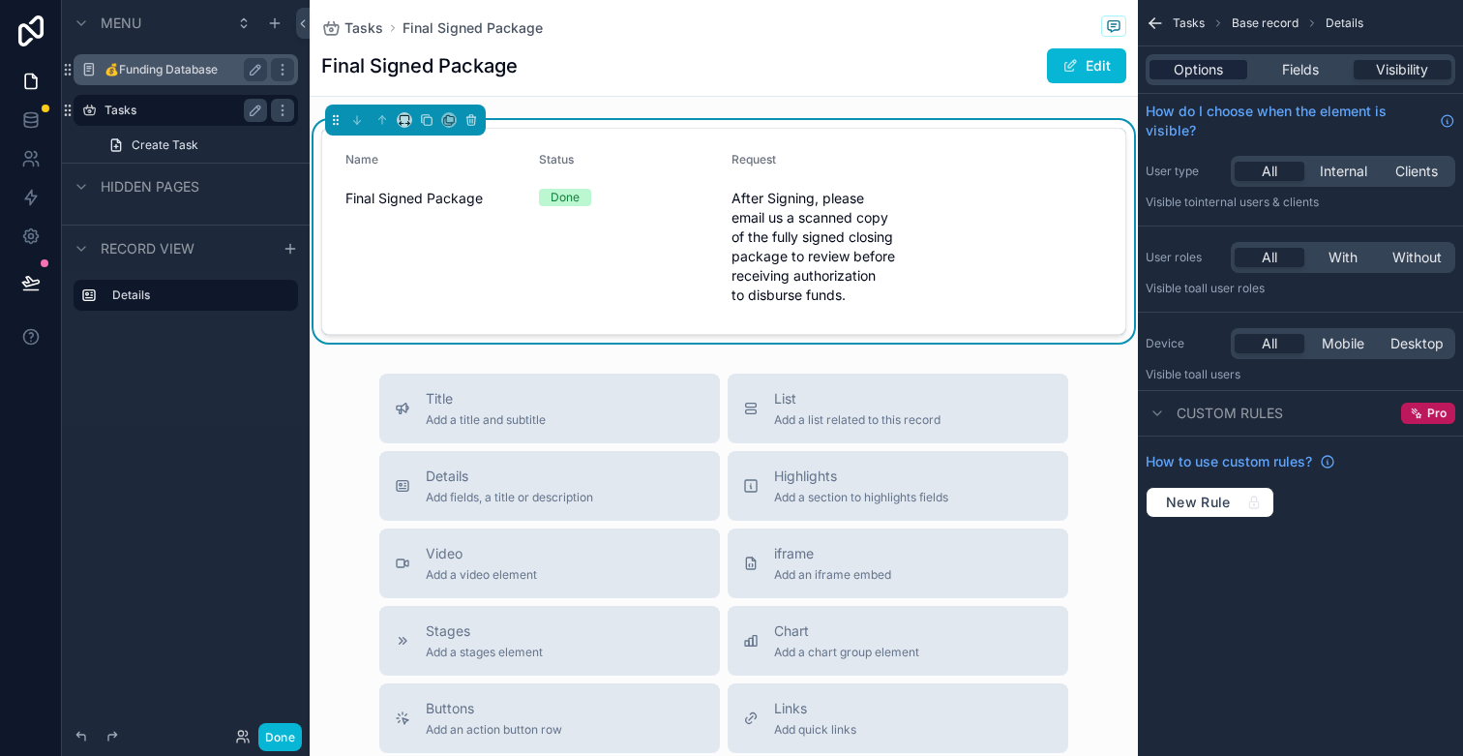
click at [1207, 71] on span "Options" at bounding box center [1198, 69] width 49 height 19
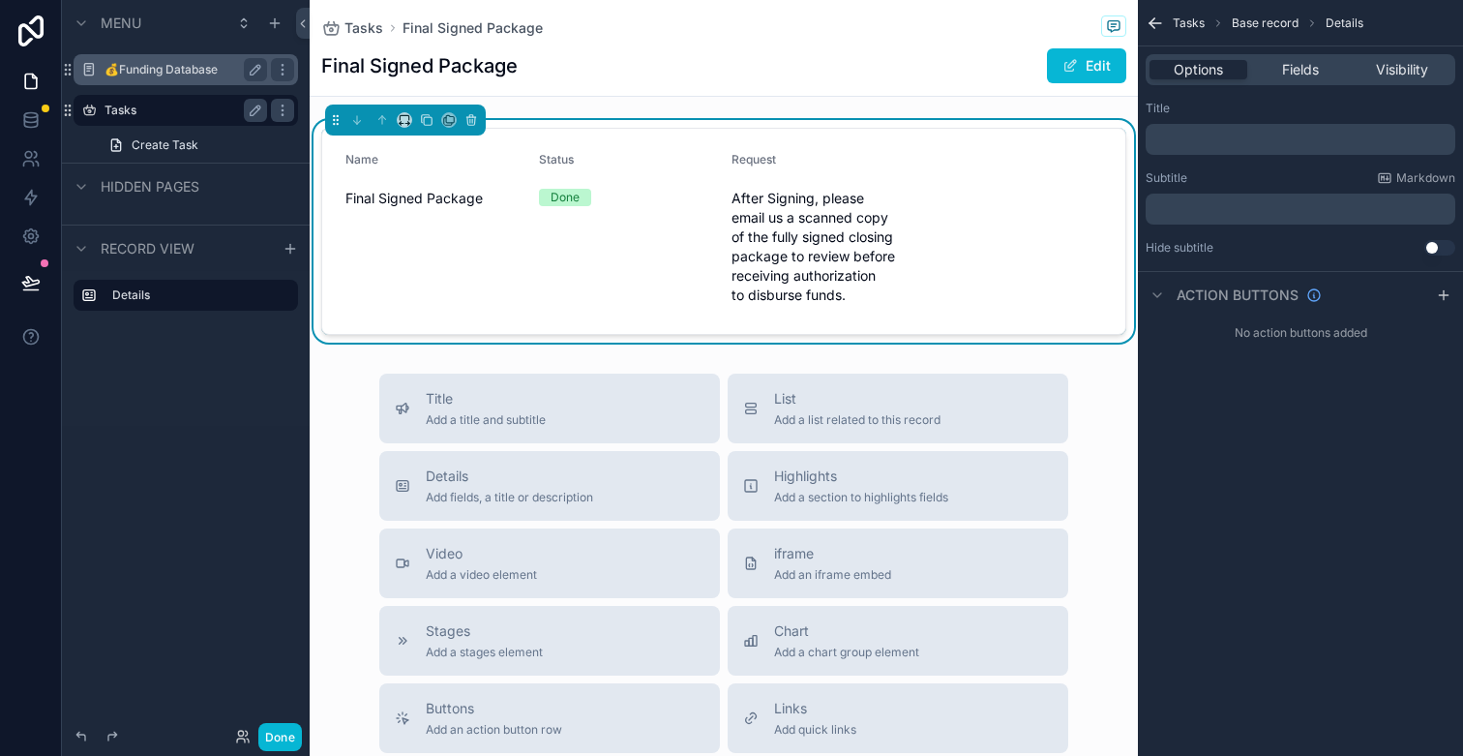
click at [811, 164] on div "Request" at bounding box center [821, 163] width 178 height 23
click at [827, 238] on span "After Signing, please email us a scanned copy of the fully signed closing packa…" at bounding box center [821, 247] width 178 height 116
click at [1076, 59] on button "Edit" at bounding box center [1086, 65] width 79 height 35
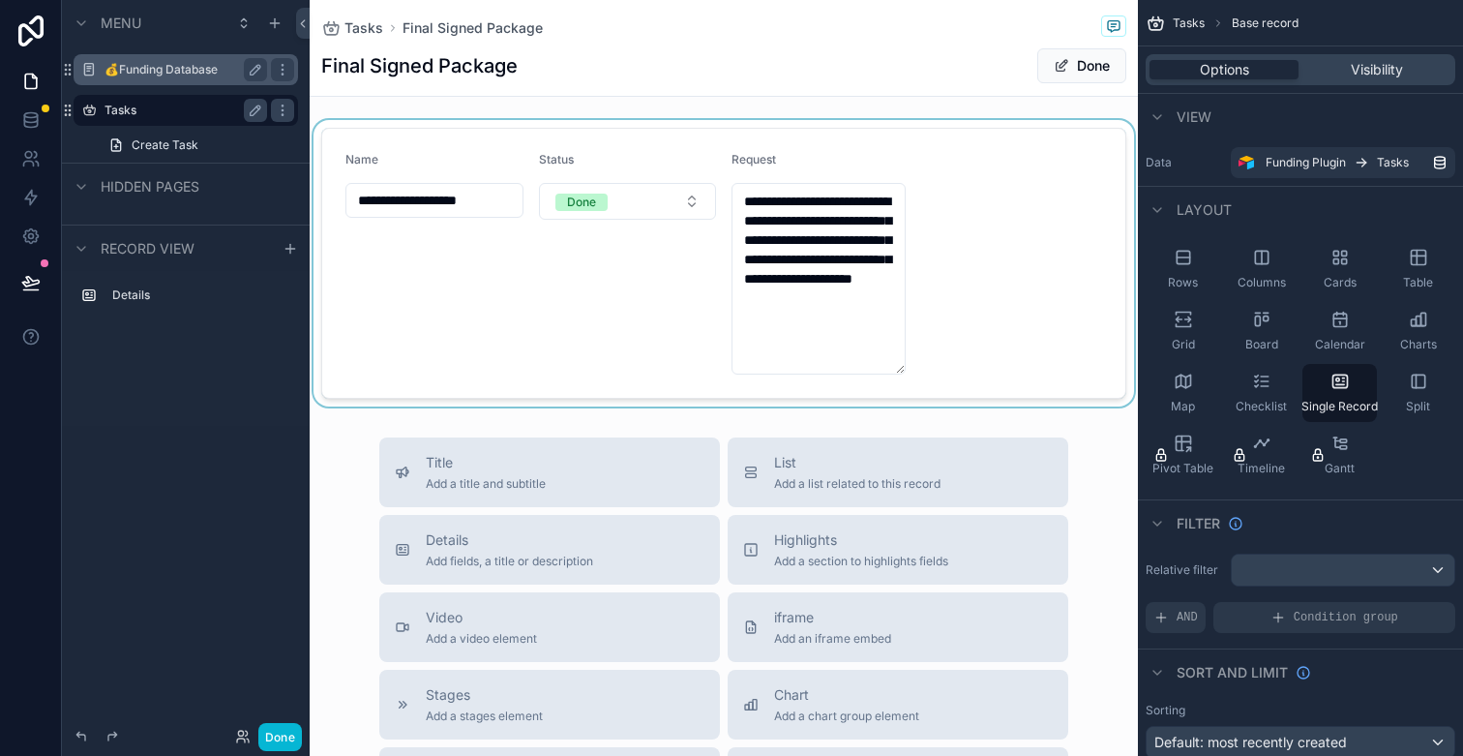
click at [842, 319] on div "scrollable content" at bounding box center [724, 263] width 828 height 286
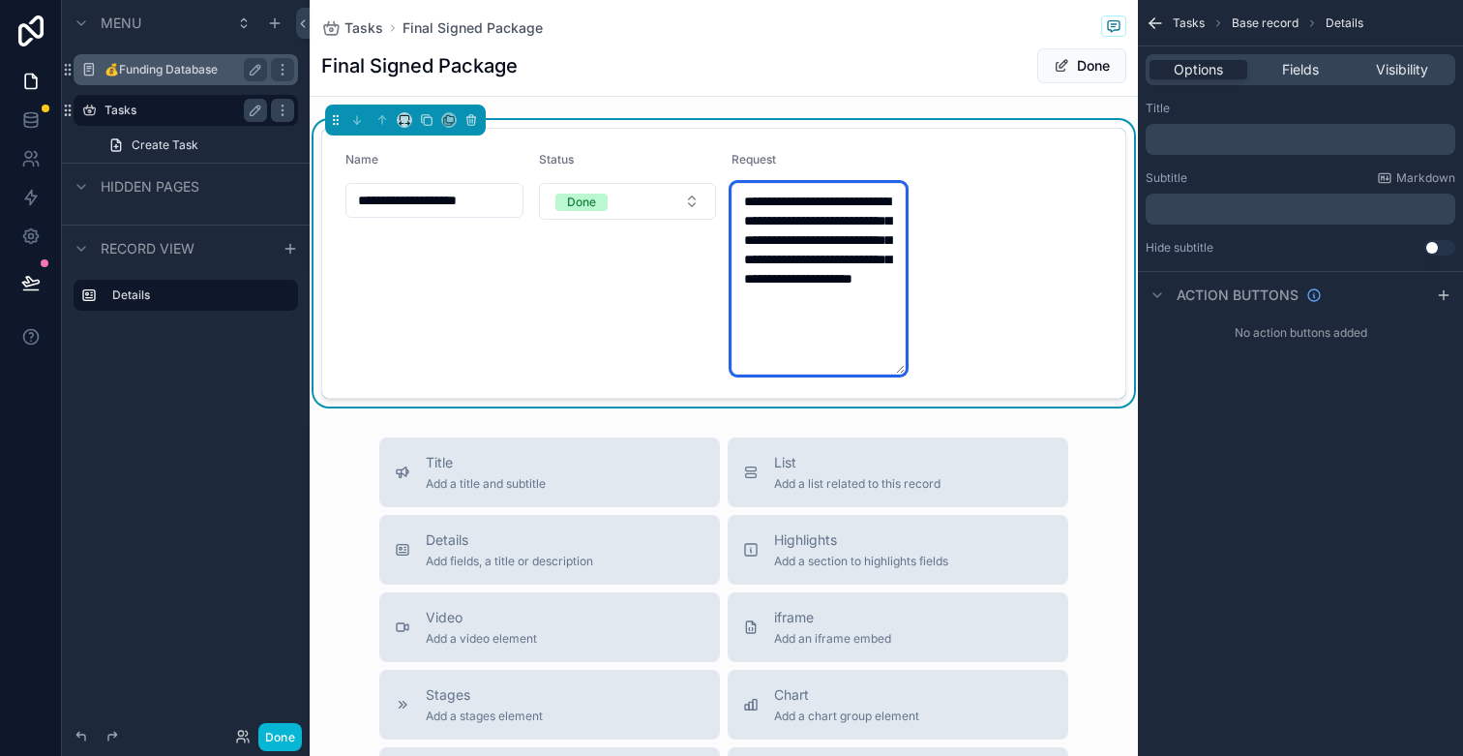
click at [843, 327] on textarea "**********" at bounding box center [819, 279] width 174 height 192
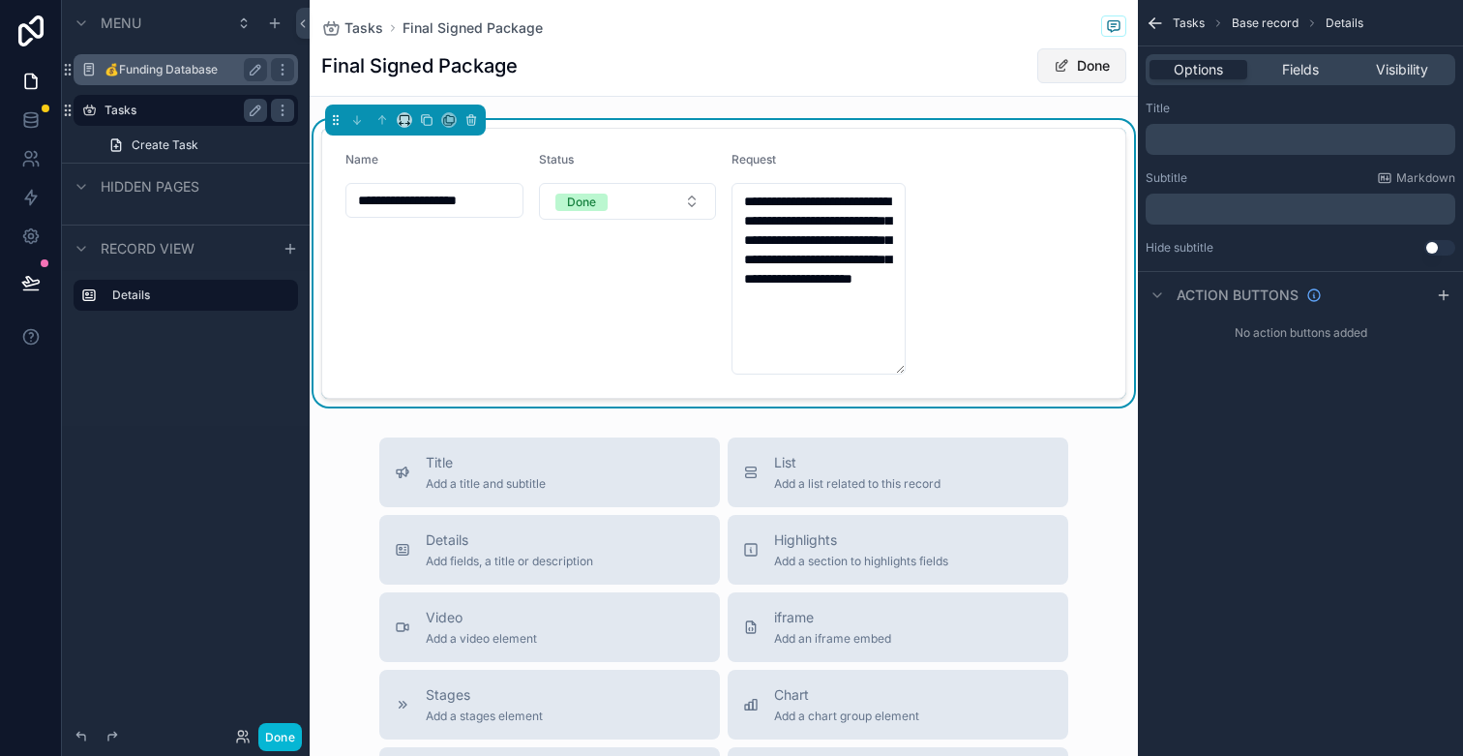
click at [1062, 59] on button "Done" at bounding box center [1081, 65] width 89 height 35
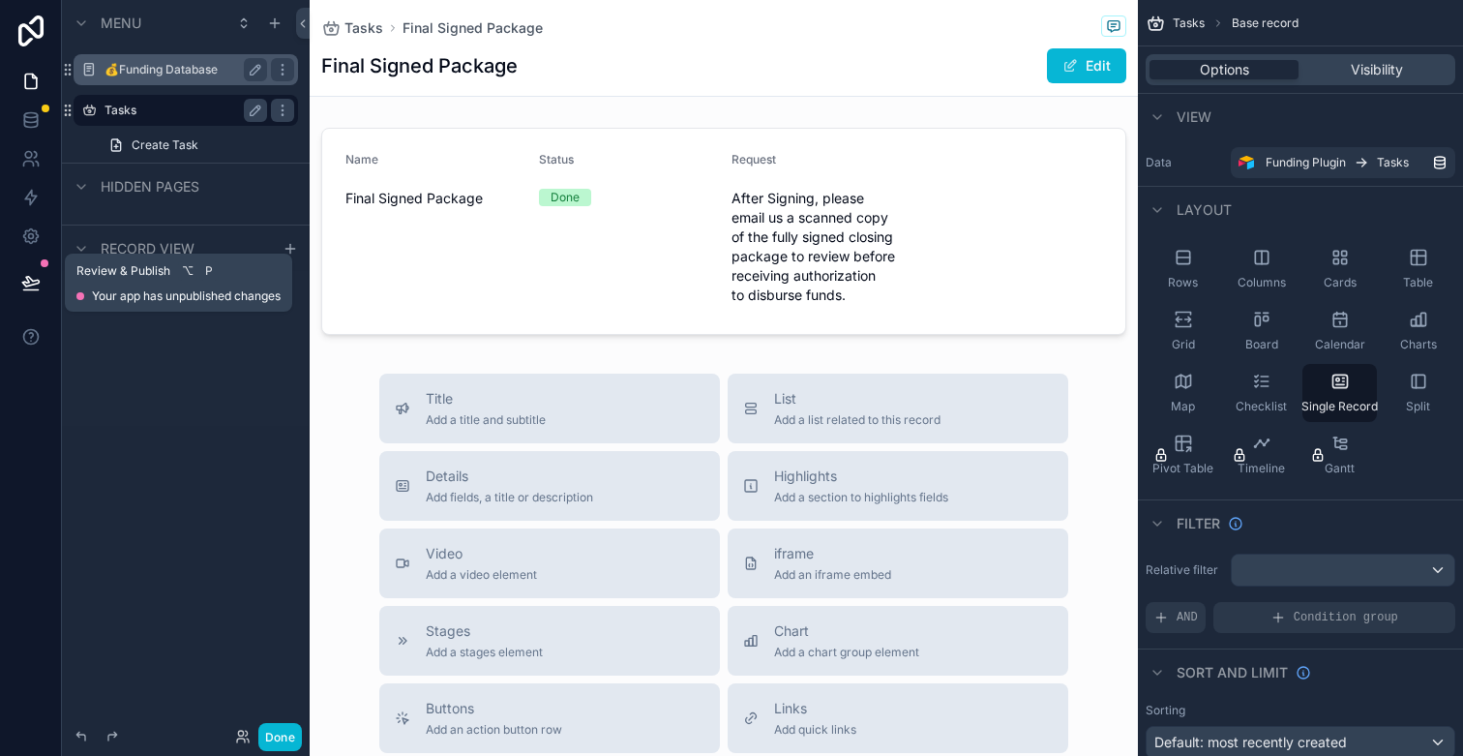
click at [26, 278] on icon at bounding box center [30, 282] width 16 height 10
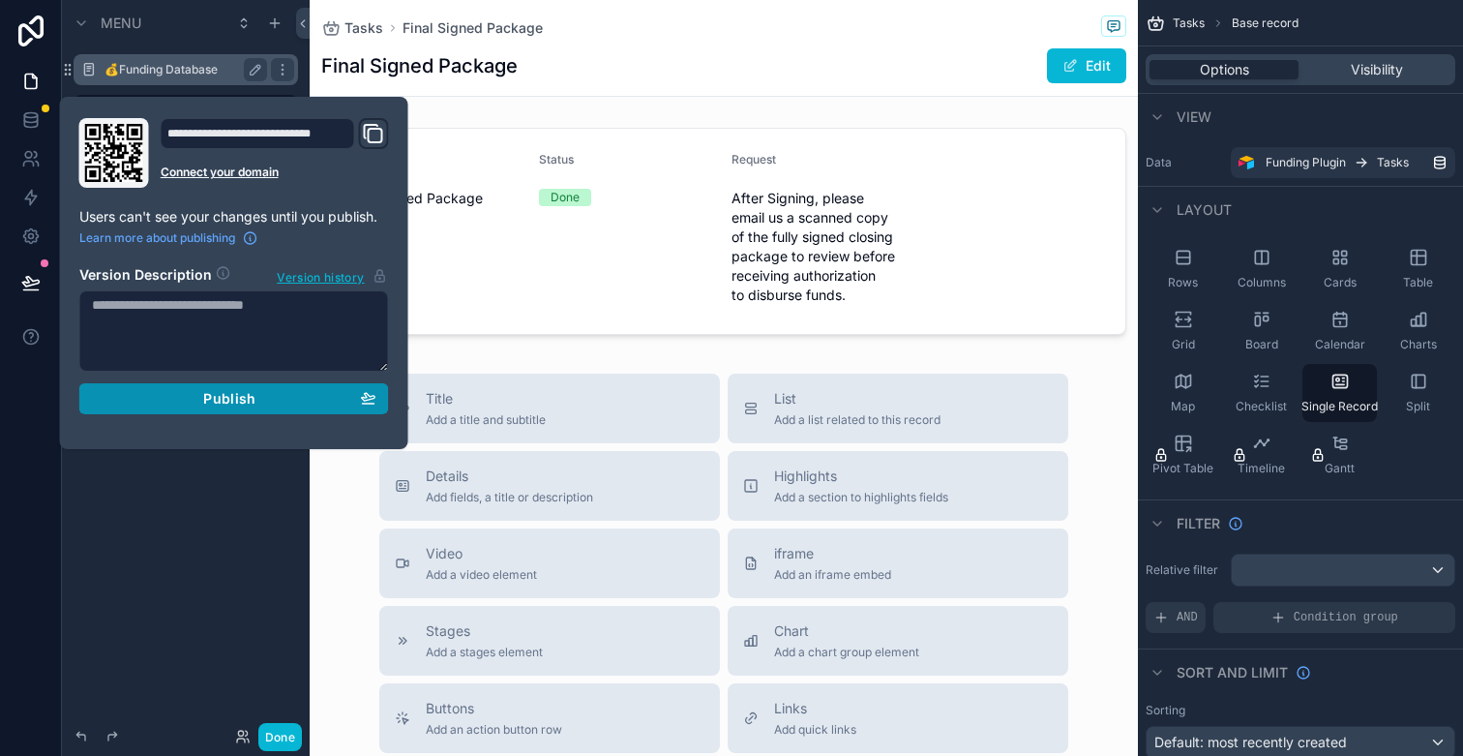
click at [257, 402] on div "Publish" at bounding box center [234, 398] width 284 height 17
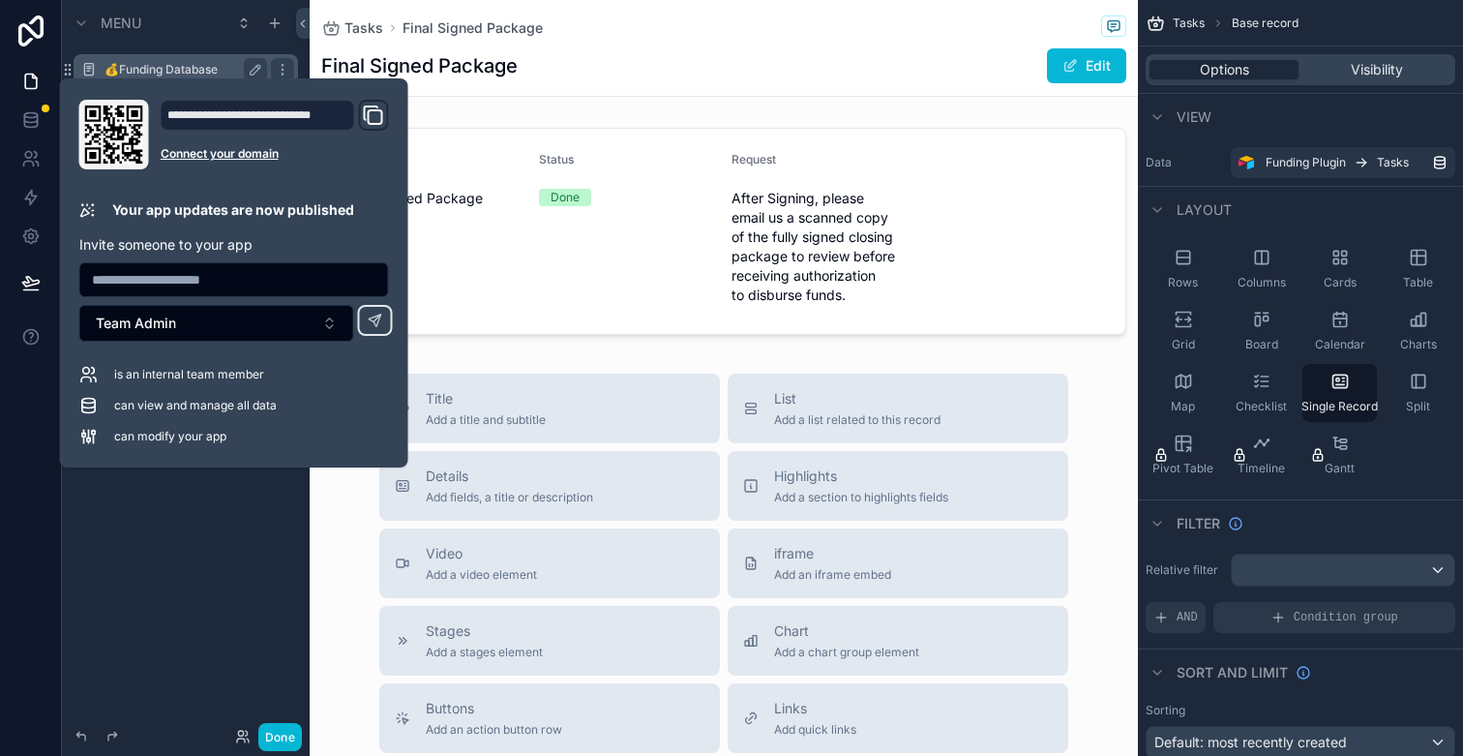
click at [378, 124] on icon "Domain and Custom Link" at bounding box center [376, 117] width 14 height 14
click at [772, 52] on div "Final Signed Package Edit" at bounding box center [723, 65] width 805 height 37
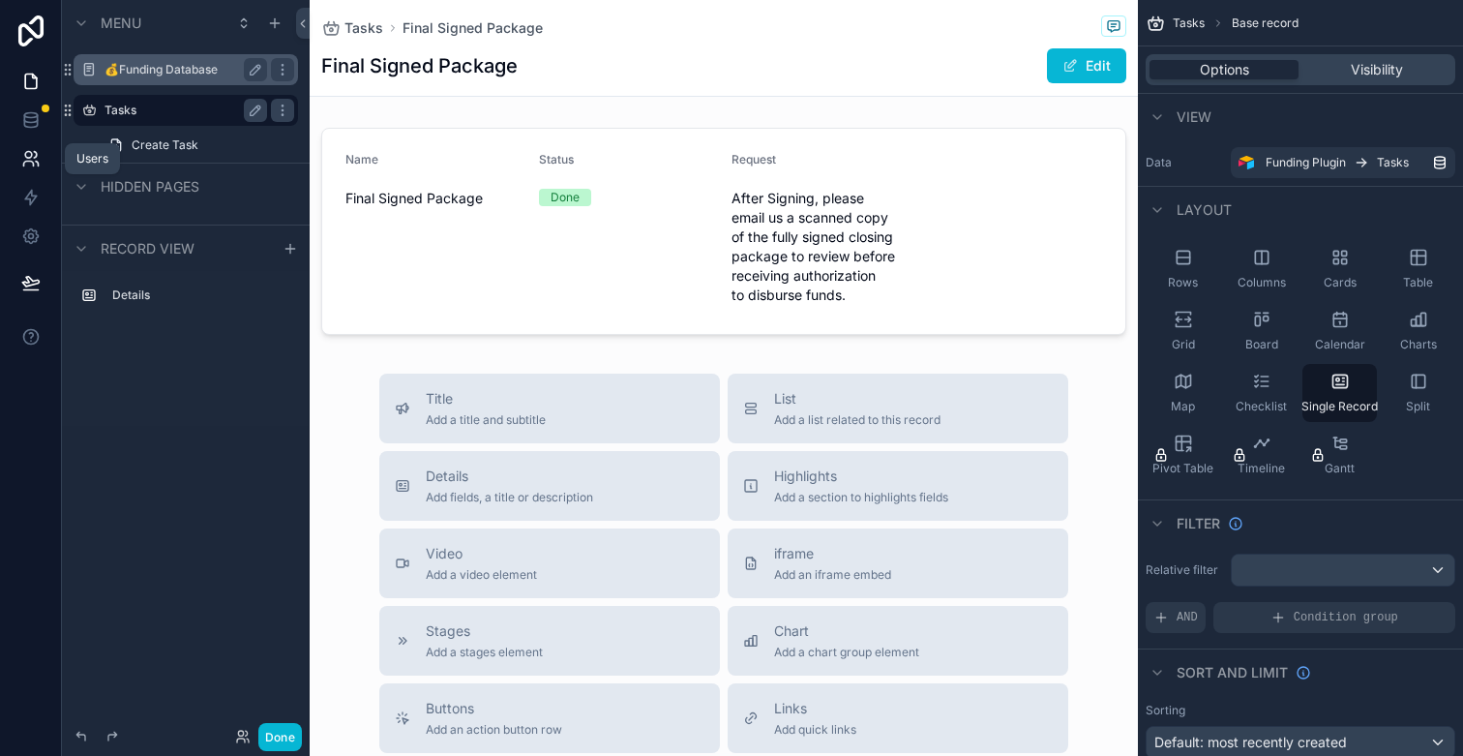
click at [37, 160] on icon at bounding box center [30, 158] width 19 height 19
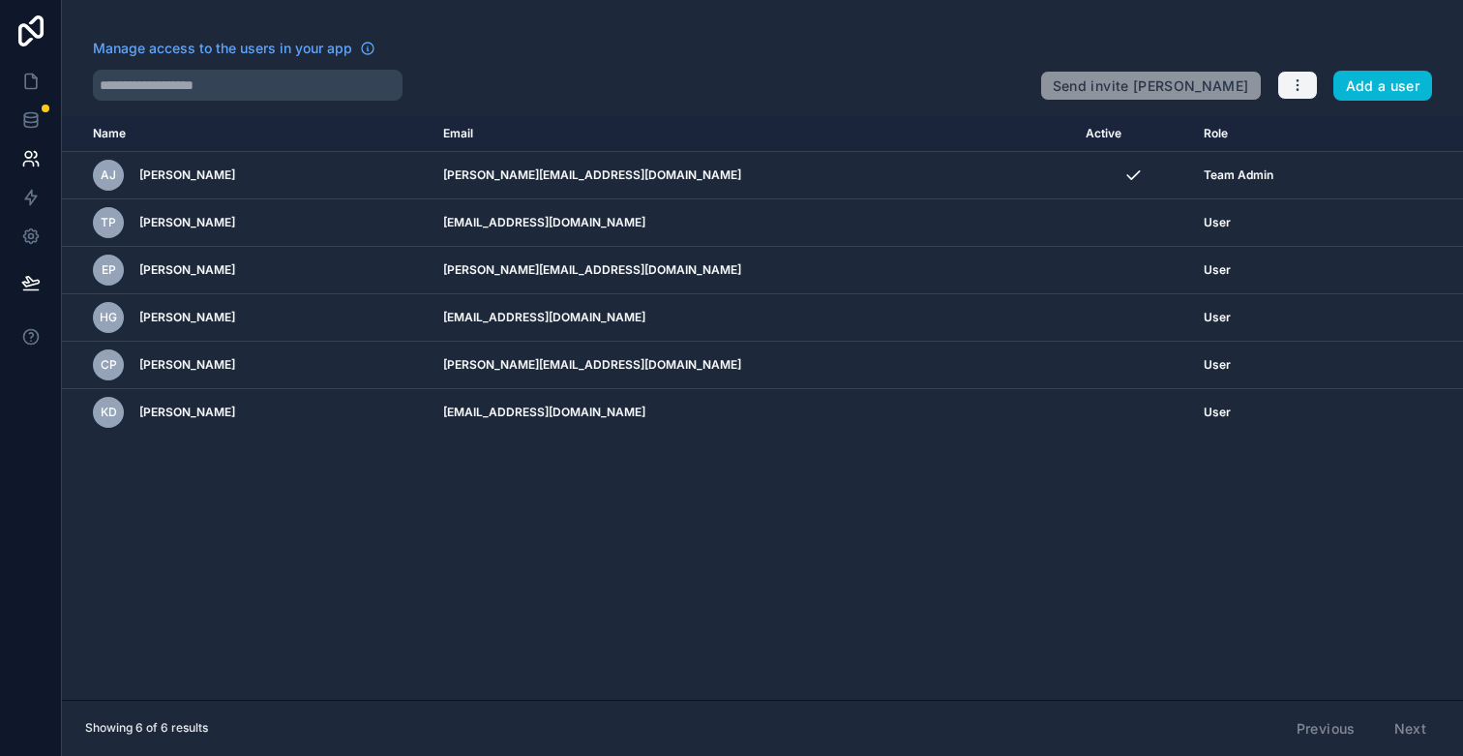
click at [1302, 92] on icon "button" at bounding box center [1297, 84] width 15 height 15
click at [693, 87] on div at bounding box center [559, 85] width 932 height 31
click at [38, 81] on icon at bounding box center [30, 81] width 19 height 19
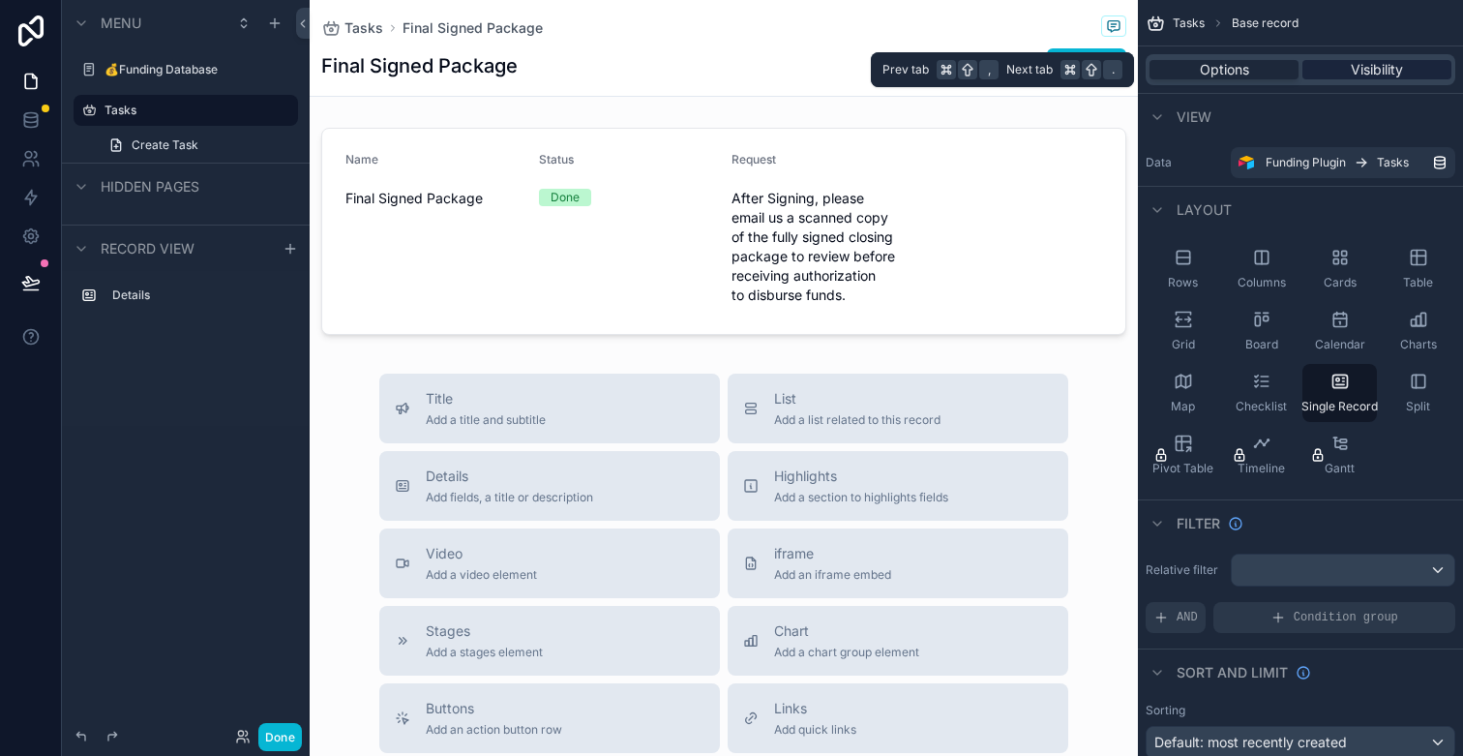
click at [1390, 76] on span "Visibility" at bounding box center [1377, 69] width 52 height 19
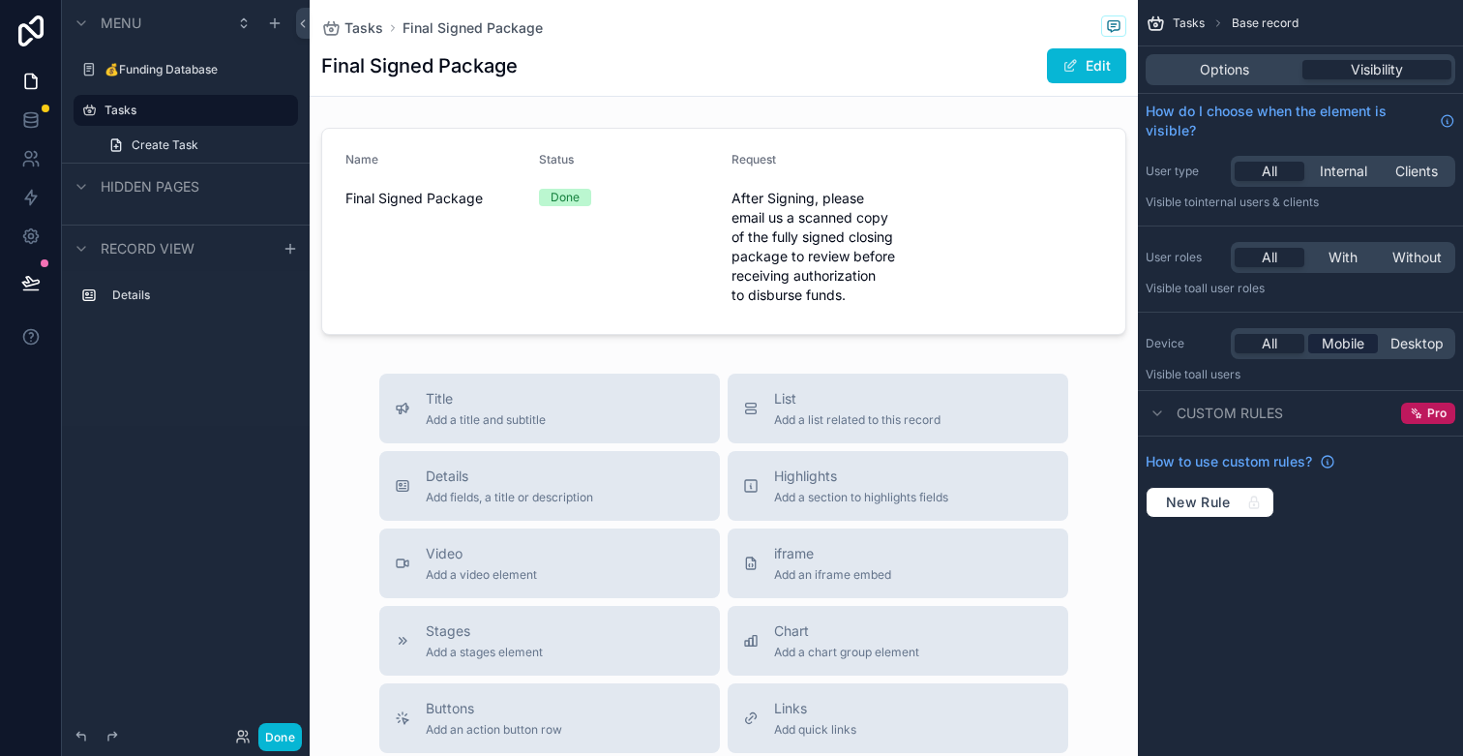
click at [1349, 351] on span "Mobile" at bounding box center [1343, 343] width 43 height 19
click at [1330, 595] on div "Tasks Base record Options Visibility How do I choose when the element is visibl…" at bounding box center [1300, 378] width 325 height 756
click at [1275, 357] on div "All Mobile Desktop" at bounding box center [1343, 343] width 224 height 31
click at [1278, 345] on div "All" at bounding box center [1270, 343] width 70 height 19
click at [1332, 627] on div "Tasks Base record Options Visibility How do I choose when the element is visibl…" at bounding box center [1300, 378] width 325 height 756
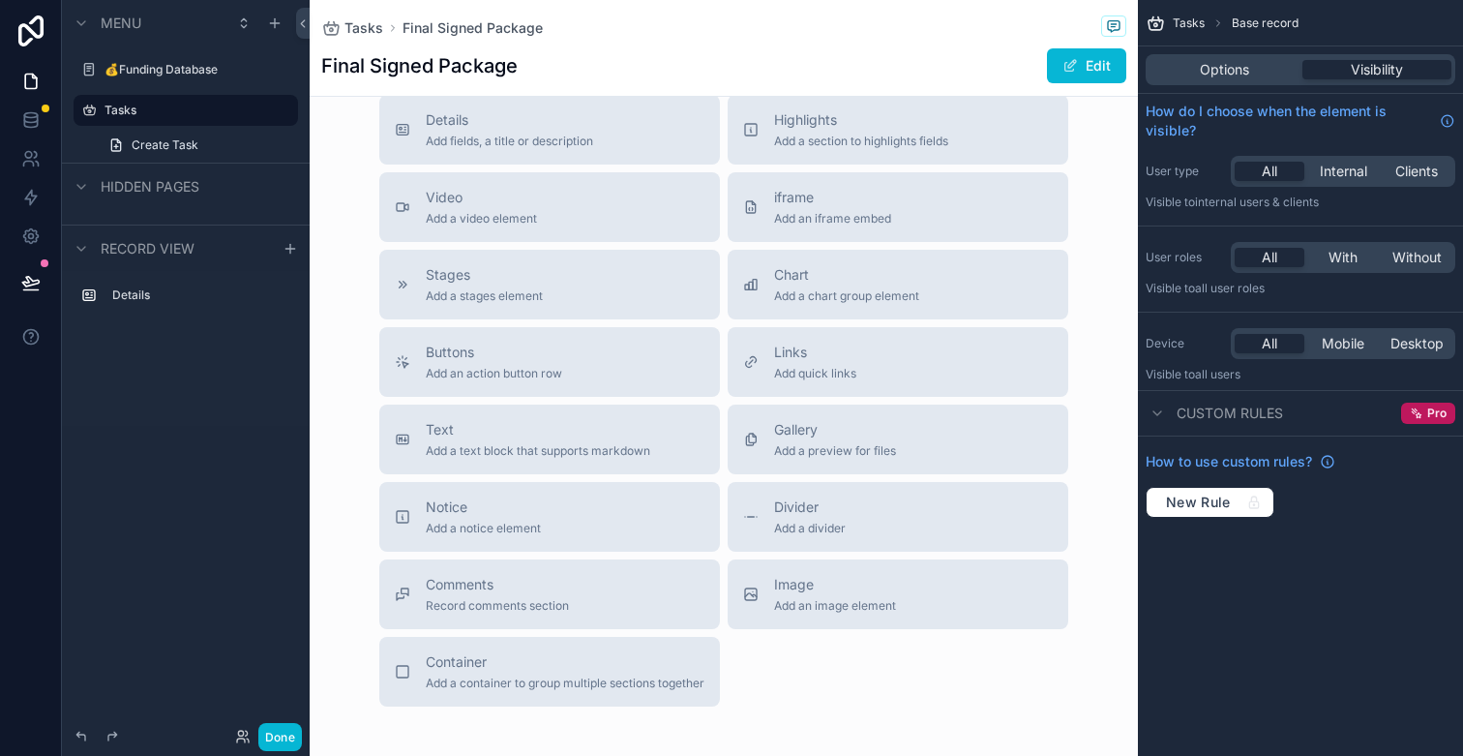
scroll to position [462, 0]
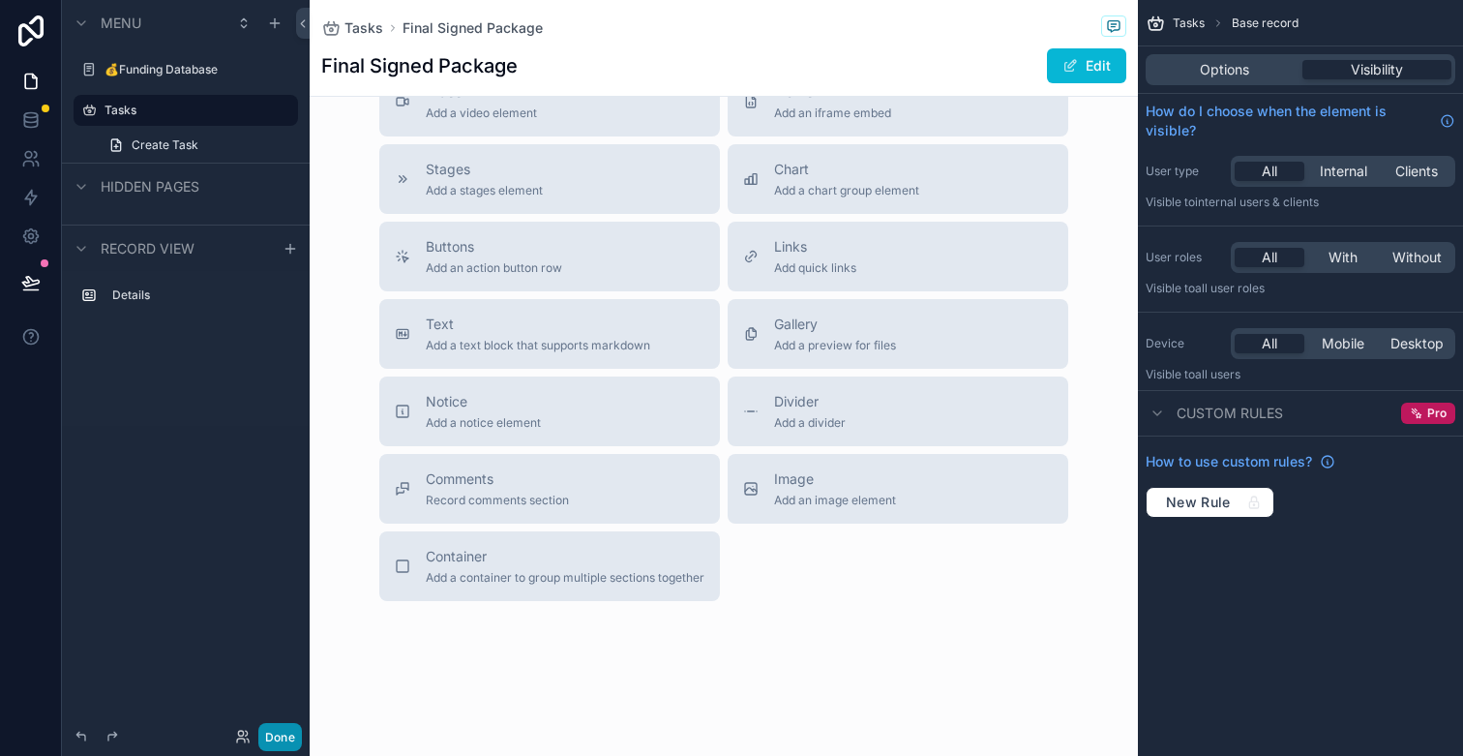
click at [279, 744] on button "Done" at bounding box center [280, 737] width 44 height 28
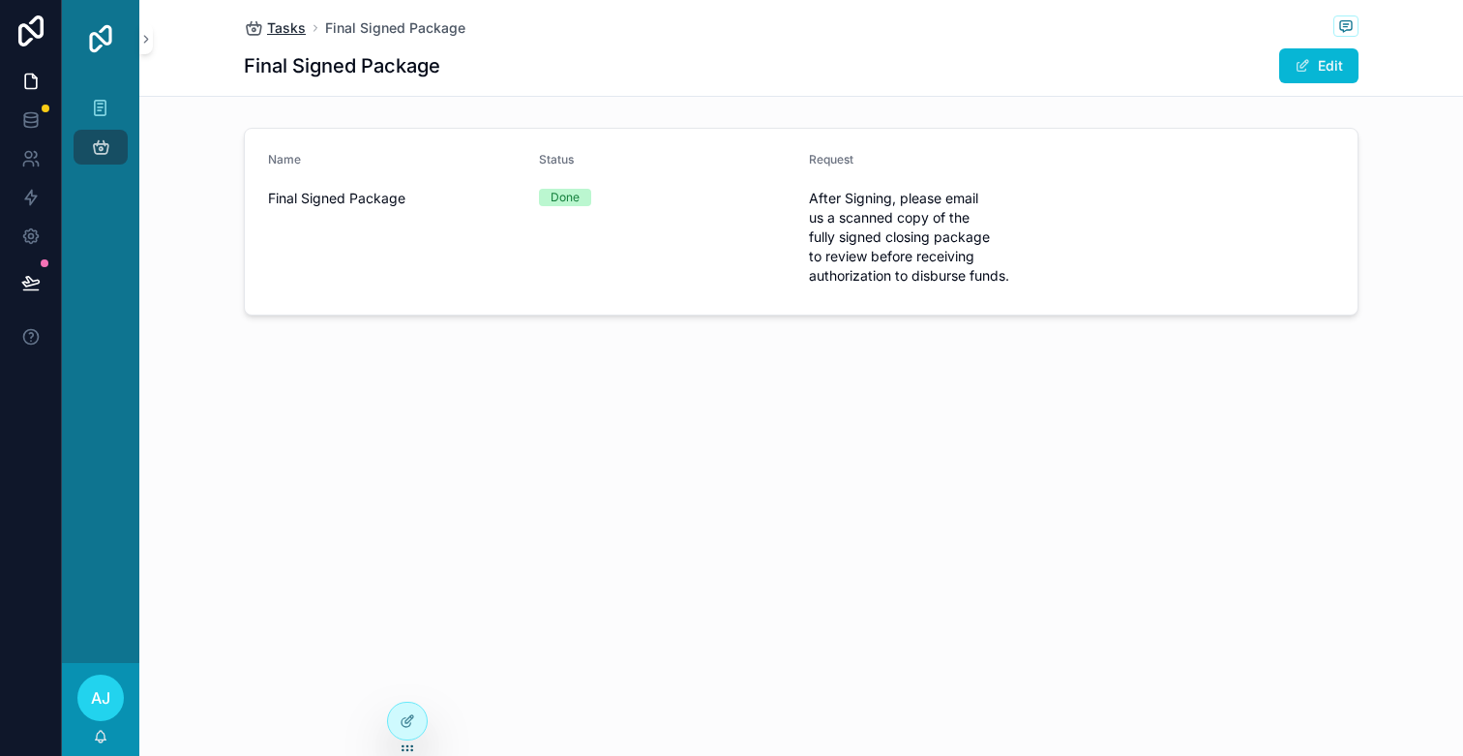
click at [286, 22] on span "Tasks" at bounding box center [286, 27] width 39 height 19
click at [93, 112] on icon "scrollable content" at bounding box center [100, 108] width 18 height 19
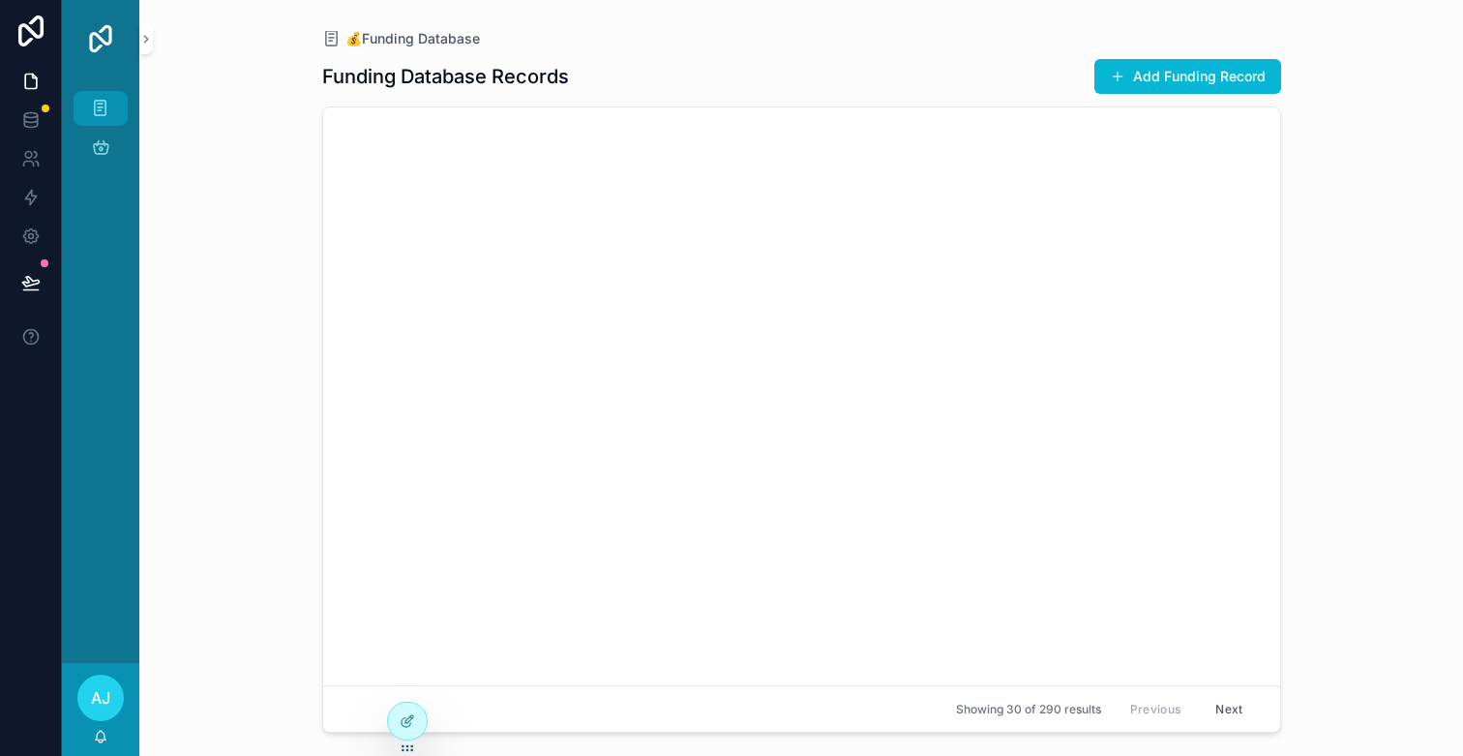
scroll to position [4973, 0]
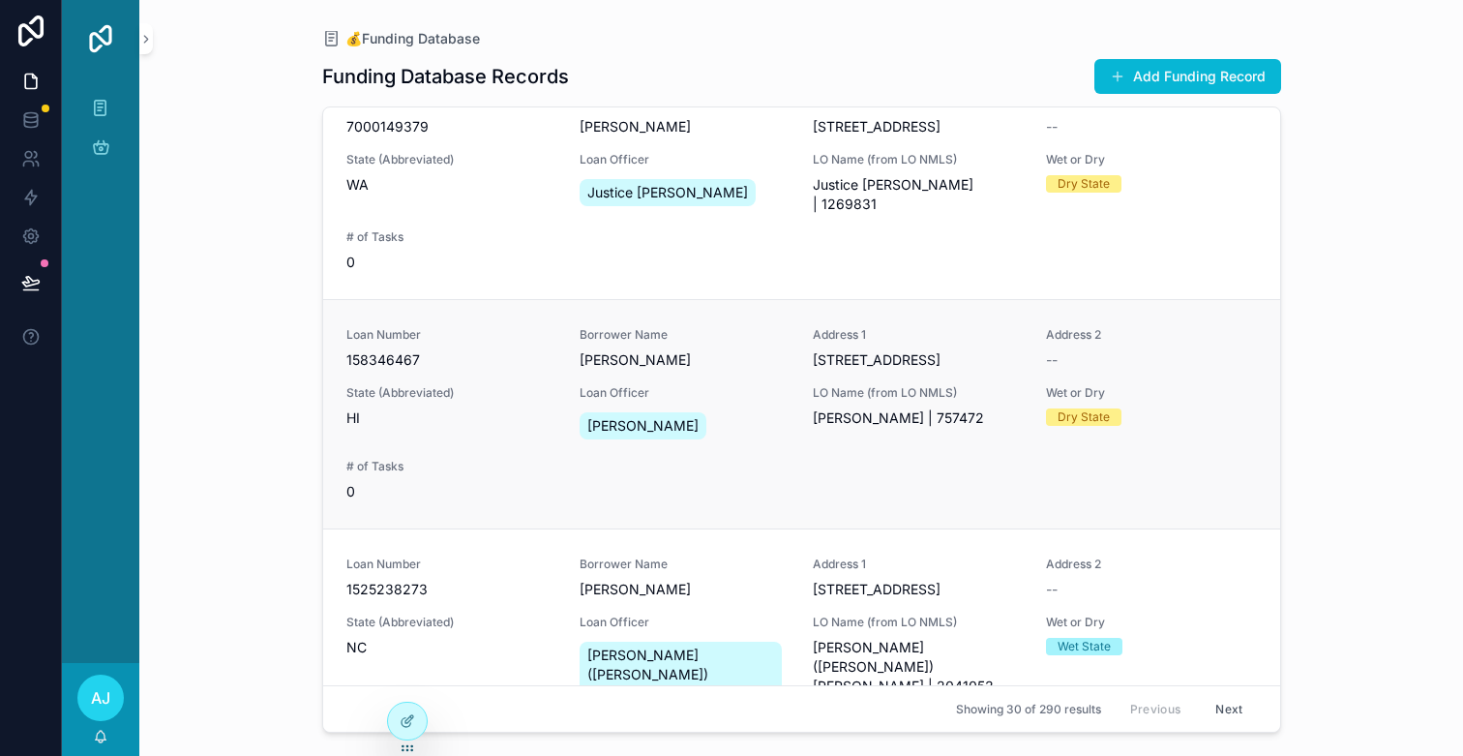
click at [653, 385] on span "Loan Officer" at bounding box center [685, 392] width 210 height 15
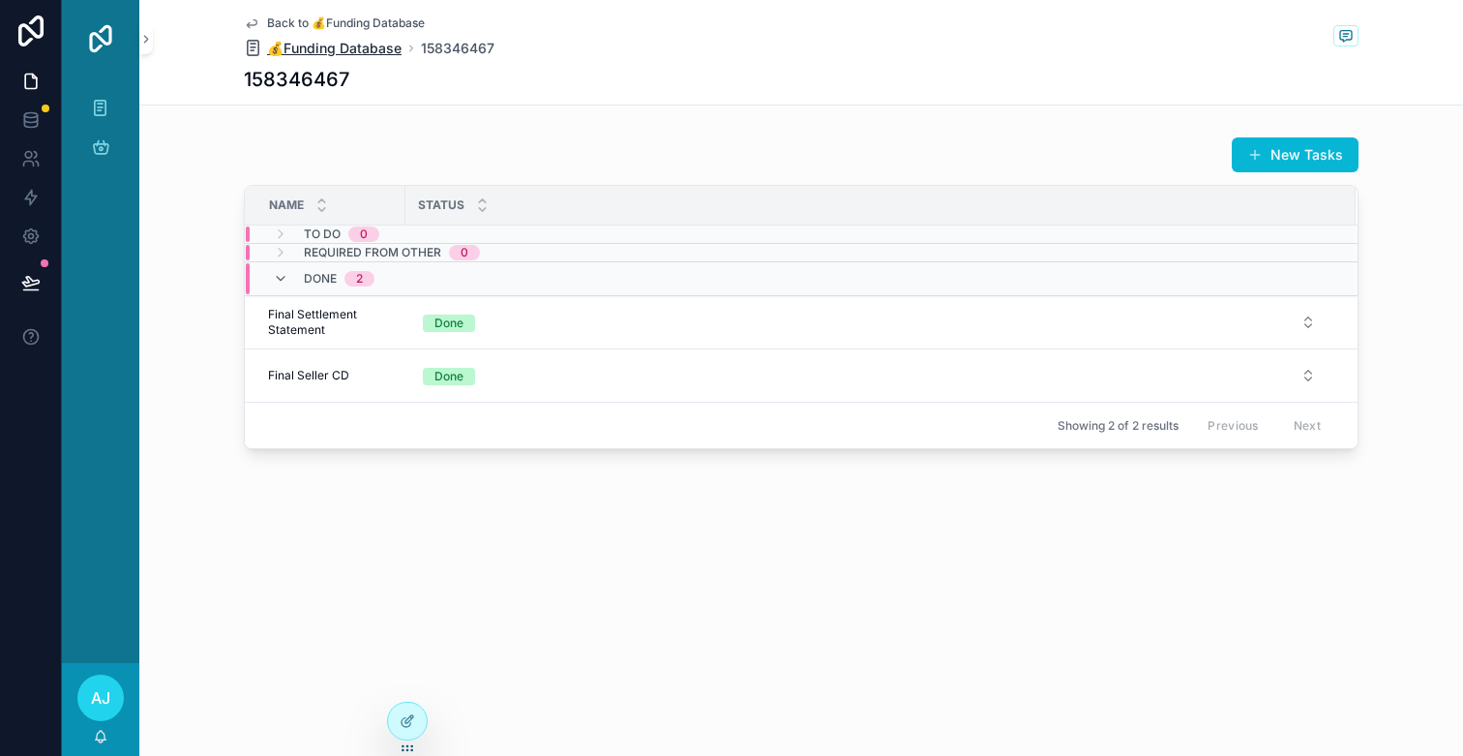
click at [318, 51] on span "💰Funding Database" at bounding box center [334, 48] width 135 height 19
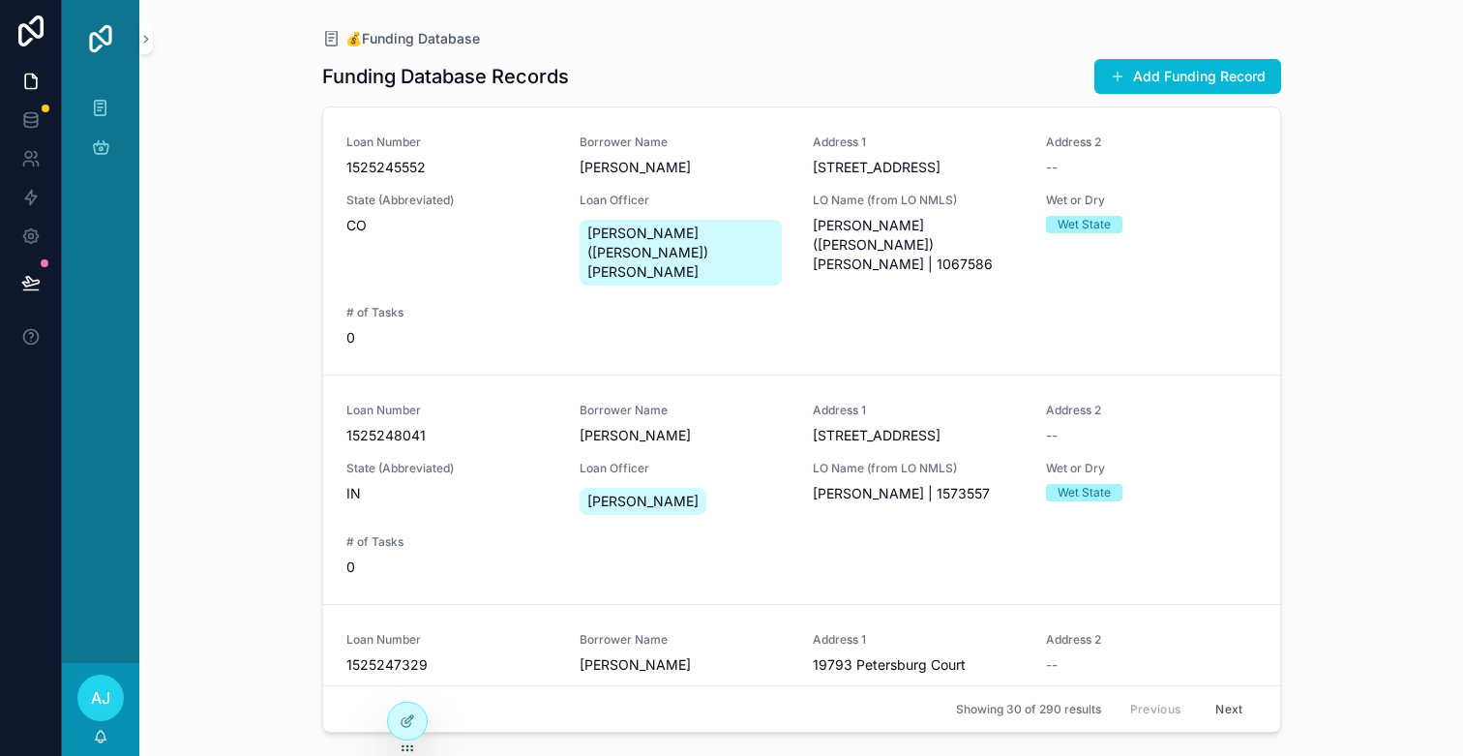
click at [241, 298] on div "💰Funding Database Funding Database Records Add Funding Record Loan Number 15252…" at bounding box center [801, 378] width 1324 height 756
click at [407, 713] on icon at bounding box center [407, 720] width 15 height 15
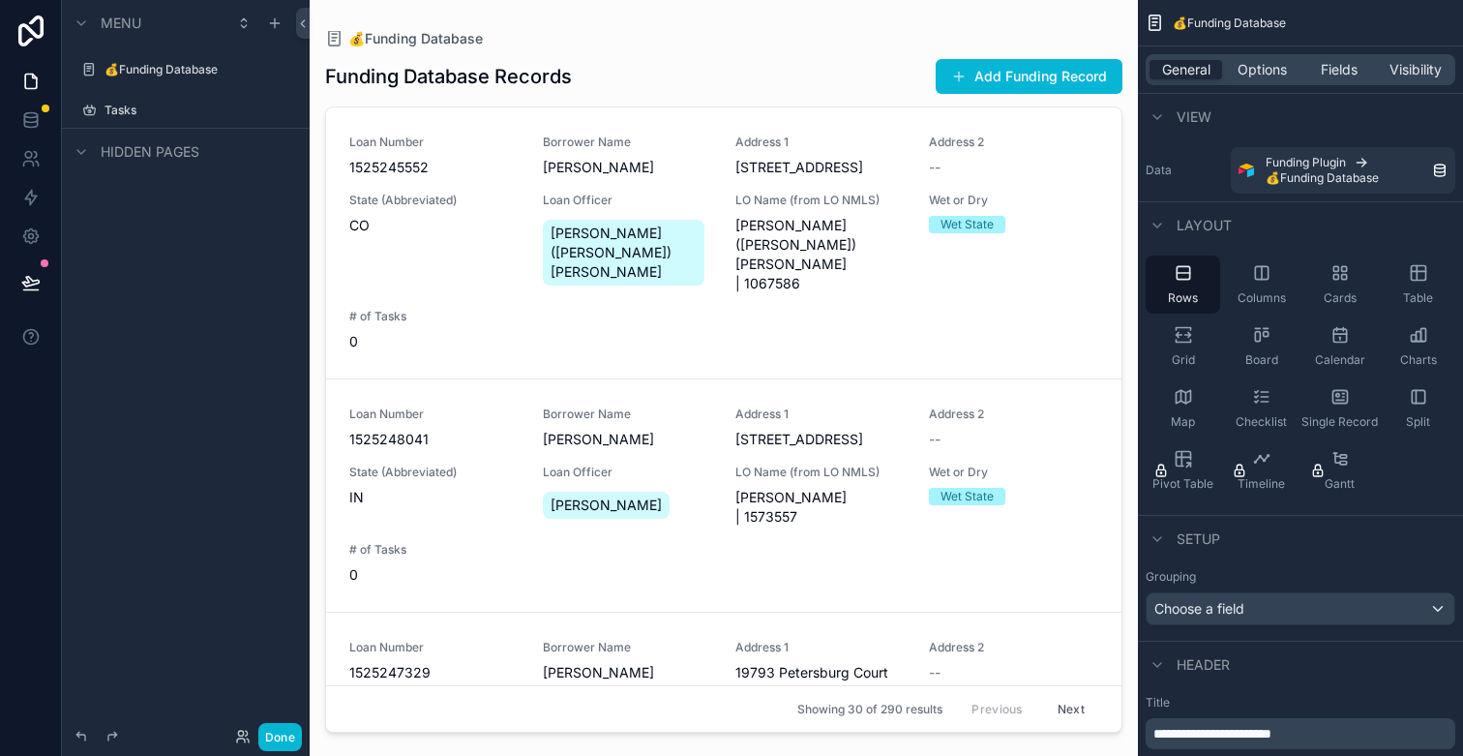
click at [849, 49] on div "scrollable content" at bounding box center [724, 366] width 828 height 733
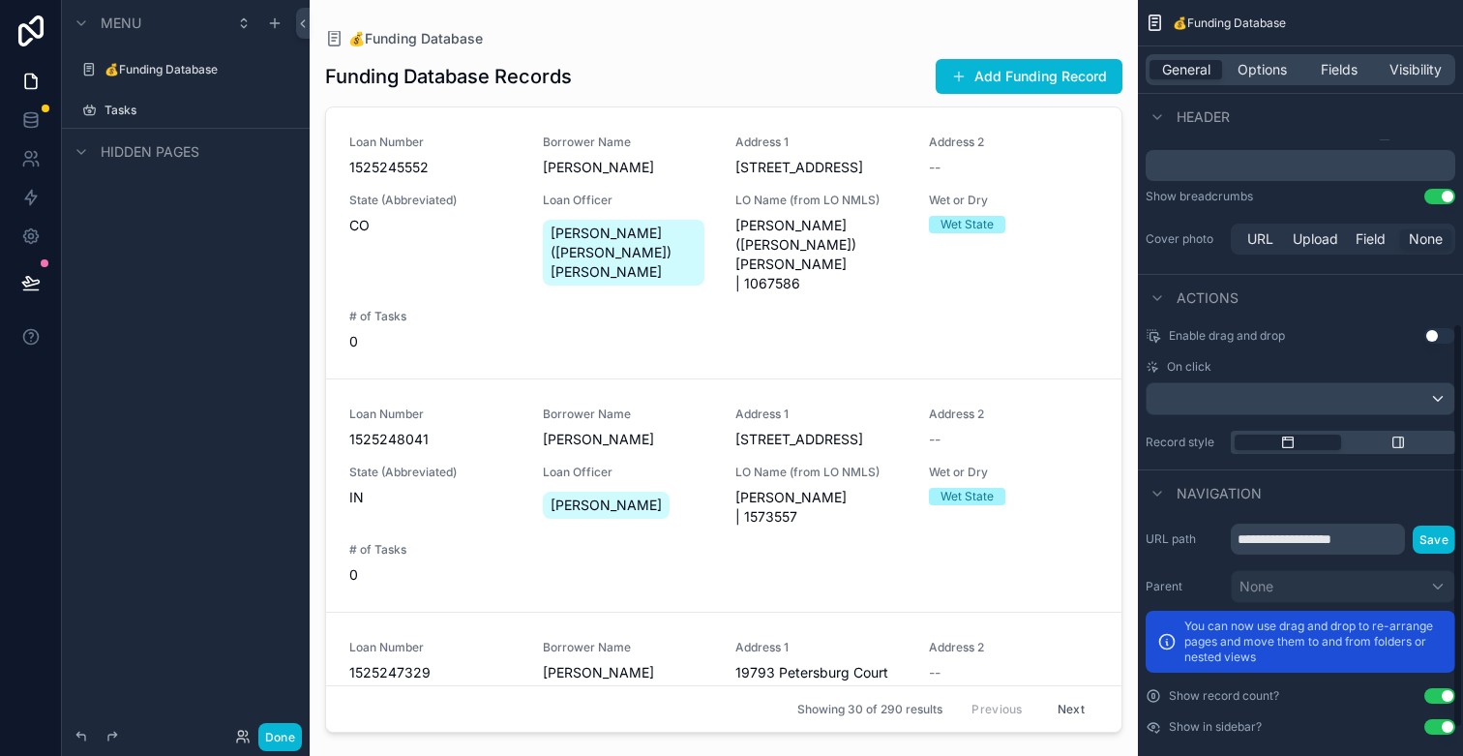
scroll to position [655, 0]
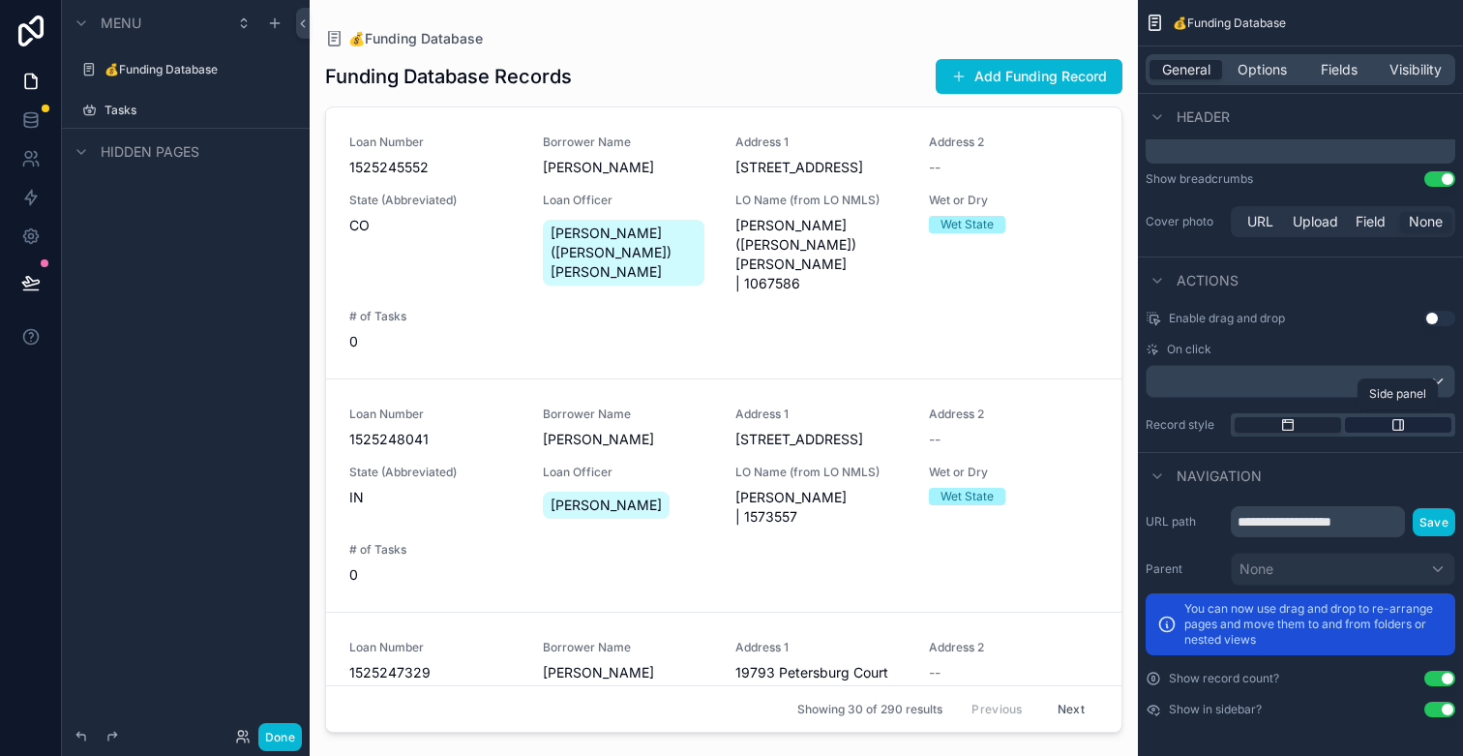
click at [1405, 429] on icon "scrollable content" at bounding box center [1398, 424] width 15 height 15
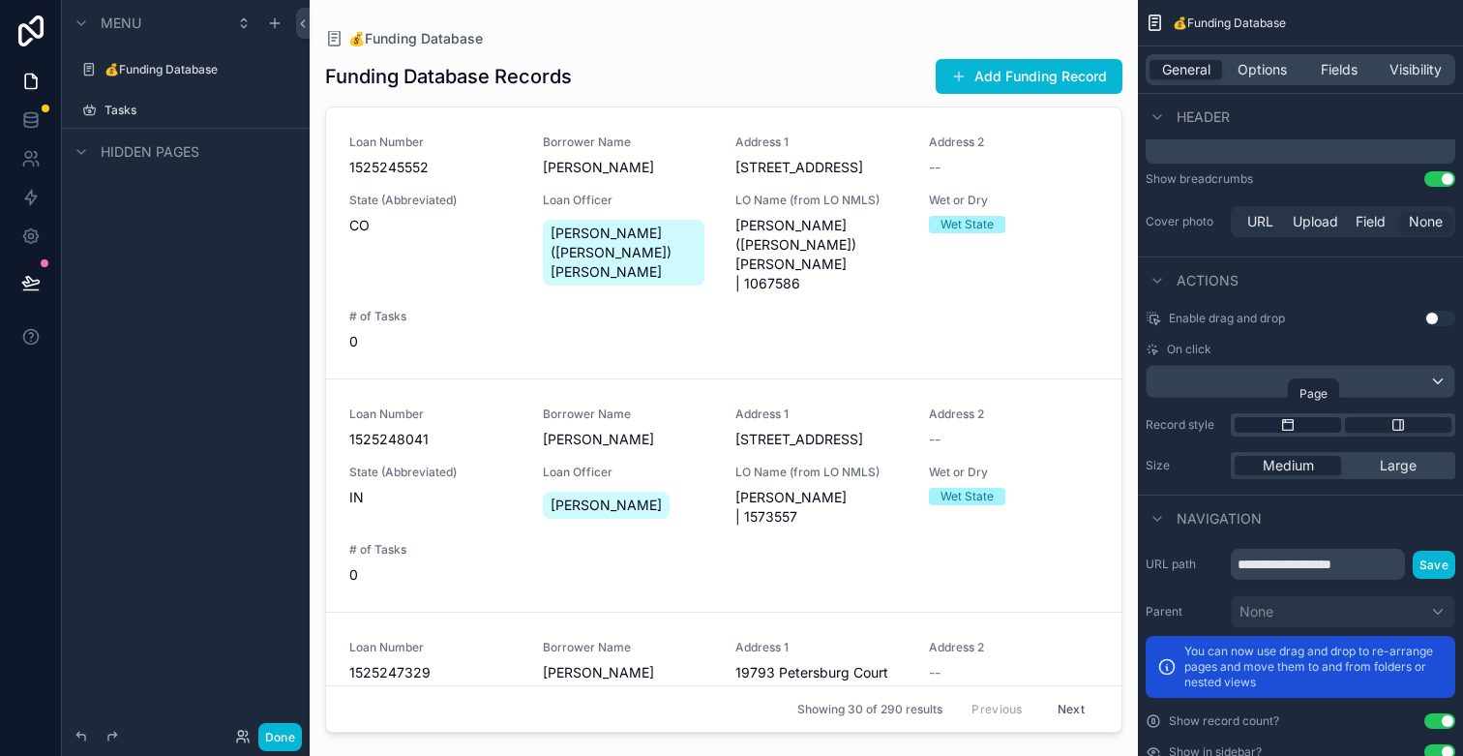
click at [1281, 432] on icon "scrollable content" at bounding box center [1287, 424] width 15 height 15
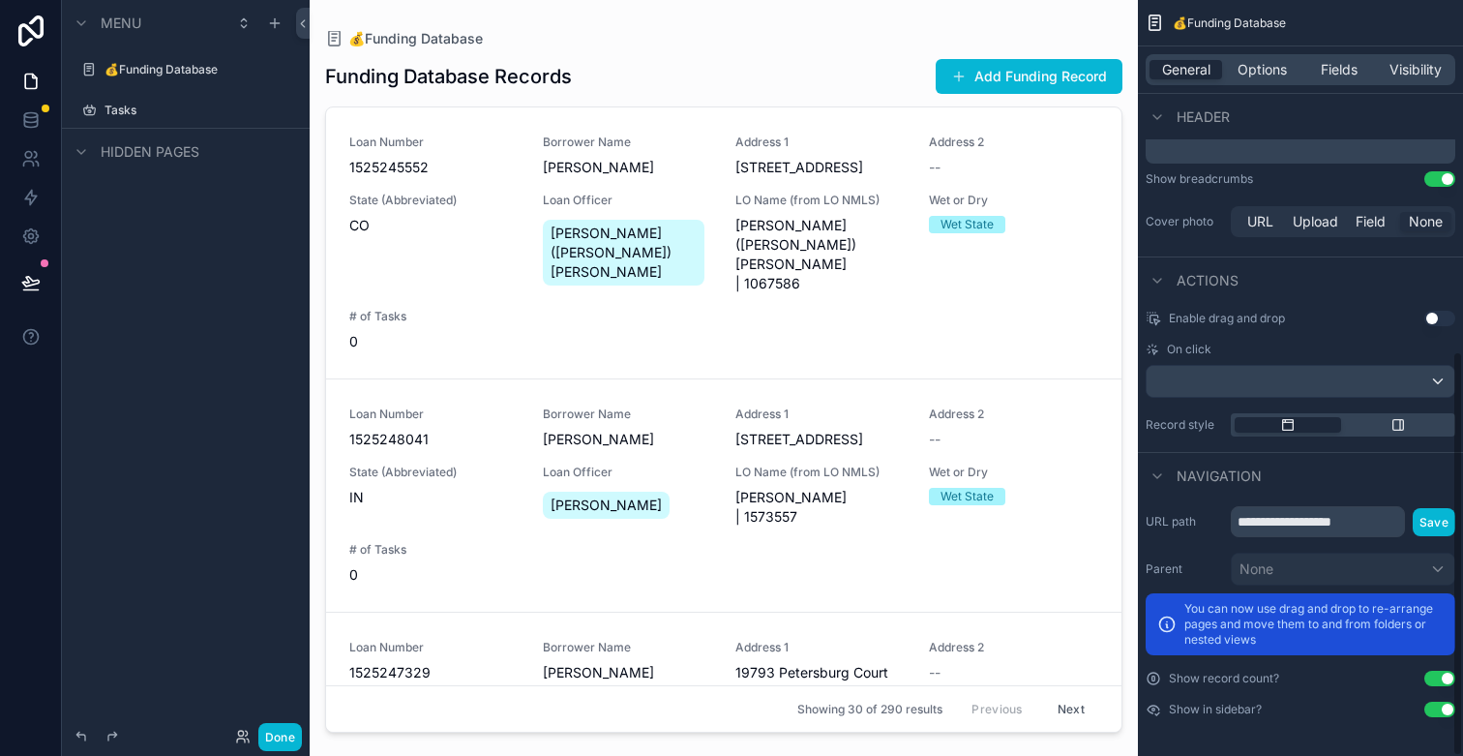
click at [1445, 713] on button "Use setting" at bounding box center [1439, 709] width 31 height 15
click at [1445, 714] on button "Use setting" at bounding box center [1439, 709] width 31 height 15
click at [1438, 704] on button "Use setting" at bounding box center [1439, 709] width 31 height 15
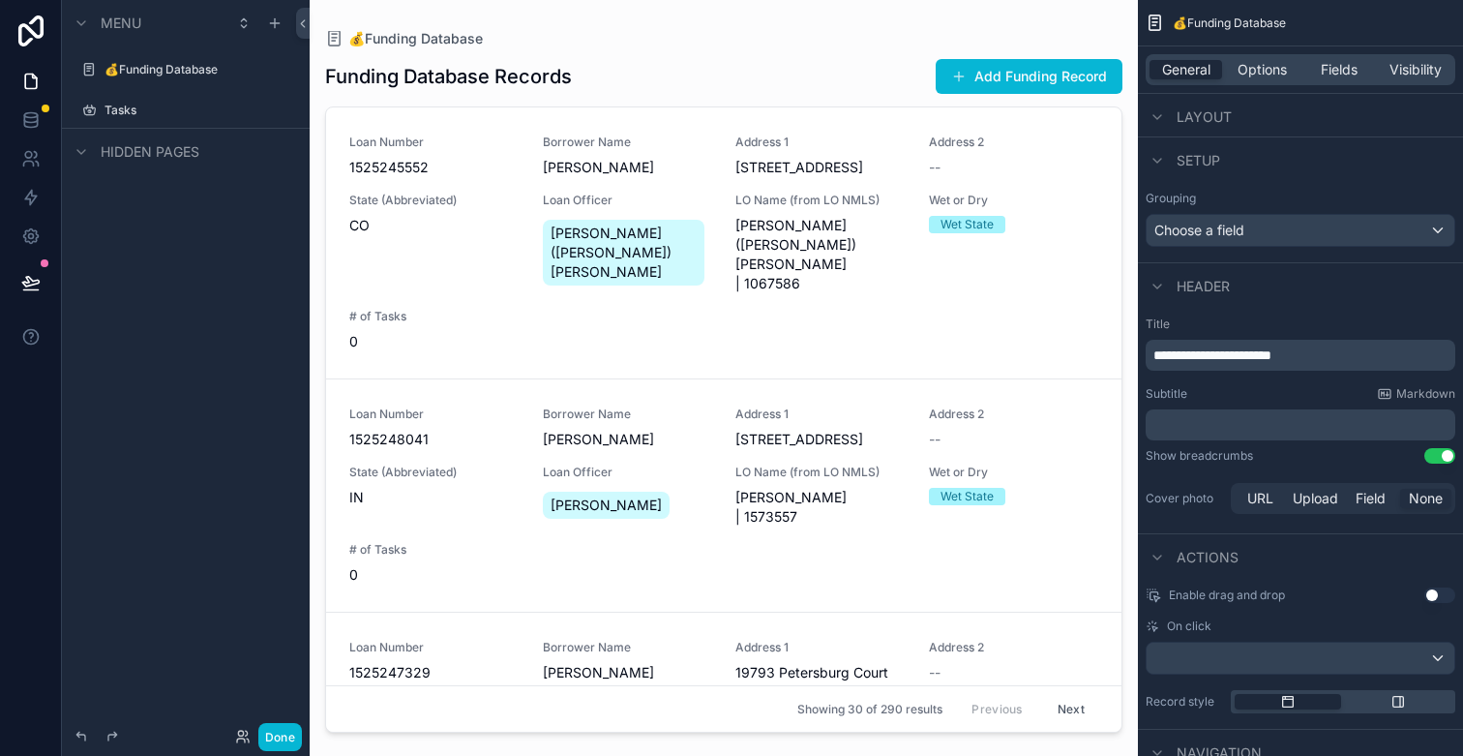
scroll to position [0, 0]
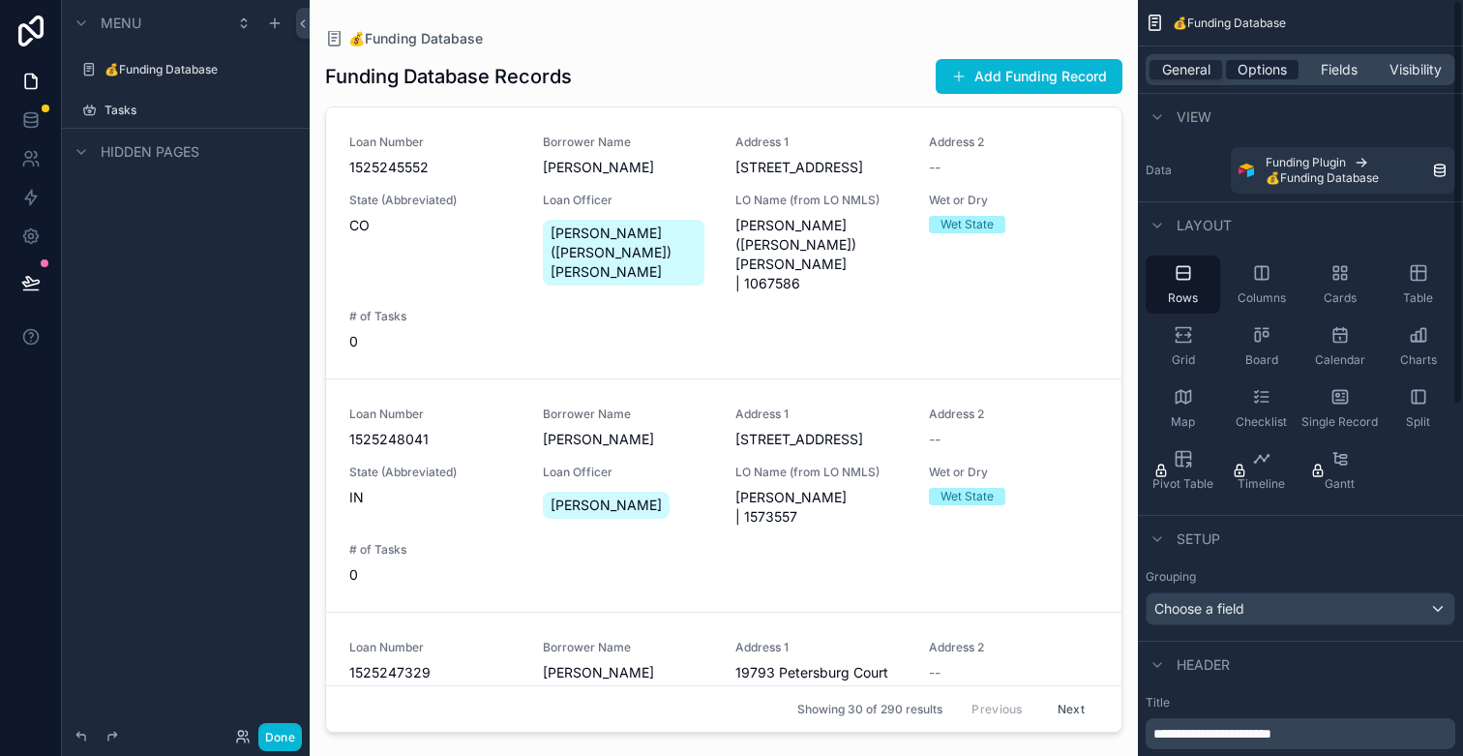
click at [1263, 76] on span "Options" at bounding box center [1262, 69] width 49 height 19
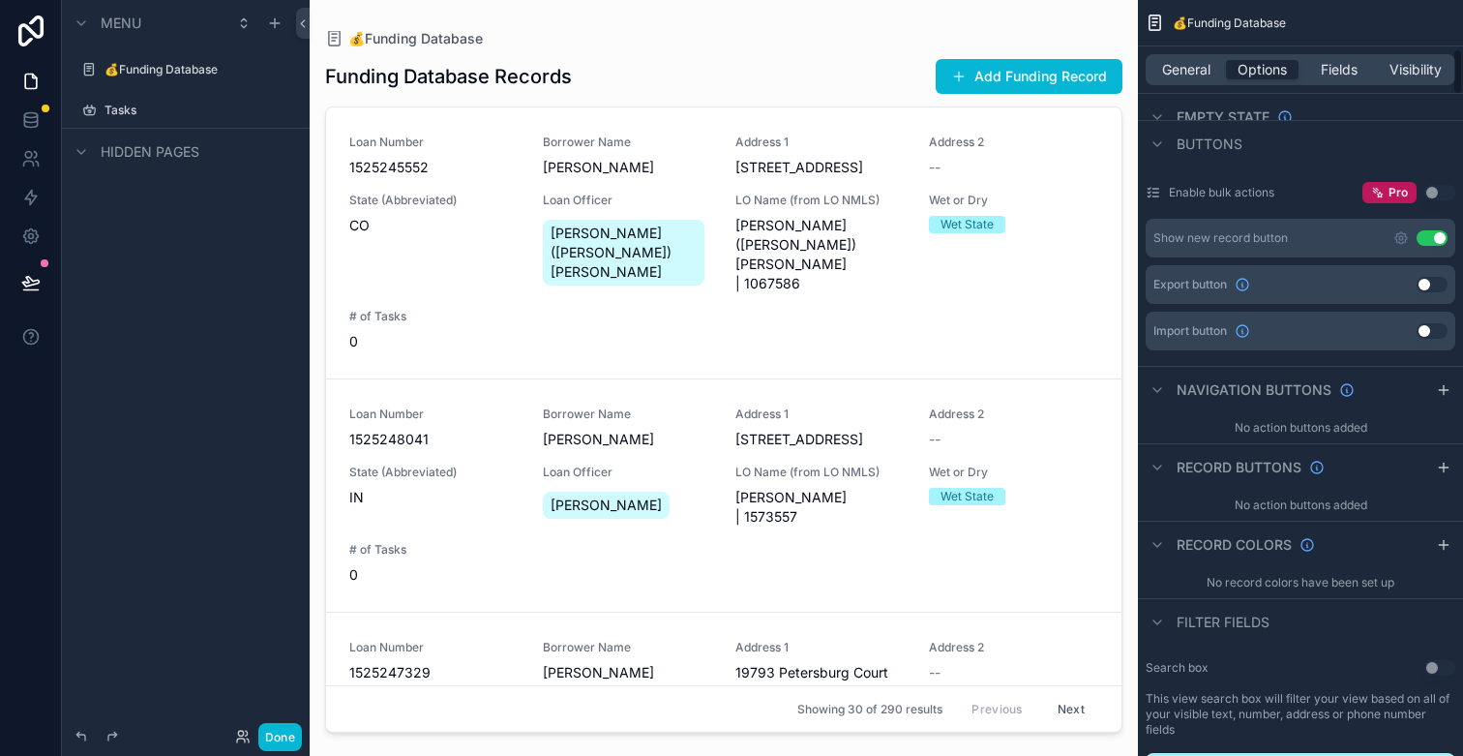
scroll to position [665, 0]
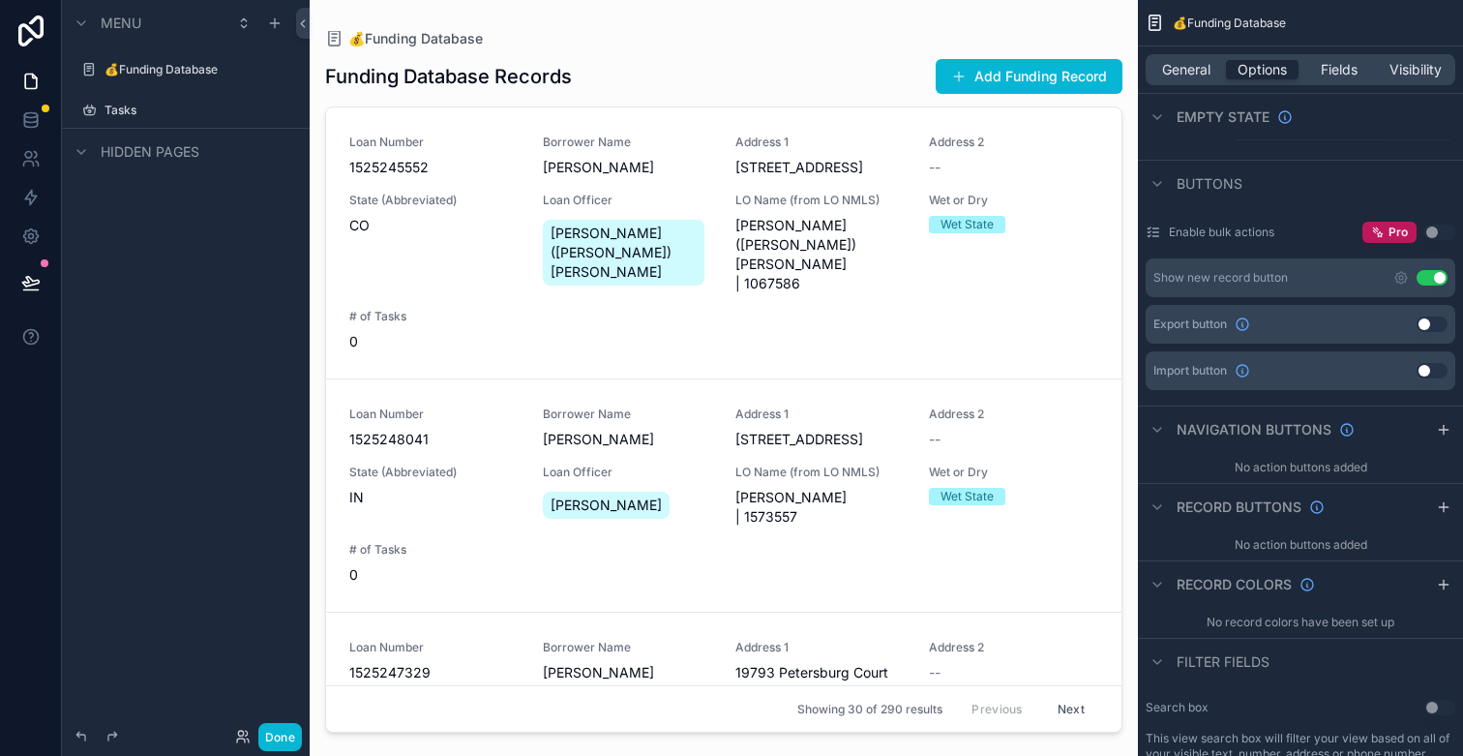
click at [1424, 278] on button "Use setting" at bounding box center [1432, 277] width 31 height 15
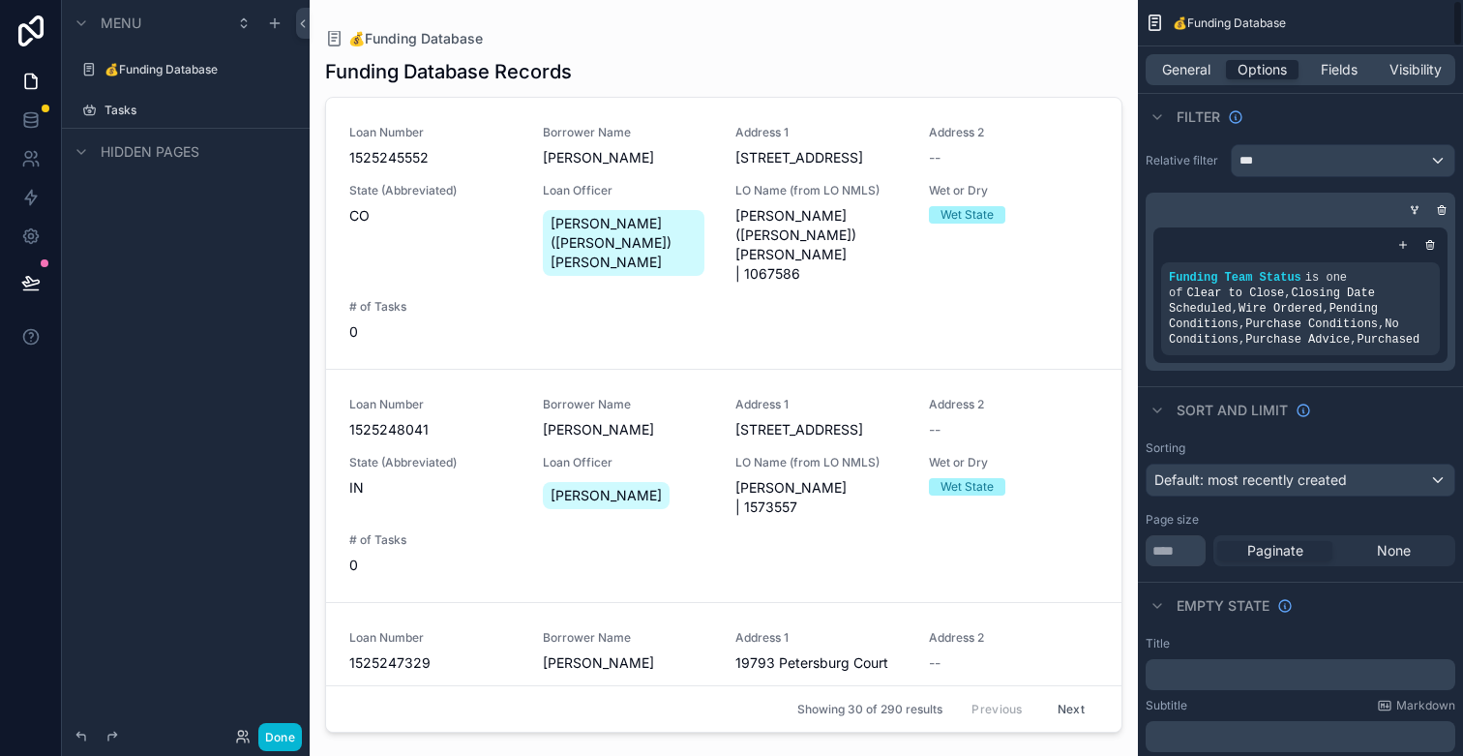
scroll to position [0, 0]
click at [1343, 75] on span "Fields" at bounding box center [1339, 69] width 37 height 19
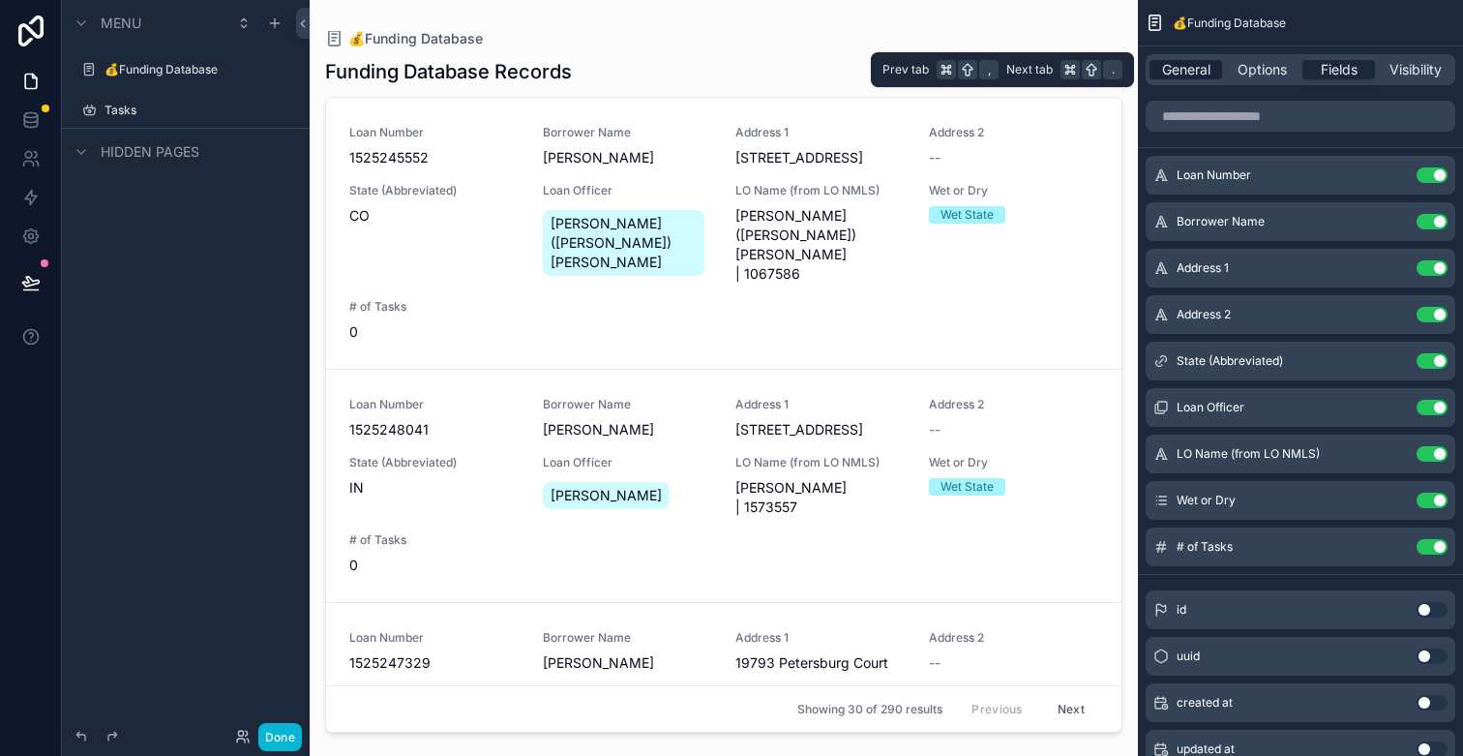
click at [1197, 71] on span "General" at bounding box center [1186, 69] width 48 height 19
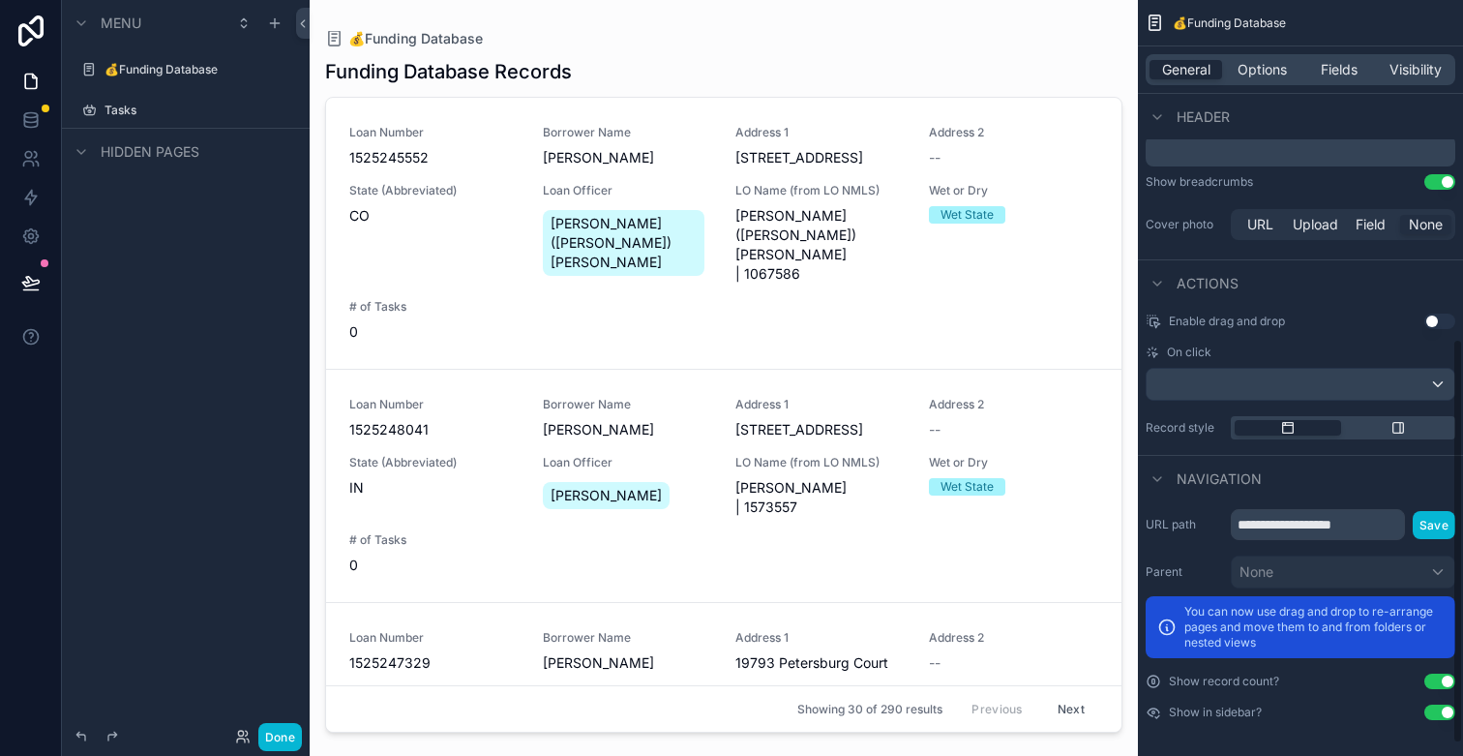
scroll to position [655, 0]
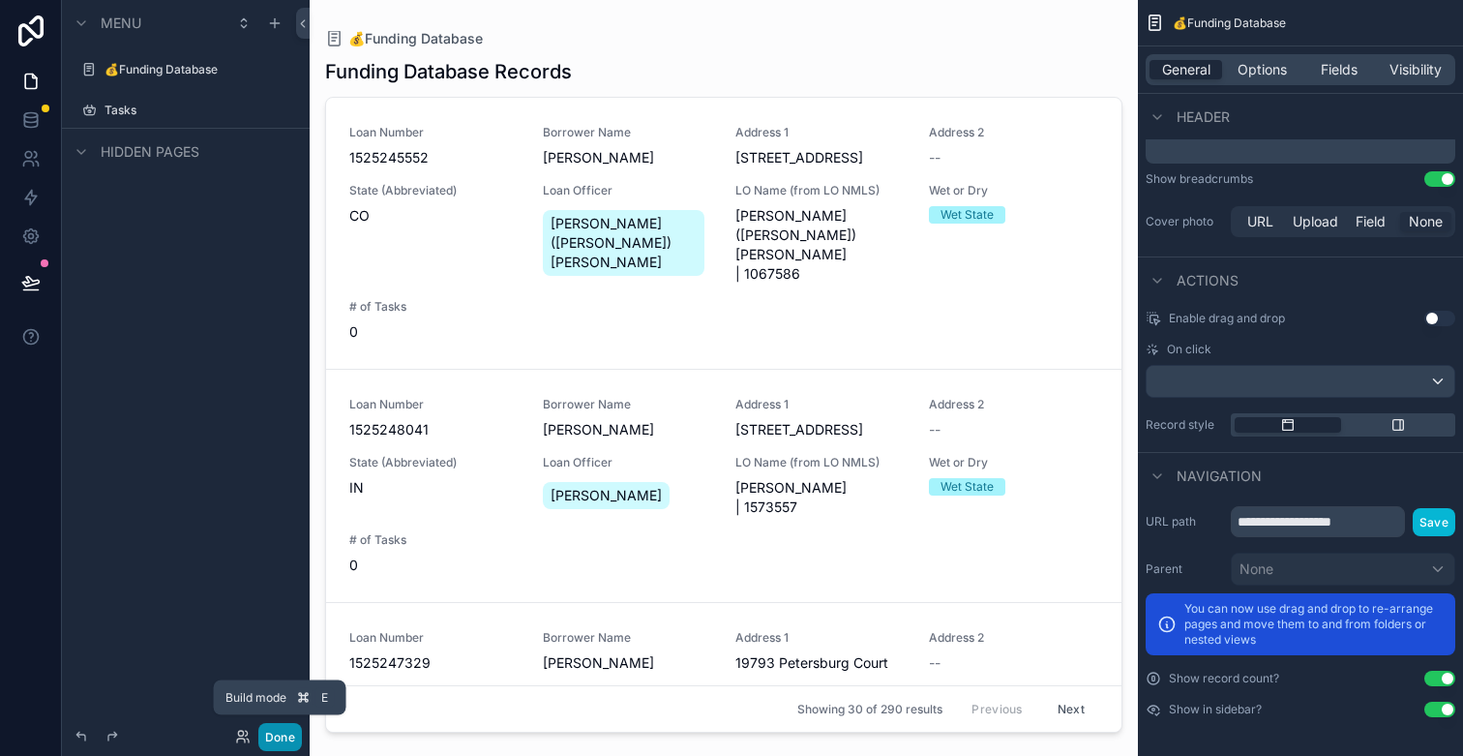
click at [284, 727] on button "Done" at bounding box center [280, 737] width 44 height 28
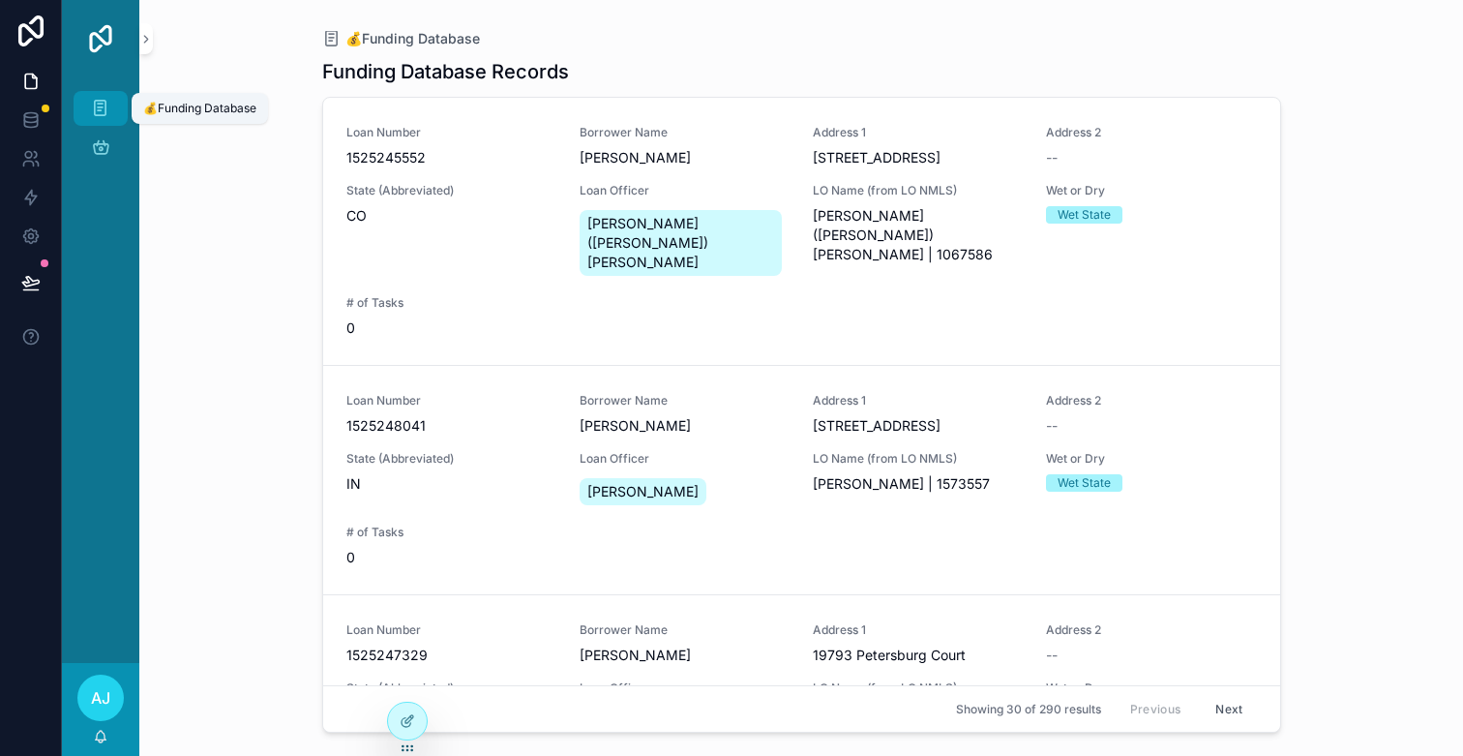
click at [109, 112] on icon "scrollable content" at bounding box center [100, 108] width 18 height 19
click at [100, 141] on icon "scrollable content" at bounding box center [100, 146] width 19 height 19
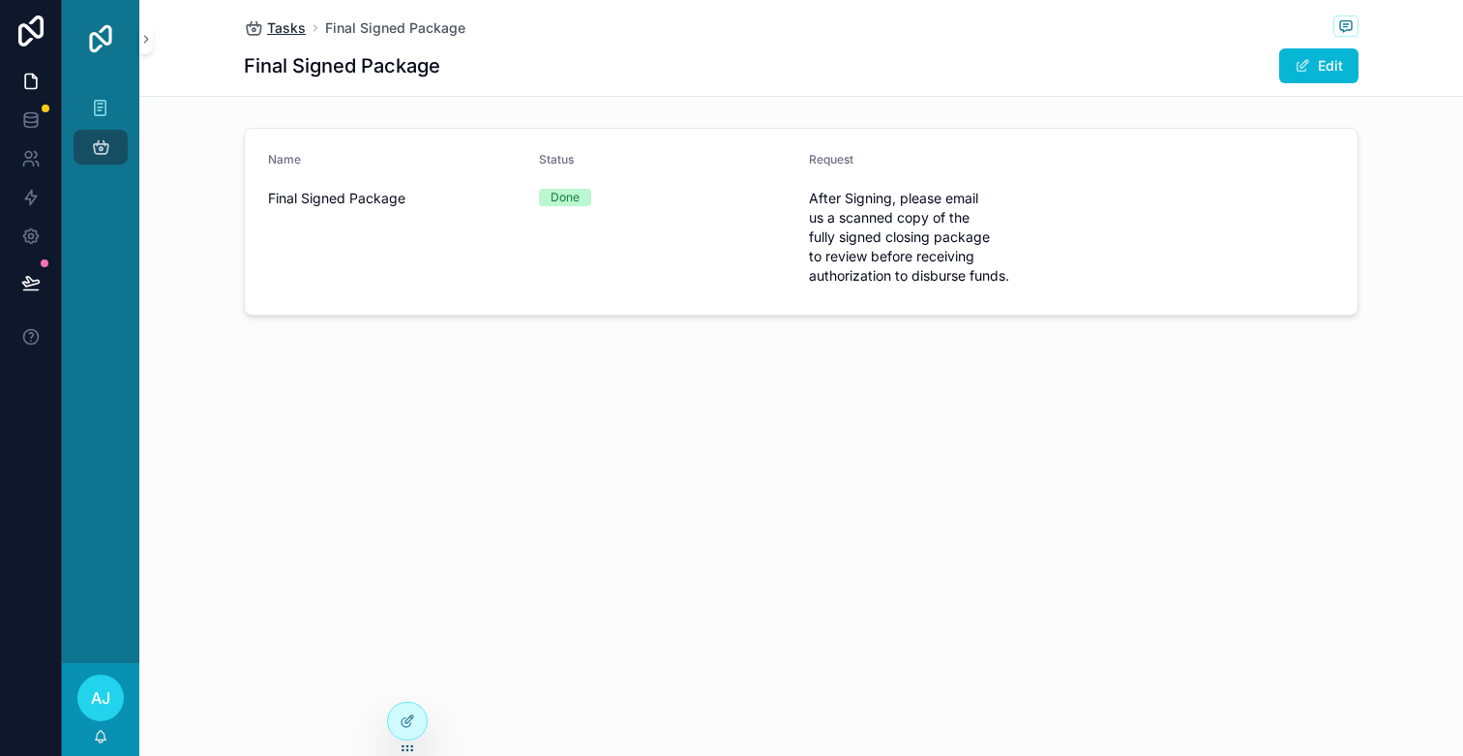
click at [301, 26] on span "Tasks" at bounding box center [286, 27] width 39 height 19
click at [483, 213] on div "Final Signed Package" at bounding box center [395, 198] width 255 height 31
click at [298, 26] on span "Tasks" at bounding box center [286, 27] width 39 height 19
click at [121, 116] on link "💰Funding Database 290" at bounding box center [101, 108] width 54 height 35
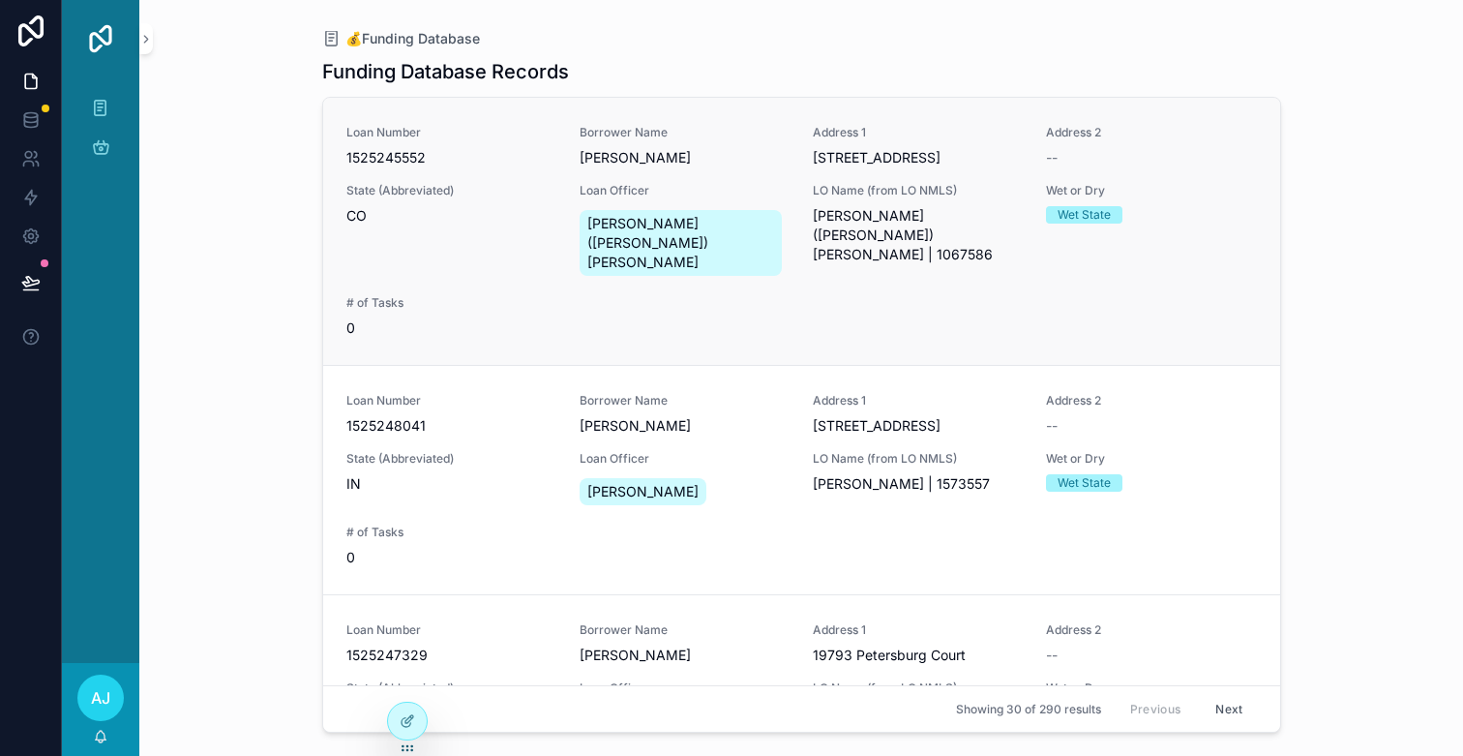
click at [630, 244] on div "Loan Number 1525245552 Borrower Name [PERSON_NAME] Address [STREET_ADDRESS] Add…" at bounding box center [801, 231] width 911 height 213
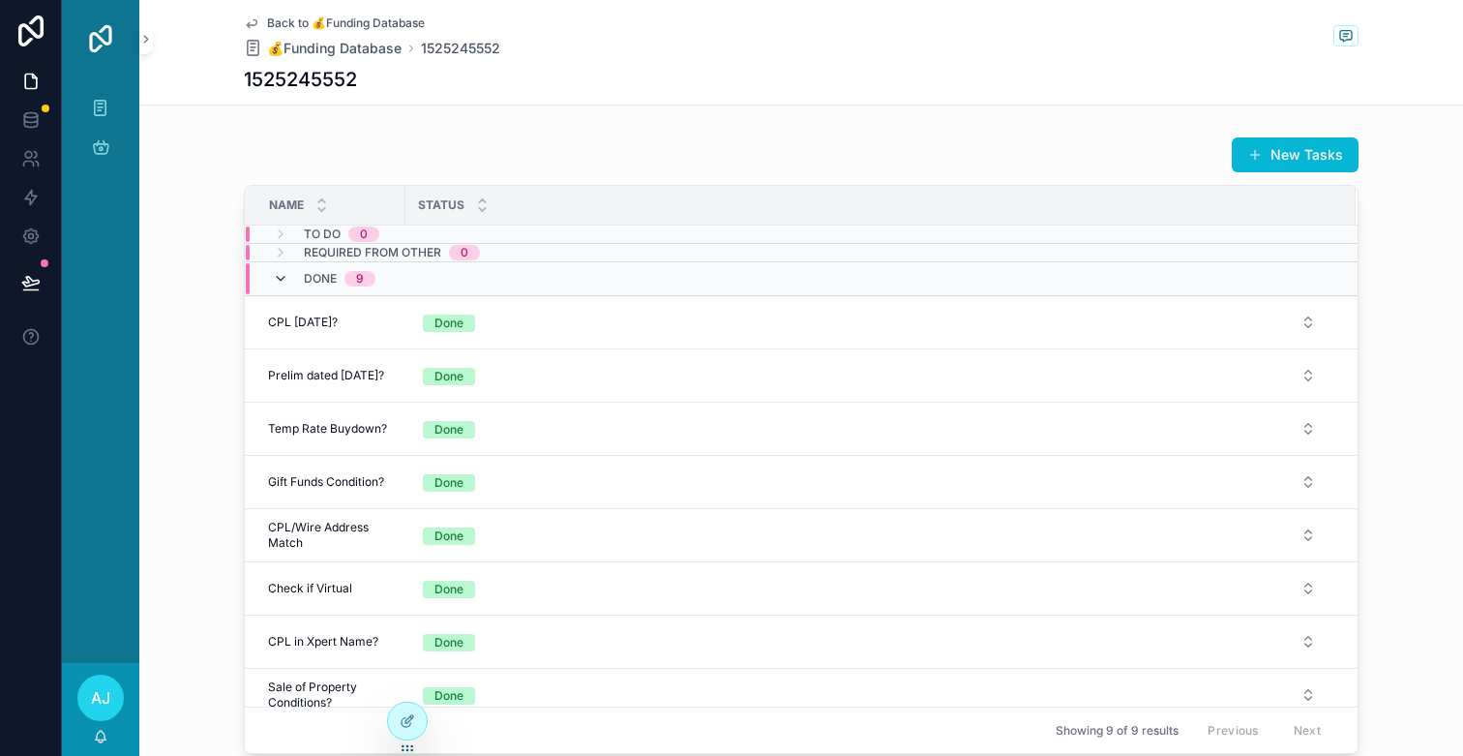
click at [273, 280] on icon "scrollable content" at bounding box center [280, 278] width 15 height 15
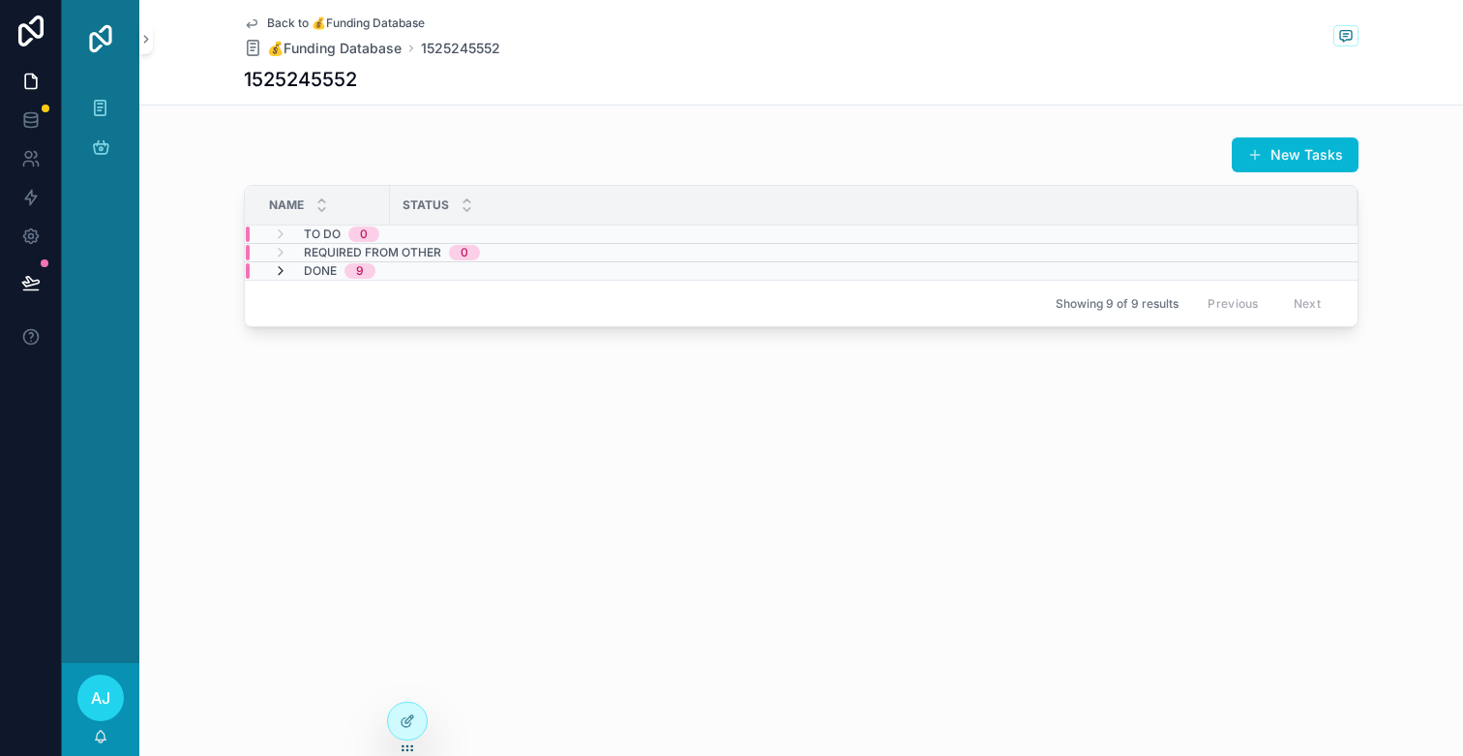
click at [278, 271] on icon "scrollable content" at bounding box center [280, 270] width 15 height 15
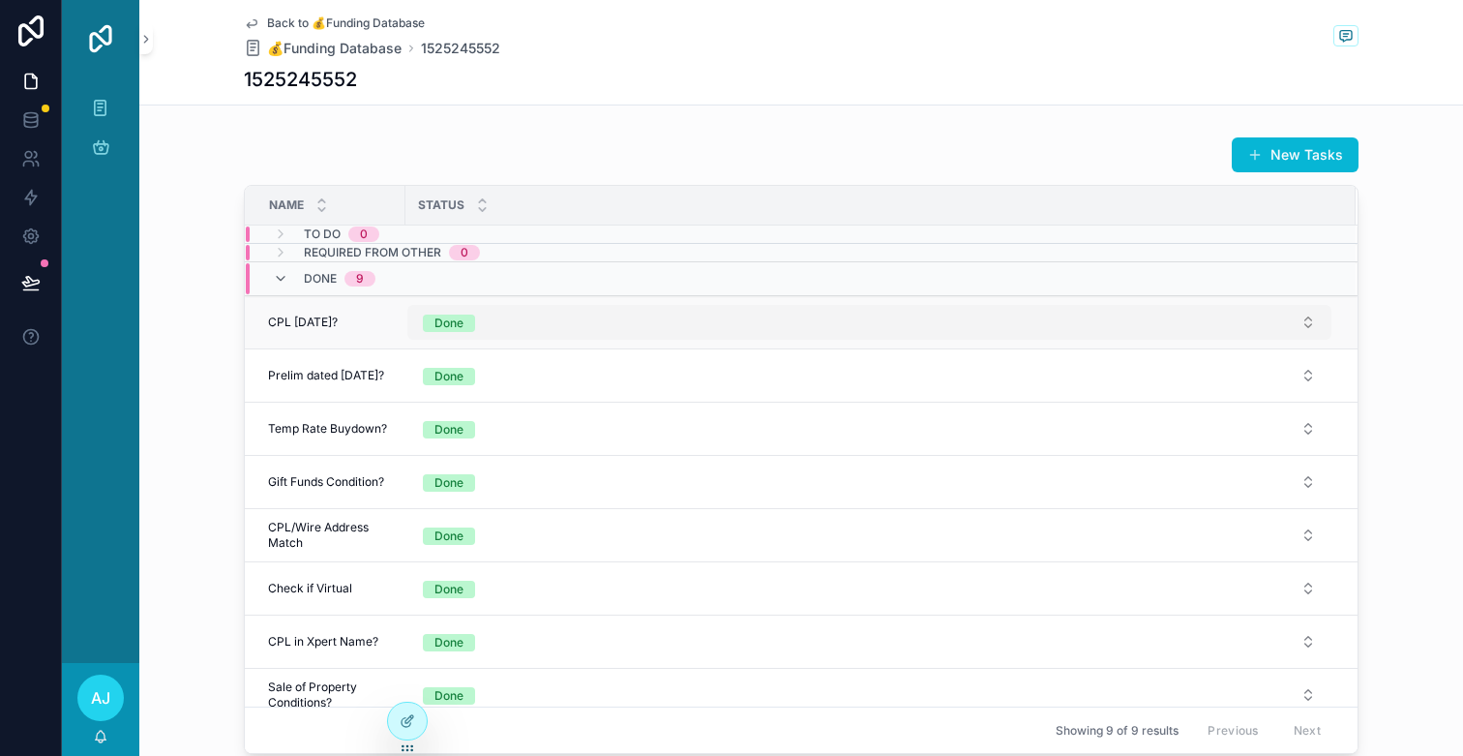
click at [442, 318] on div "Done" at bounding box center [448, 322] width 29 height 17
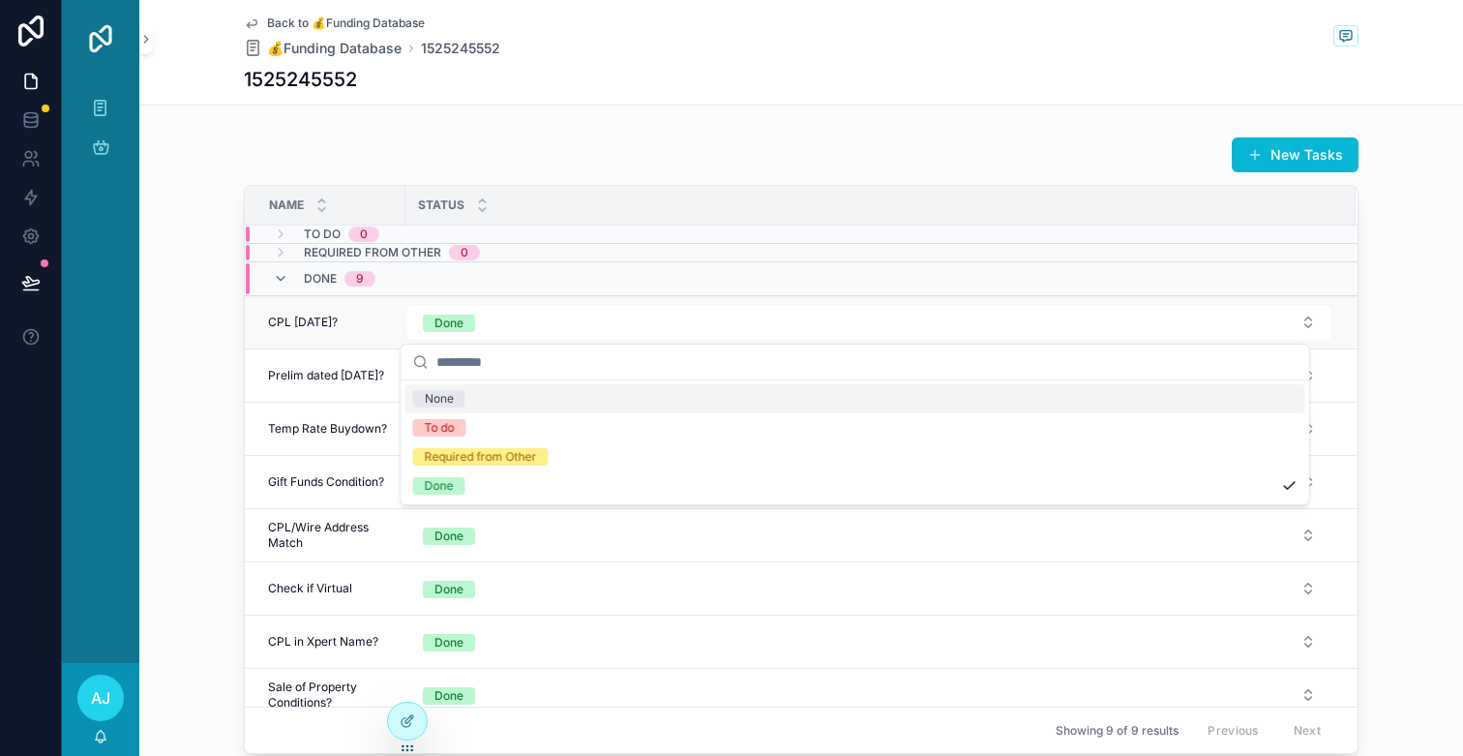
click at [338, 325] on span "CPL [DATE]?" at bounding box center [303, 321] width 70 height 15
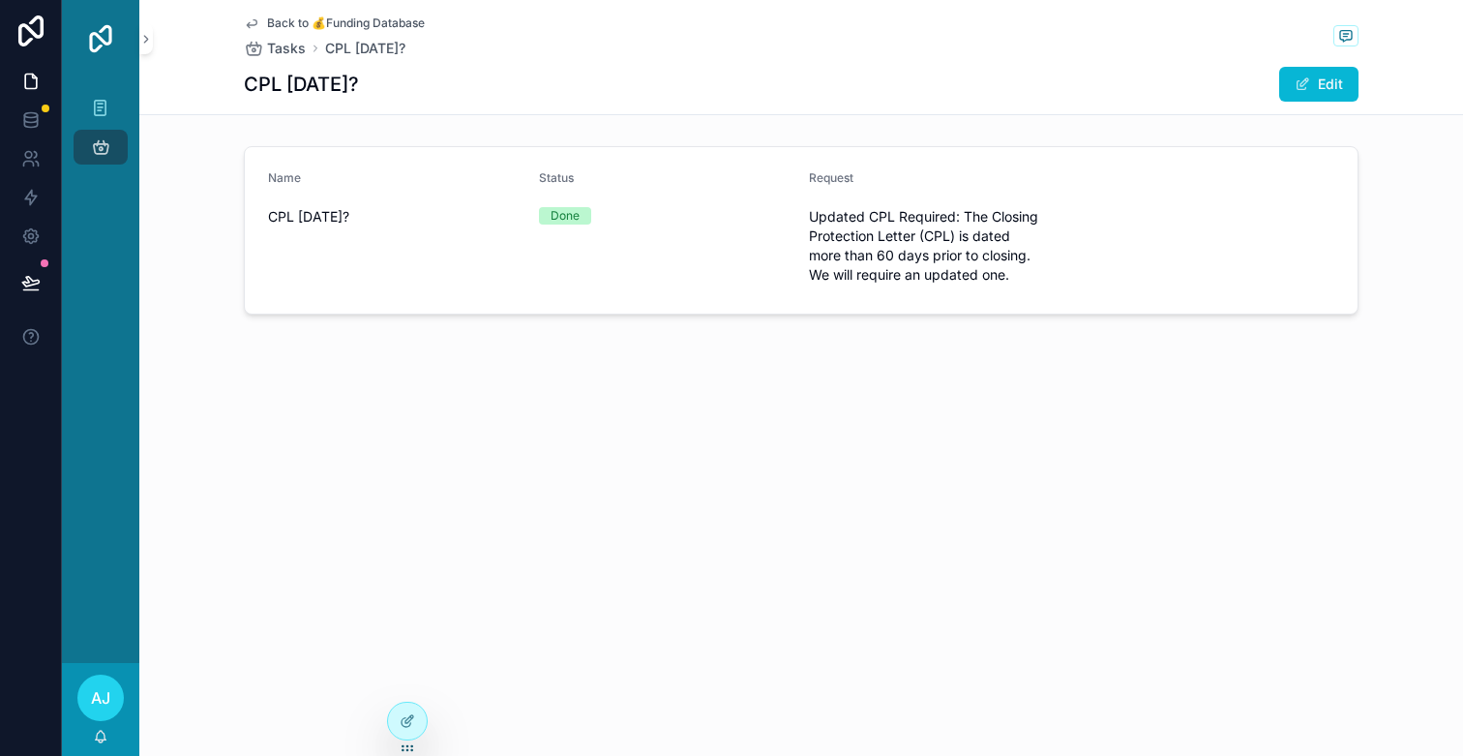
click at [839, 246] on span "Updated CPL Required: The Closing Protection Letter (CPL) is dated more than 60…" at bounding box center [936, 245] width 255 height 77
click at [287, 50] on span "Tasks" at bounding box center [286, 48] width 39 height 19
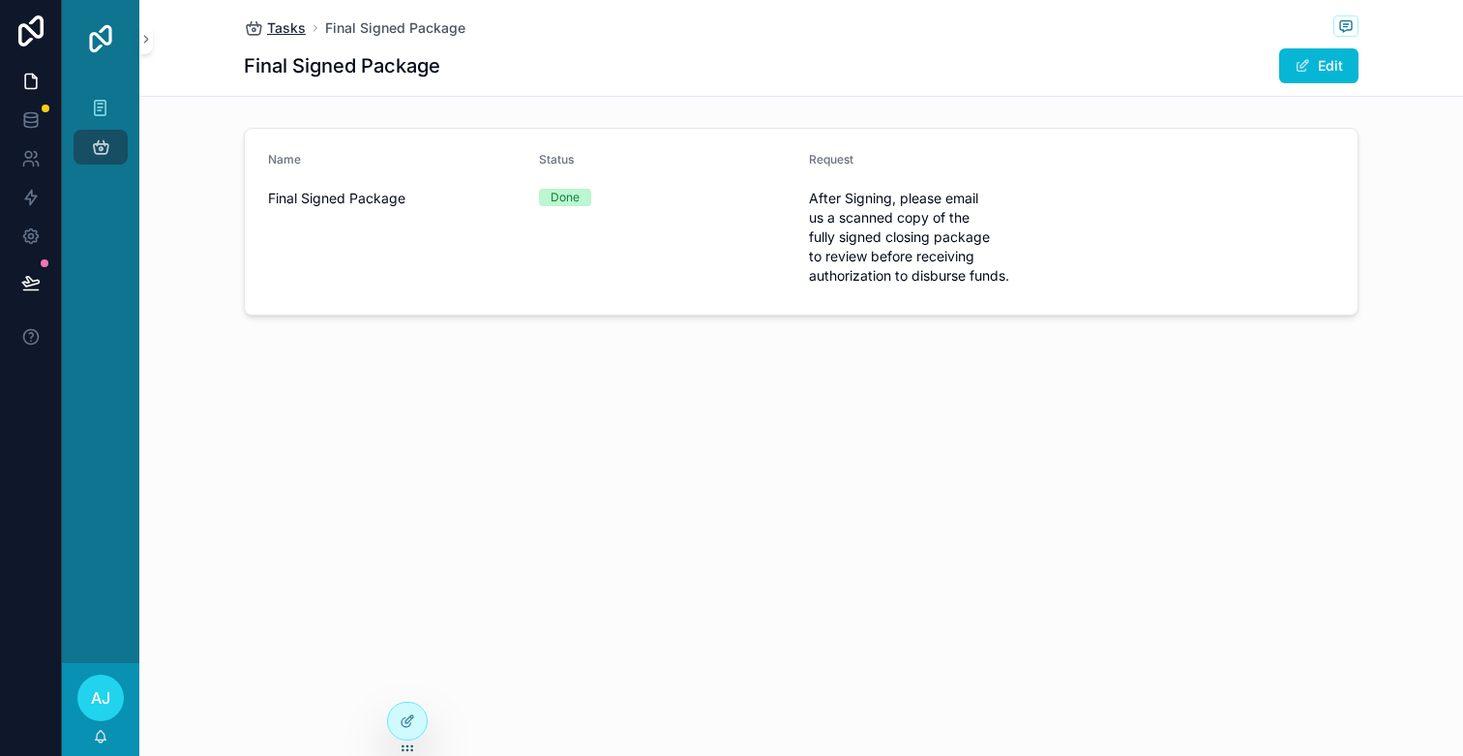
click at [277, 32] on span "Tasks" at bounding box center [286, 27] width 39 height 19
click at [406, 717] on icon at bounding box center [407, 720] width 15 height 15
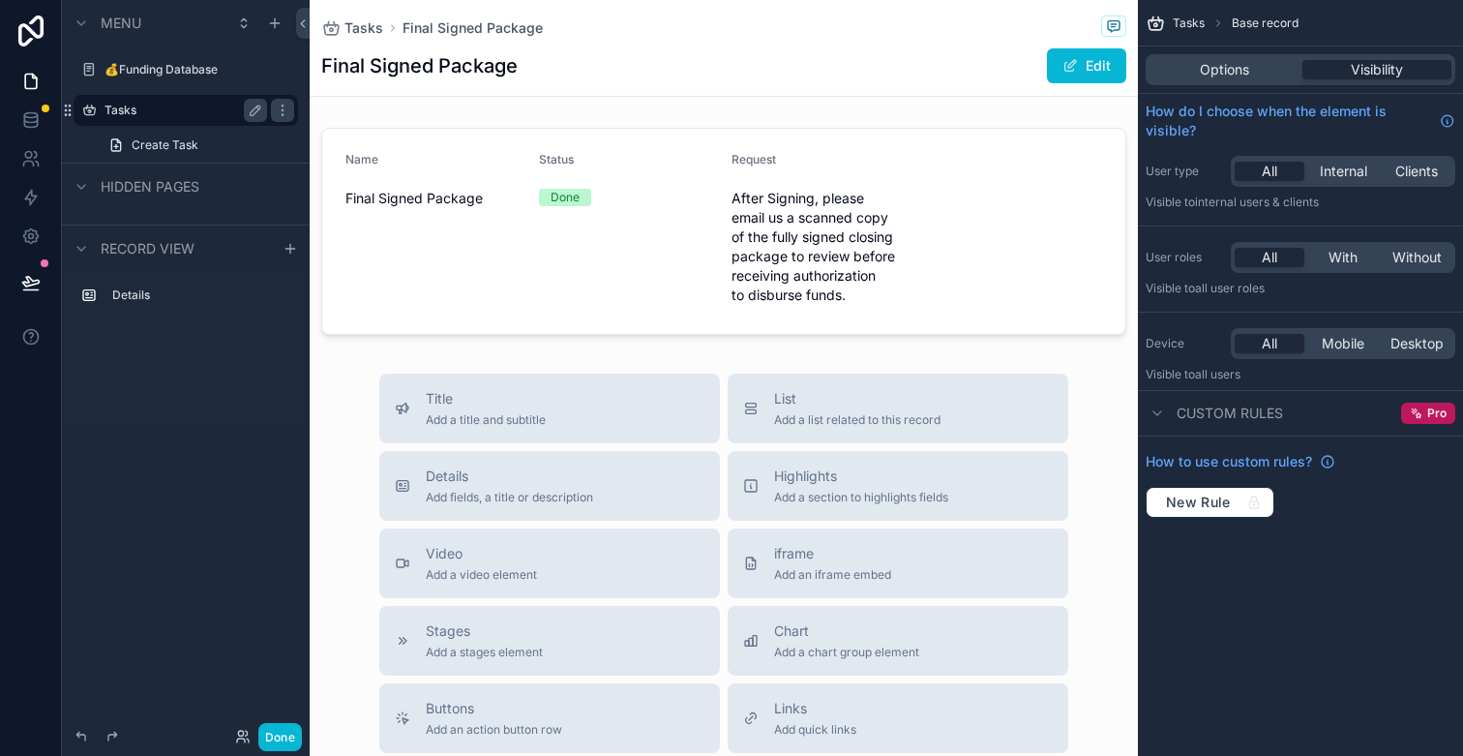
click at [179, 115] on label "Tasks" at bounding box center [182, 110] width 155 height 15
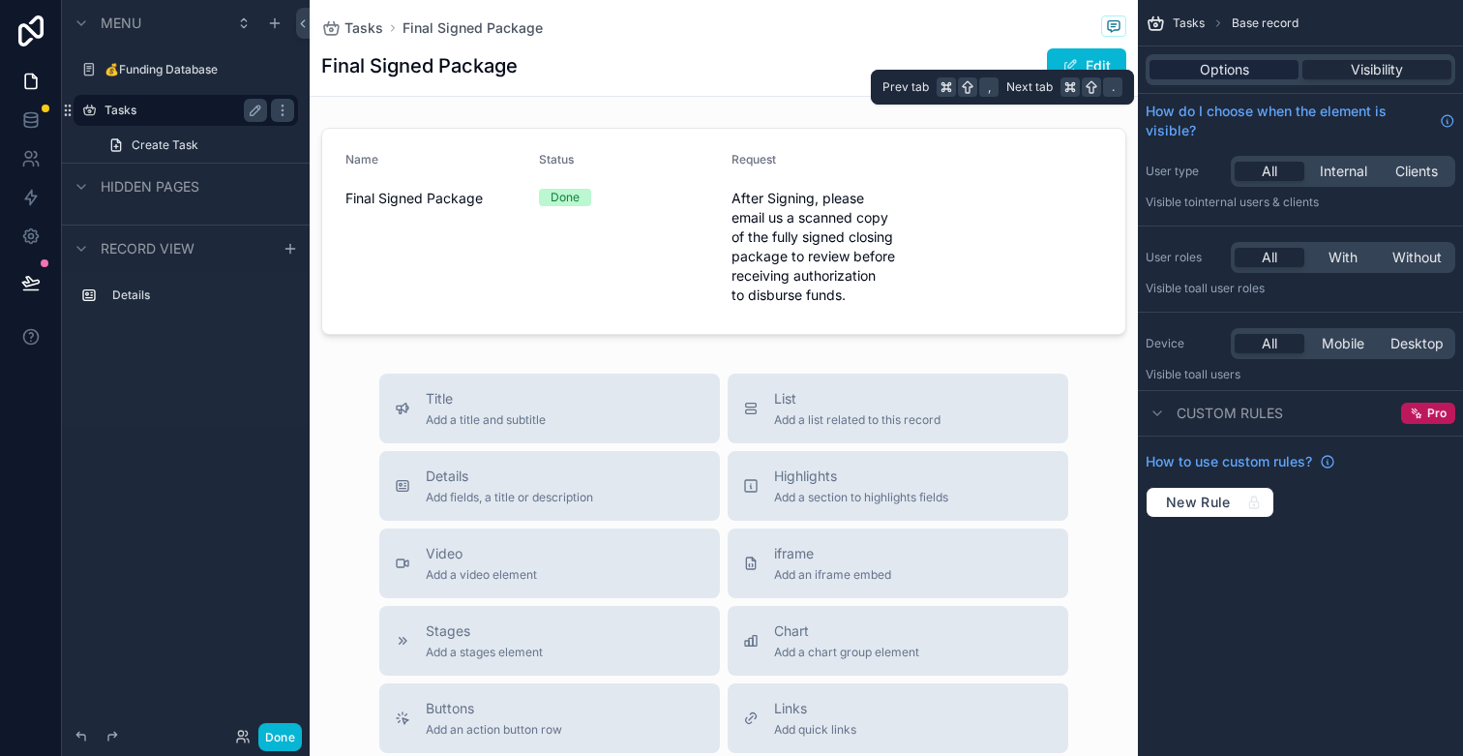
click at [1252, 79] on div "Options Visibility" at bounding box center [1301, 69] width 310 height 31
click at [1253, 75] on div "Options" at bounding box center [1224, 69] width 149 height 19
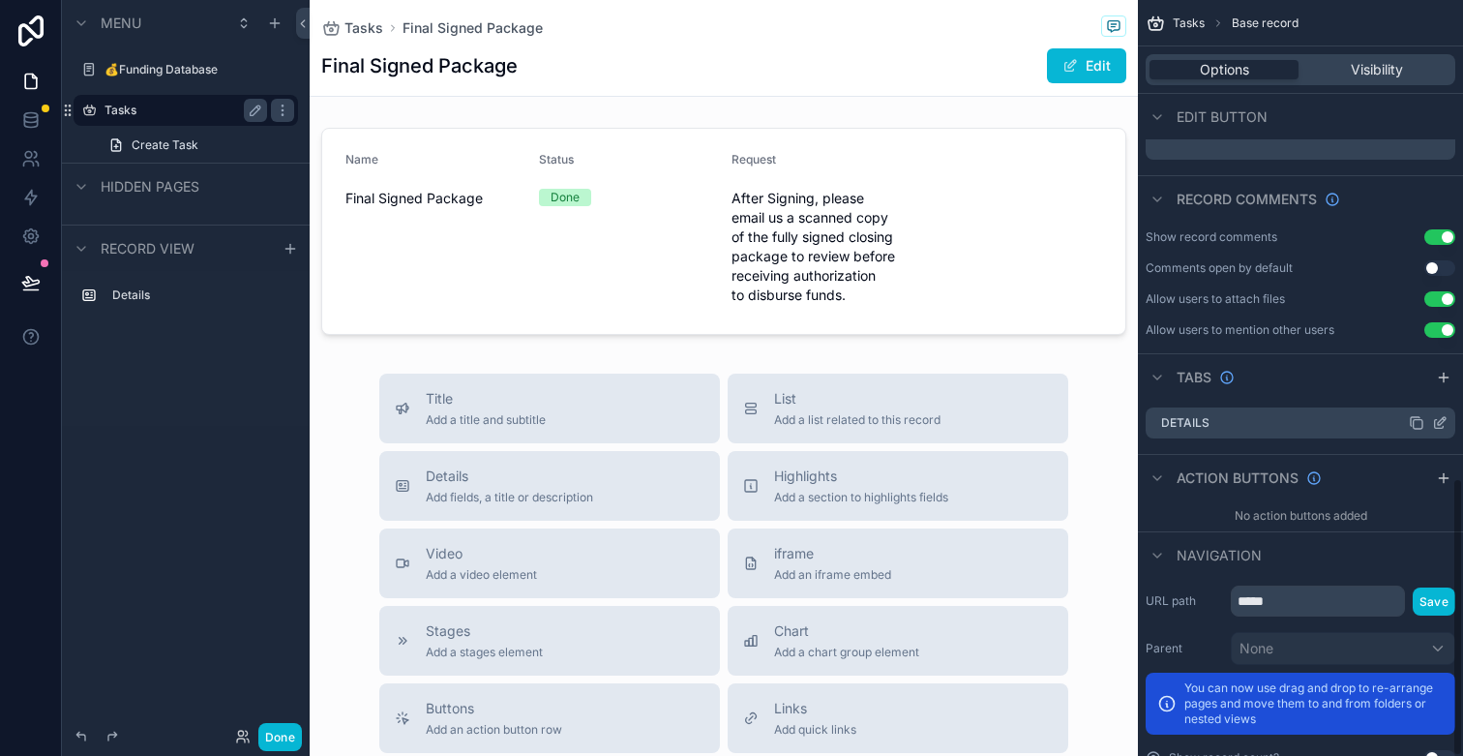
scroll to position [1300, 0]
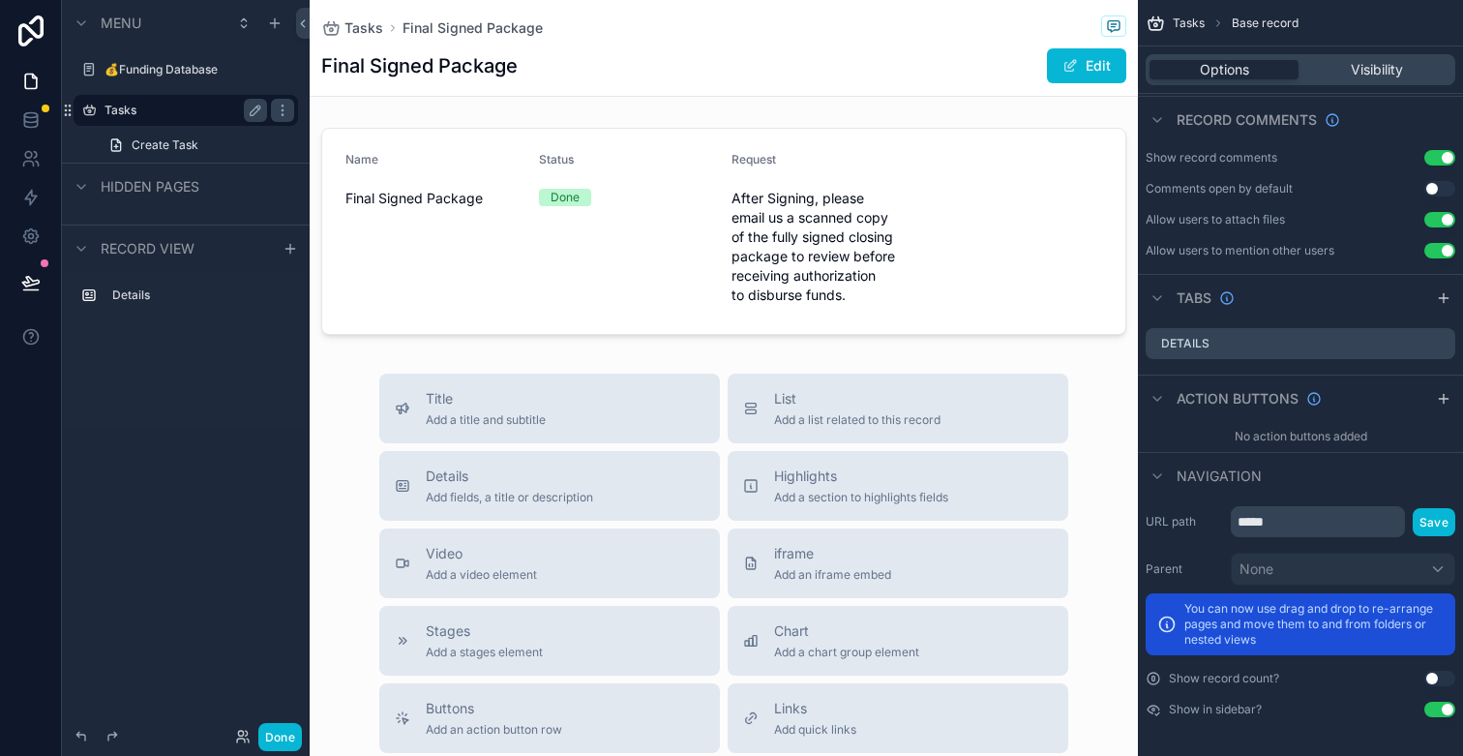
click at [1445, 710] on button "Use setting" at bounding box center [1439, 709] width 31 height 15
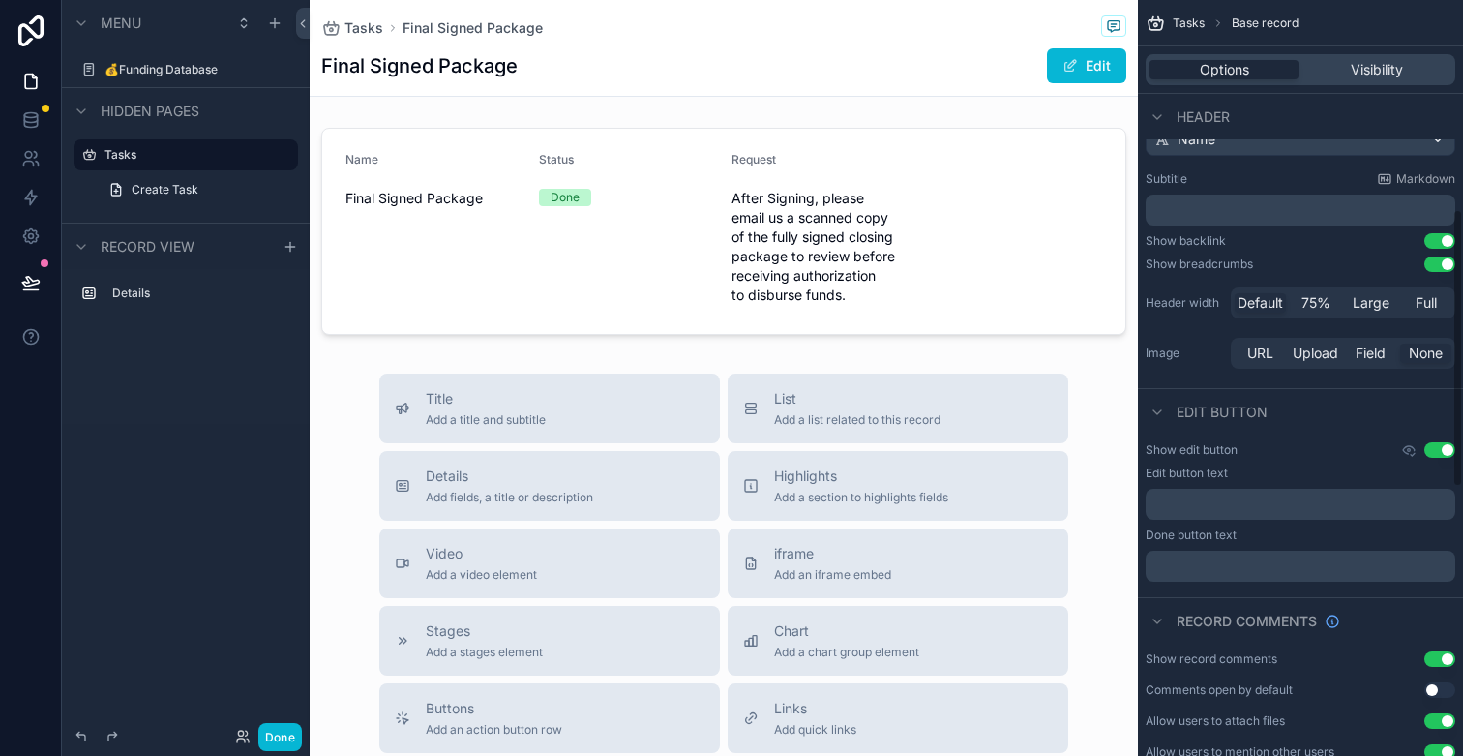
scroll to position [0, 0]
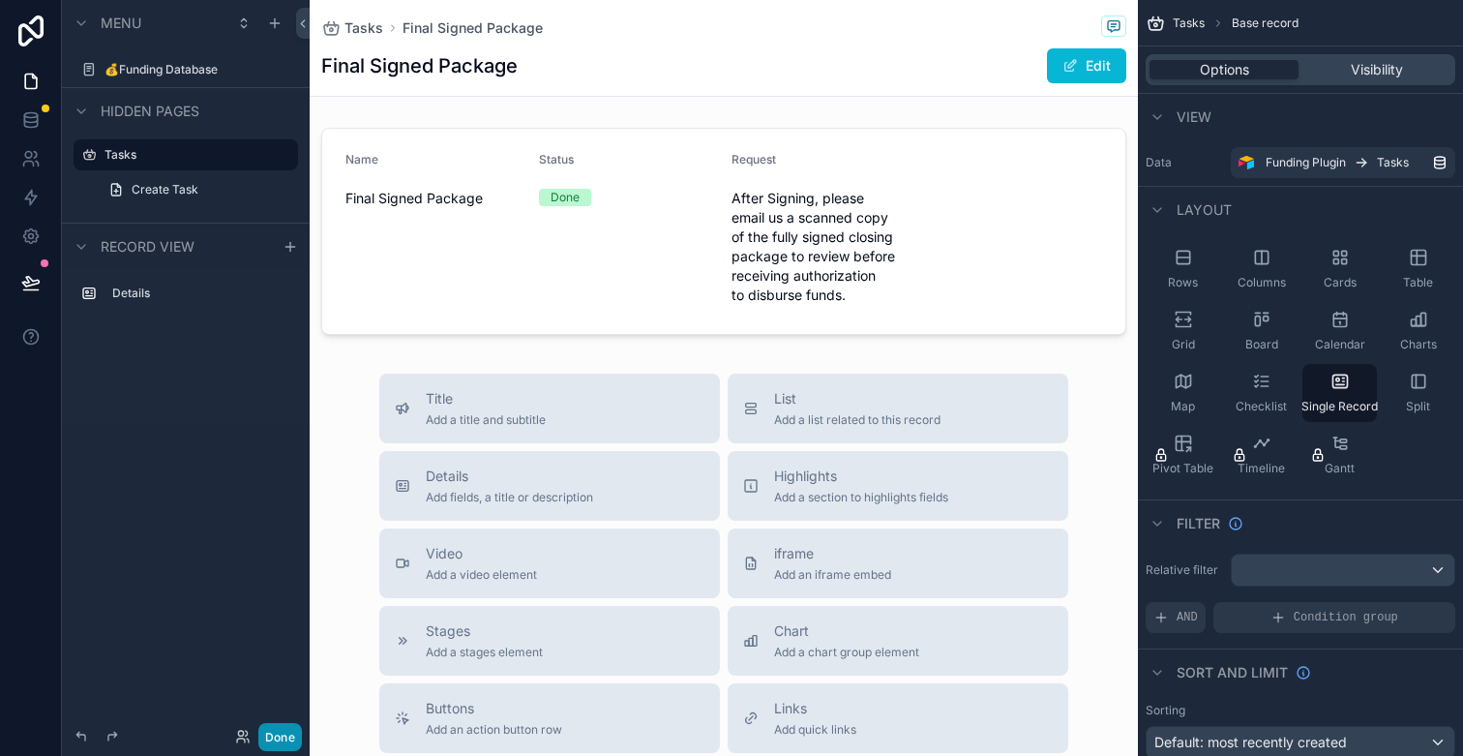
click at [277, 735] on button "Done" at bounding box center [280, 737] width 44 height 28
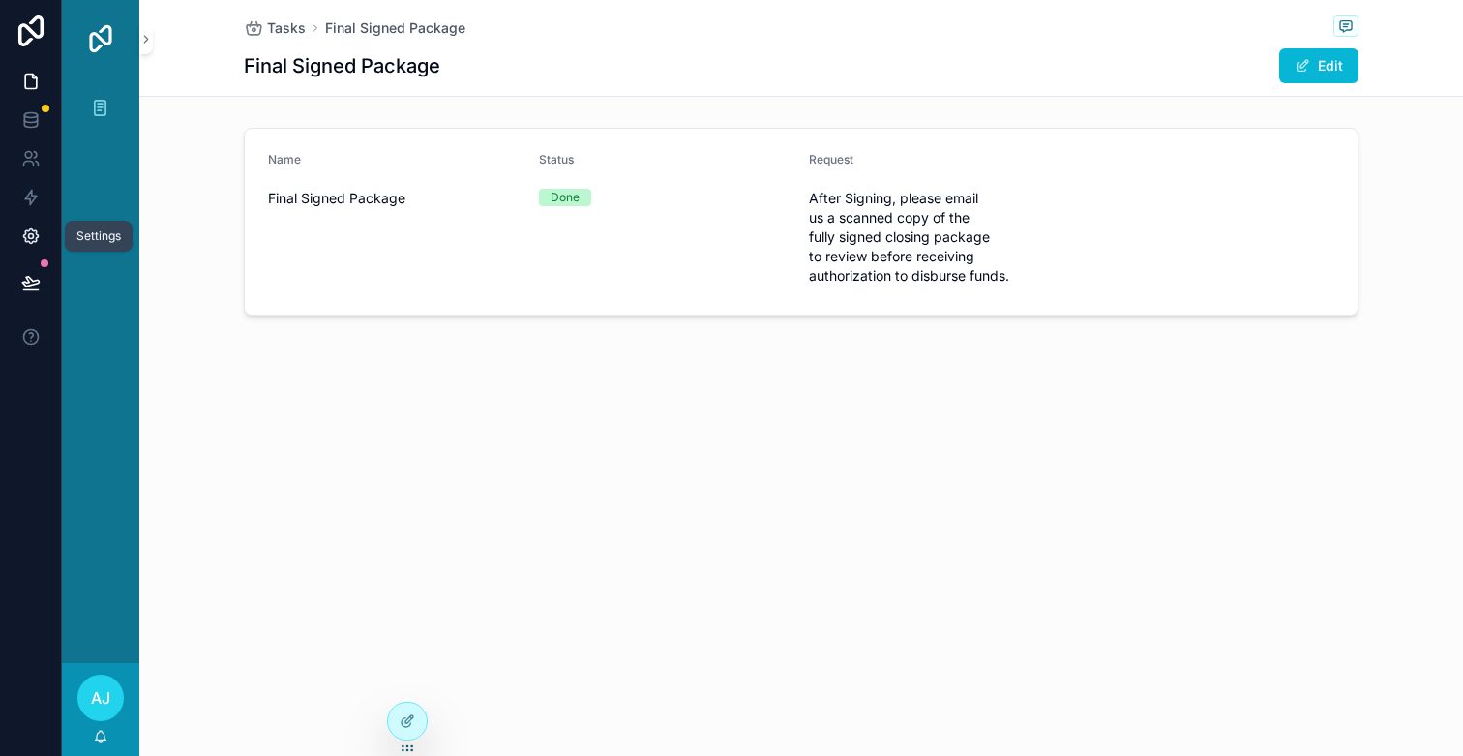
click at [34, 233] on icon at bounding box center [30, 235] width 19 height 19
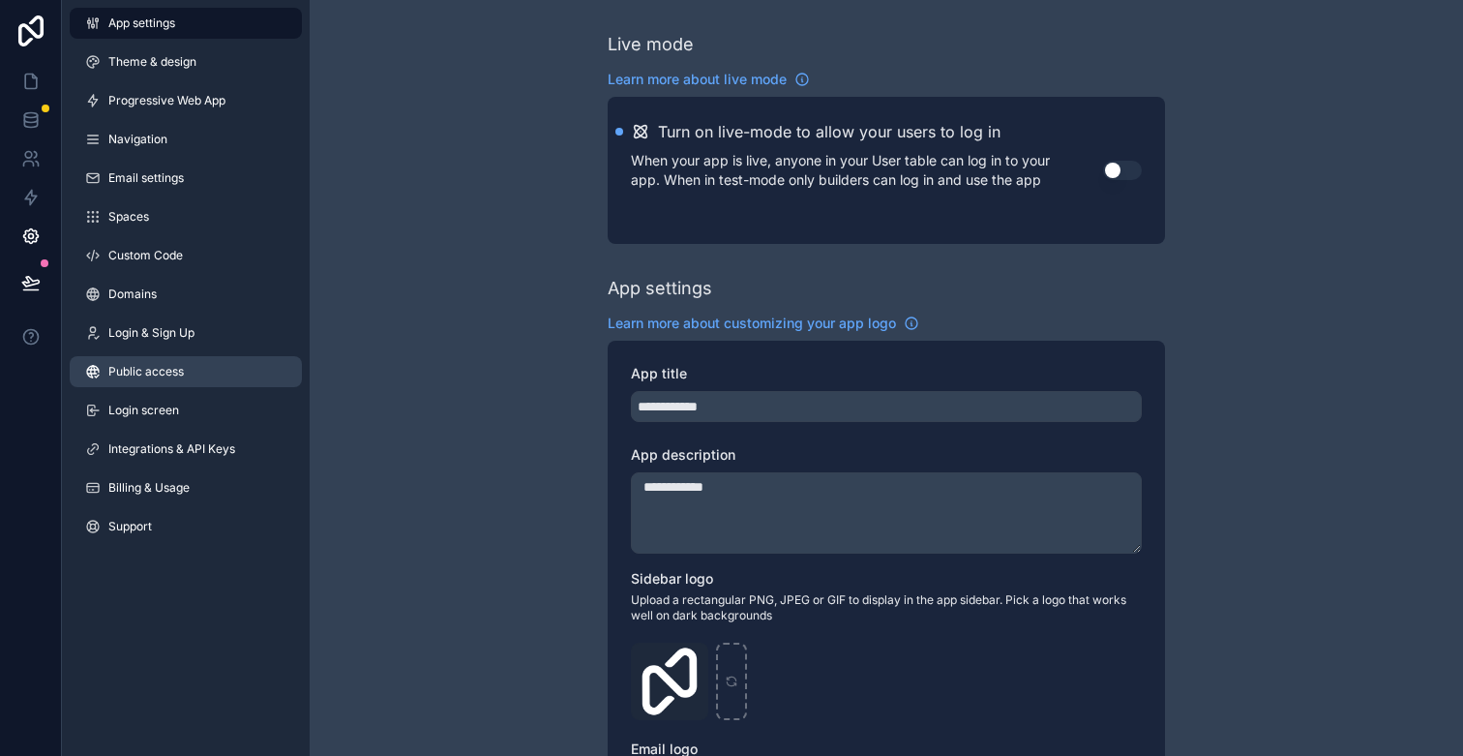
click at [143, 370] on span "Public access" at bounding box center [145, 371] width 75 height 15
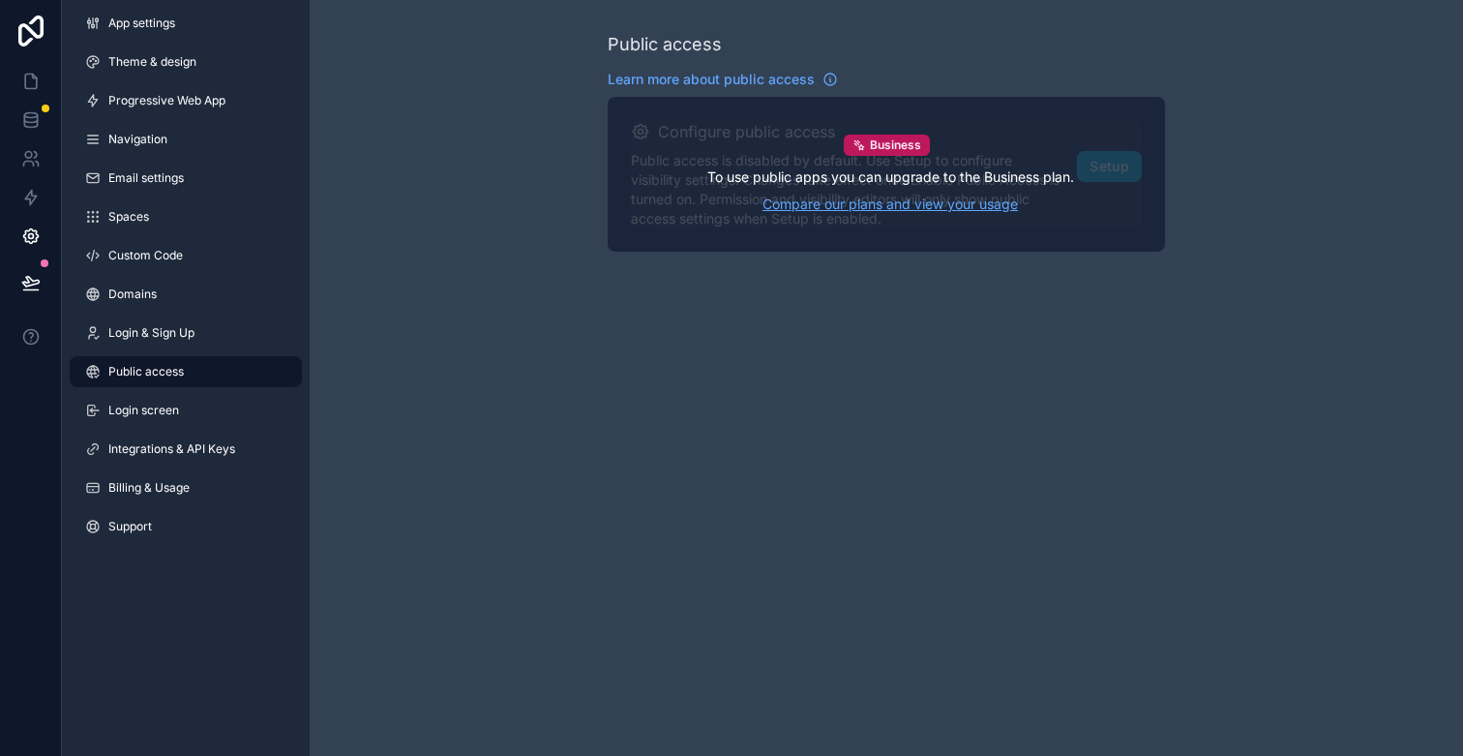
click at [958, 207] on link "Compare our plans and view your usage" at bounding box center [890, 204] width 367 height 19
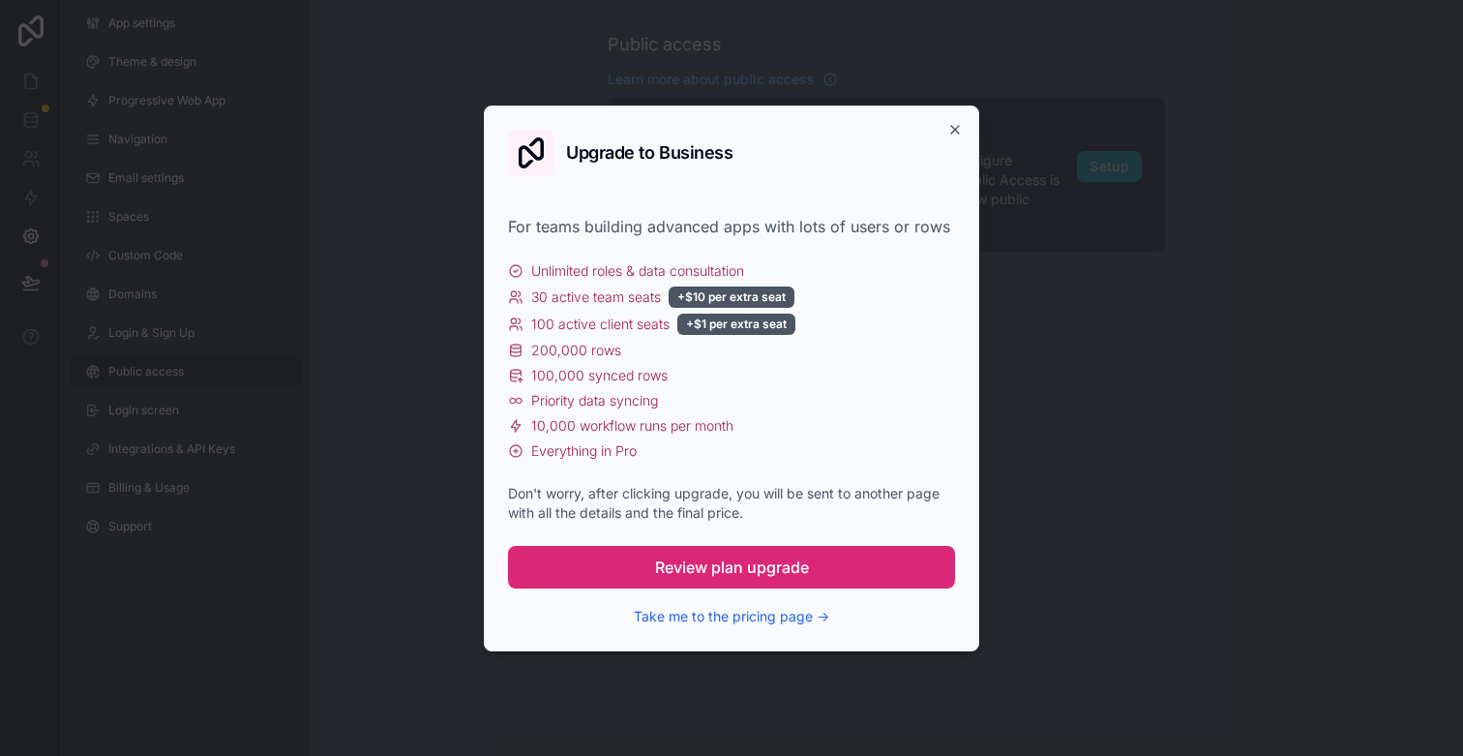
click at [823, 564] on button "Review plan upgrade" at bounding box center [731, 567] width 447 height 43
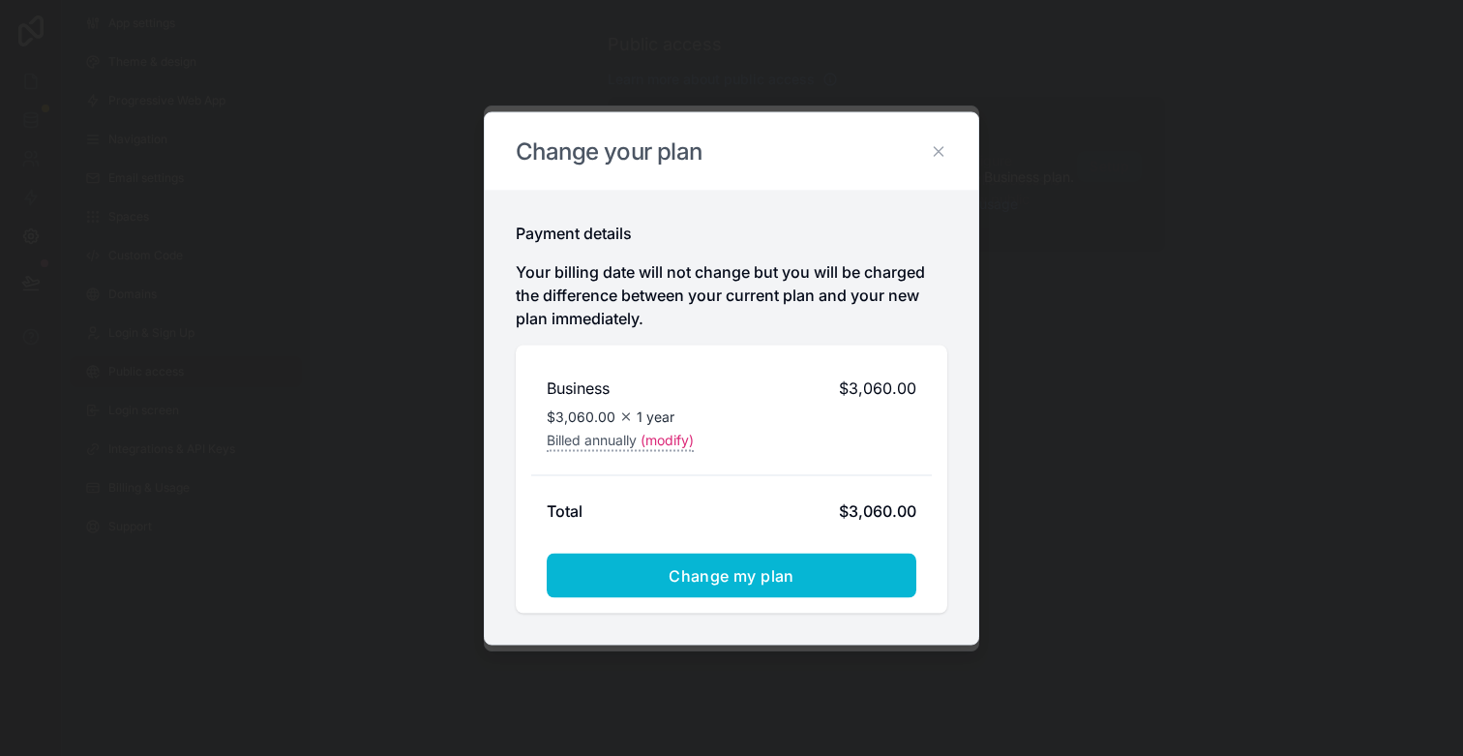
click at [944, 151] on icon at bounding box center [938, 150] width 17 height 17
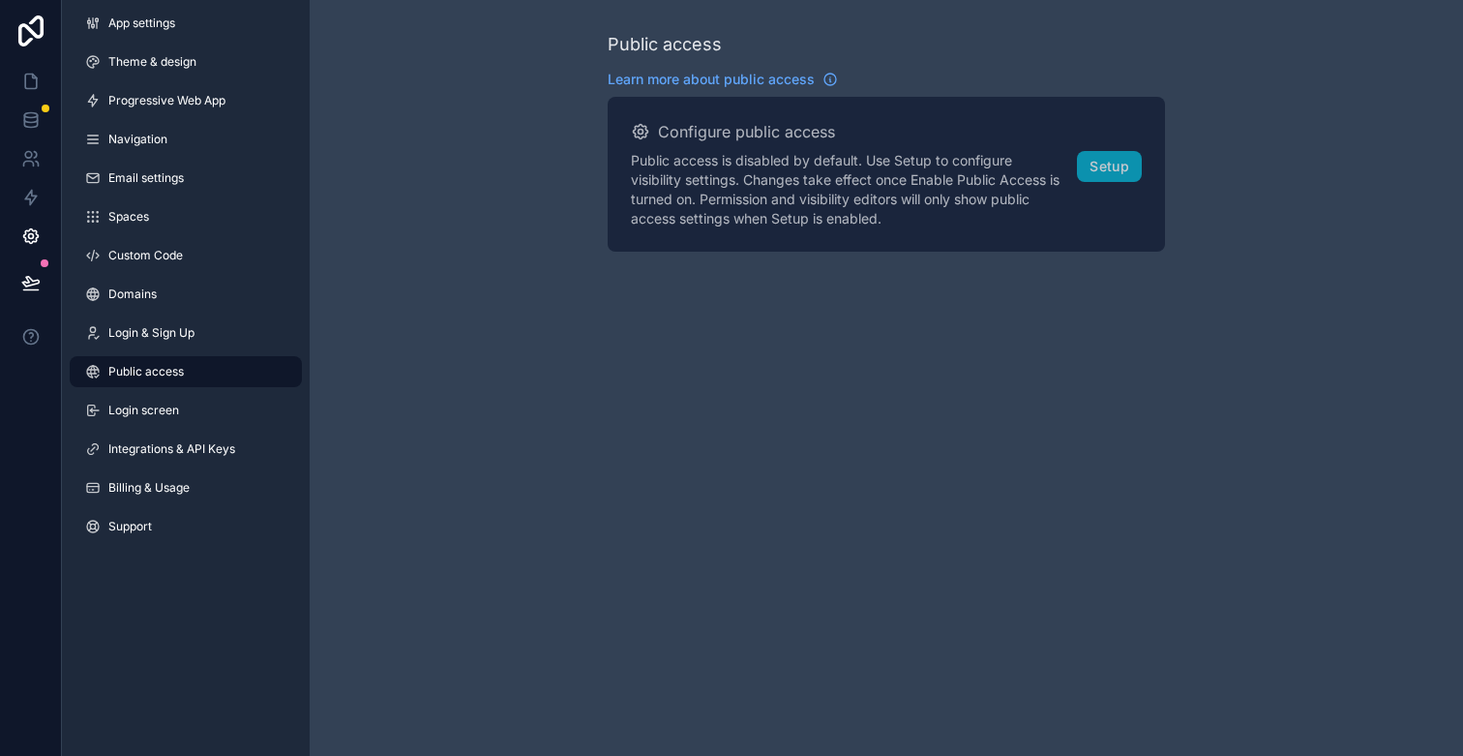
click at [976, 381] on div "Public access Learn more about public access Configure public access Public acc…" at bounding box center [886, 378] width 1153 height 756
click at [188, 340] on span "Login & Sign Up" at bounding box center [151, 332] width 86 height 15
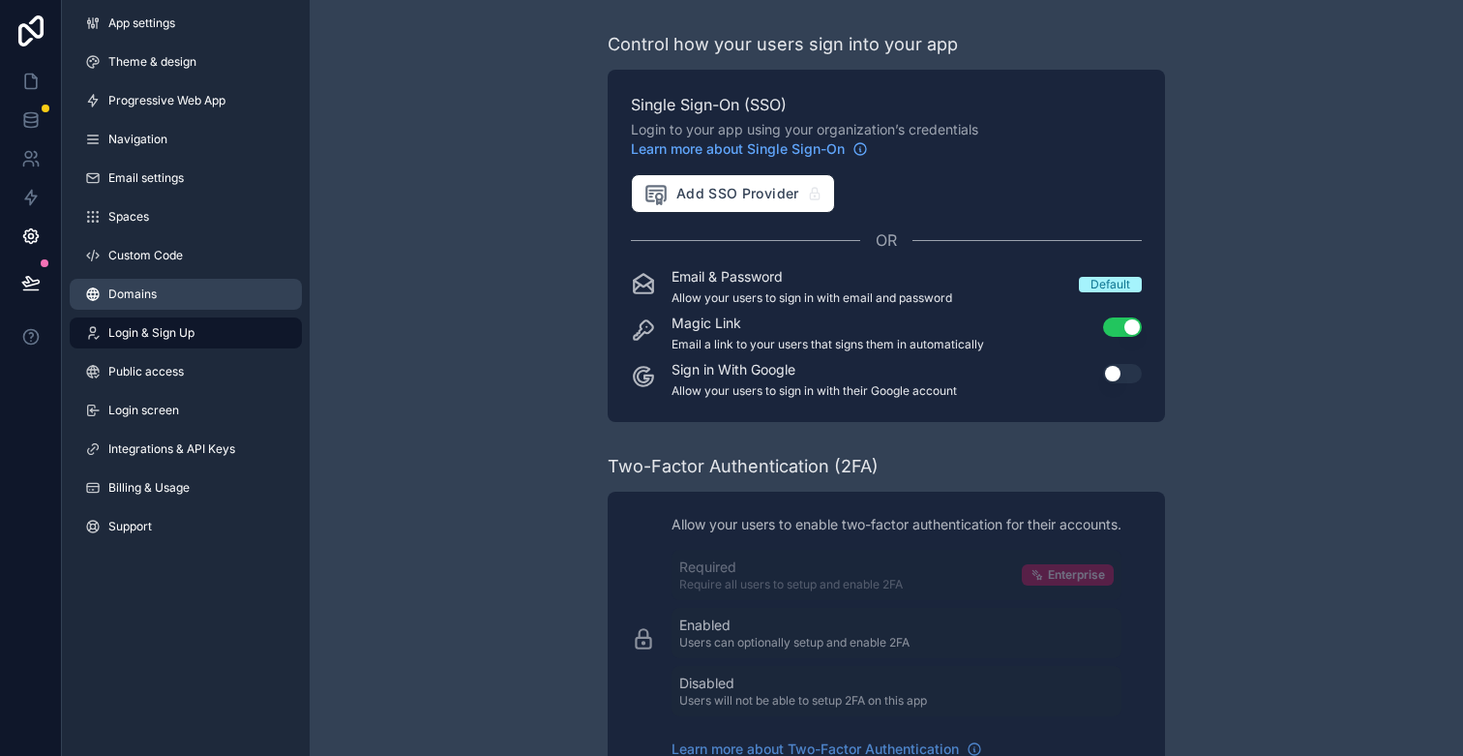
click at [176, 286] on link "Domains" at bounding box center [186, 294] width 232 height 31
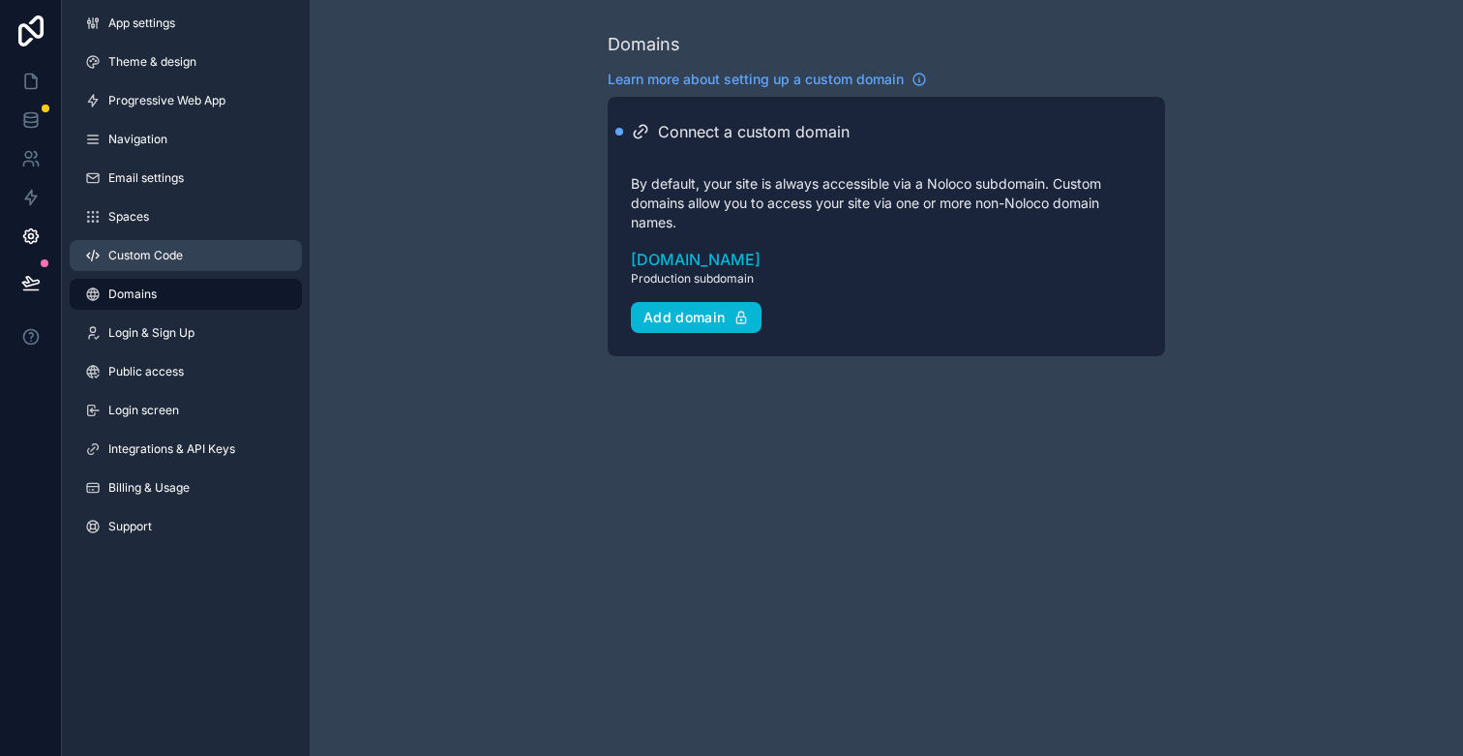
click at [178, 261] on span "Custom Code" at bounding box center [145, 255] width 75 height 15
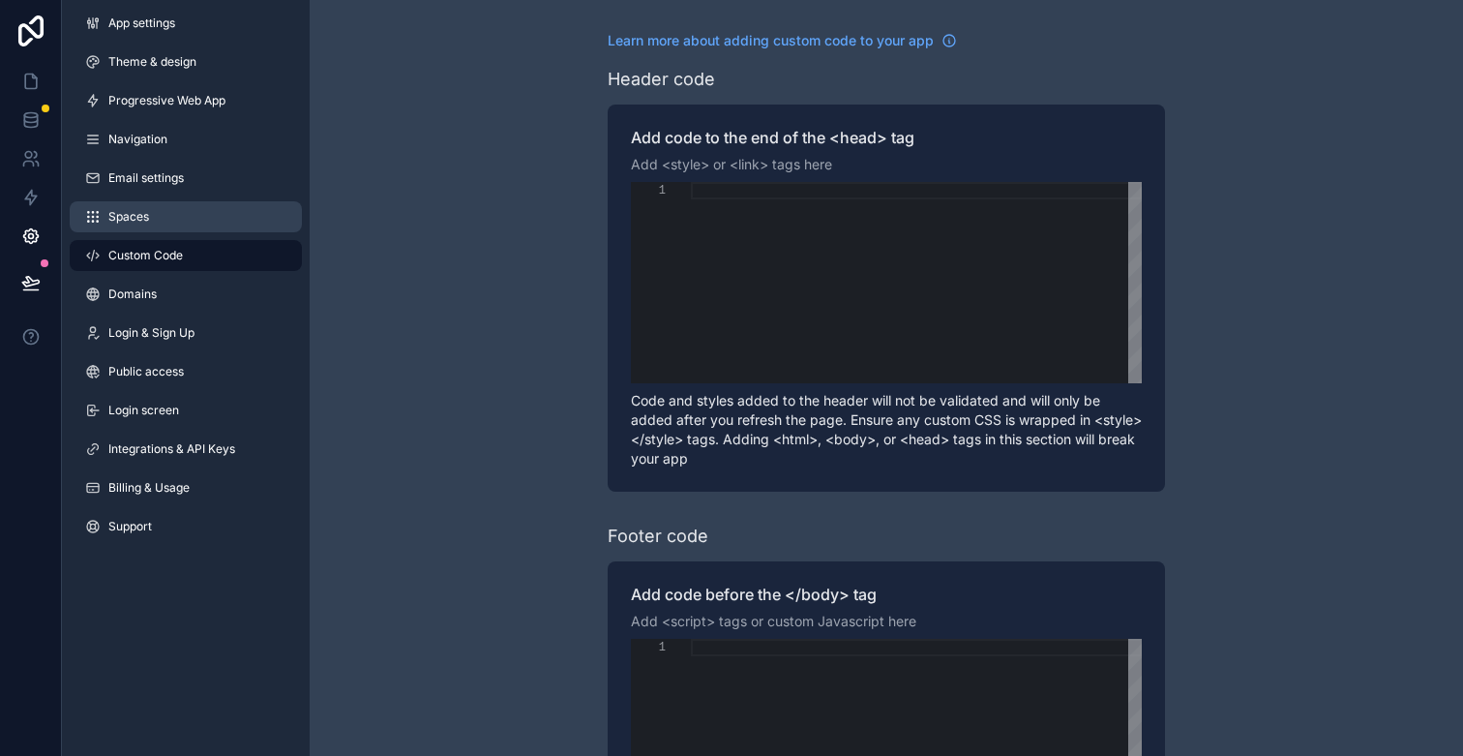
click at [176, 225] on link "Spaces" at bounding box center [186, 216] width 232 height 31
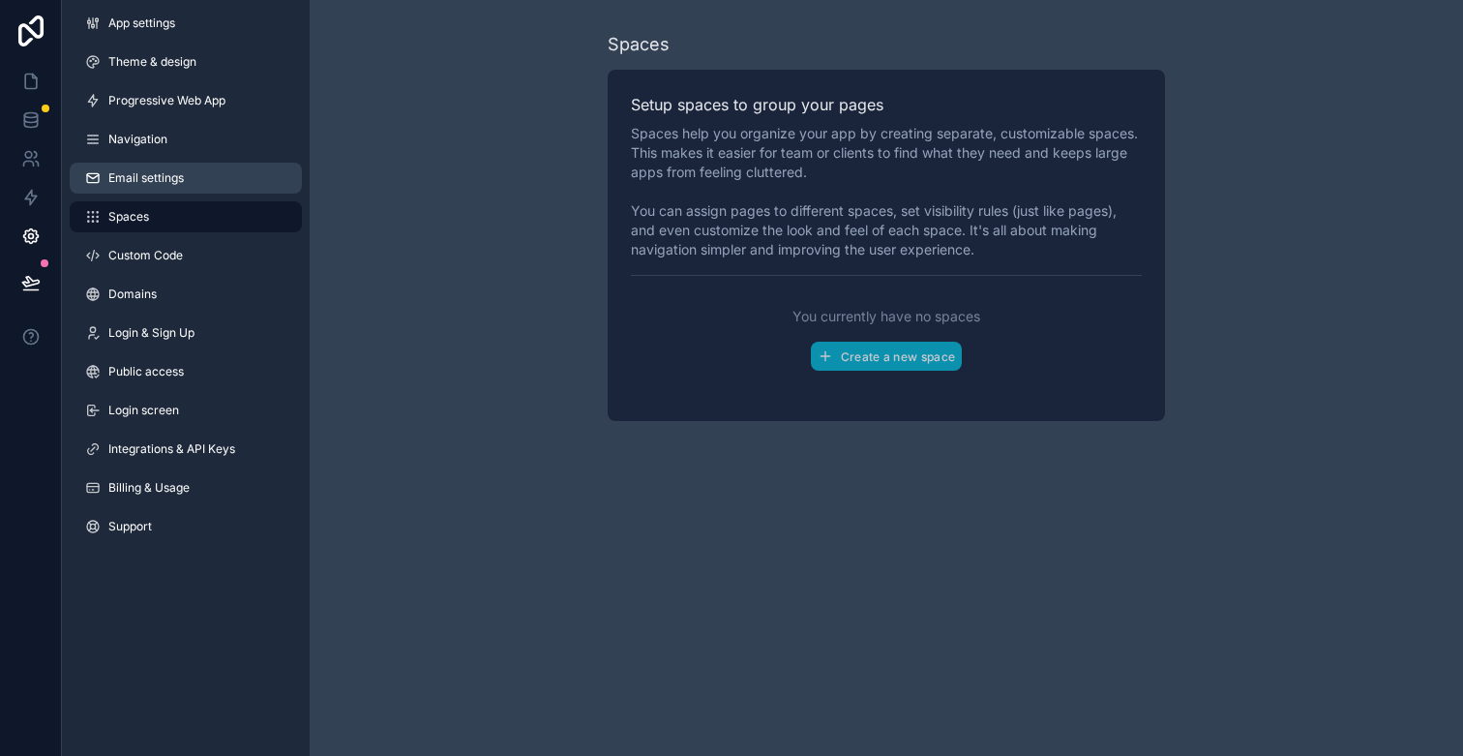
click at [183, 183] on span "Email settings" at bounding box center [145, 177] width 75 height 15
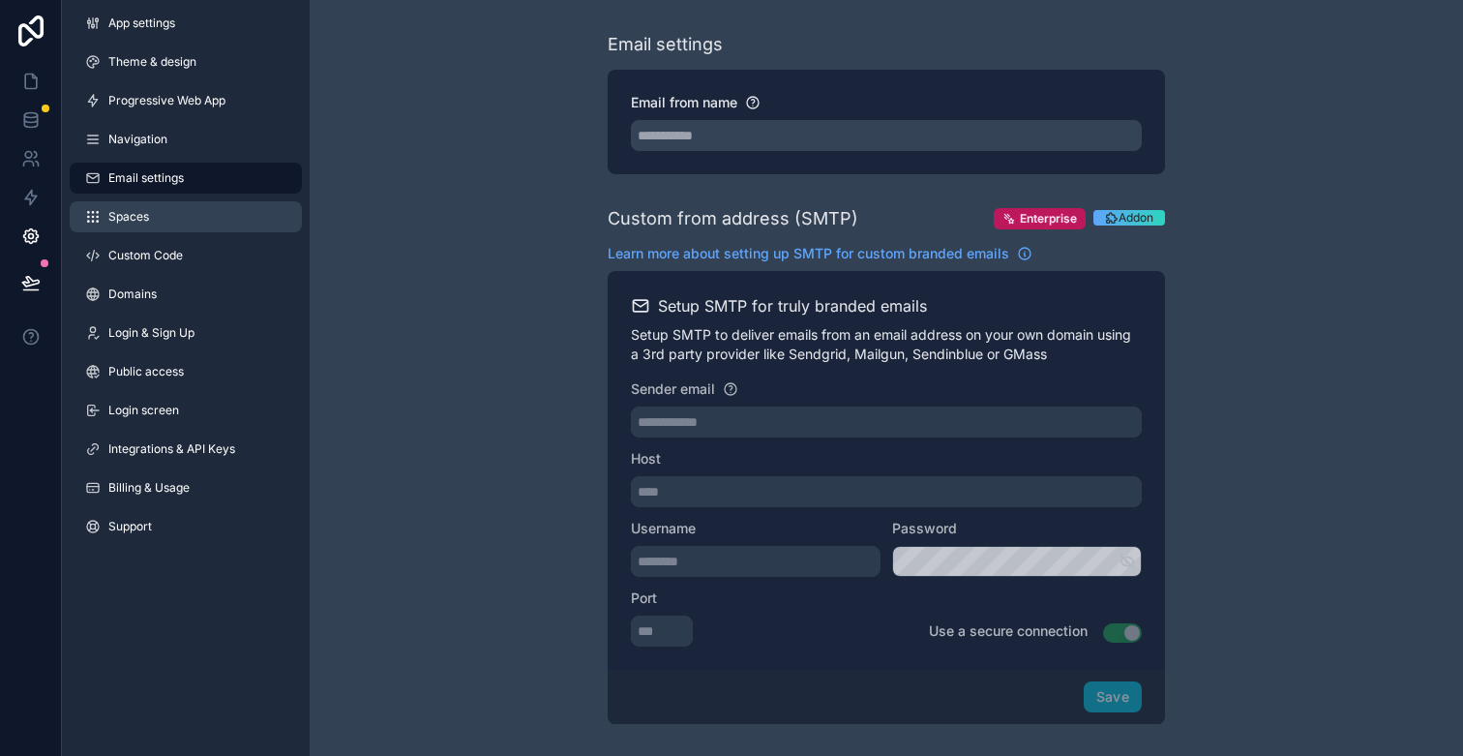
click at [193, 217] on link "Spaces" at bounding box center [186, 216] width 232 height 31
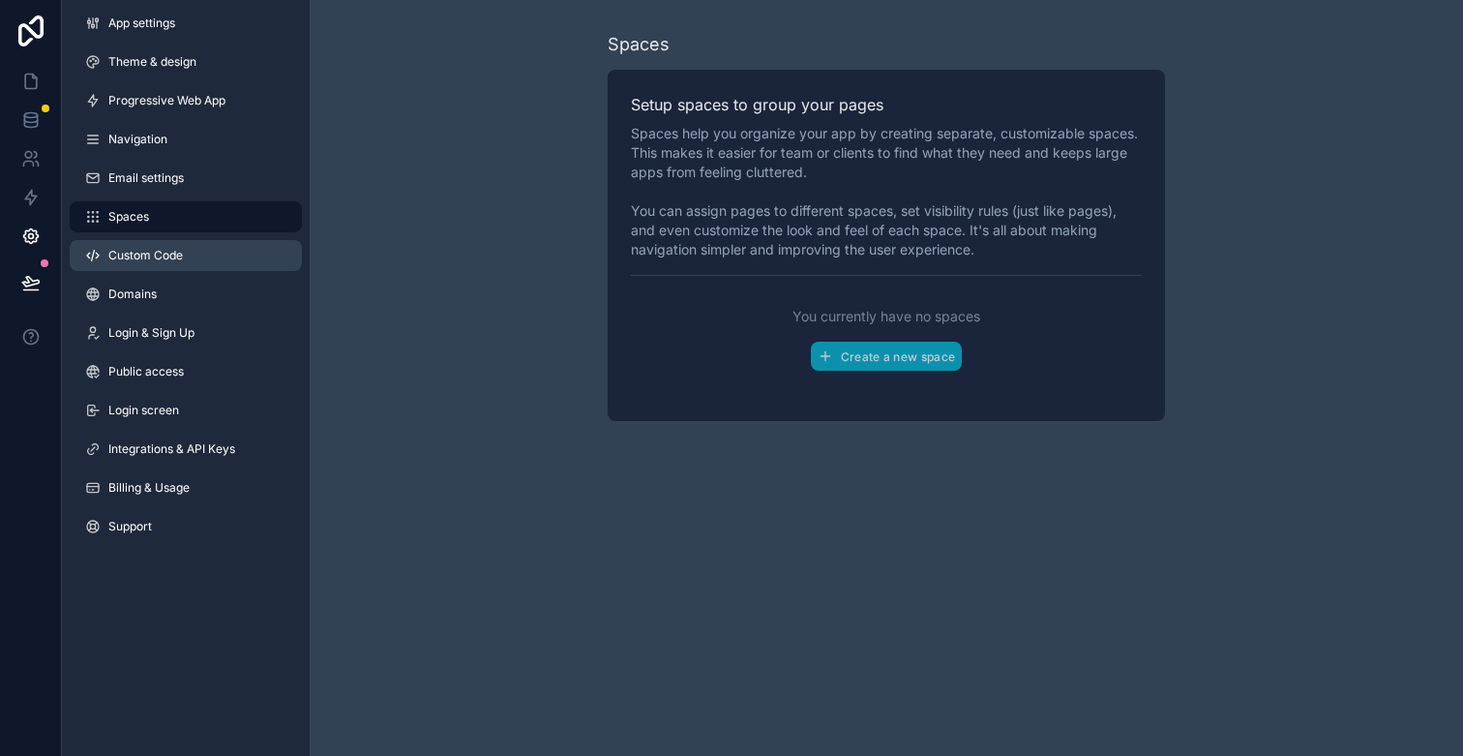
click at [190, 266] on link "Custom Code" at bounding box center [186, 255] width 232 height 31
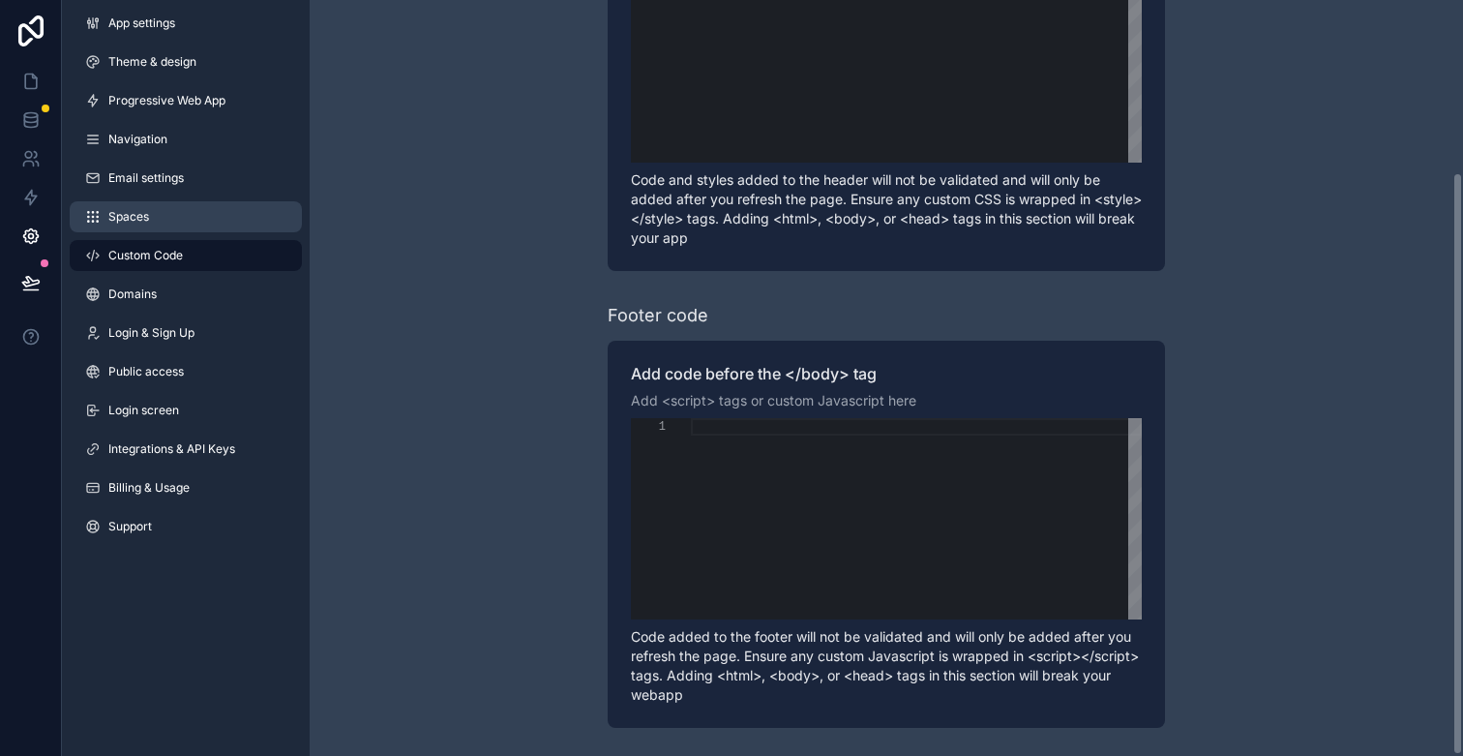
scroll to position [220, 0]
click at [173, 205] on link "Spaces" at bounding box center [186, 216] width 232 height 31
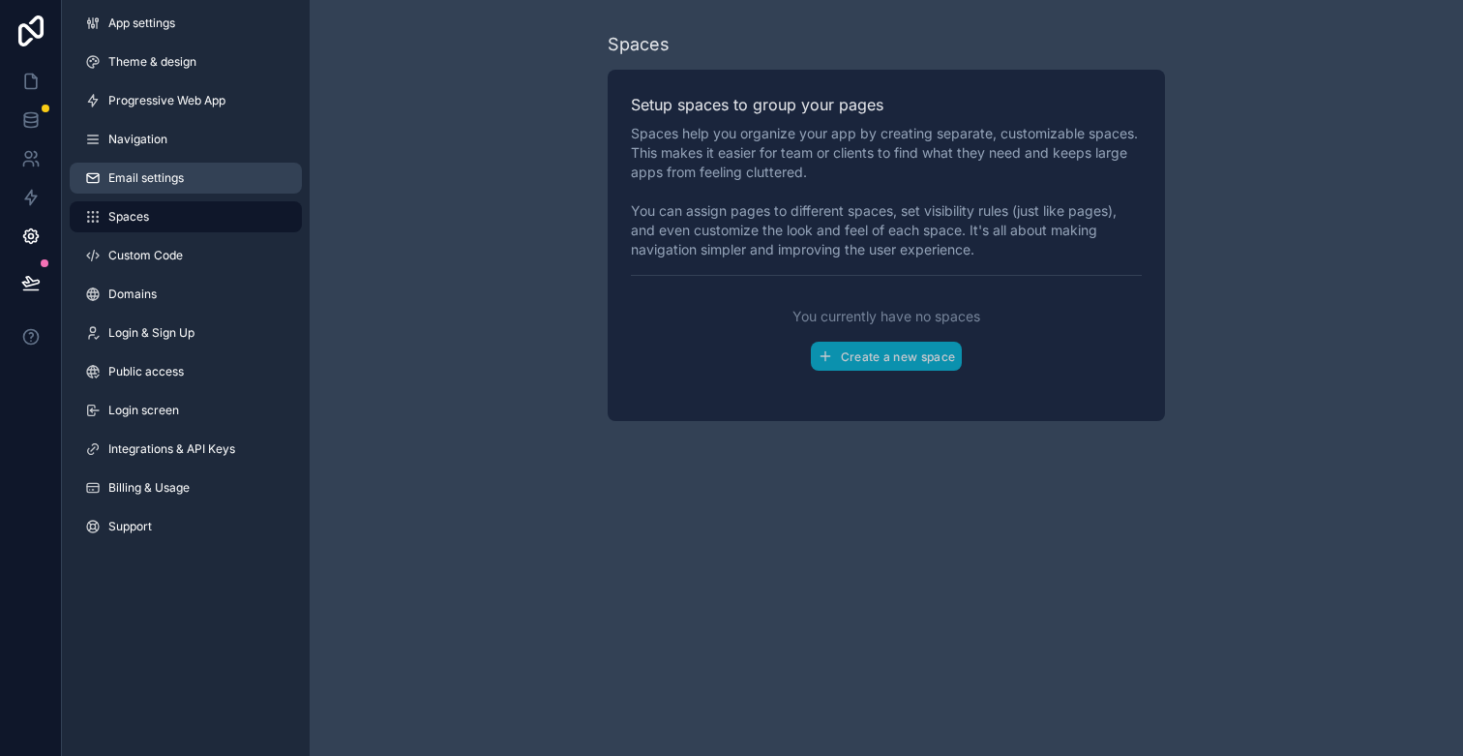
click at [178, 183] on span "Email settings" at bounding box center [145, 177] width 75 height 15
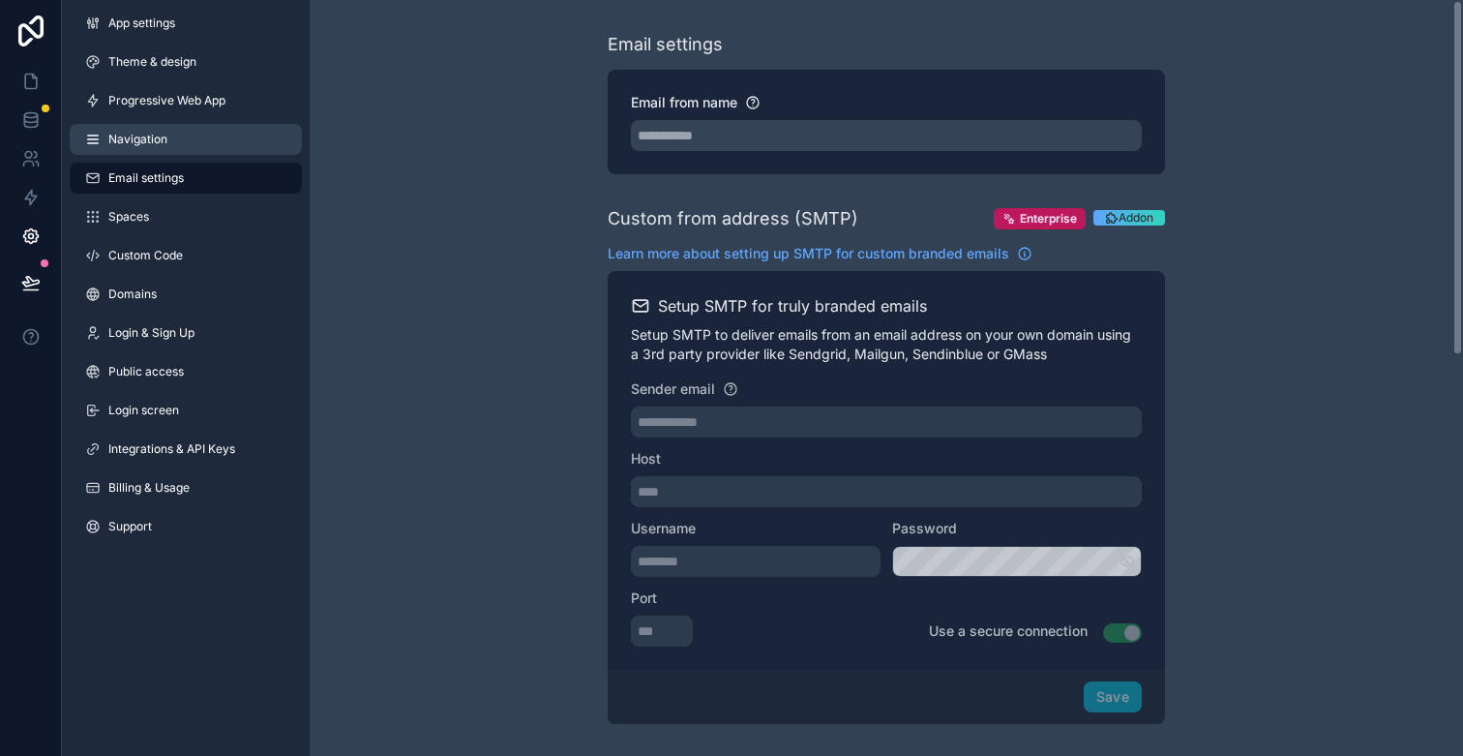
click at [172, 130] on link "Navigation" at bounding box center [186, 139] width 232 height 31
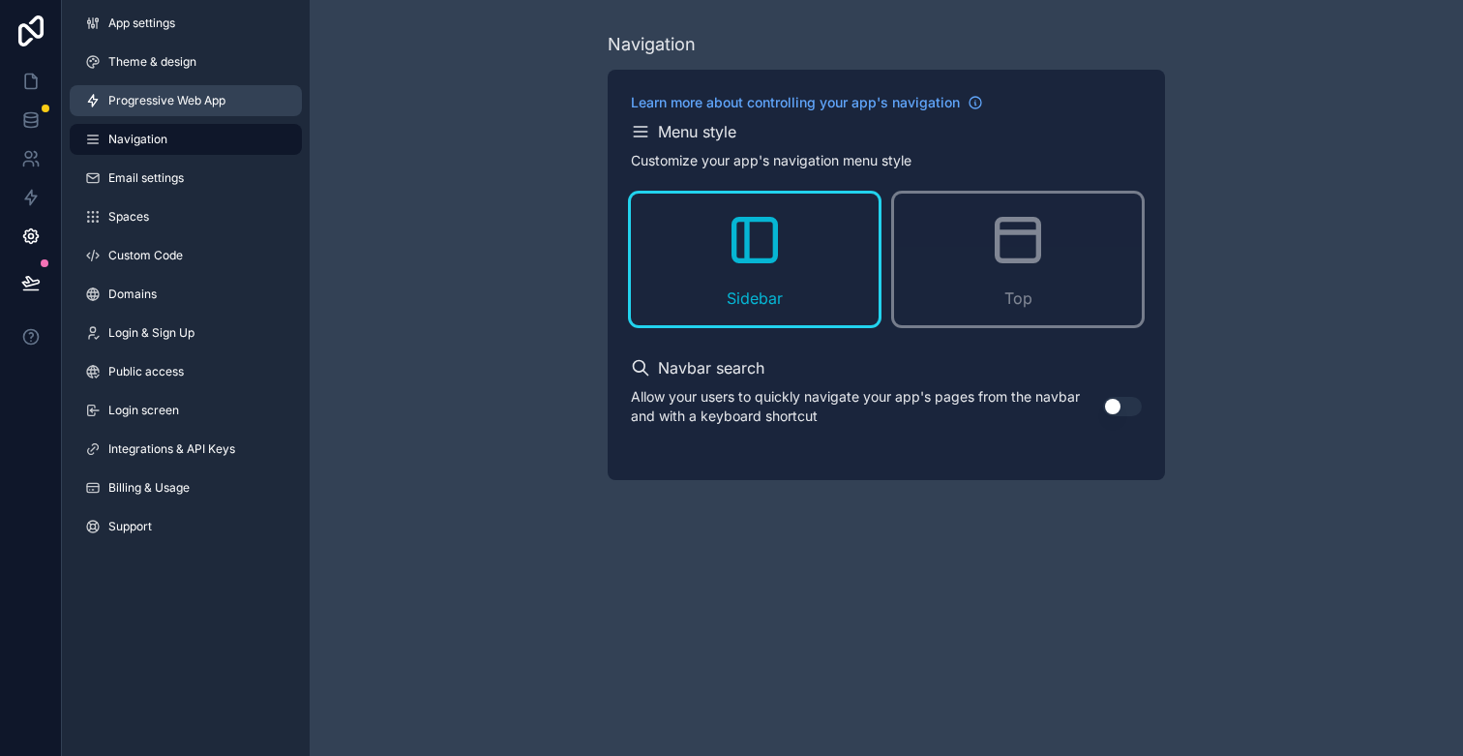
click at [205, 101] on span "Progressive Web App" at bounding box center [166, 100] width 117 height 15
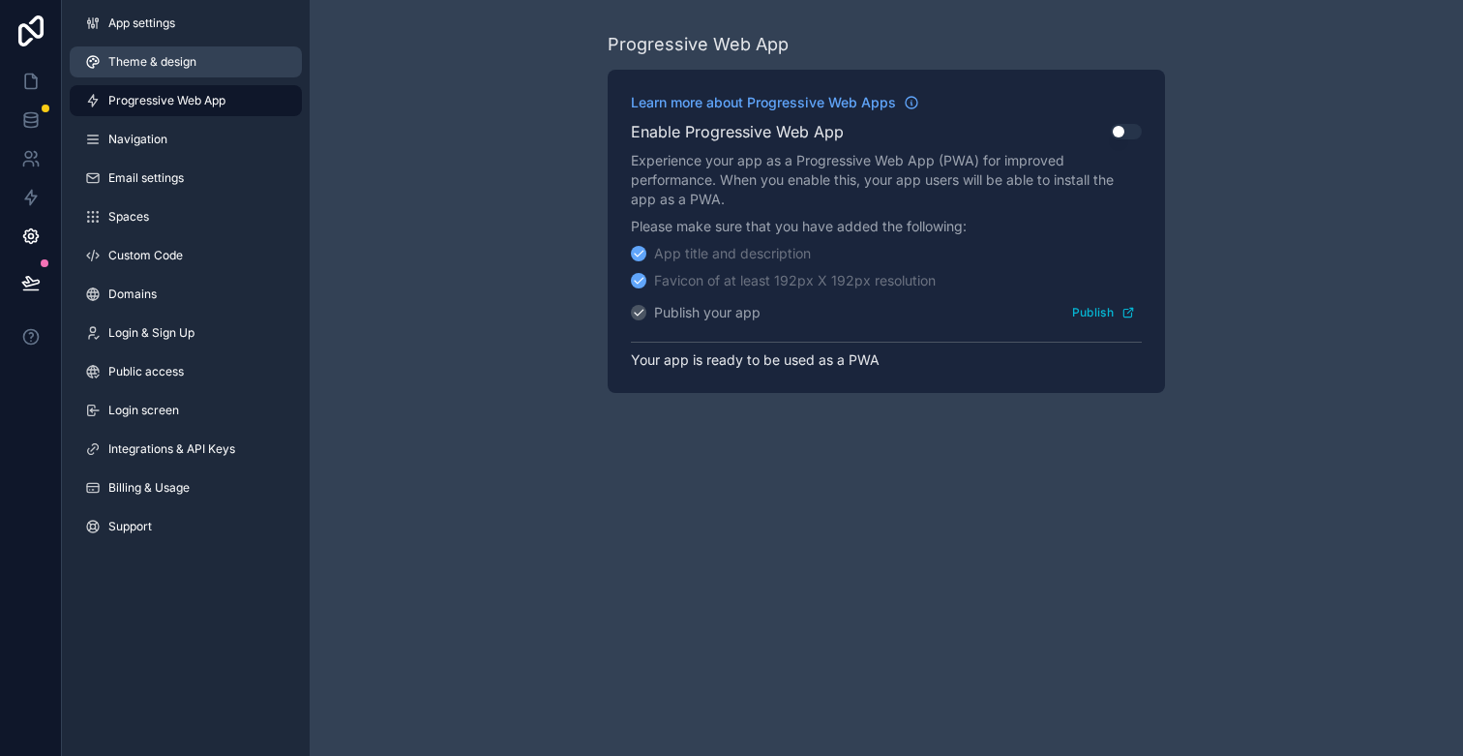
click at [163, 57] on span "Theme & design" at bounding box center [152, 61] width 88 height 15
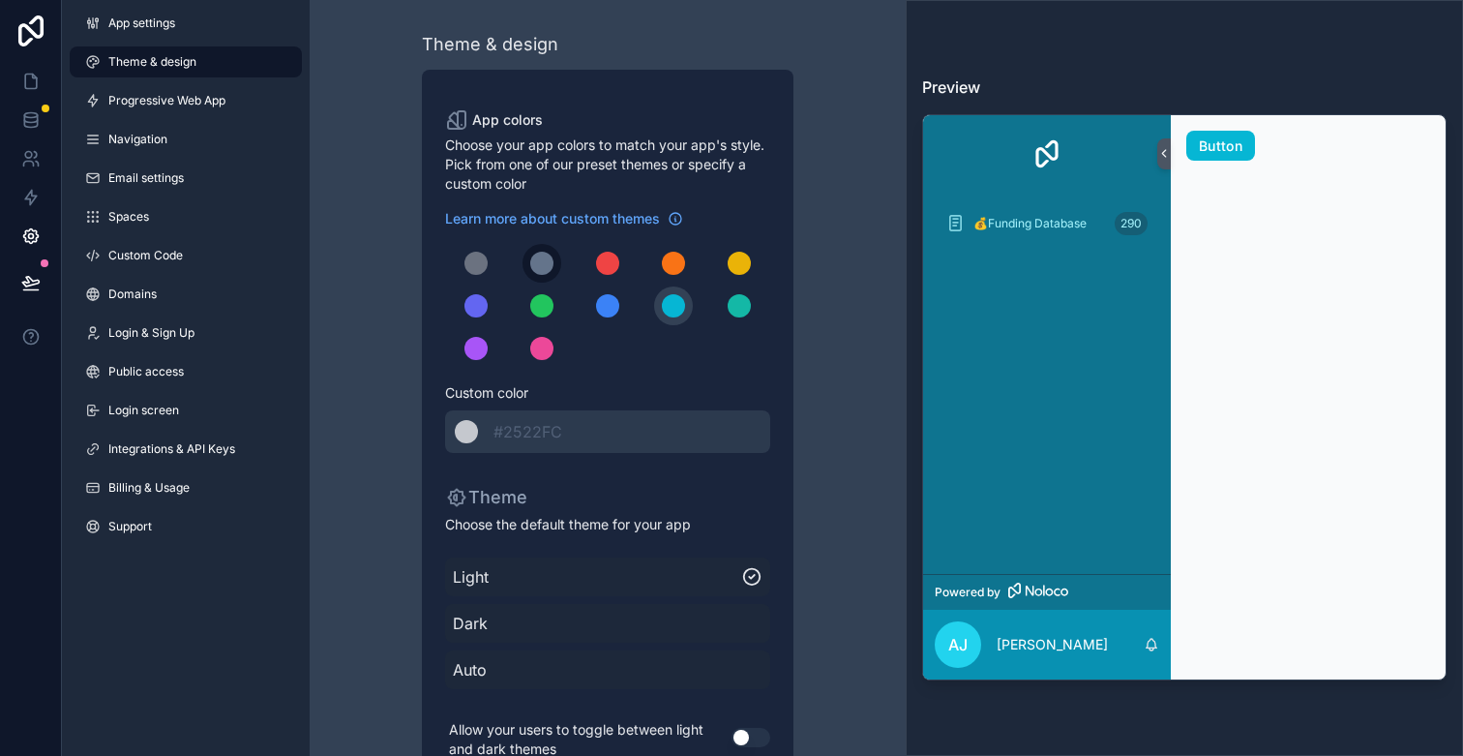
click at [553, 266] on div "scrollable content" at bounding box center [541, 263] width 23 height 23
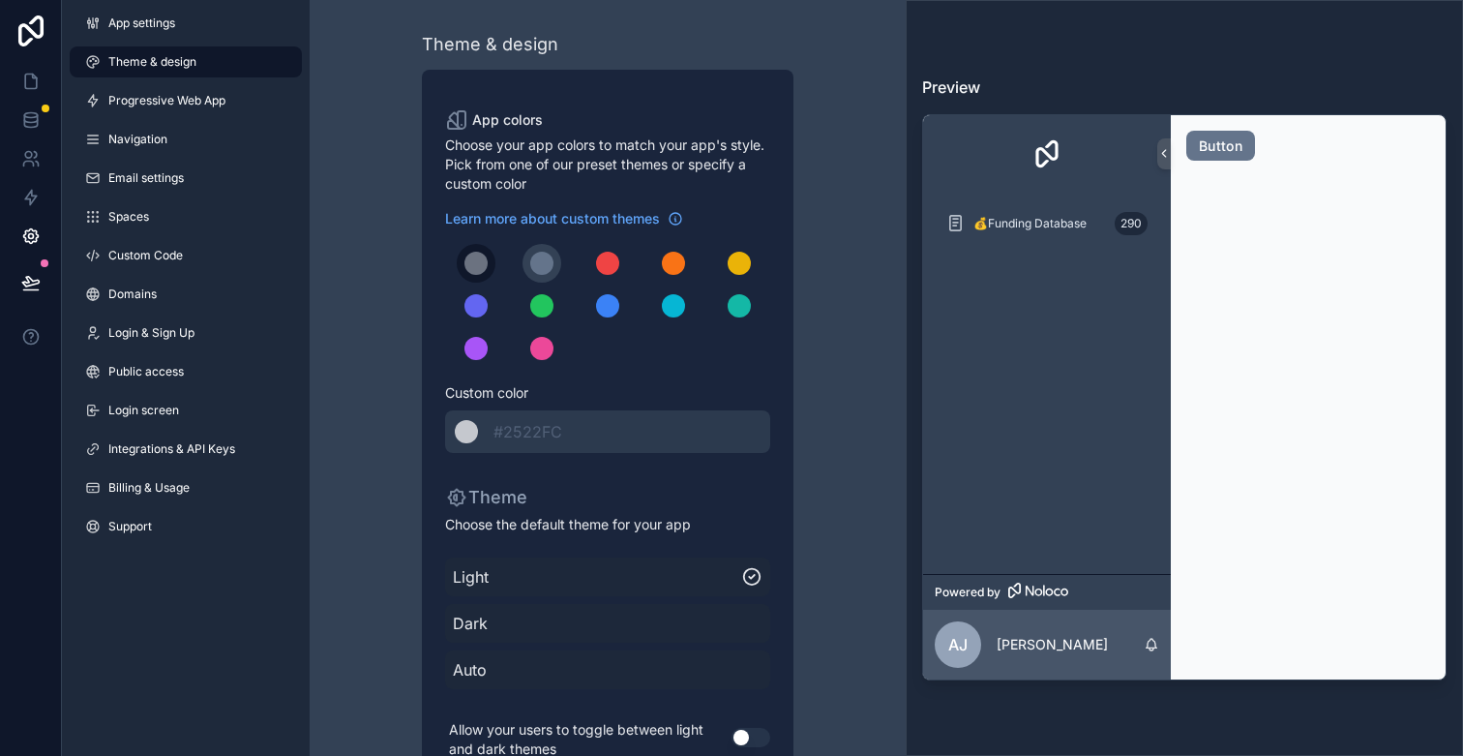
click at [489, 275] on button "scrollable content" at bounding box center [476, 263] width 39 height 39
click at [537, 306] on div "scrollable content" at bounding box center [541, 305] width 23 height 23
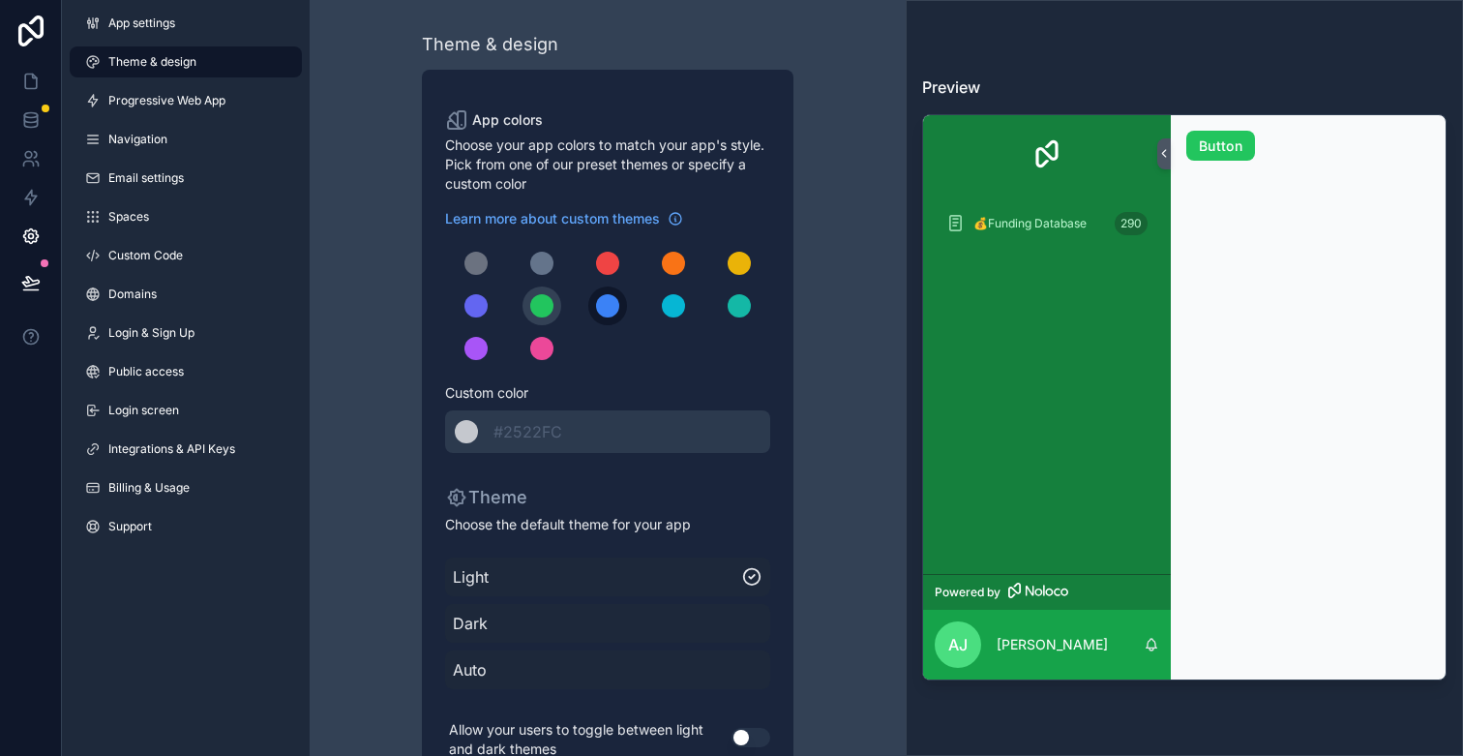
click at [595, 307] on button "scrollable content" at bounding box center [607, 305] width 39 height 39
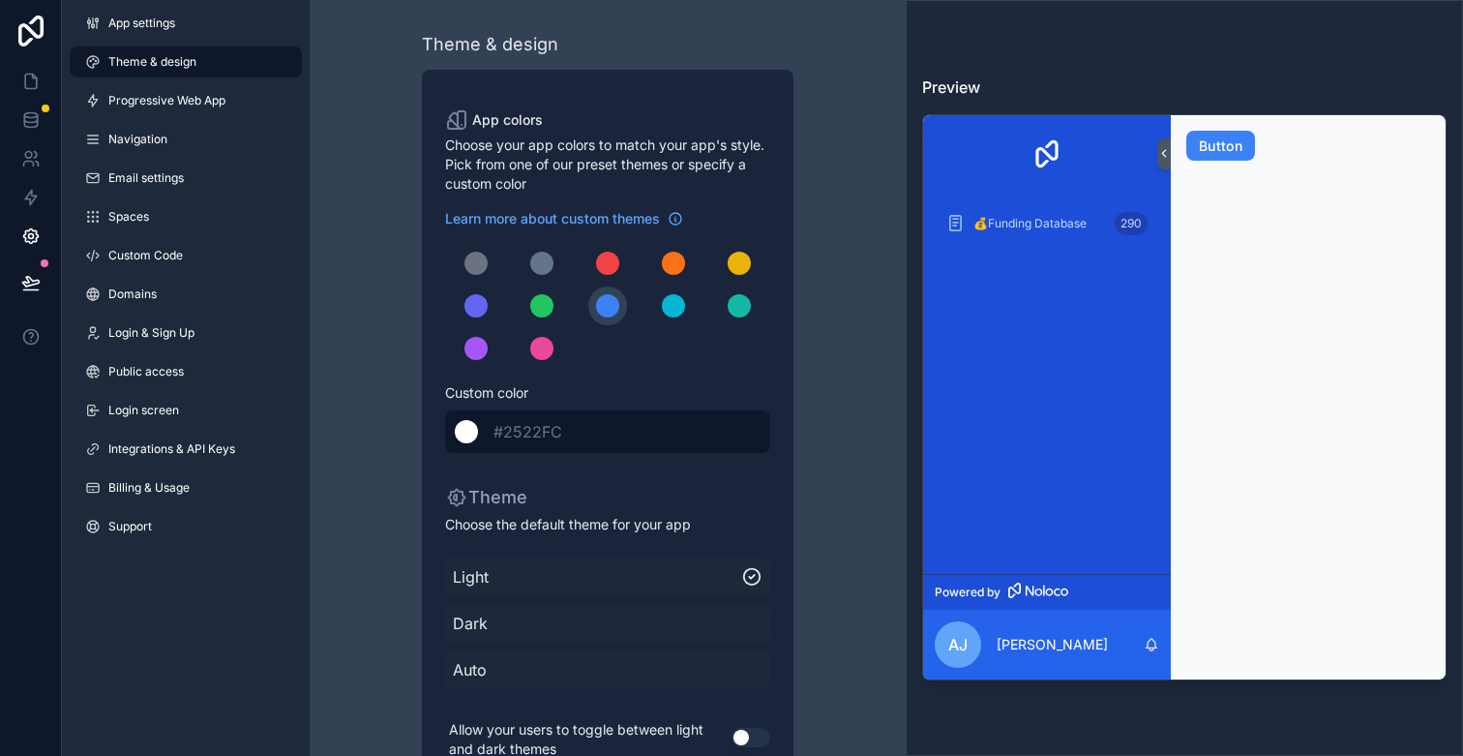
click at [593, 424] on div "******* #2522FC" at bounding box center [607, 431] width 325 height 43
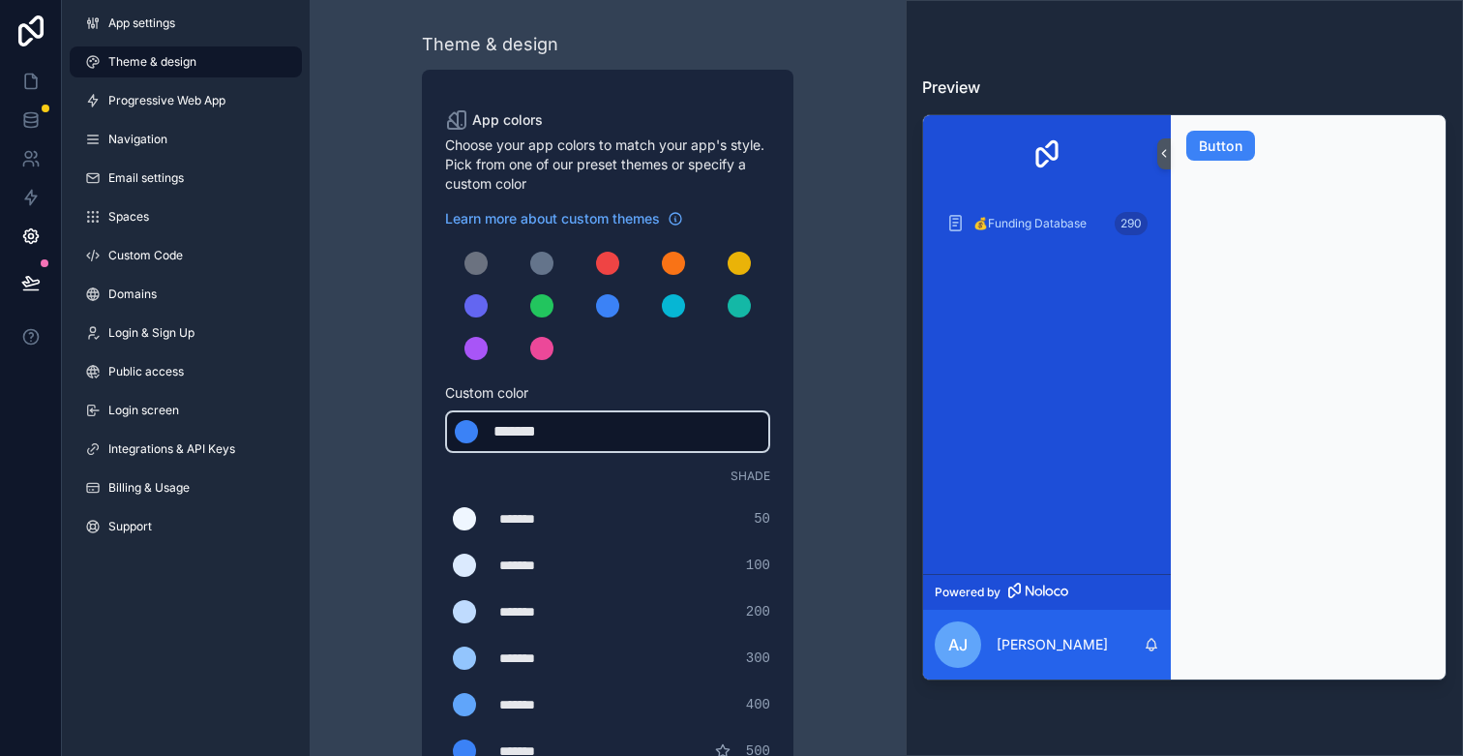
click at [596, 426] on div "******* ******* #3b82f6" at bounding box center [607, 431] width 325 height 43
click at [595, 426] on div "******* ******* #3b82f6" at bounding box center [607, 431] width 325 height 43
click at [596, 427] on div "******* ******* #3b82f6" at bounding box center [607, 431] width 325 height 43
click at [595, 427] on div "******* ******* #3b82f6" at bounding box center [607, 431] width 325 height 43
click at [584, 434] on div "*******" at bounding box center [542, 431] width 97 height 23
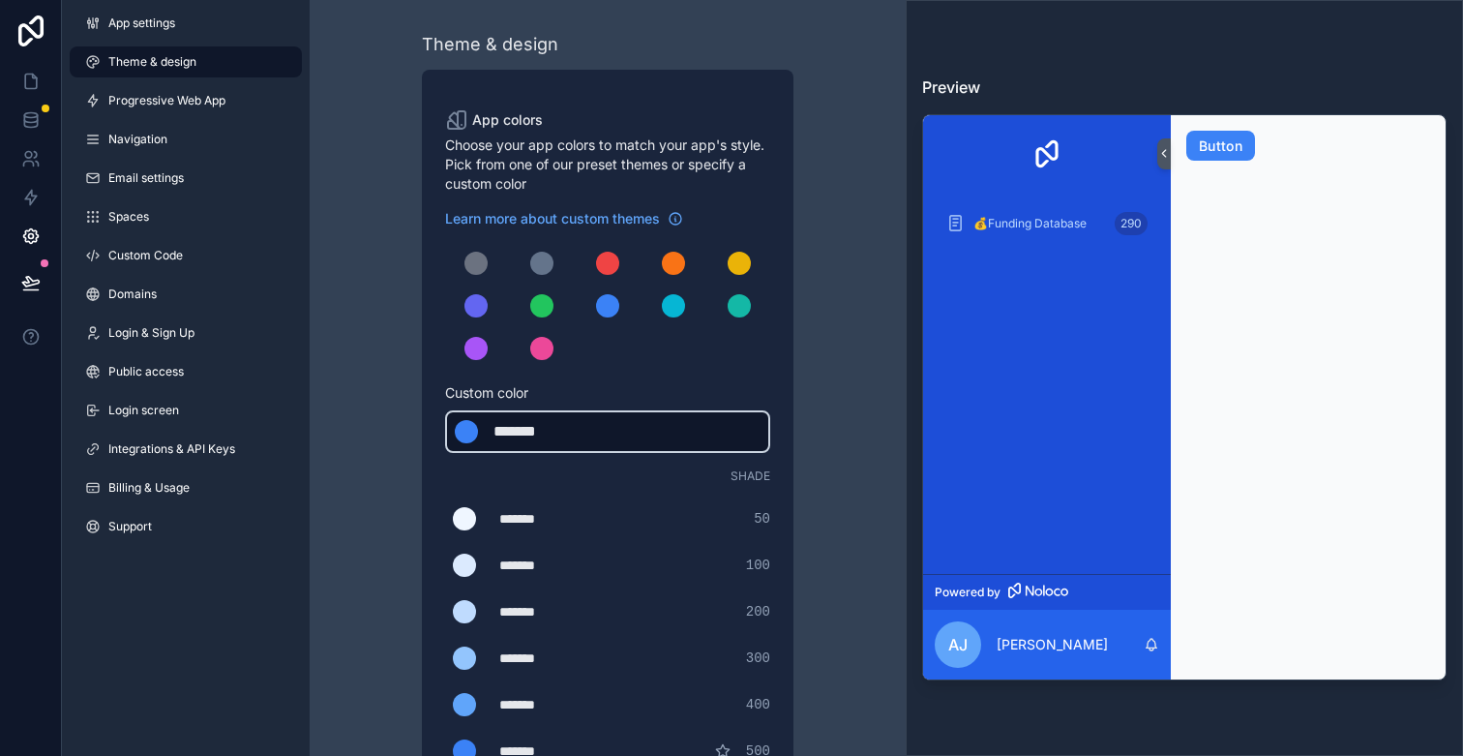
type div "*******"
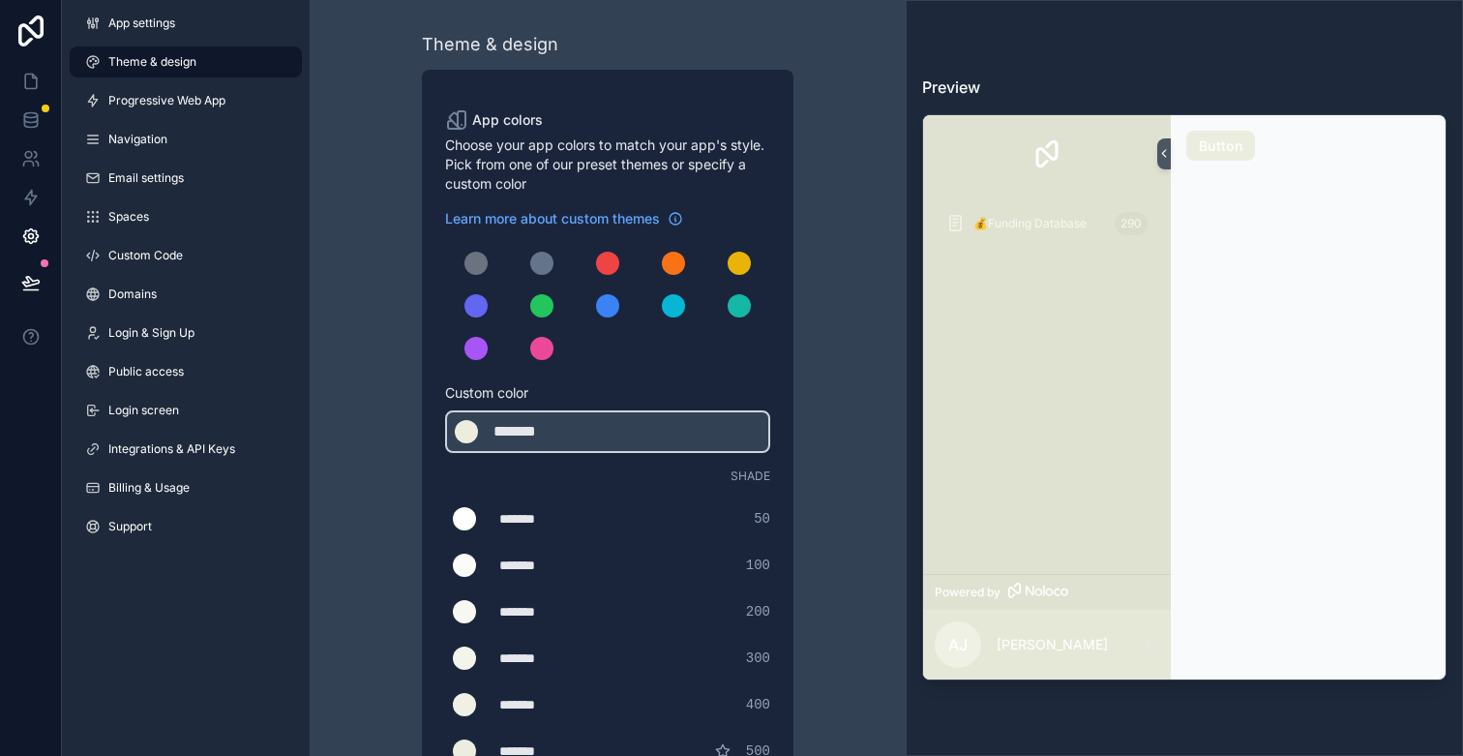
click at [690, 369] on div "Learn more about custom themes Custom color ******* ******* #EBEEDE Shade *****…" at bounding box center [607, 582] width 325 height 747
click at [605, 307] on div "scrollable content" at bounding box center [607, 305] width 23 height 23
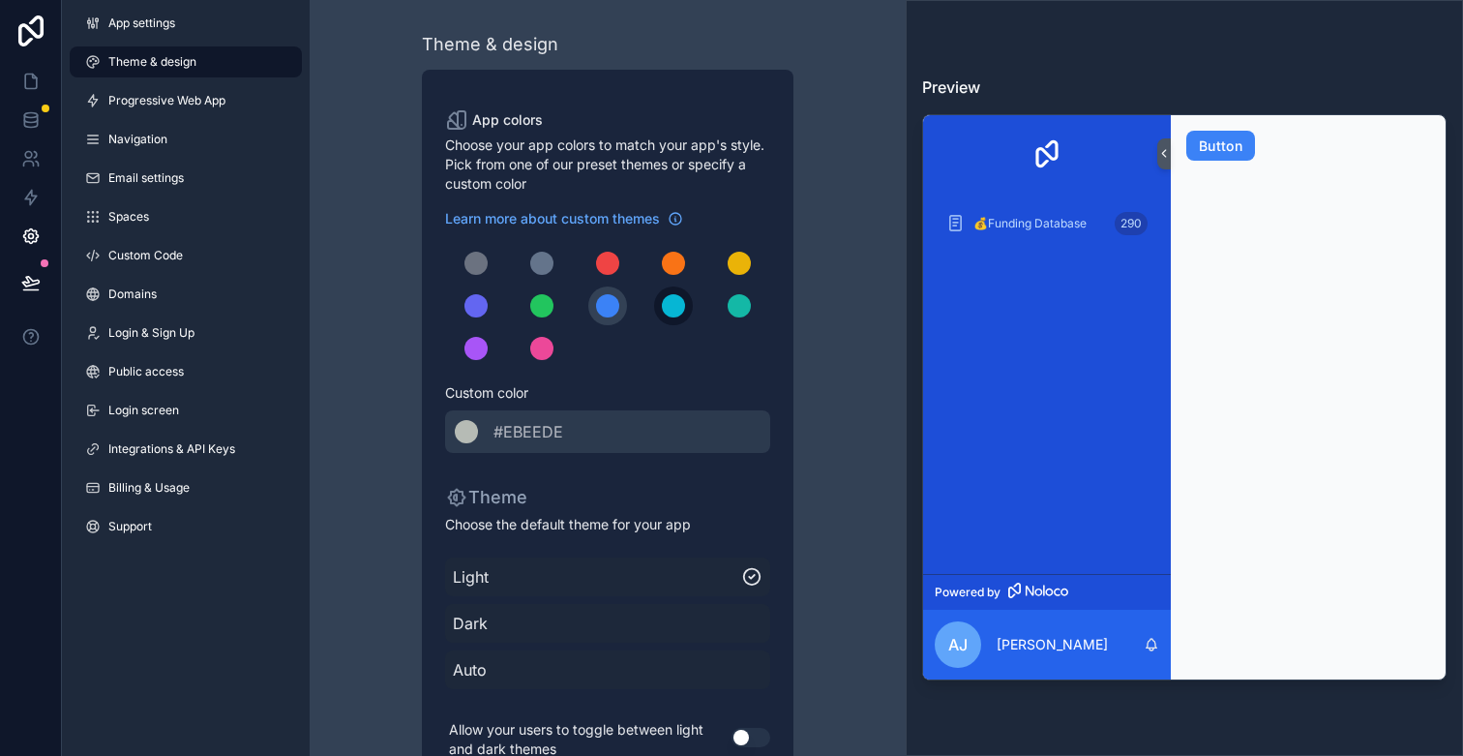
click at [675, 302] on div "scrollable content" at bounding box center [673, 305] width 23 height 23
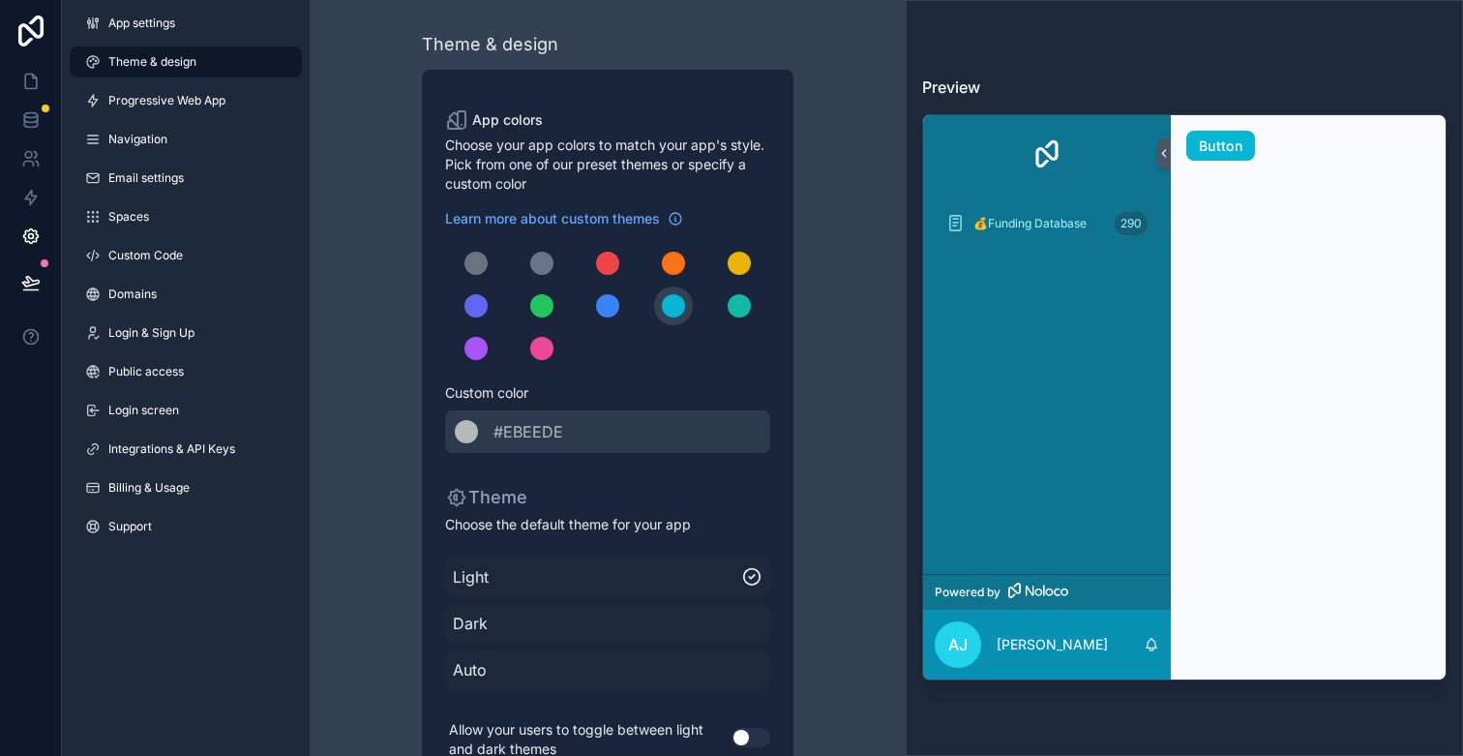
click at [715, 351] on div "scrollable content" at bounding box center [607, 306] width 325 height 124
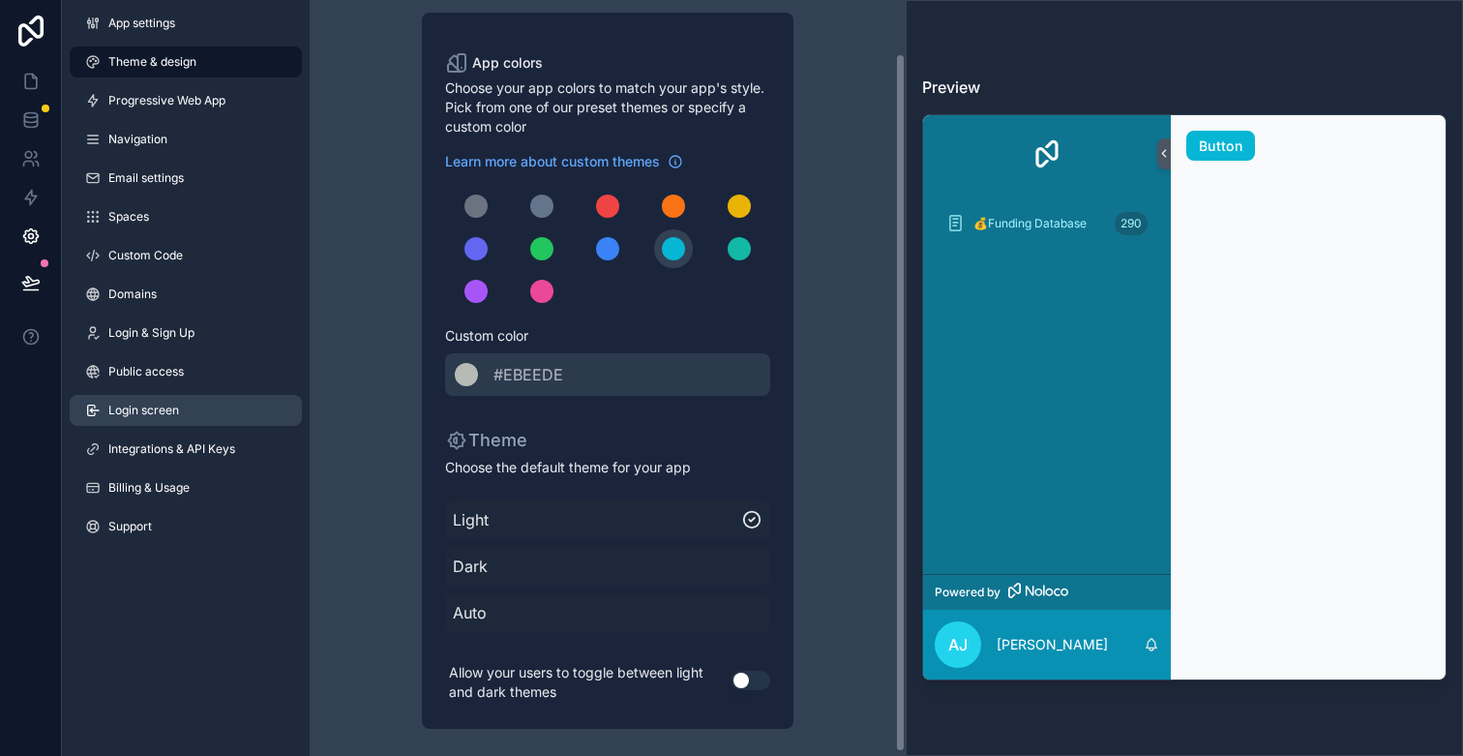
scroll to position [57, 0]
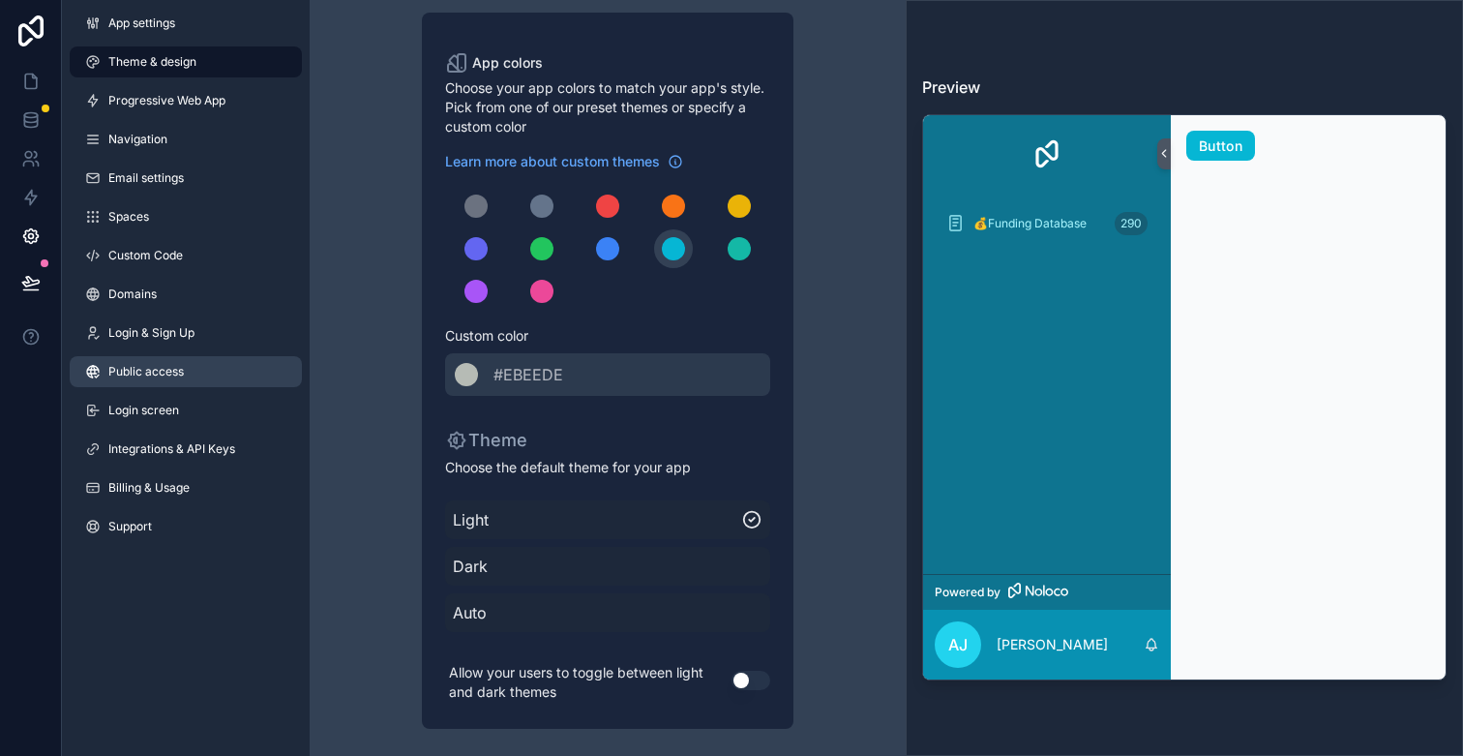
click at [192, 372] on link "Public access" at bounding box center [186, 371] width 232 height 31
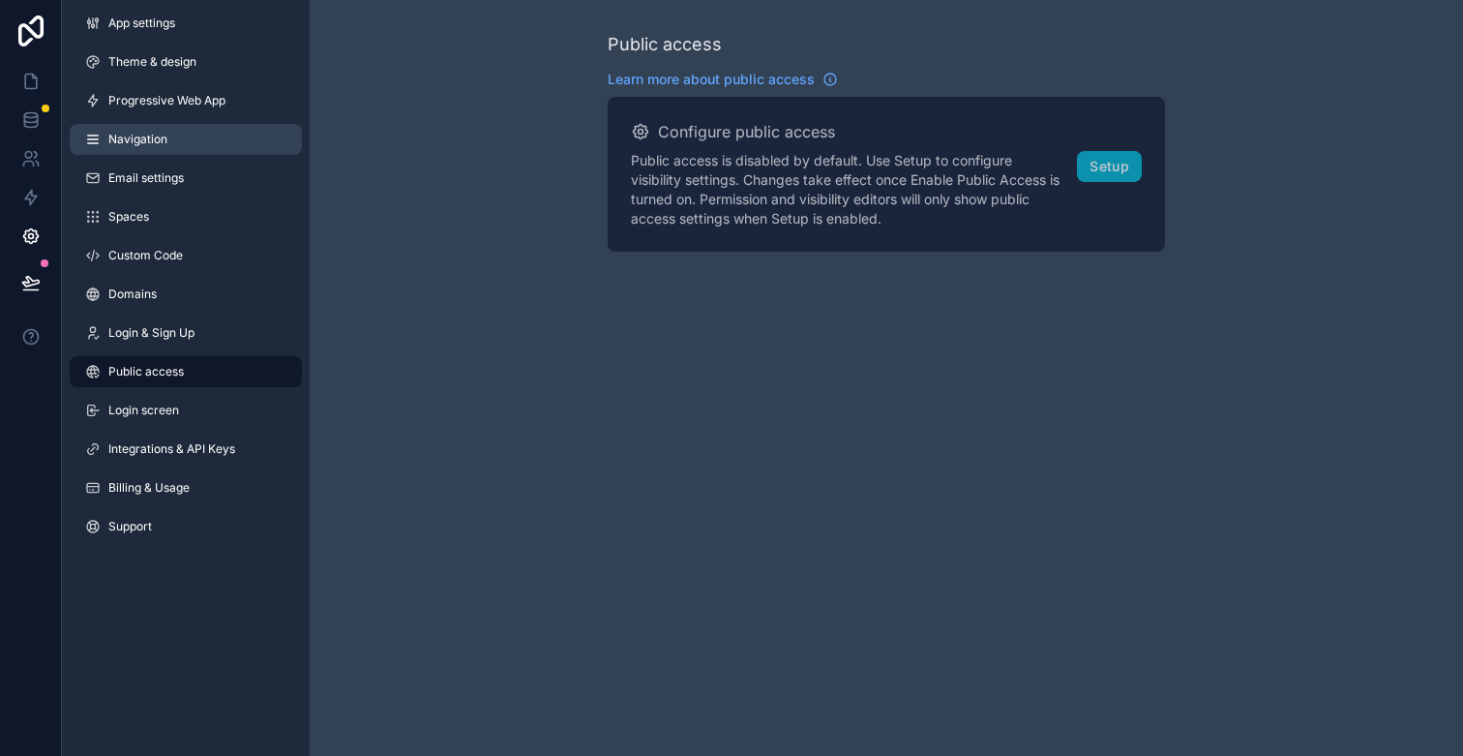
click at [202, 135] on link "Navigation" at bounding box center [186, 139] width 232 height 31
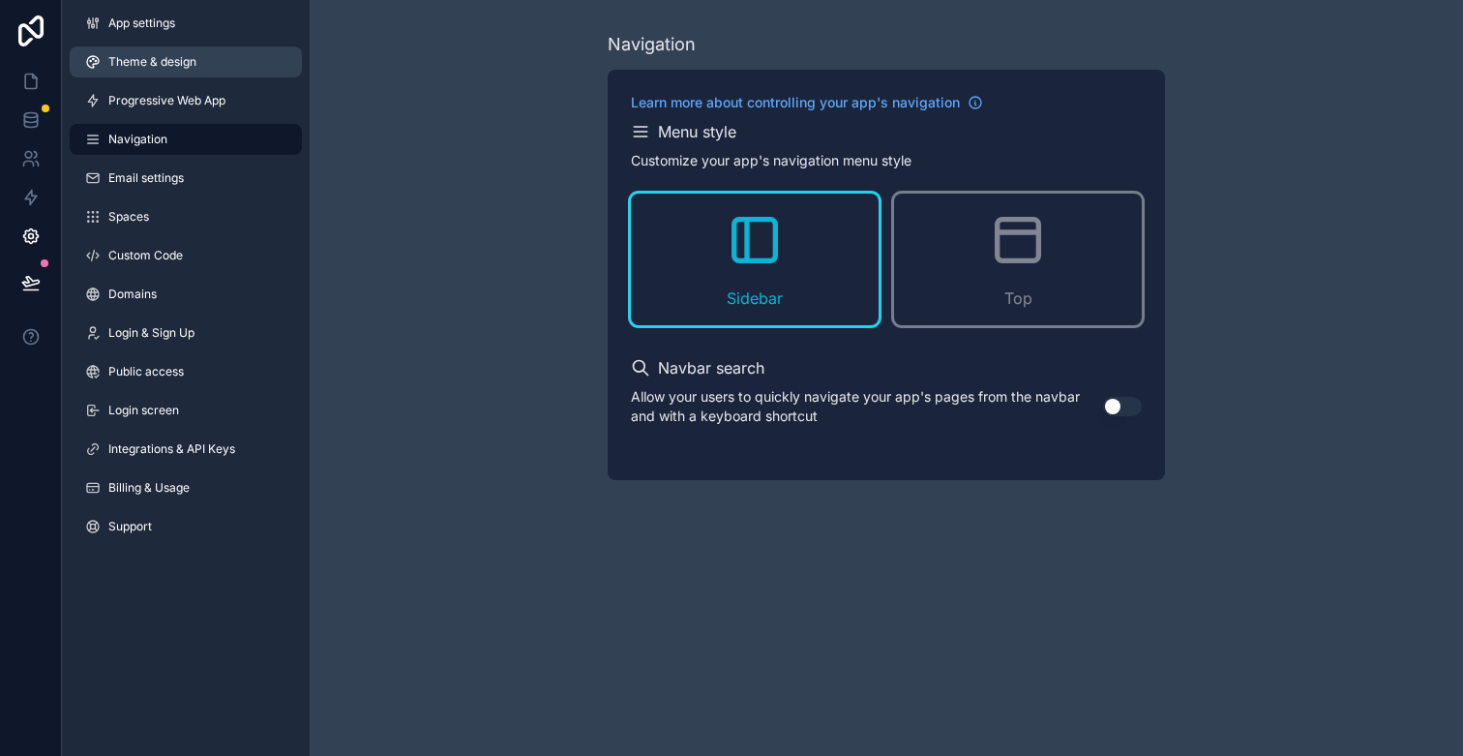
click at [194, 71] on link "Theme & design" at bounding box center [186, 61] width 232 height 31
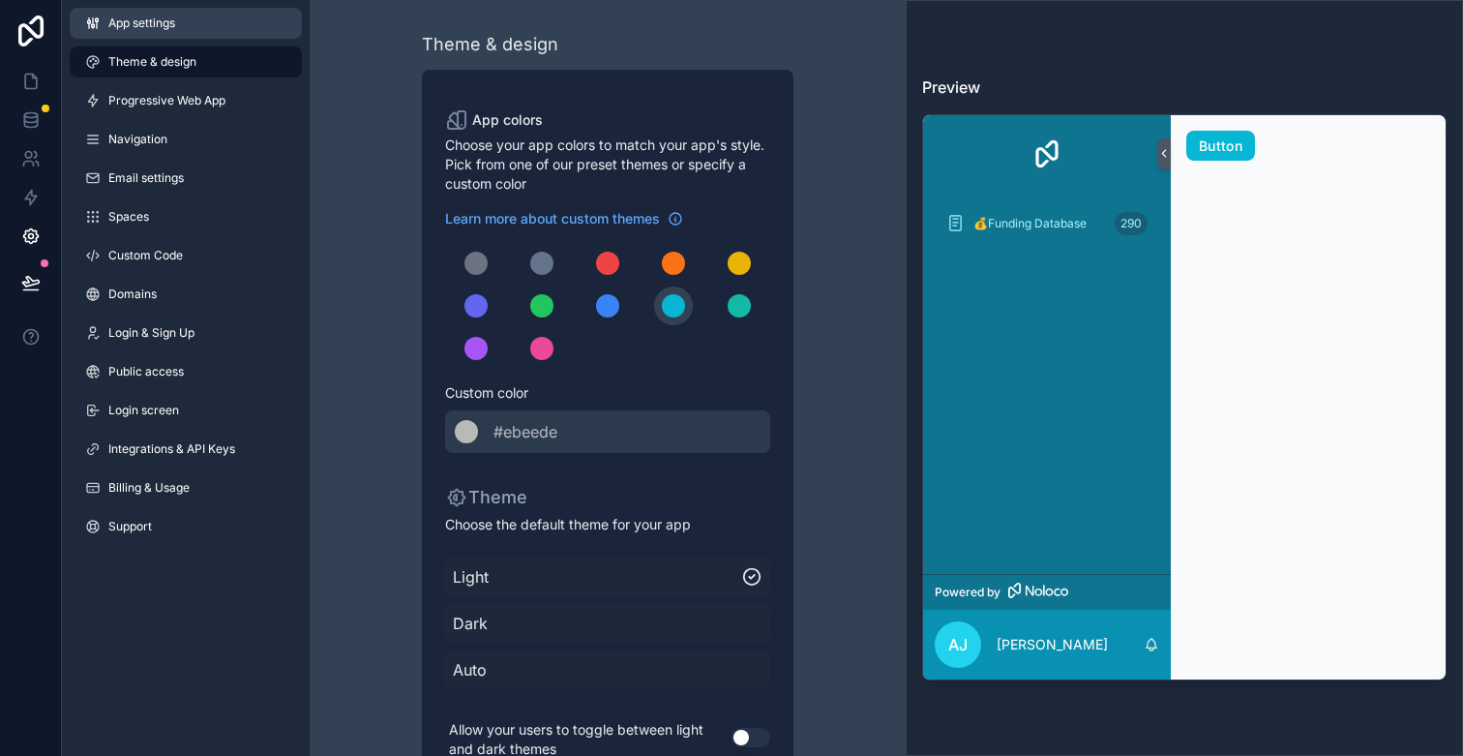
click at [186, 24] on link "App settings" at bounding box center [186, 23] width 232 height 31
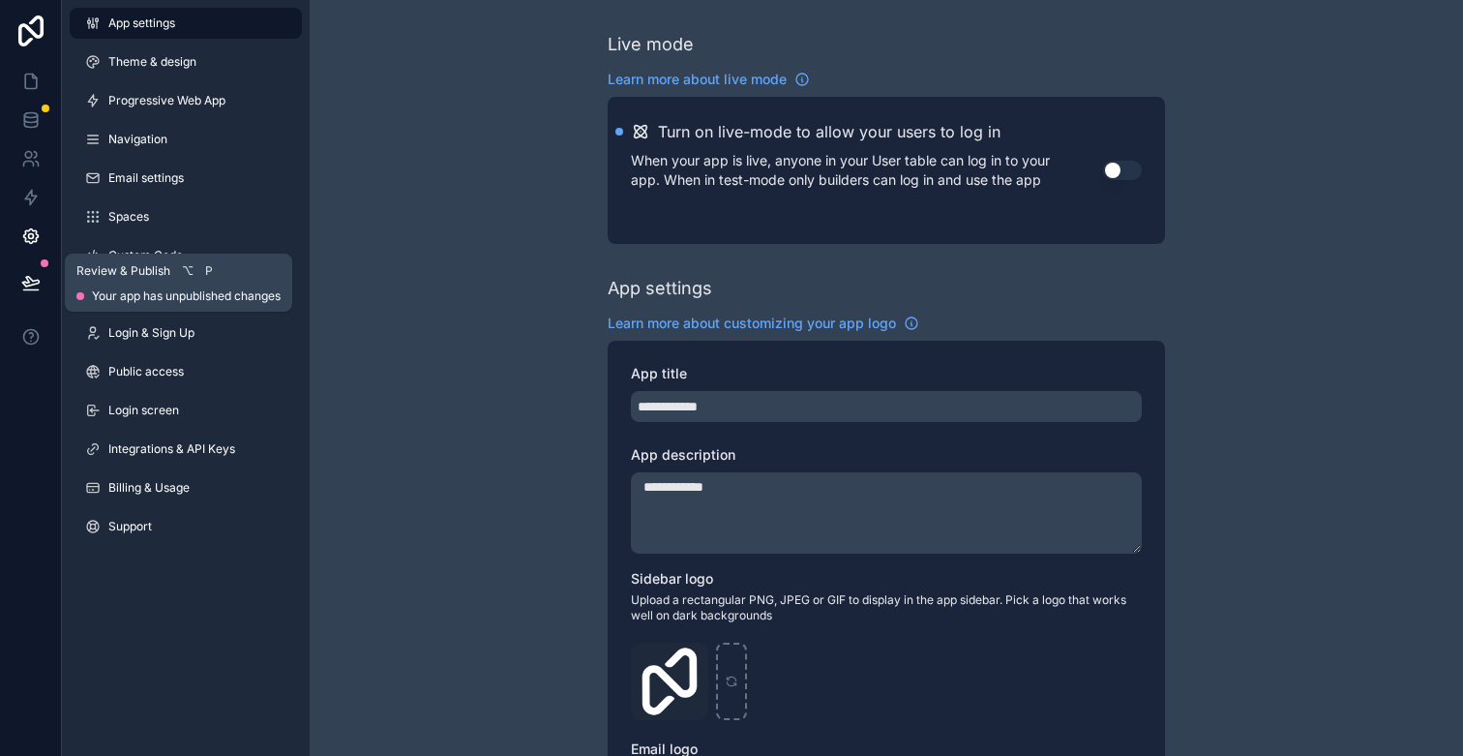
click at [34, 287] on icon at bounding box center [30, 282] width 19 height 19
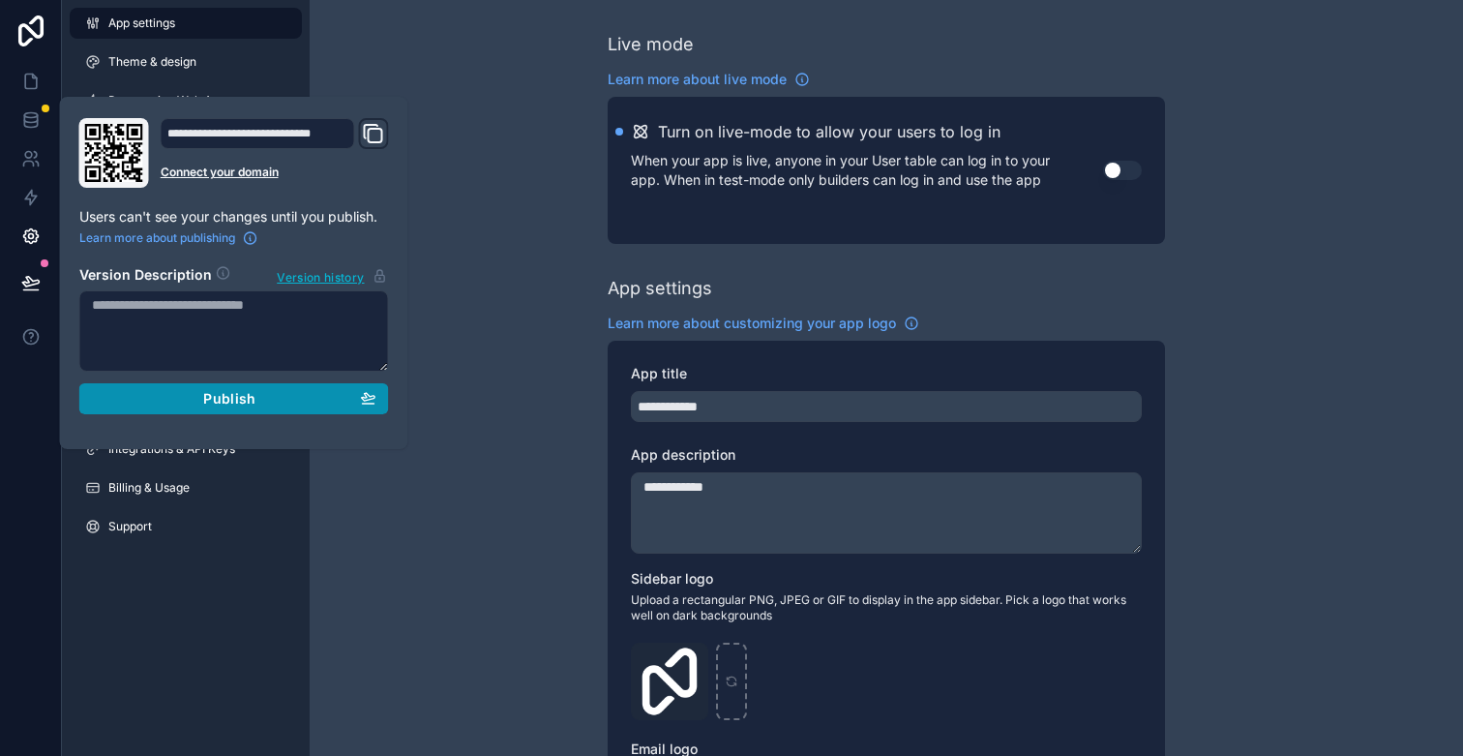
click at [245, 395] on span "Publish" at bounding box center [229, 398] width 52 height 17
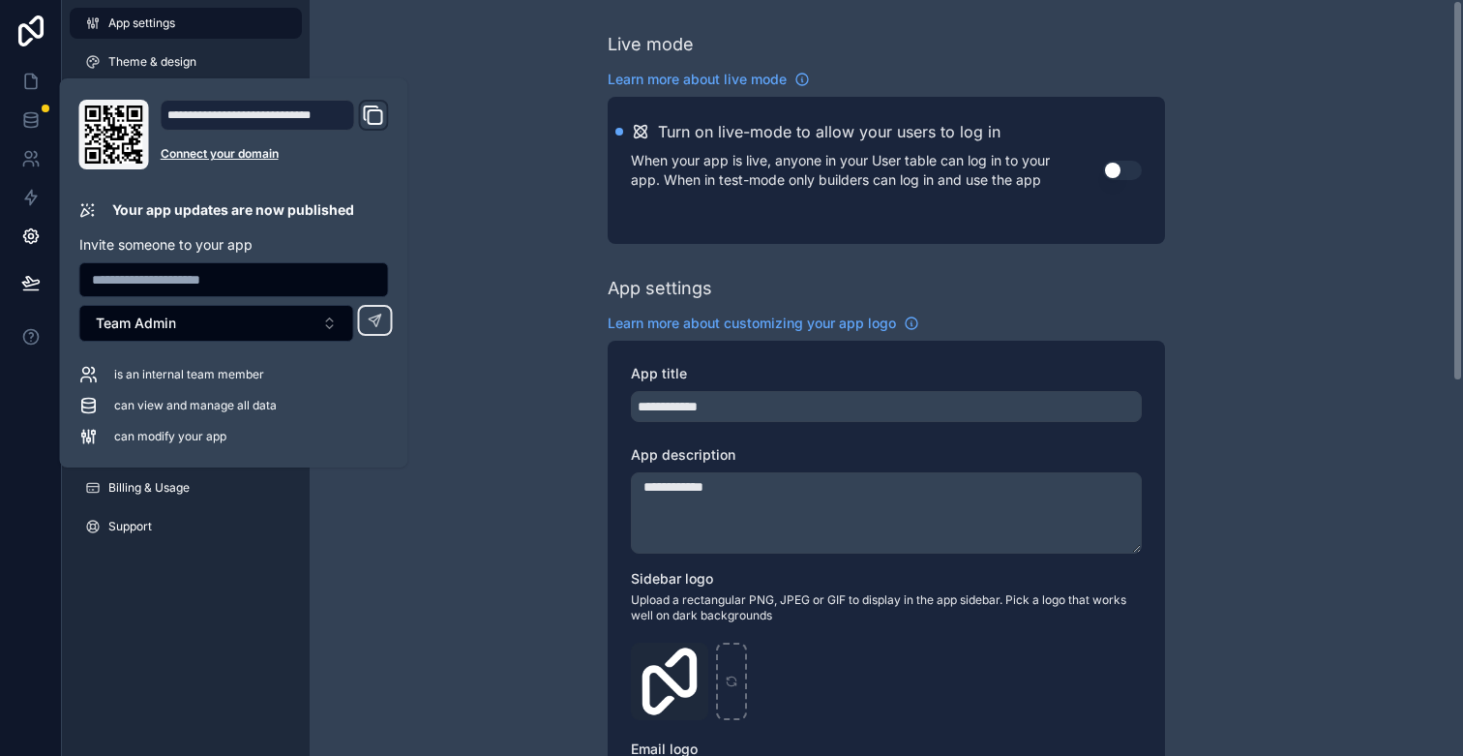
click at [369, 120] on icon "Domain and Custom Link" at bounding box center [376, 117] width 14 height 14
click at [528, 201] on div "**********" at bounding box center [886, 749] width 1153 height 1498
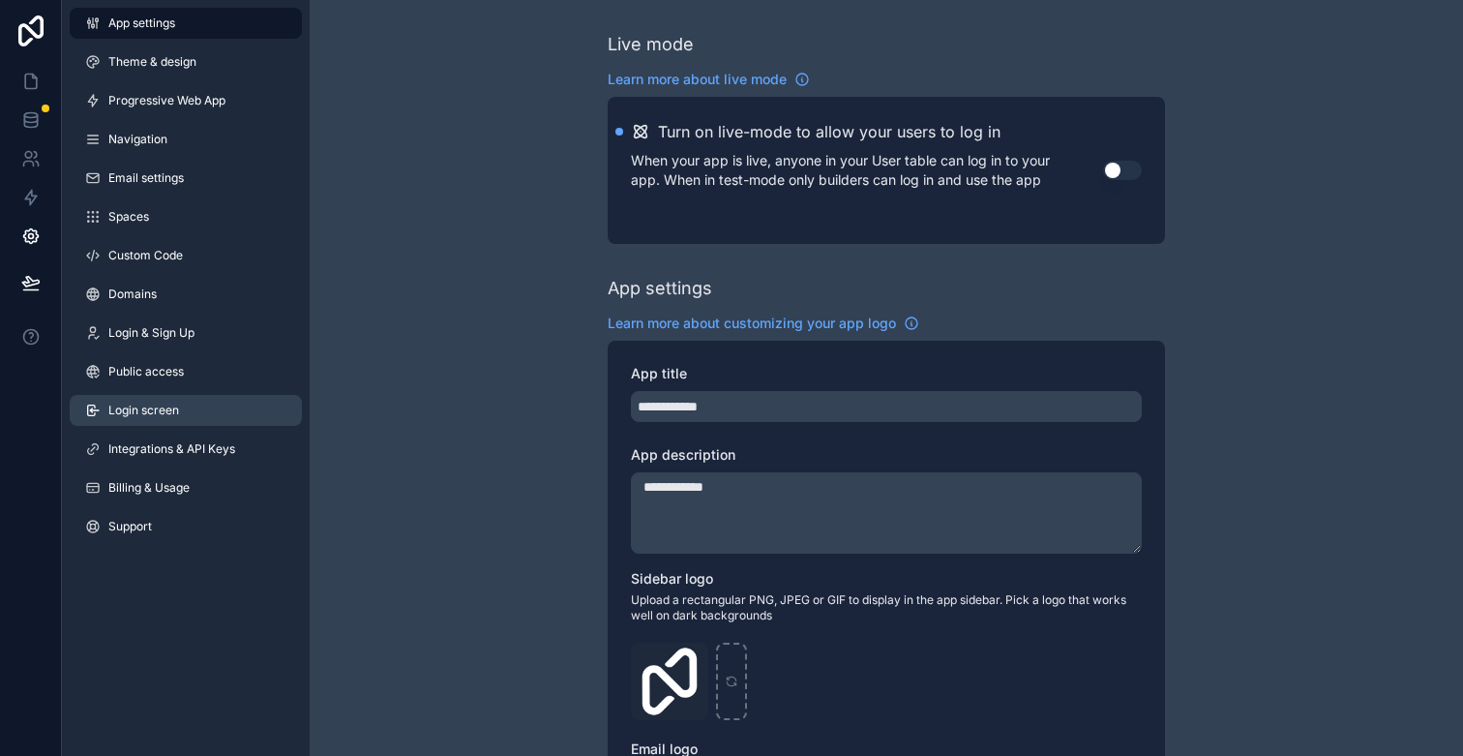
click at [175, 420] on link "Login screen" at bounding box center [186, 410] width 232 height 31
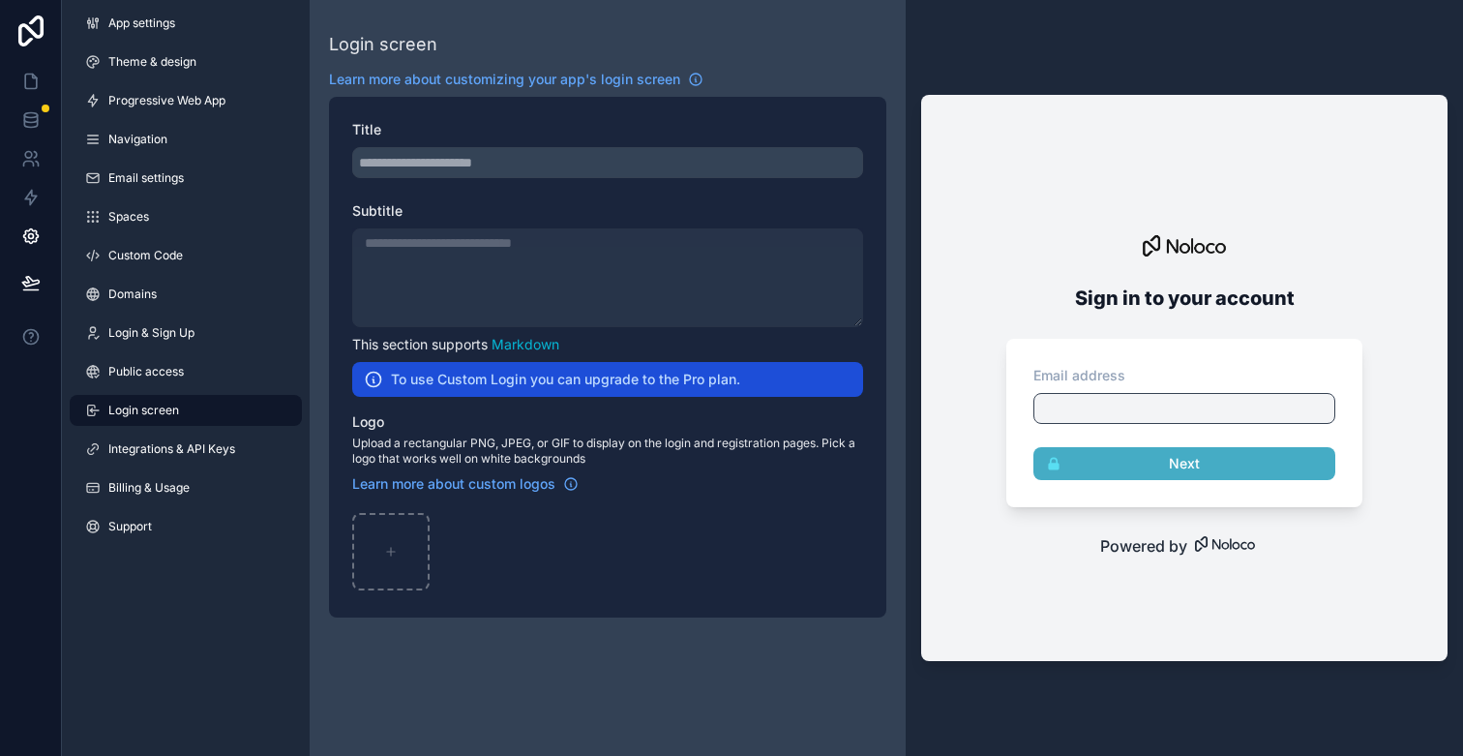
click at [495, 163] on div "scrollable content" at bounding box center [607, 162] width 511 height 31
click at [527, 155] on div "scrollable content" at bounding box center [607, 162] width 511 height 31
click at [408, 554] on div "scrollable content" at bounding box center [390, 551] width 77 height 77
type input "**********"
click at [643, 388] on div "To use Custom Login you can upgrade to the Pro plan." at bounding box center [607, 379] width 511 height 35
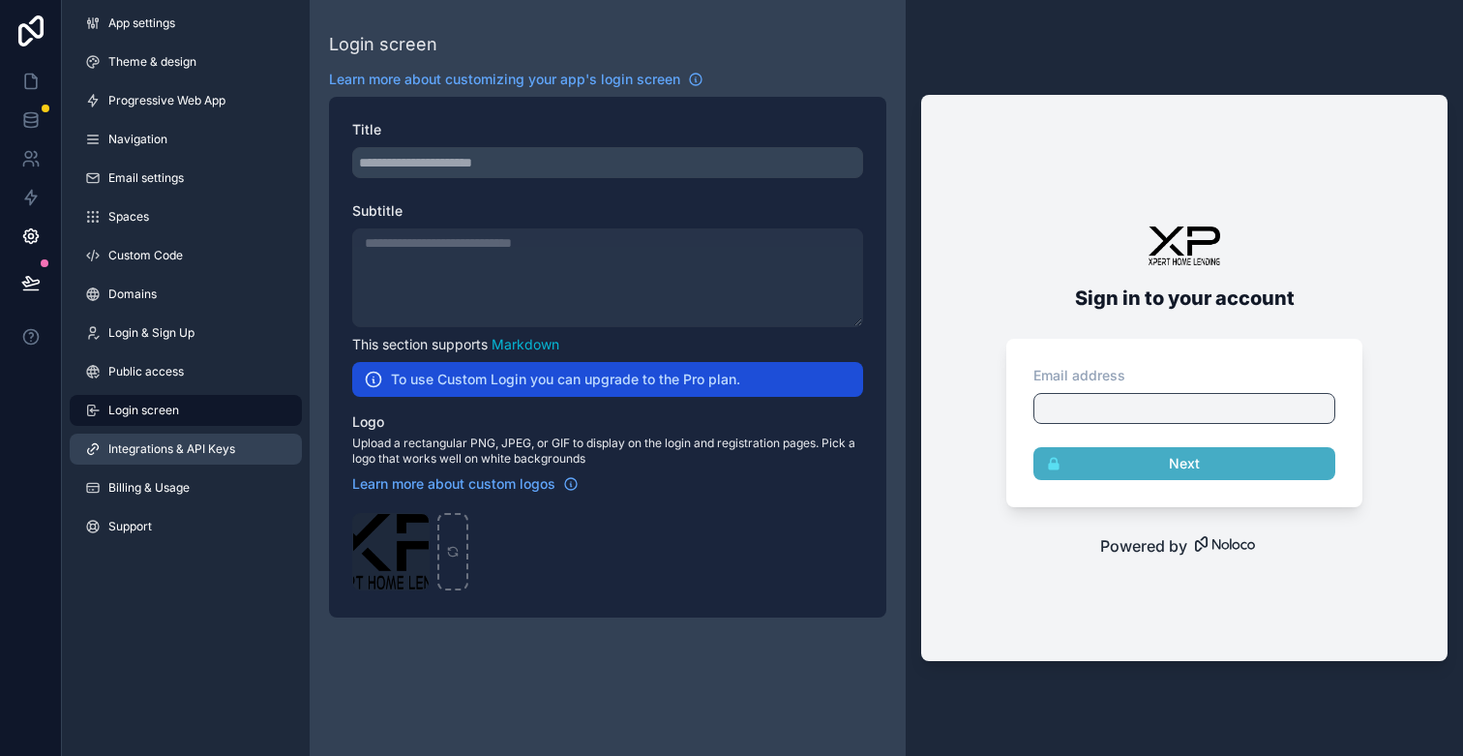
click at [161, 462] on link "Integrations & API Keys" at bounding box center [186, 449] width 232 height 31
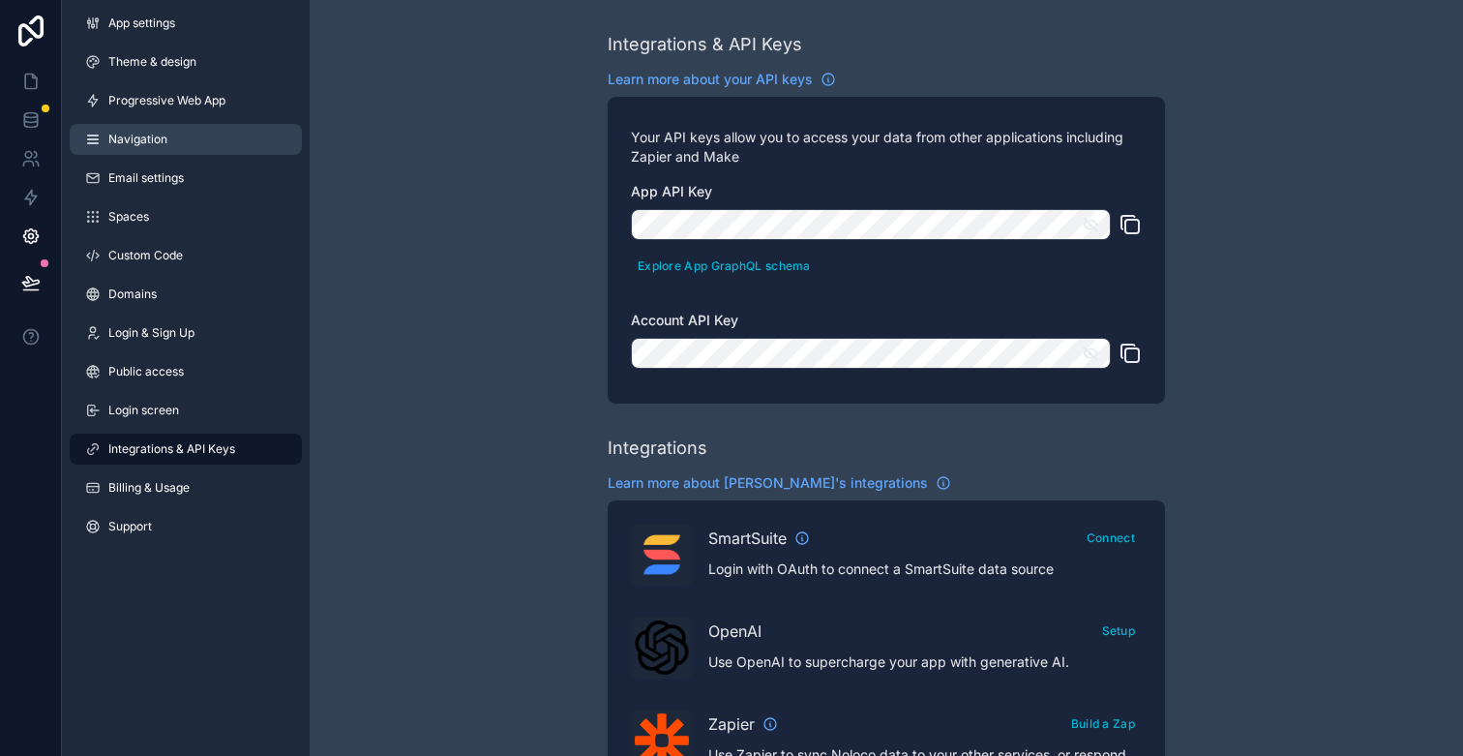
click at [160, 146] on span "Navigation" at bounding box center [137, 139] width 59 height 15
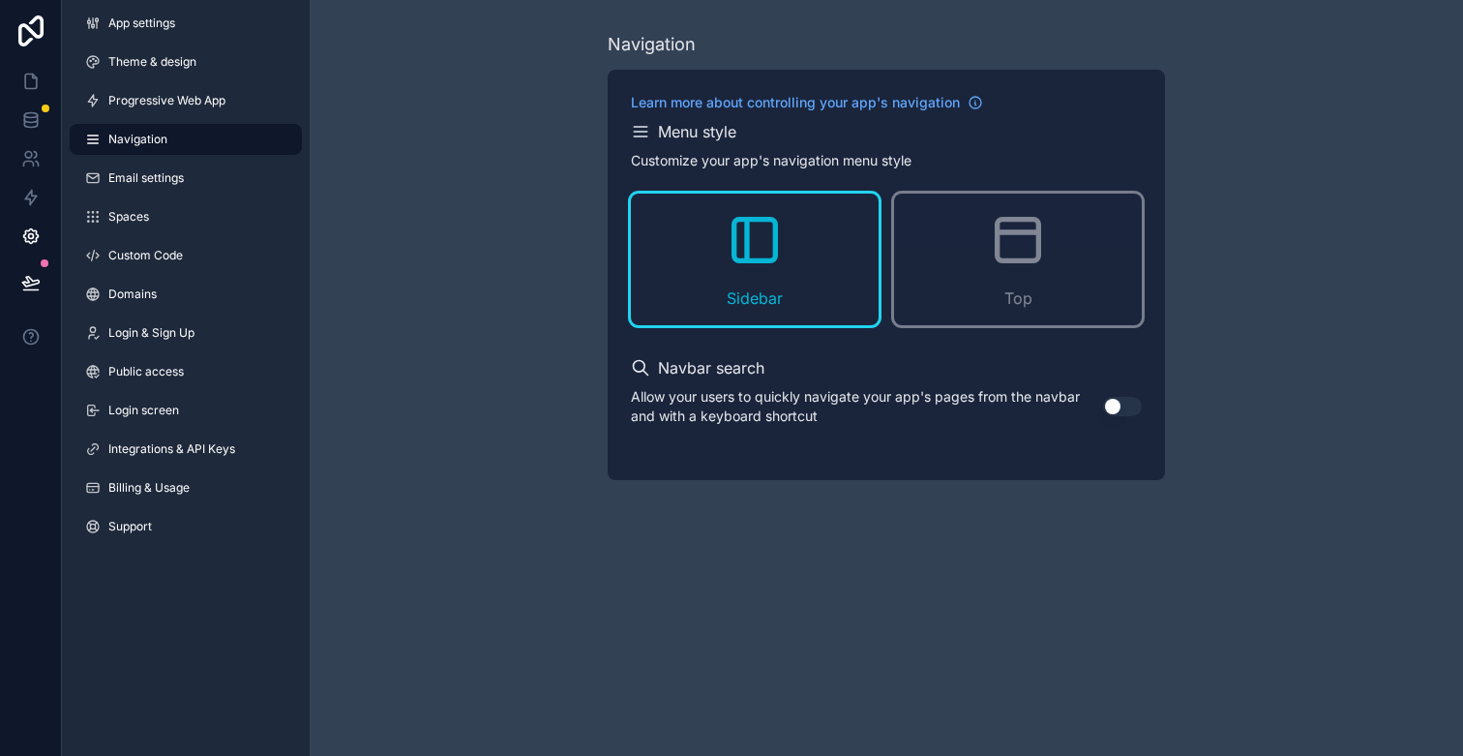
click at [172, 126] on link "Navigation" at bounding box center [186, 139] width 232 height 31
click at [178, 108] on link "Progressive Web App" at bounding box center [186, 100] width 232 height 31
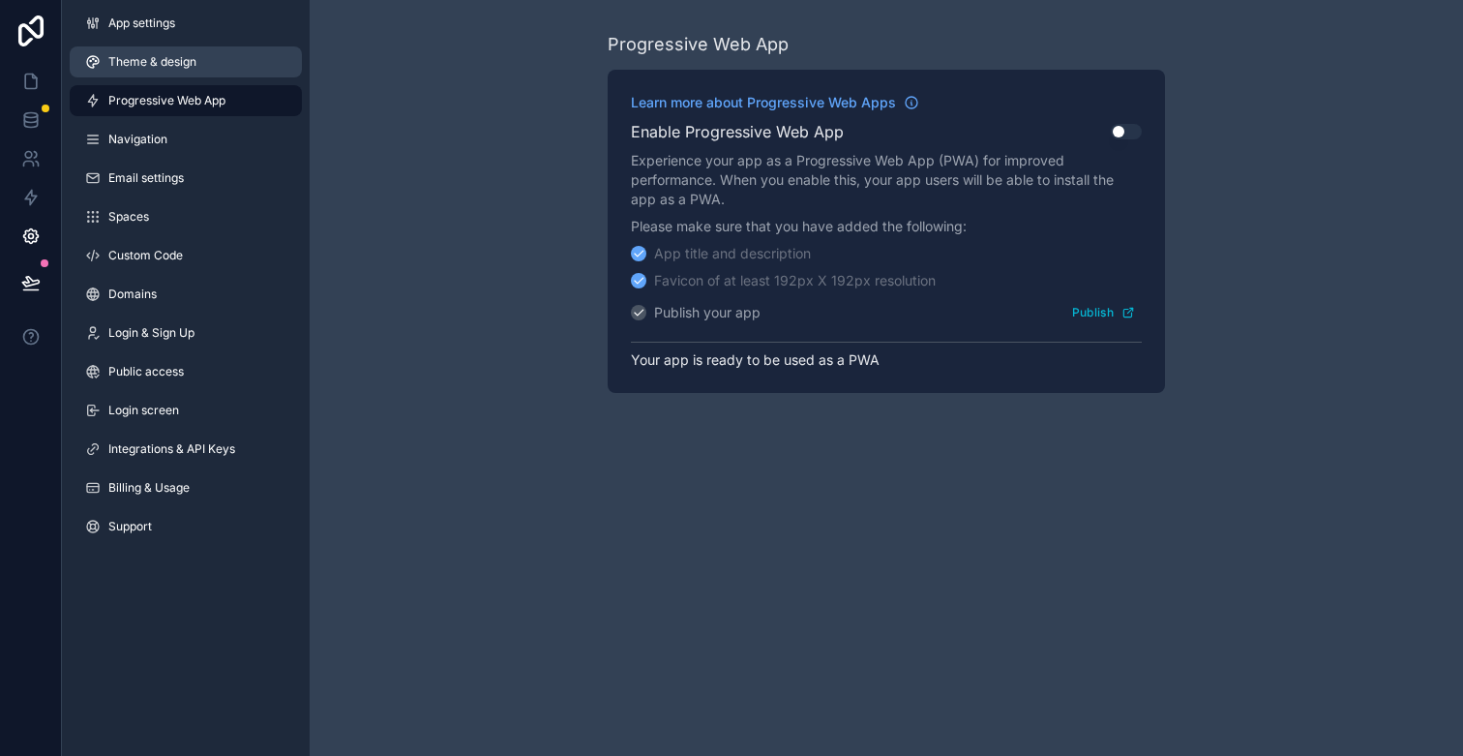
click at [186, 64] on span "Theme & design" at bounding box center [152, 61] width 88 height 15
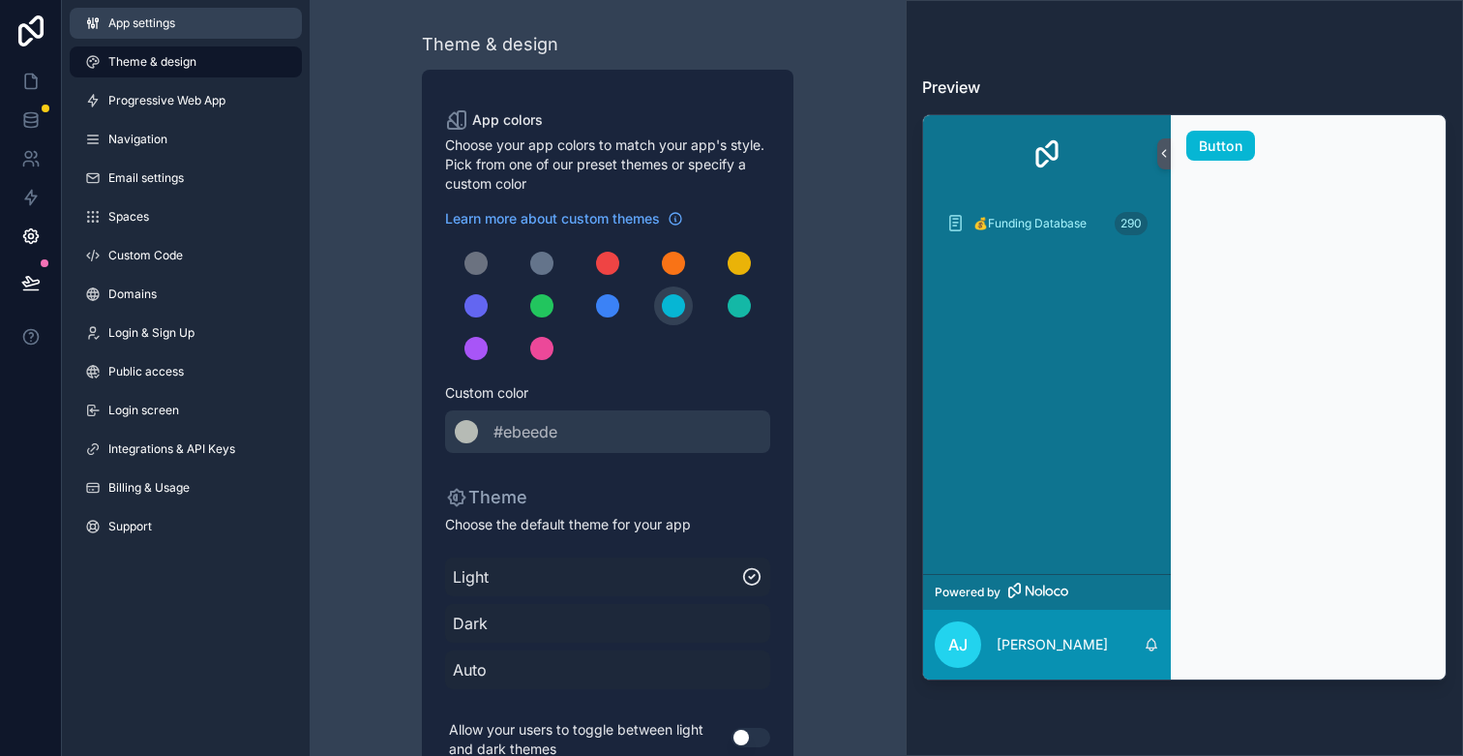
click at [193, 30] on link "App settings" at bounding box center [186, 23] width 232 height 31
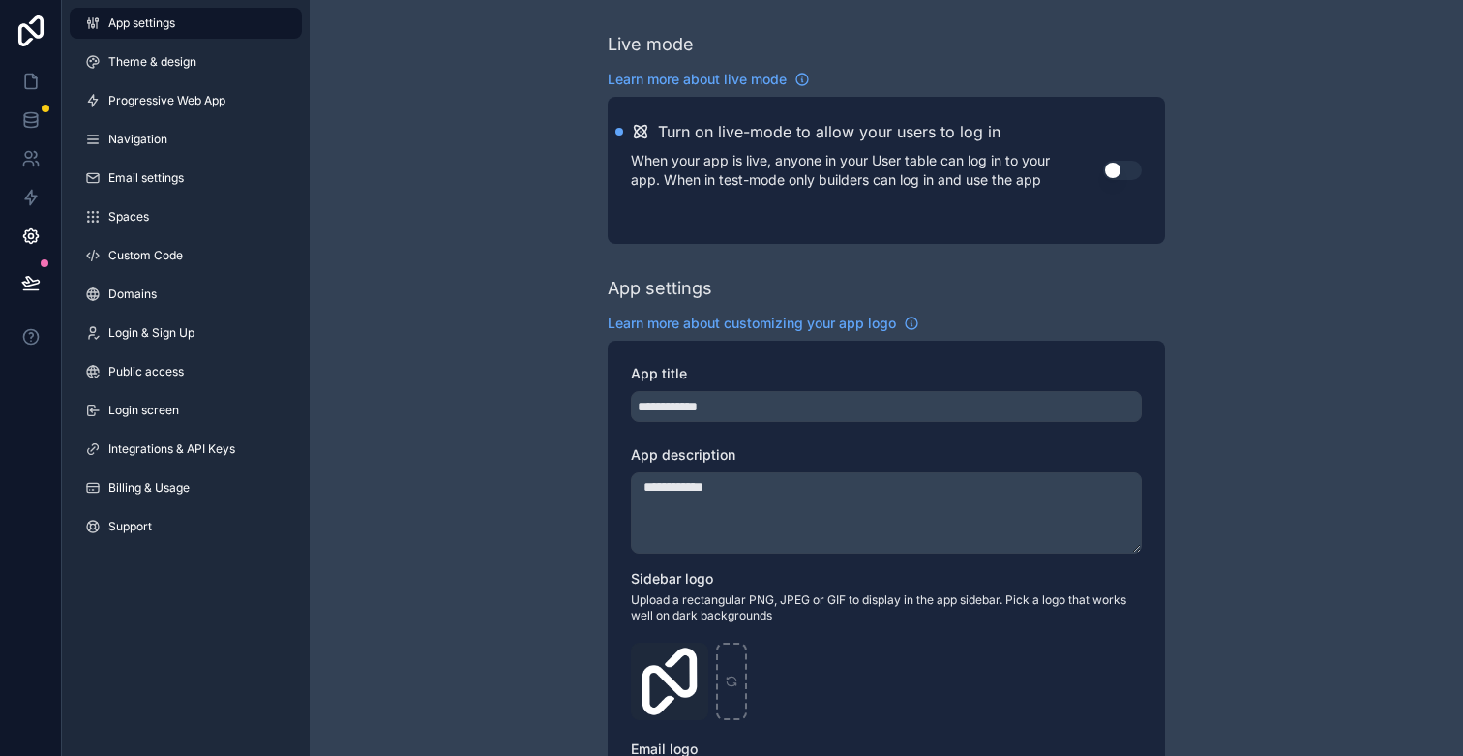
click at [730, 172] on p "When your app is live, anyone in your User table can log in to your app. When i…" at bounding box center [867, 170] width 472 height 39
click at [25, 290] on icon at bounding box center [30, 290] width 15 height 0
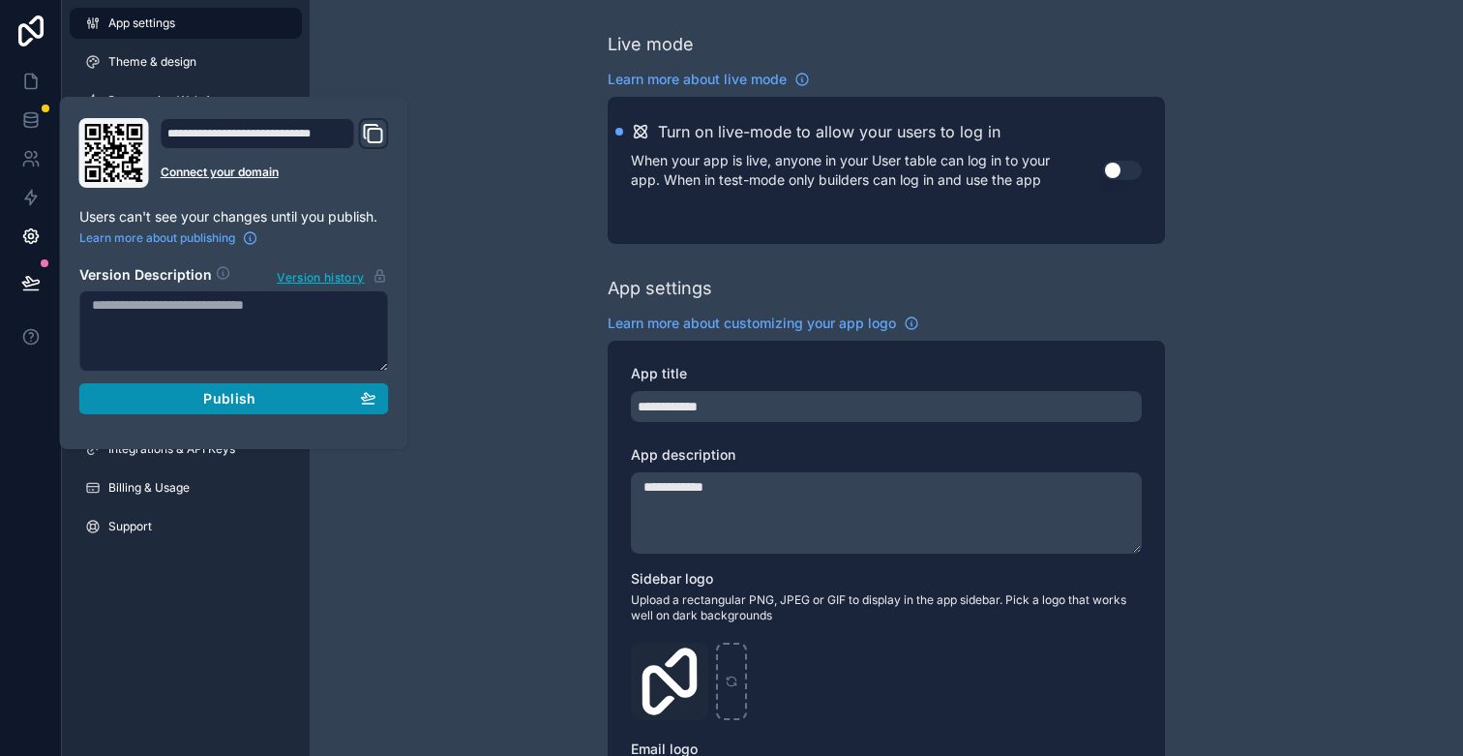
click at [261, 406] on div "Publish" at bounding box center [234, 398] width 284 height 17
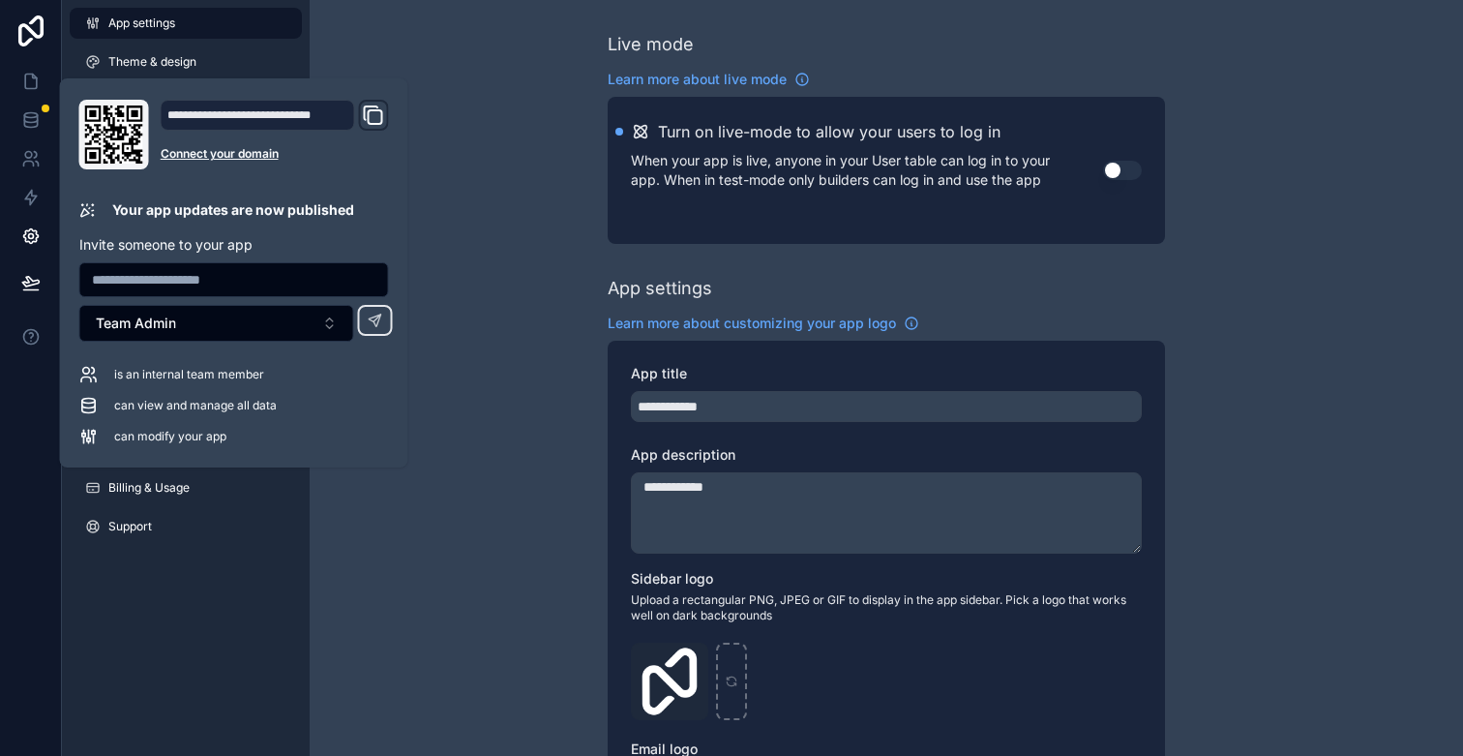
click at [375, 119] on icon "Domain and Custom Link" at bounding box center [373, 115] width 23 height 23
